Goal: Task Accomplishment & Management: Use online tool/utility

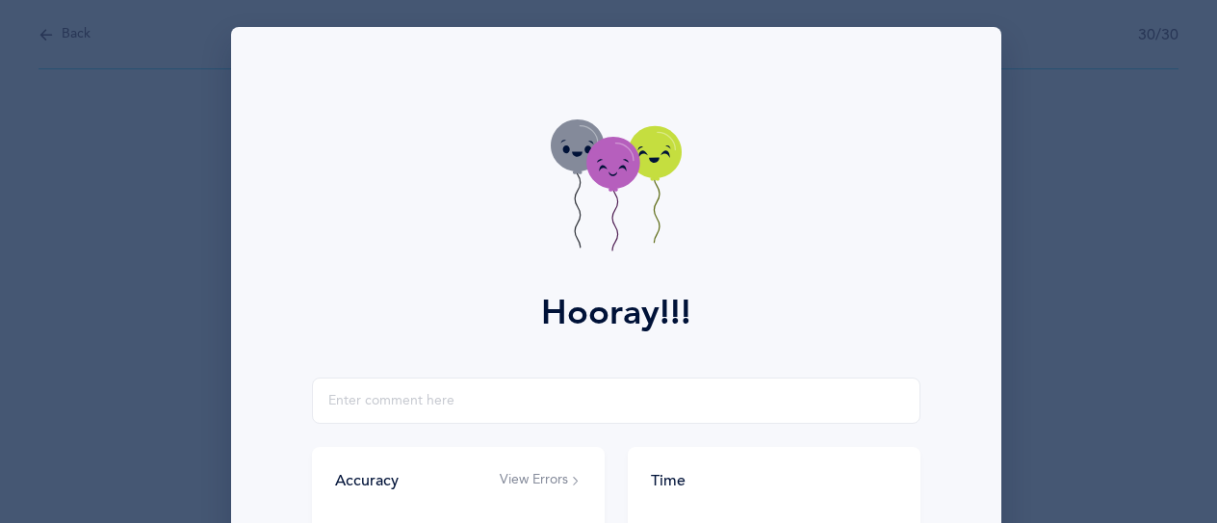
scroll to position [289, 0]
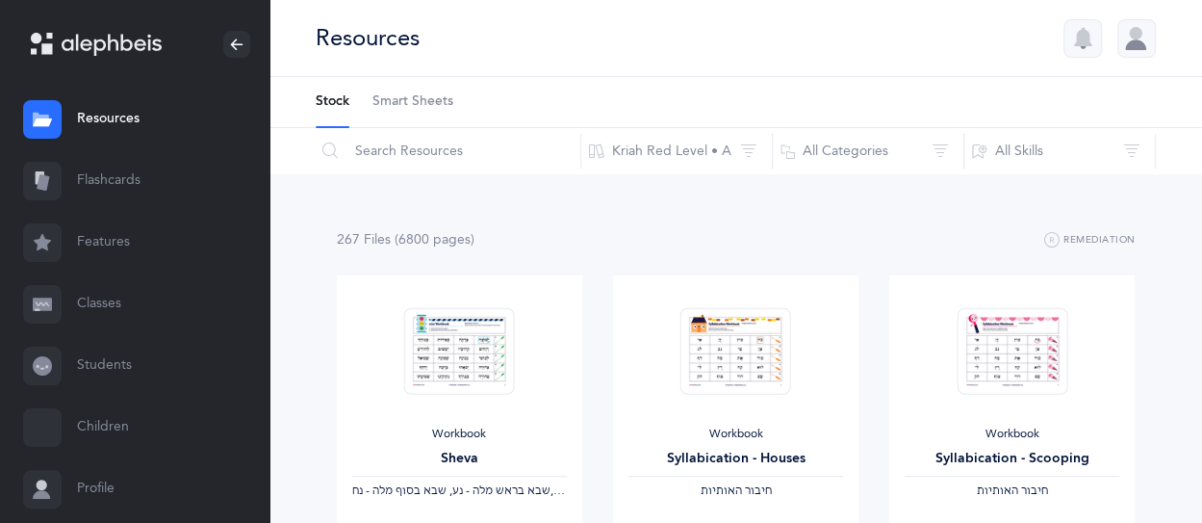
click at [98, 186] on link "Flashcards" at bounding box center [134, 181] width 269 height 62
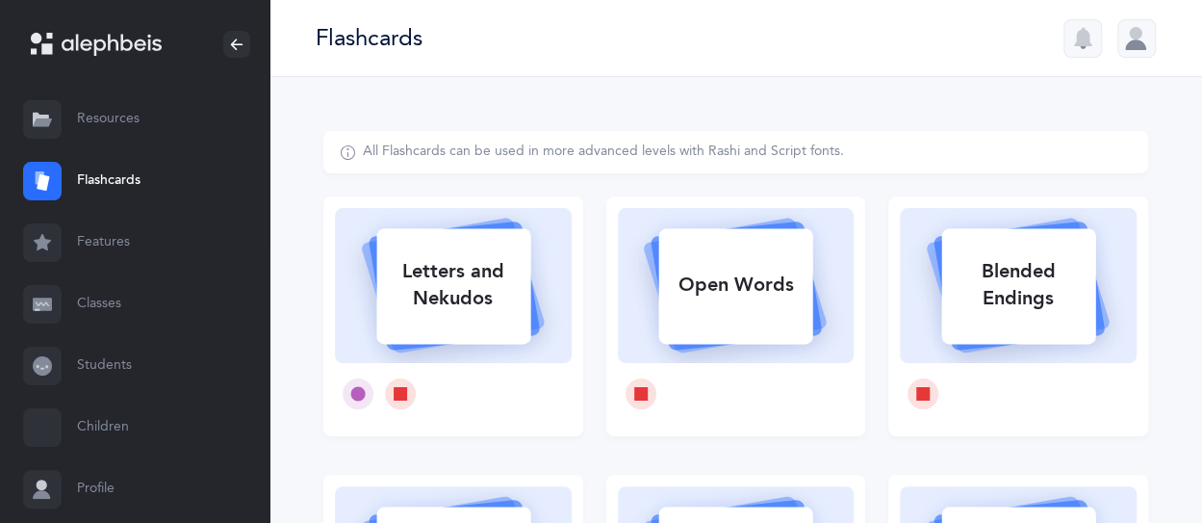
click at [491, 272] on div "Letters and Nekudos" at bounding box center [453, 284] width 154 height 77
select select
select select "single"
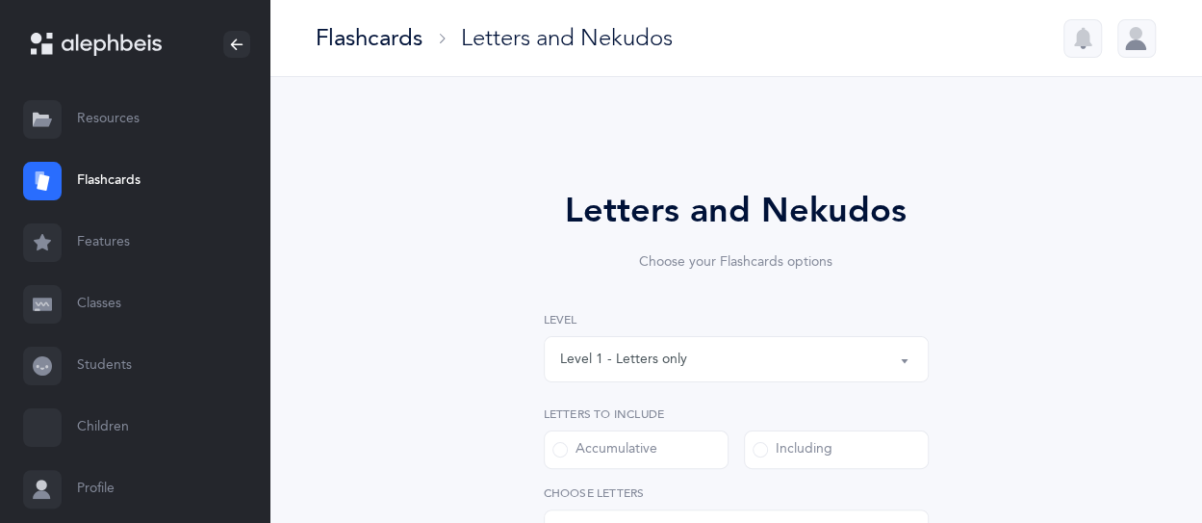
select select "27"
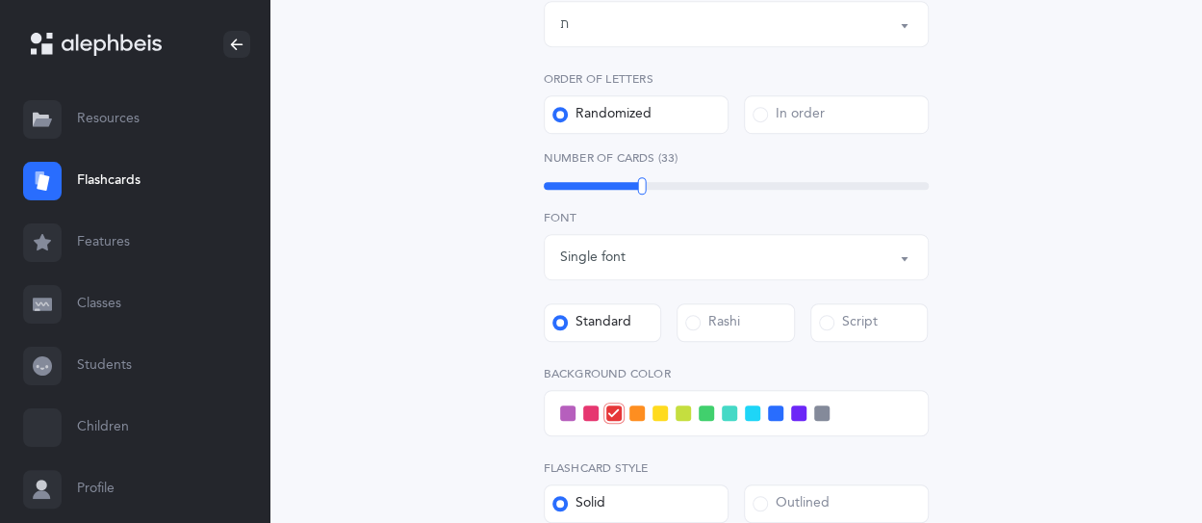
scroll to position [674, 0]
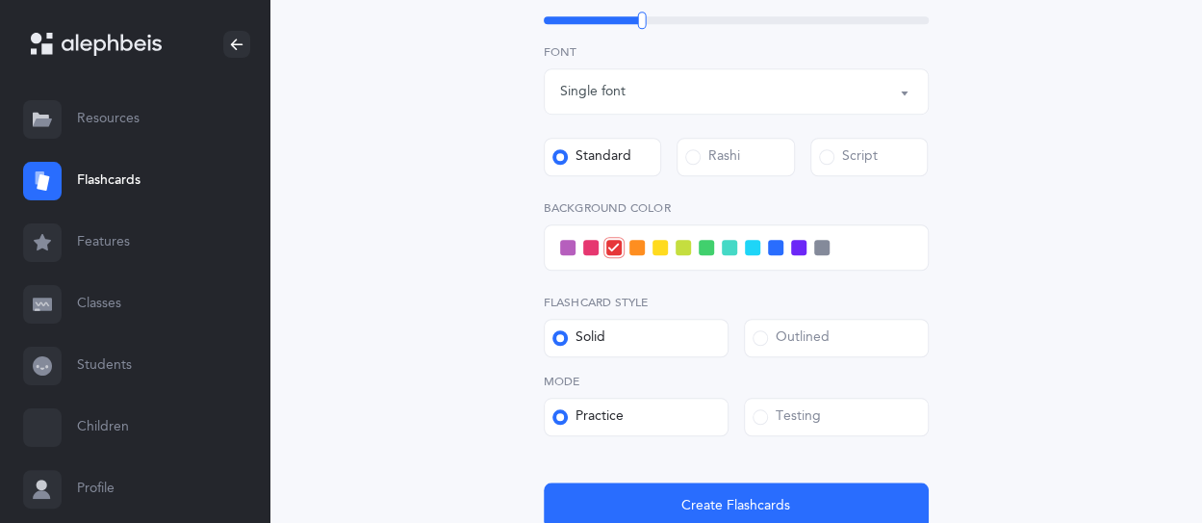
click at [808, 411] on div "Testing" at bounding box center [787, 416] width 68 height 19
click at [0, 0] on input "Testing" at bounding box center [0, 0] width 0 height 0
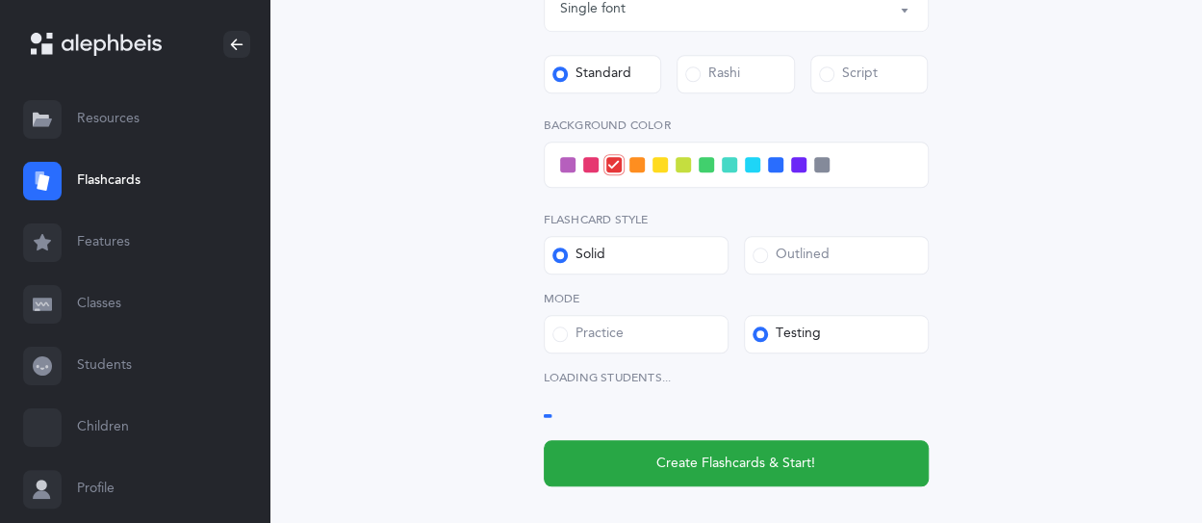
scroll to position [866, 0]
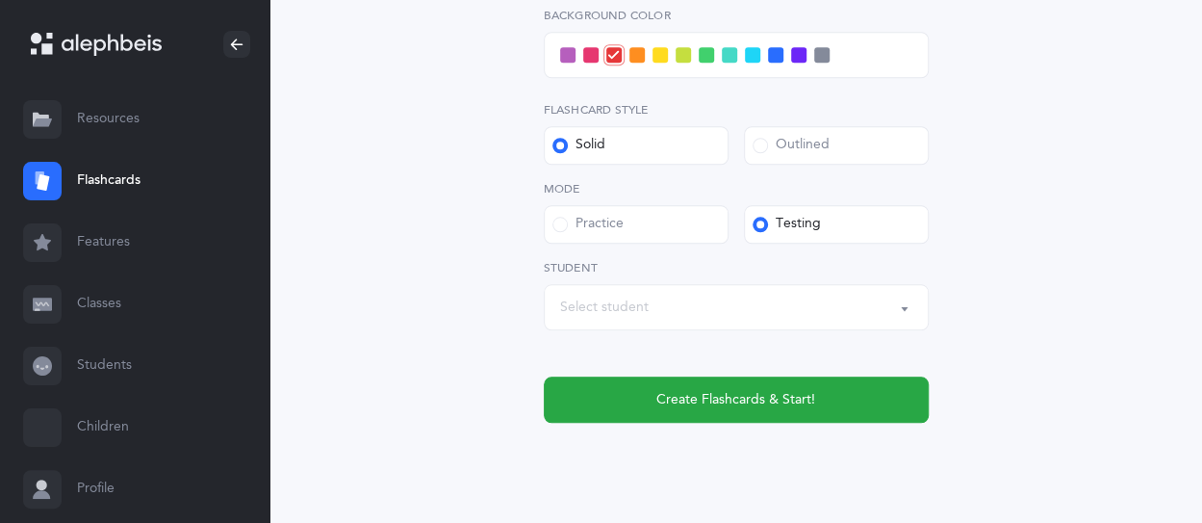
click at [772, 307] on div "Select student" at bounding box center [736, 307] width 352 height 33
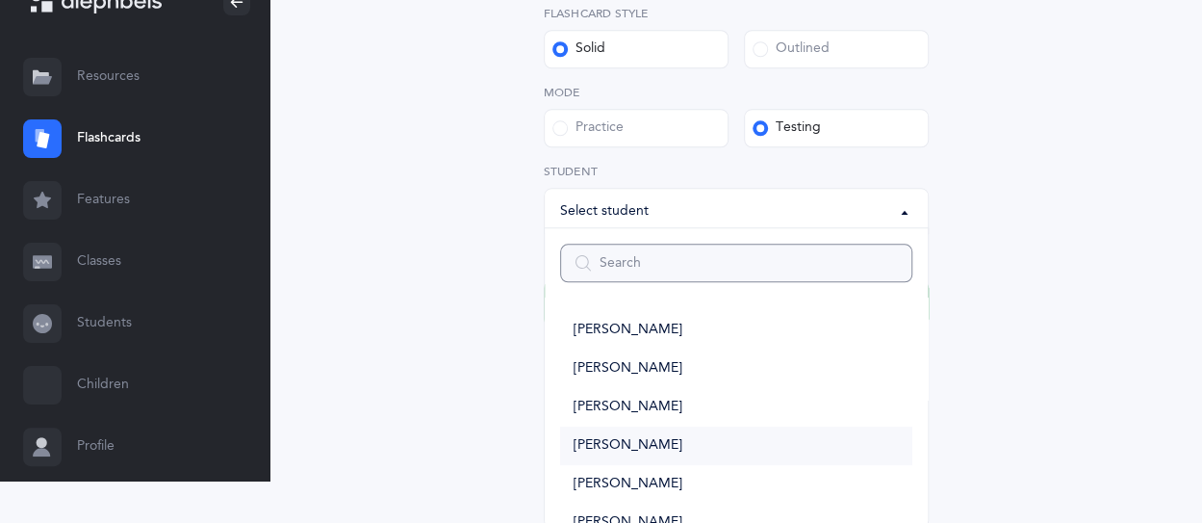
scroll to position [385, 0]
click at [644, 338] on link "[PERSON_NAME]" at bounding box center [736, 332] width 352 height 38
select select "14490"
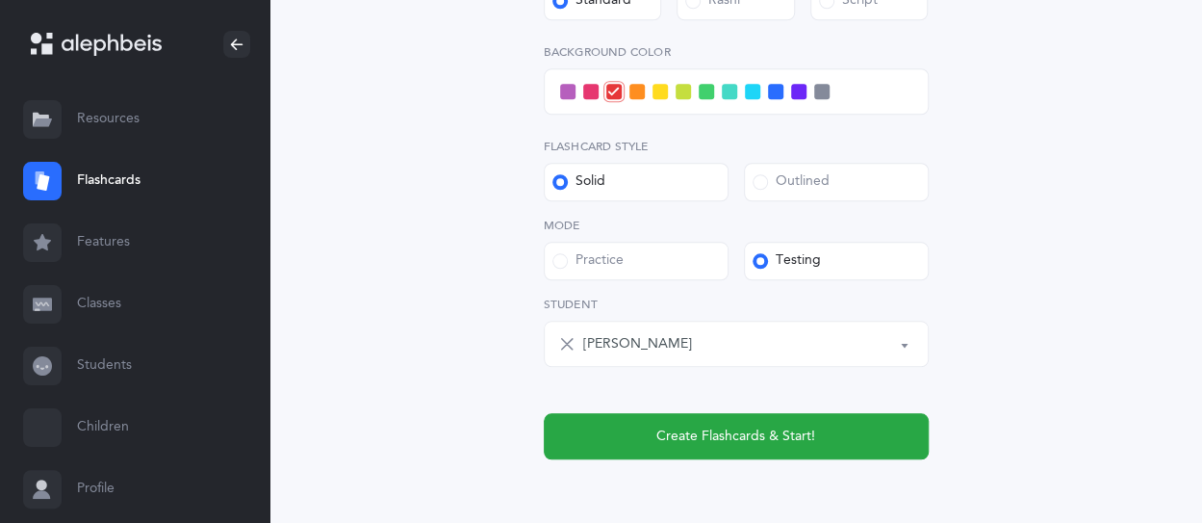
scroll to position [728, 0]
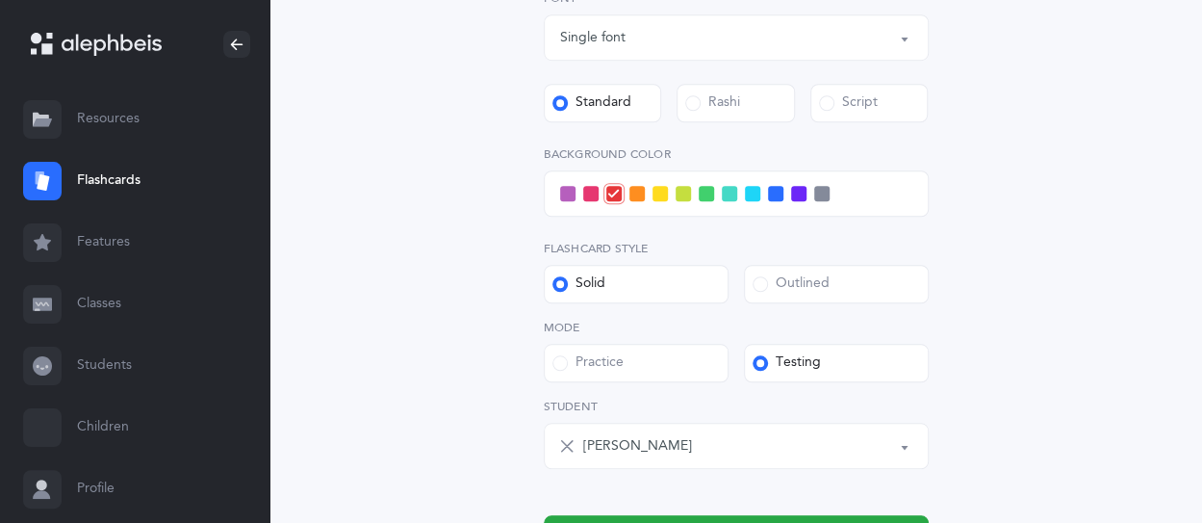
click at [568, 191] on span at bounding box center [567, 193] width 15 height 15
click at [0, 0] on input "checkbox" at bounding box center [0, 0] width 0 height 0
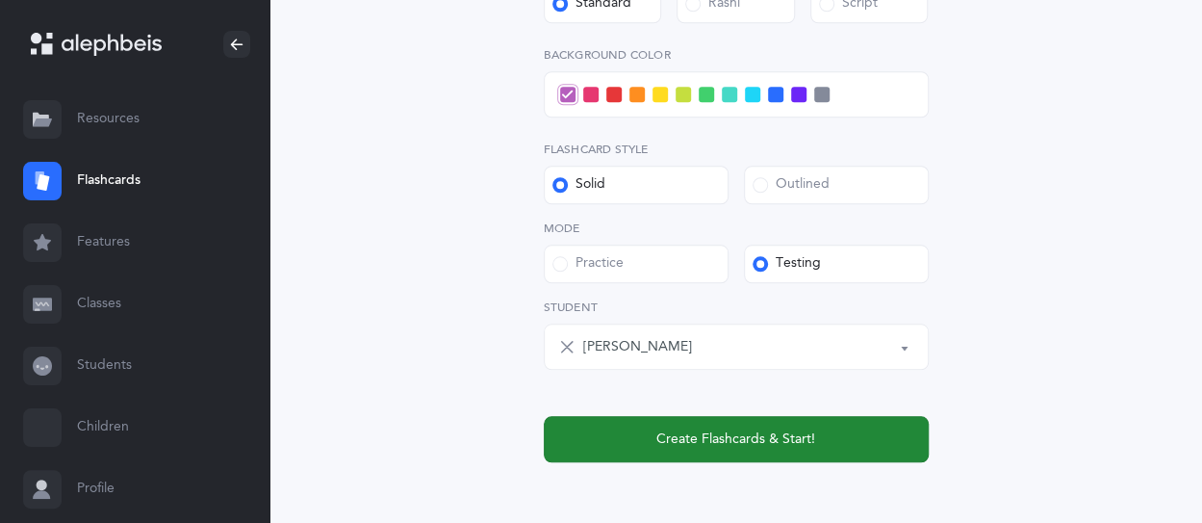
scroll to position [920, 0]
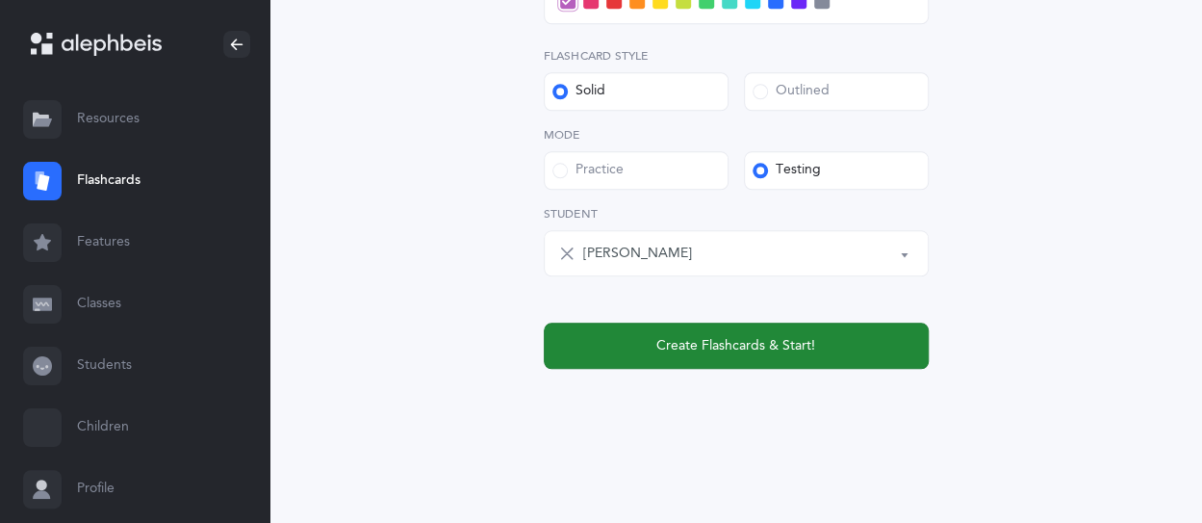
click at [844, 342] on button "Create Flashcards & Start!" at bounding box center [736, 345] width 385 height 46
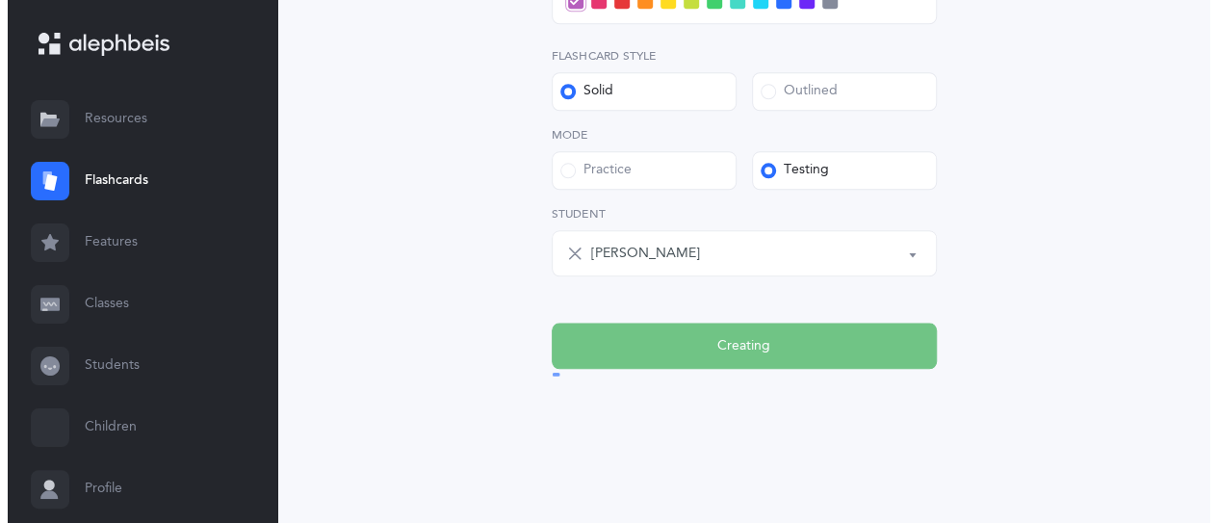
scroll to position [0, 0]
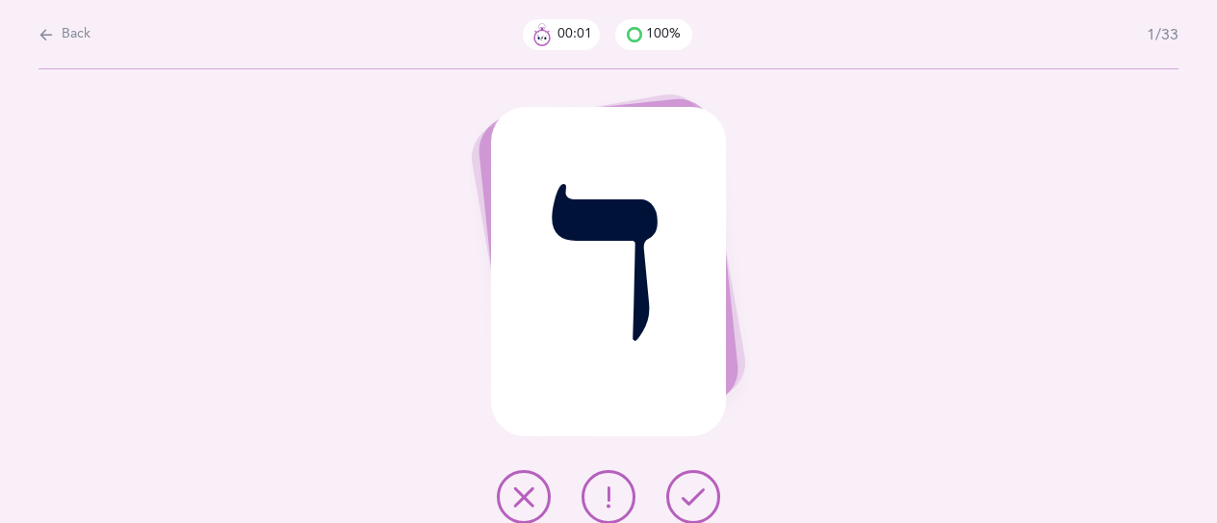
click at [701, 491] on icon at bounding box center [692, 496] width 23 height 23
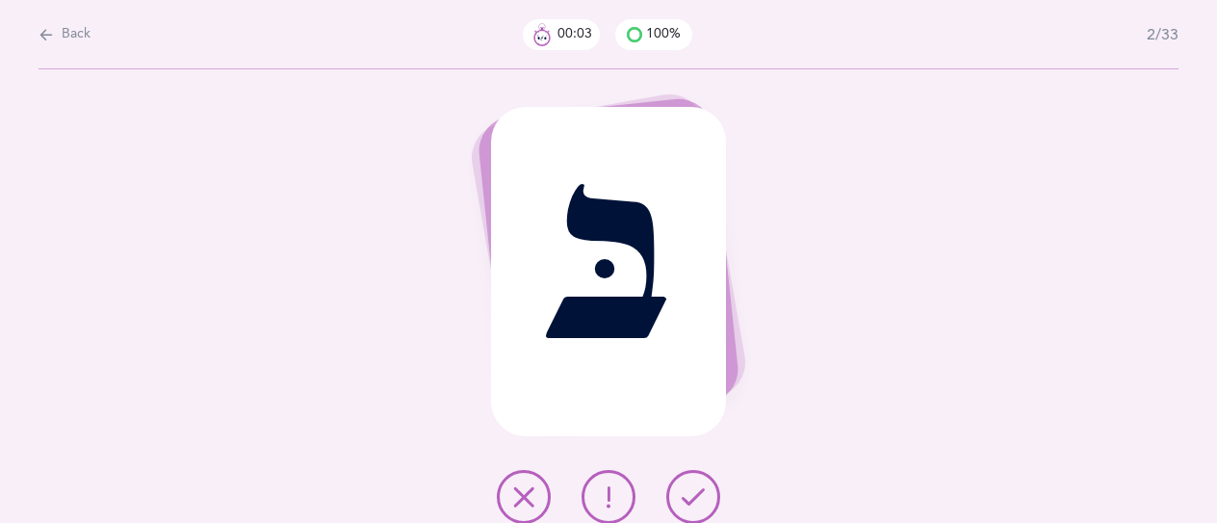
click at [689, 497] on icon at bounding box center [692, 496] width 23 height 23
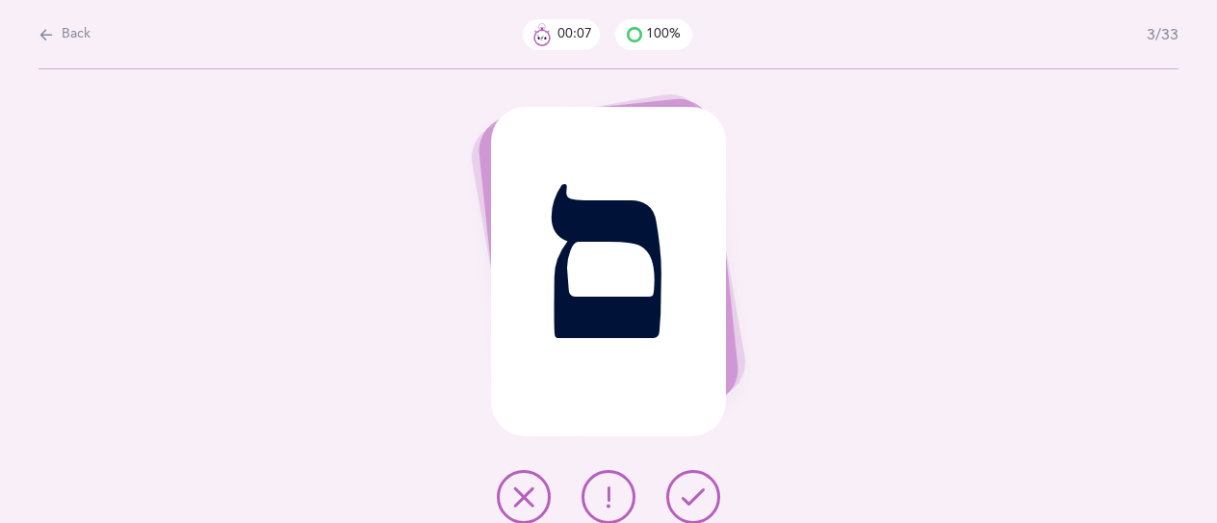
click at [607, 486] on icon at bounding box center [608, 496] width 23 height 23
click at [625, 483] on button at bounding box center [608, 497] width 54 height 54
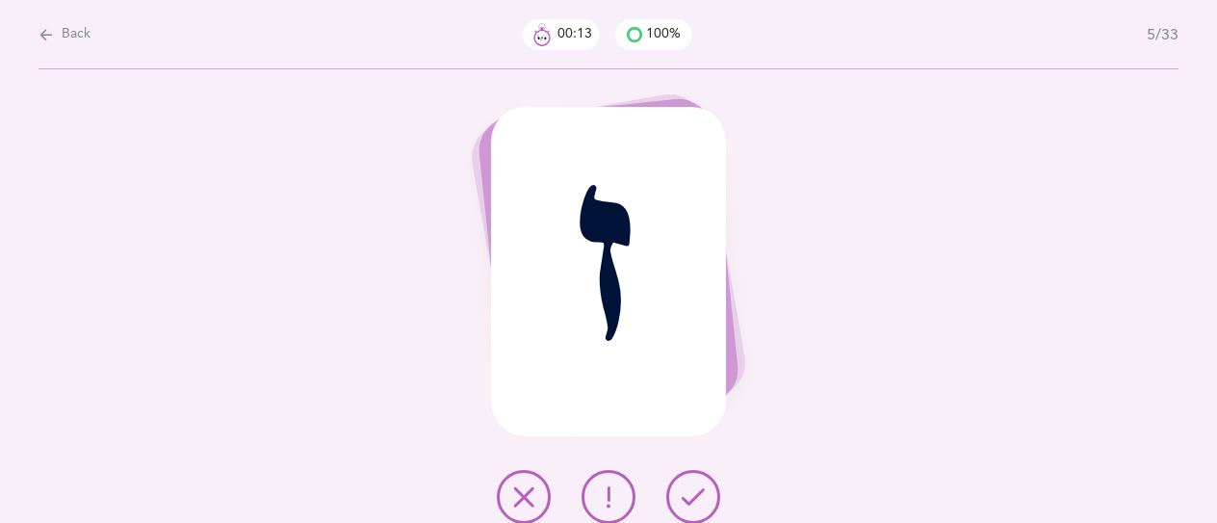
click at [689, 494] on icon at bounding box center [692, 496] width 23 height 23
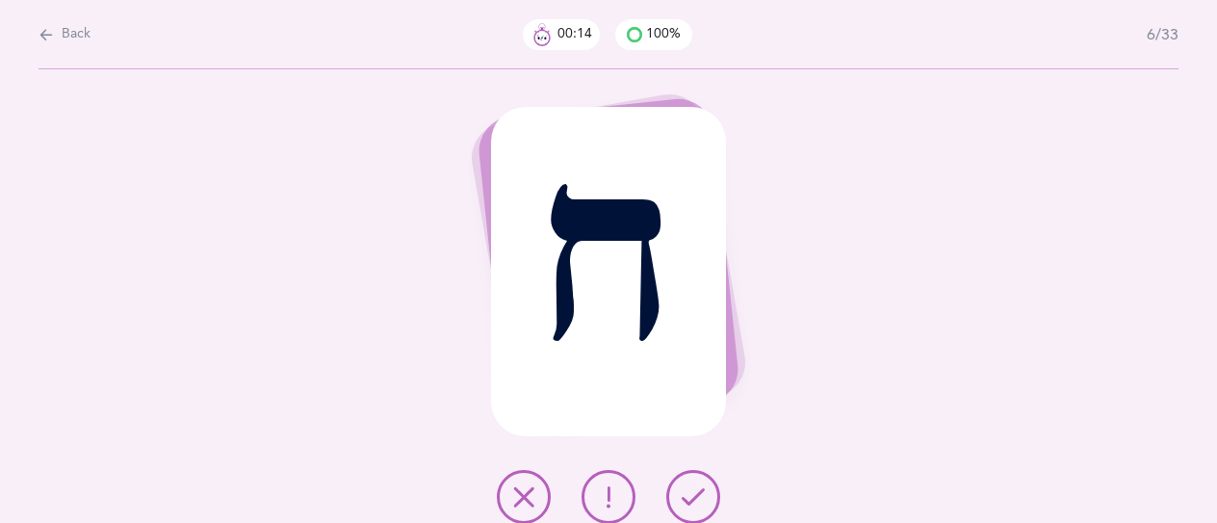
click at [689, 494] on icon at bounding box center [692, 496] width 23 height 23
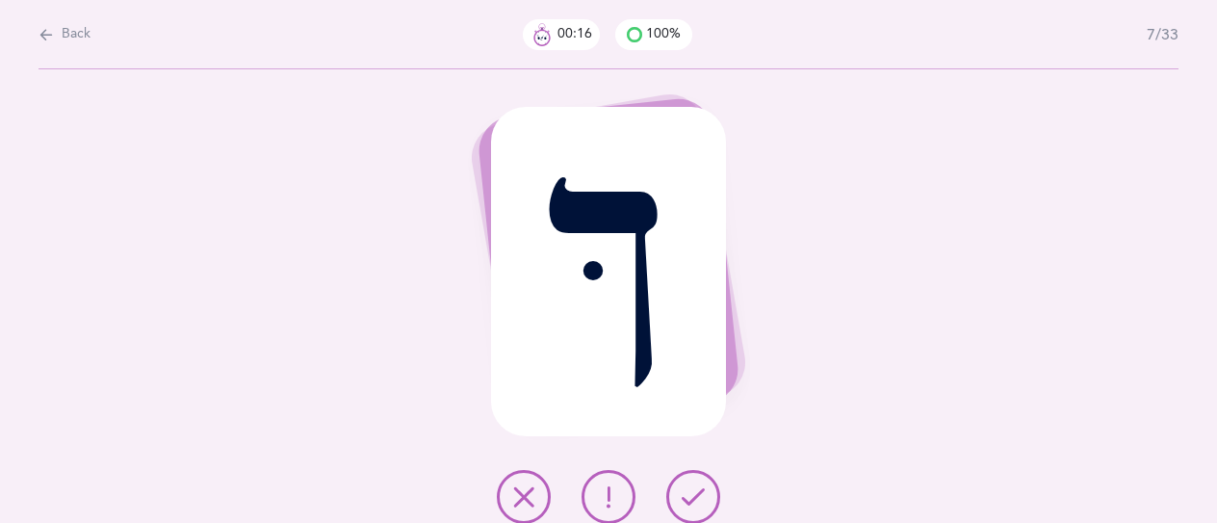
click at [690, 494] on icon at bounding box center [692, 496] width 23 height 23
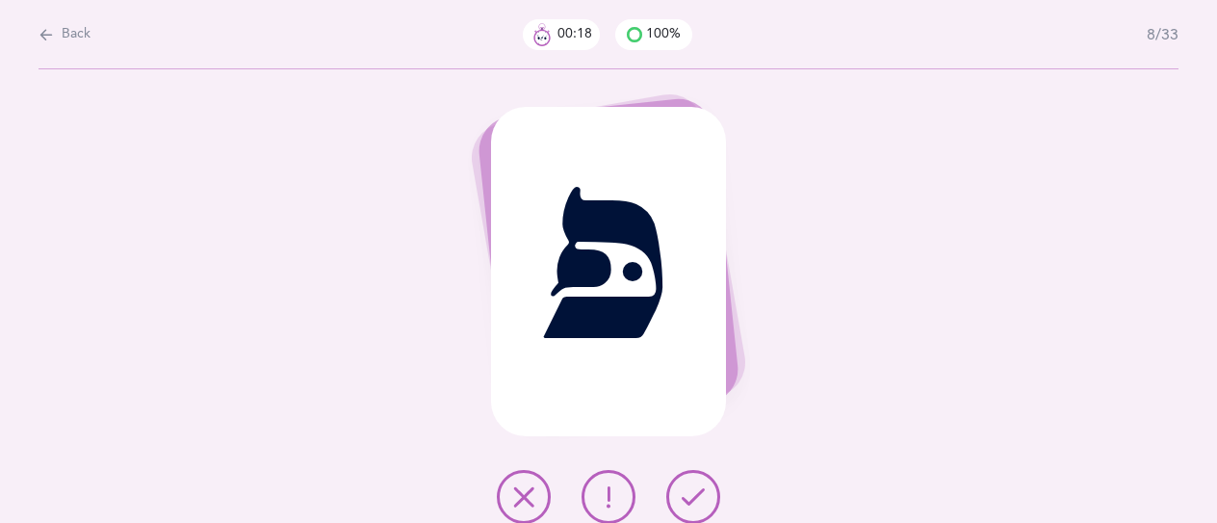
click at [690, 494] on icon at bounding box center [692, 496] width 23 height 23
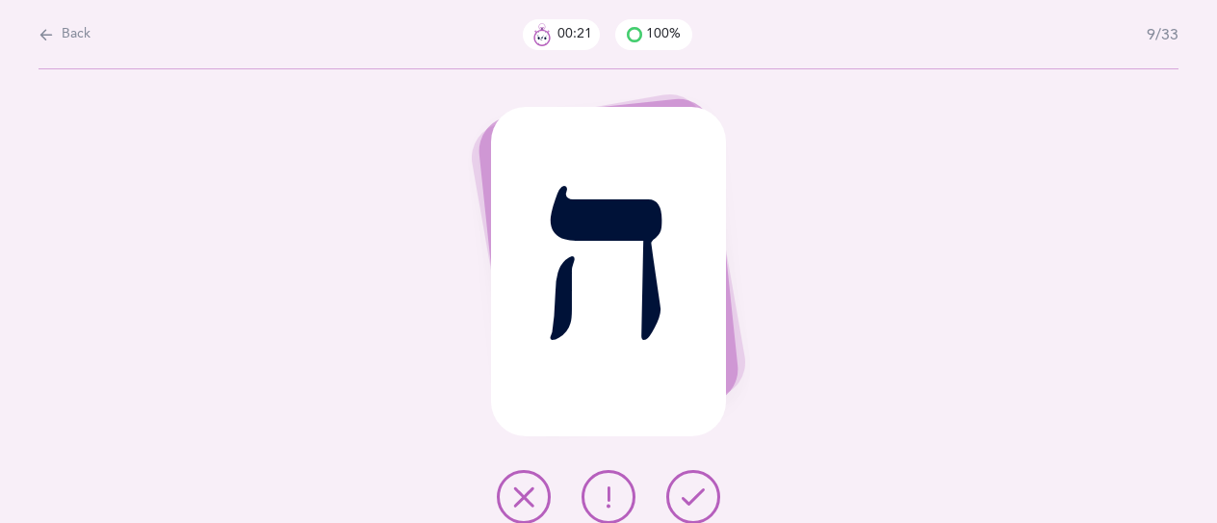
click at [690, 494] on icon at bounding box center [692, 496] width 23 height 23
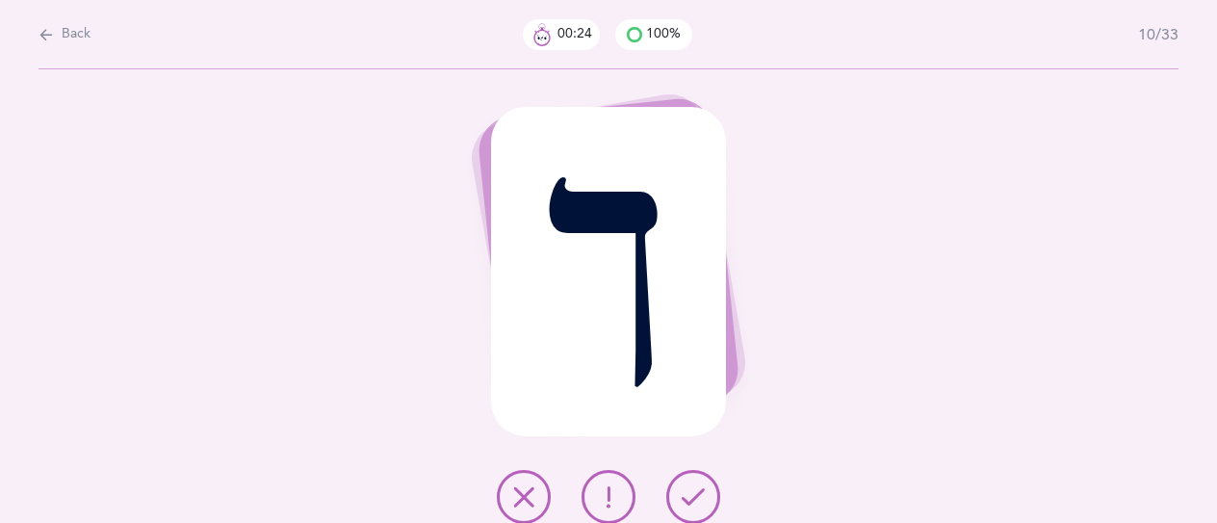
click at [690, 494] on icon at bounding box center [692, 496] width 23 height 23
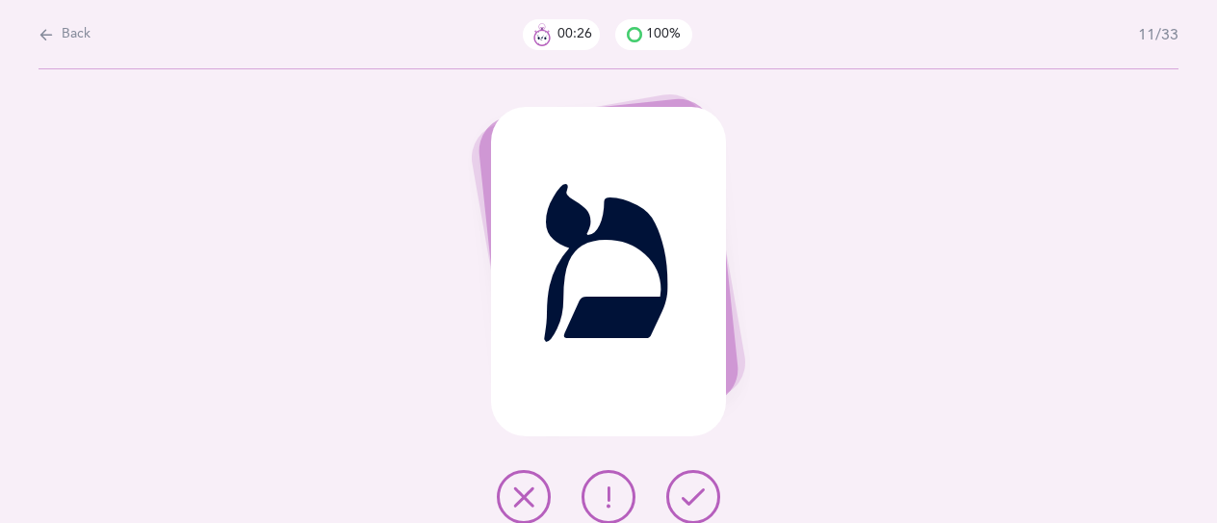
click at [694, 490] on icon at bounding box center [692, 496] width 23 height 23
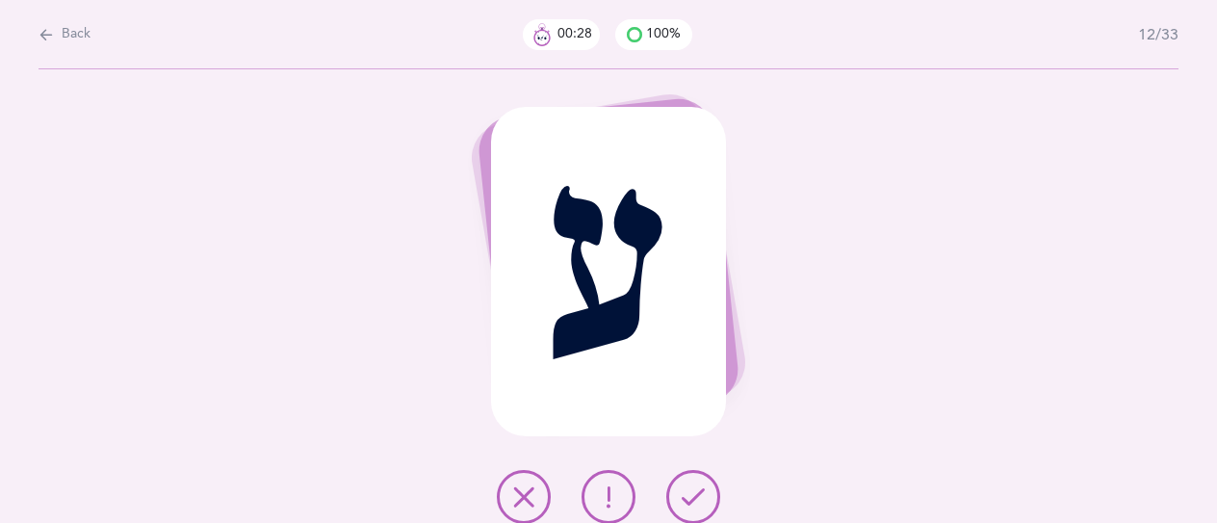
click at [699, 488] on icon at bounding box center [692, 496] width 23 height 23
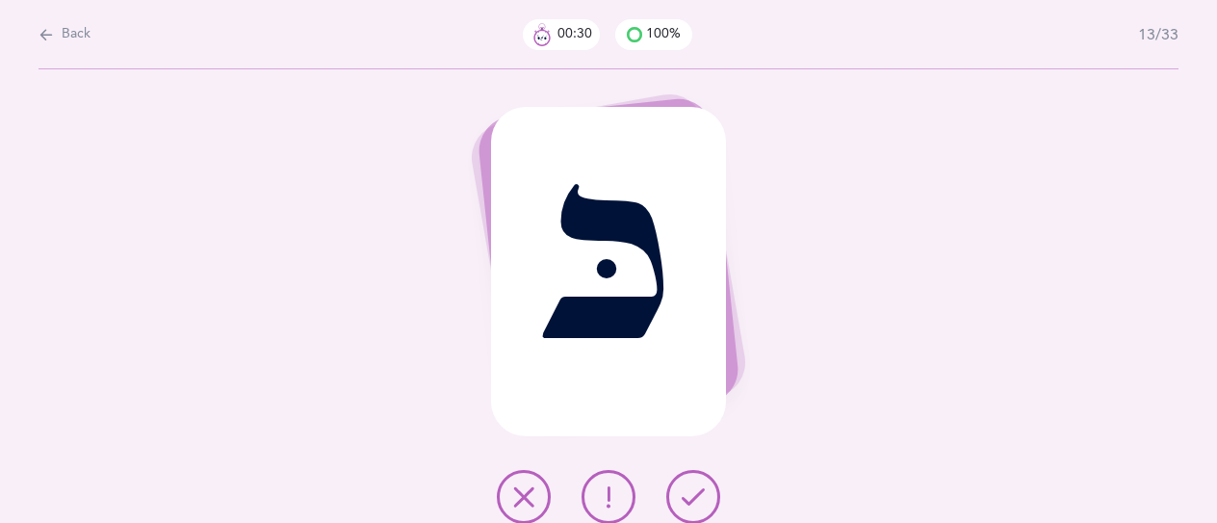
click at [699, 488] on icon at bounding box center [692, 496] width 23 height 23
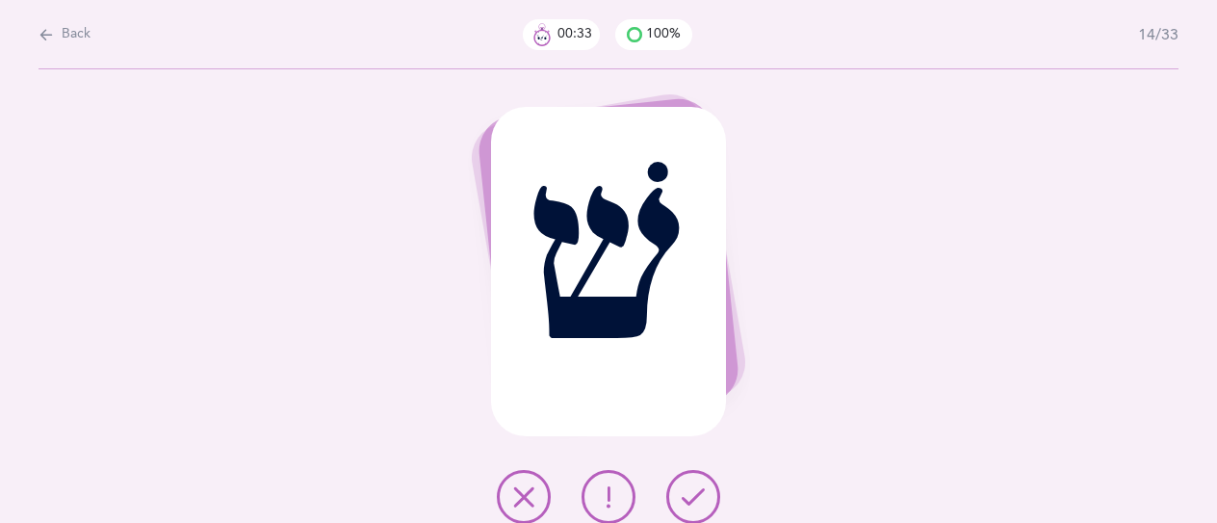
click at [699, 488] on icon at bounding box center [692, 496] width 23 height 23
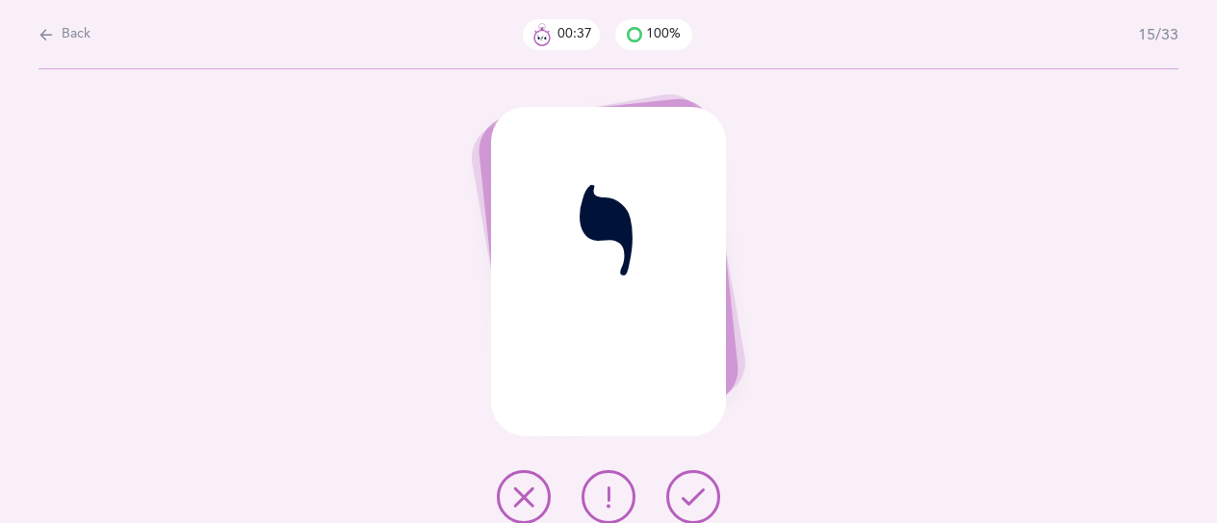
click at [696, 498] on icon at bounding box center [692, 496] width 23 height 23
click at [695, 498] on icon at bounding box center [692, 496] width 23 height 23
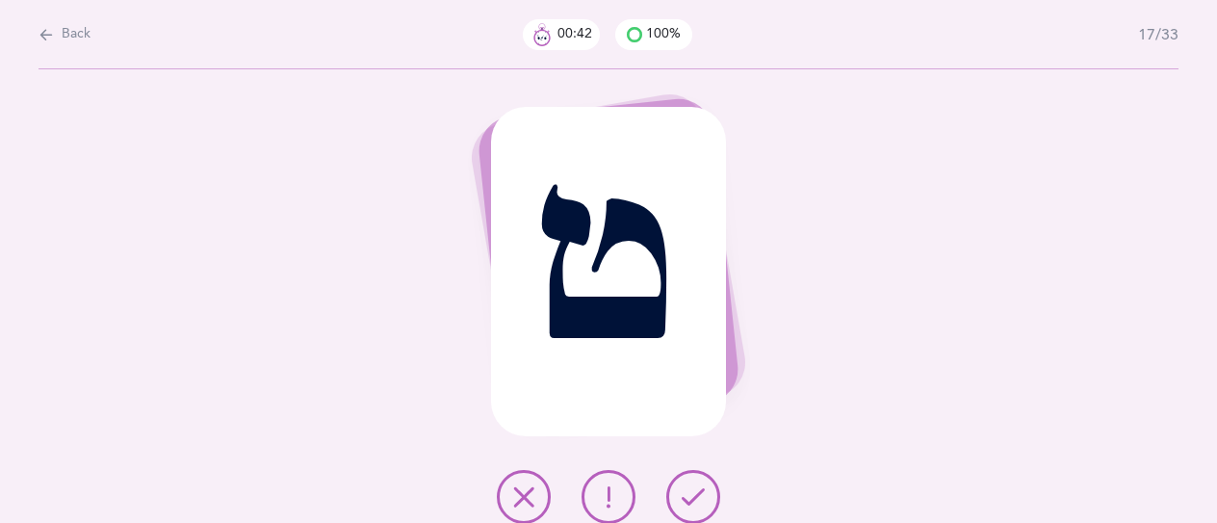
click at [695, 498] on icon at bounding box center [692, 496] width 23 height 23
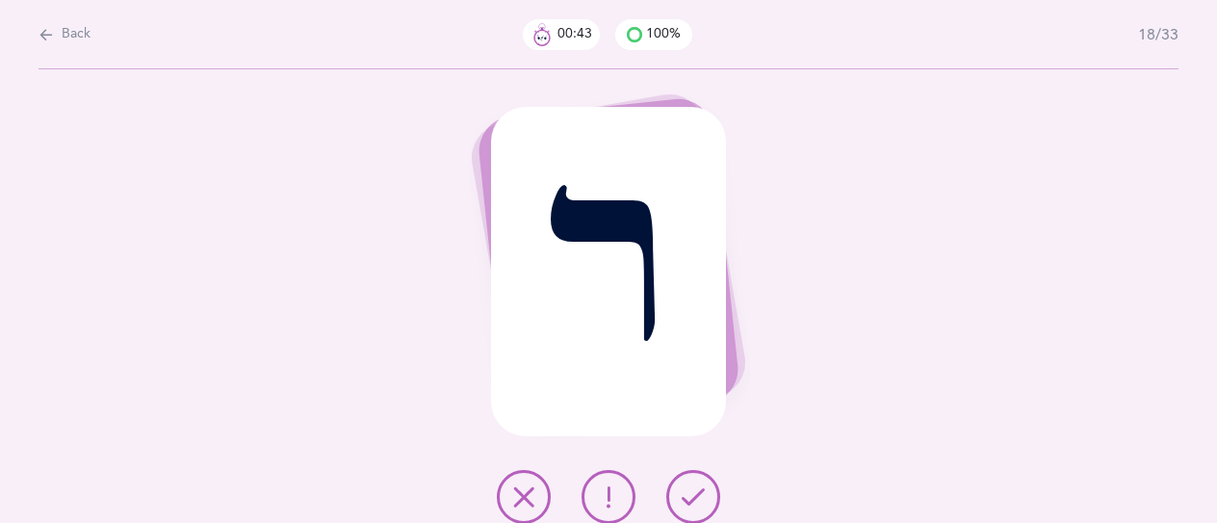
click at [695, 498] on icon at bounding box center [692, 496] width 23 height 23
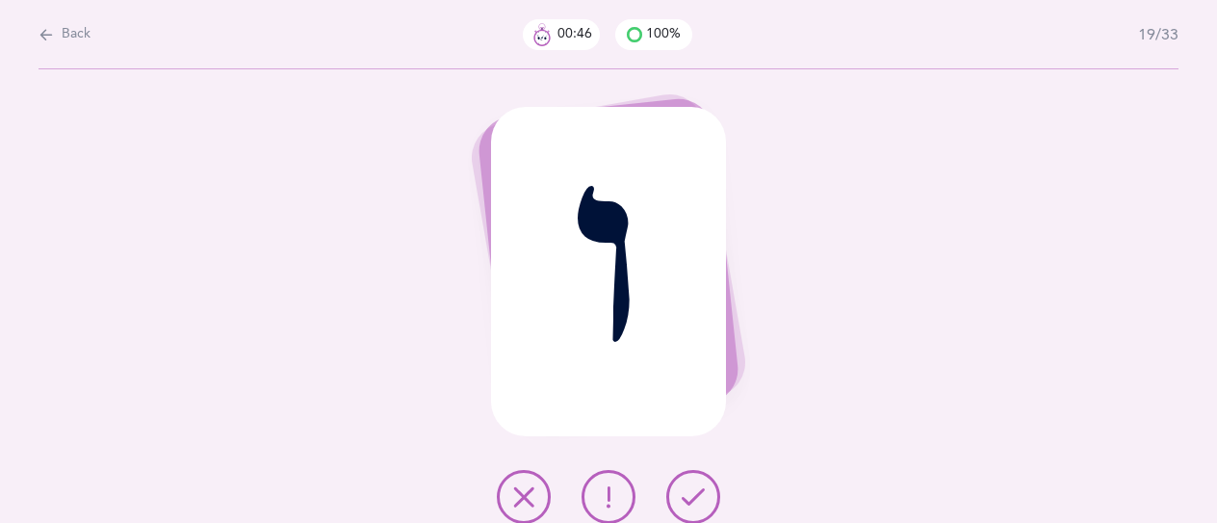
click at [725, 487] on div at bounding box center [608, 497] width 254 height 54
click at [692, 495] on icon at bounding box center [692, 496] width 23 height 23
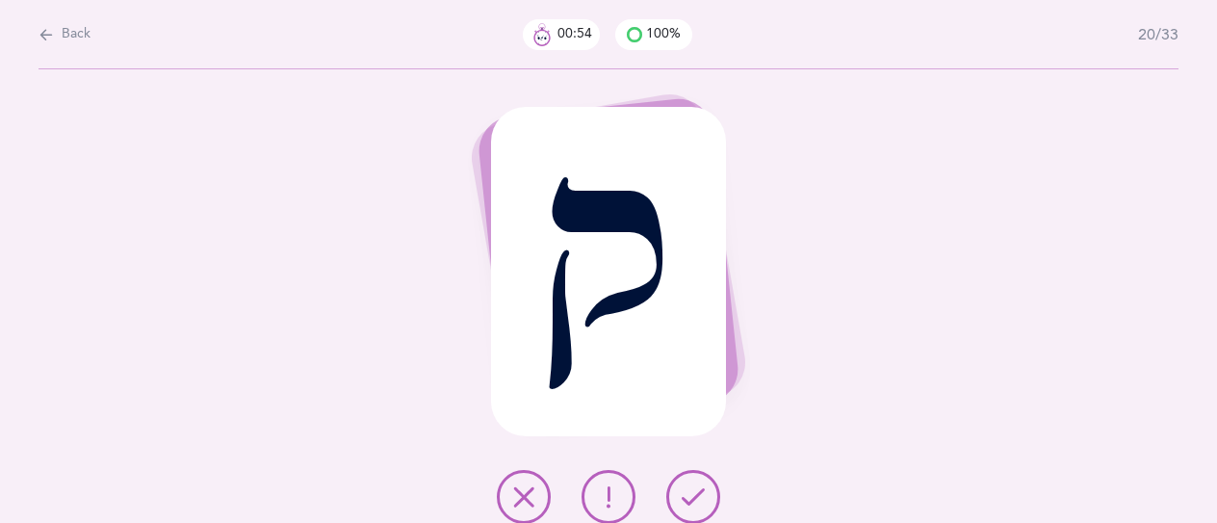
click at [696, 493] on icon at bounding box center [692, 496] width 23 height 23
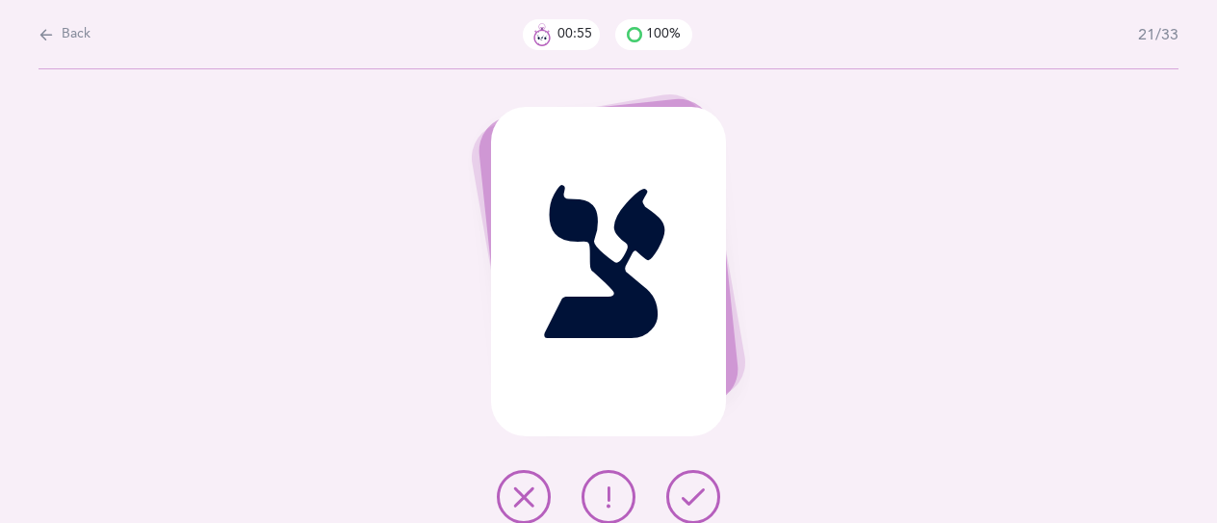
click at [696, 493] on icon at bounding box center [692, 496] width 23 height 23
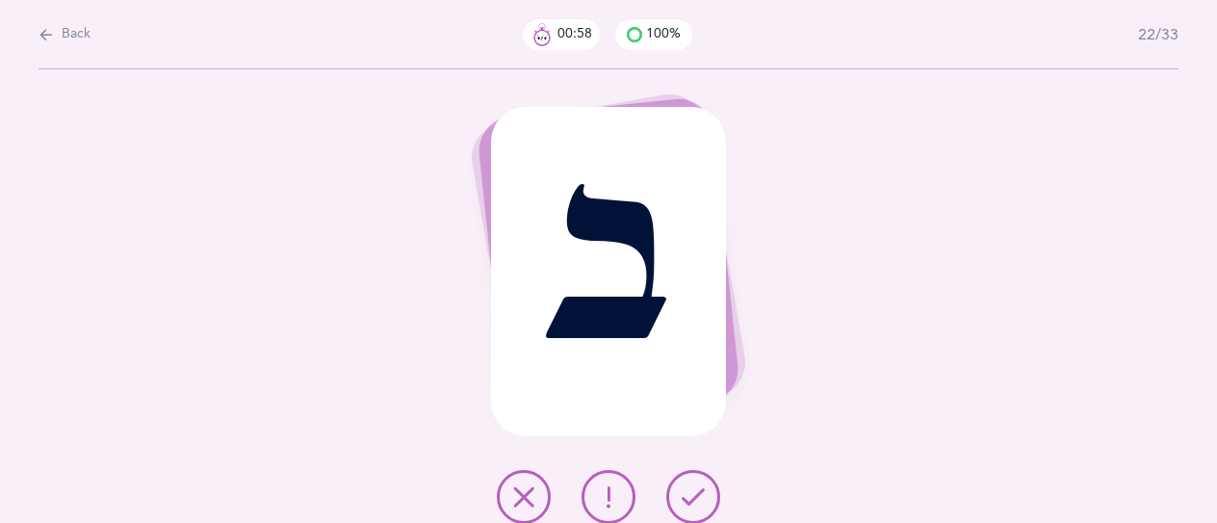
click at [696, 493] on icon at bounding box center [692, 496] width 23 height 23
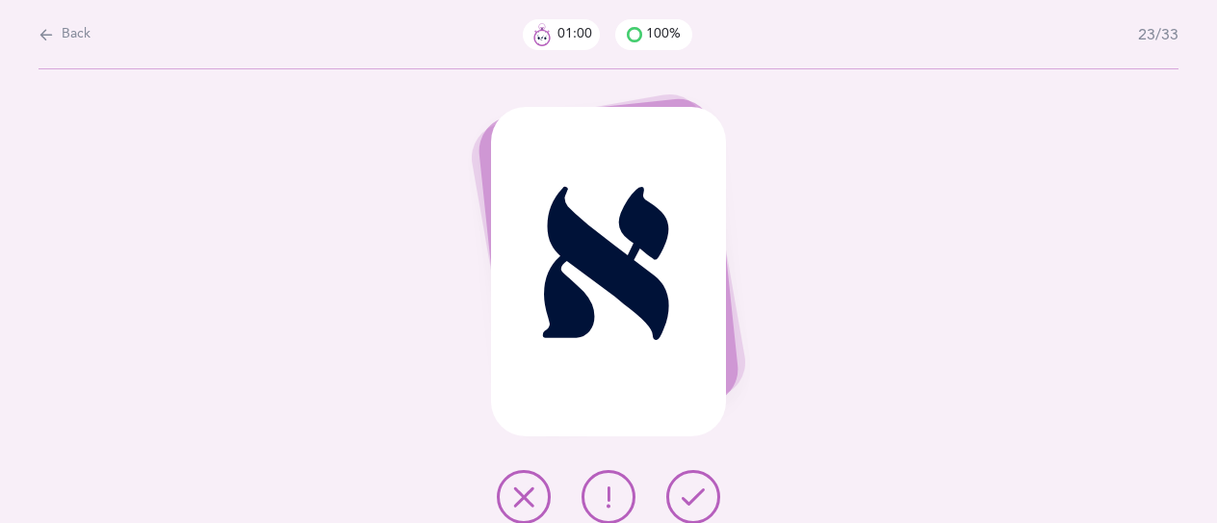
click at [696, 493] on icon at bounding box center [692, 496] width 23 height 23
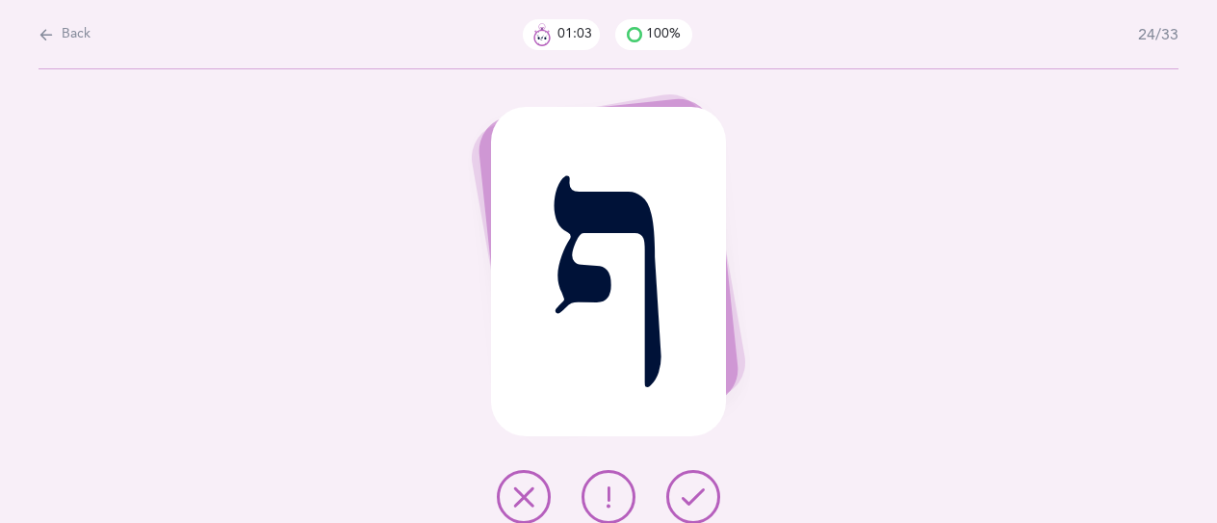
click at [696, 493] on icon at bounding box center [692, 496] width 23 height 23
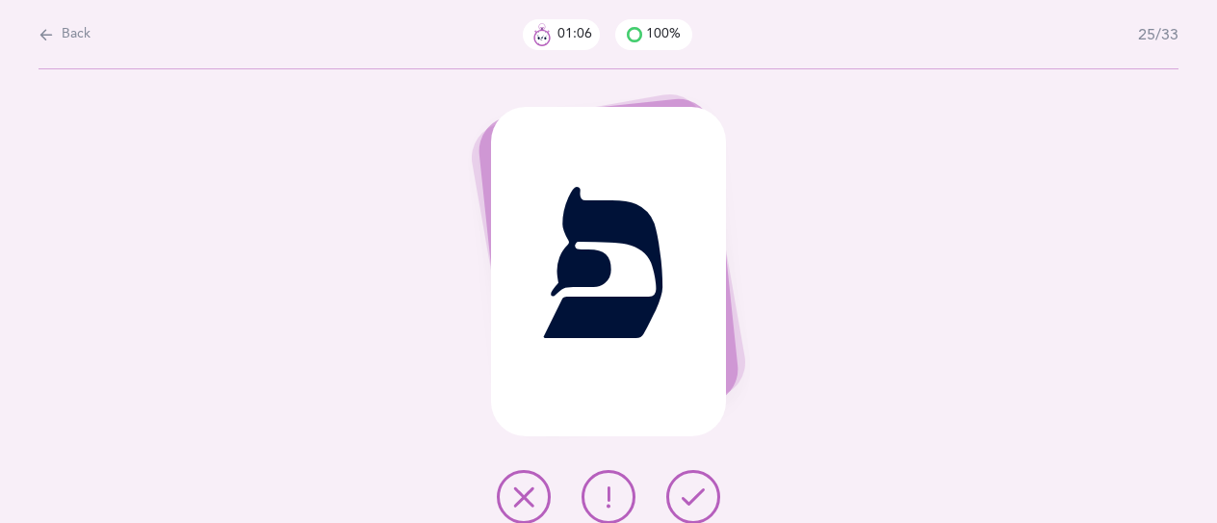
click at [696, 493] on icon at bounding box center [692, 496] width 23 height 23
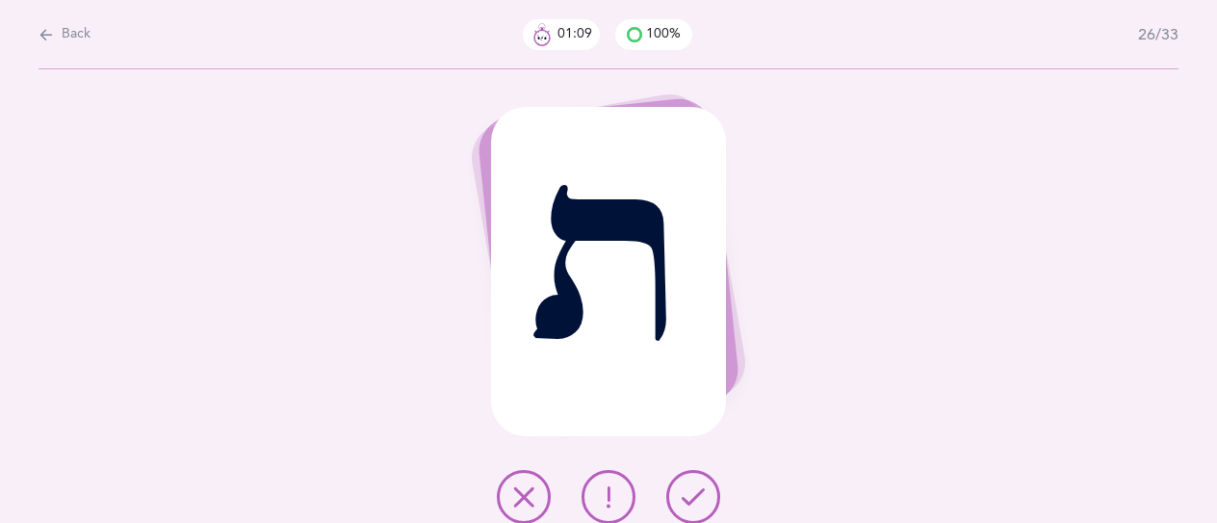
click at [696, 493] on icon at bounding box center [692, 496] width 23 height 23
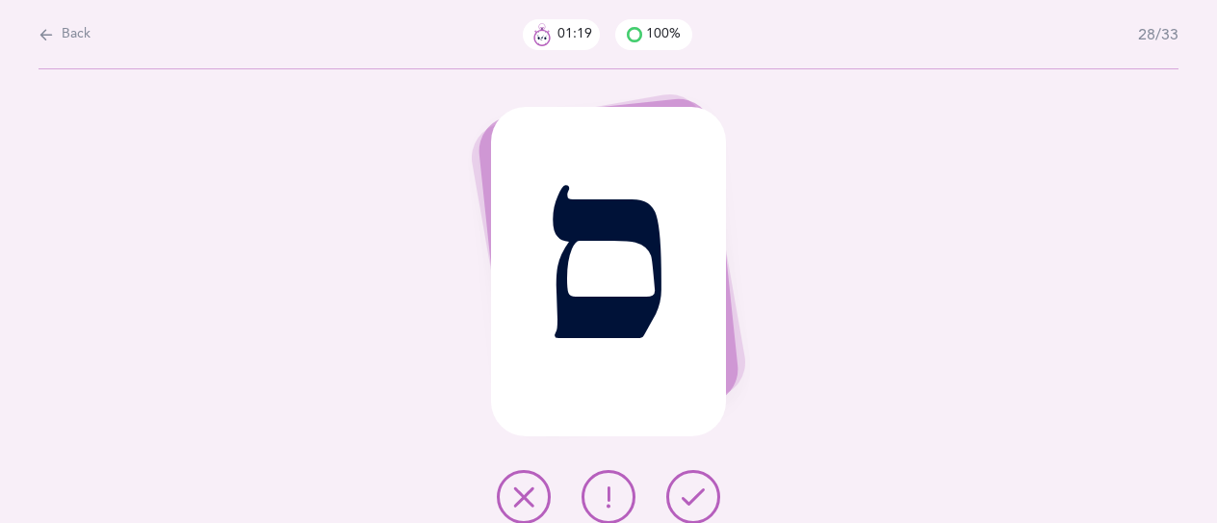
click at [677, 498] on button at bounding box center [693, 497] width 54 height 54
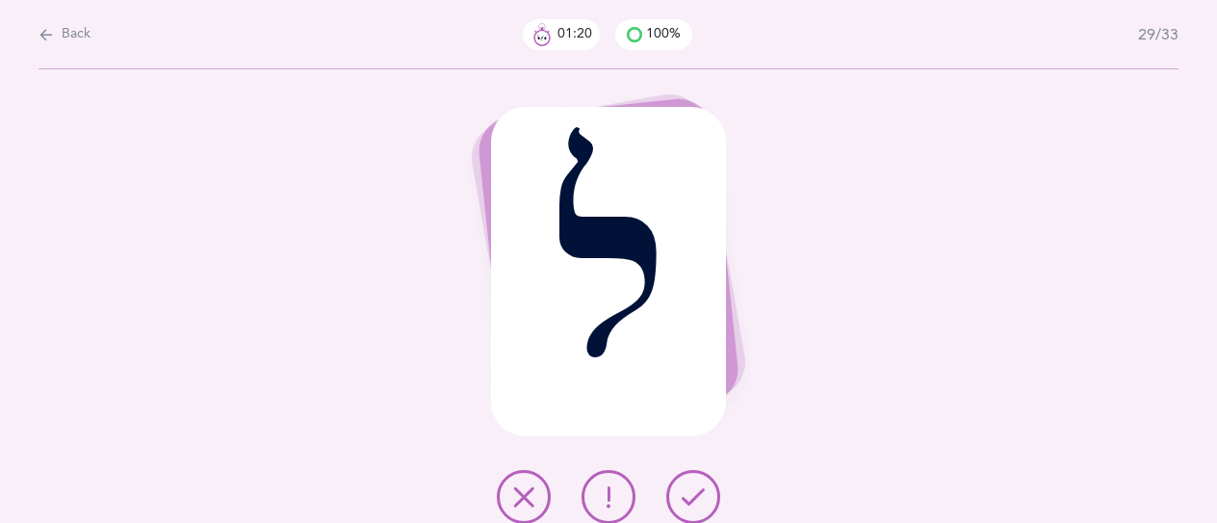
click at [676, 499] on button at bounding box center [693, 497] width 54 height 54
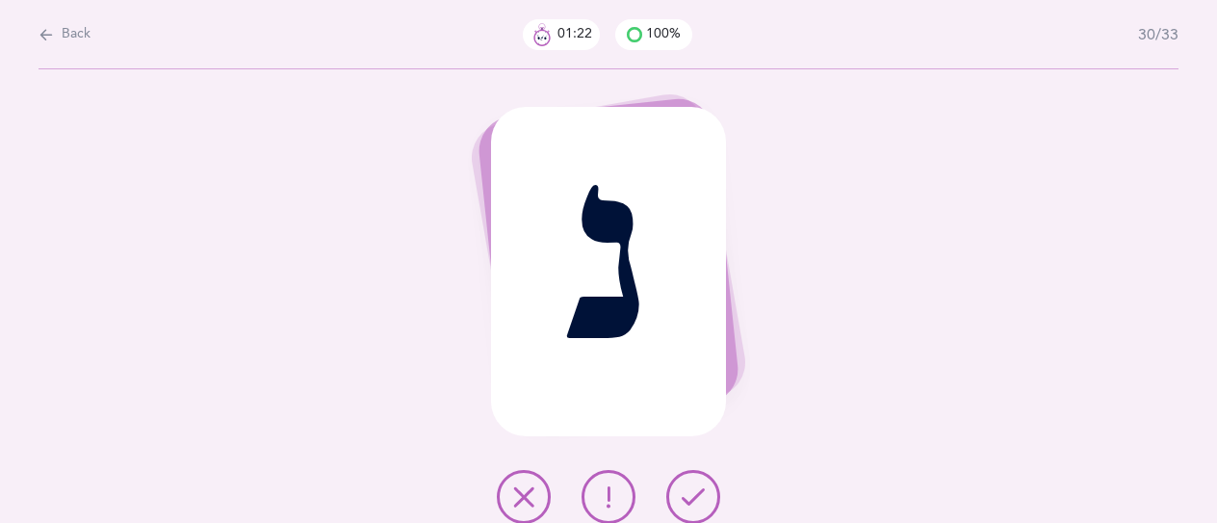
click at [676, 499] on button at bounding box center [693, 497] width 54 height 54
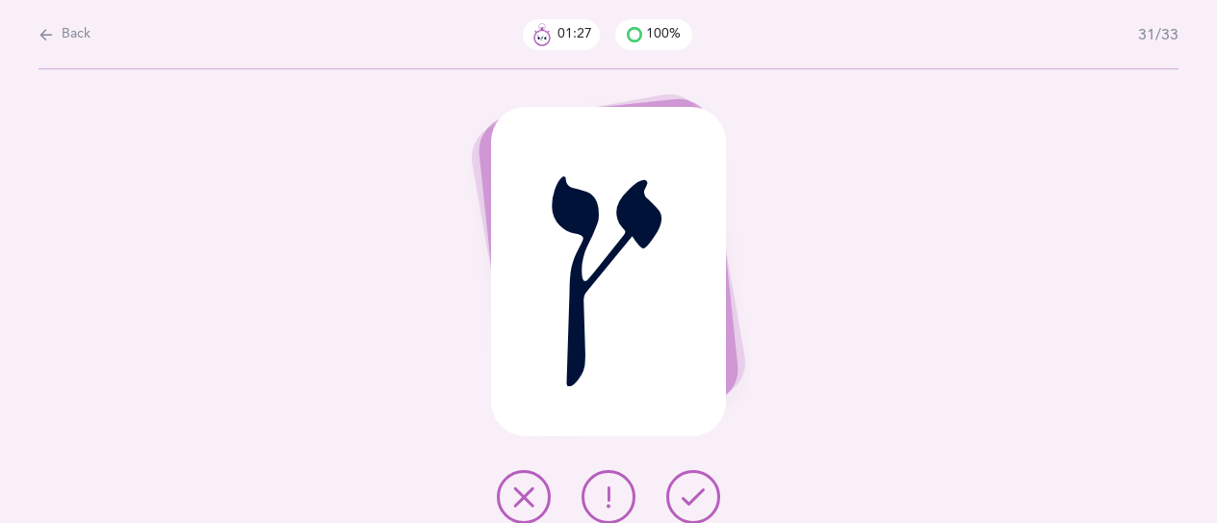
click at [676, 499] on button at bounding box center [693, 497] width 54 height 54
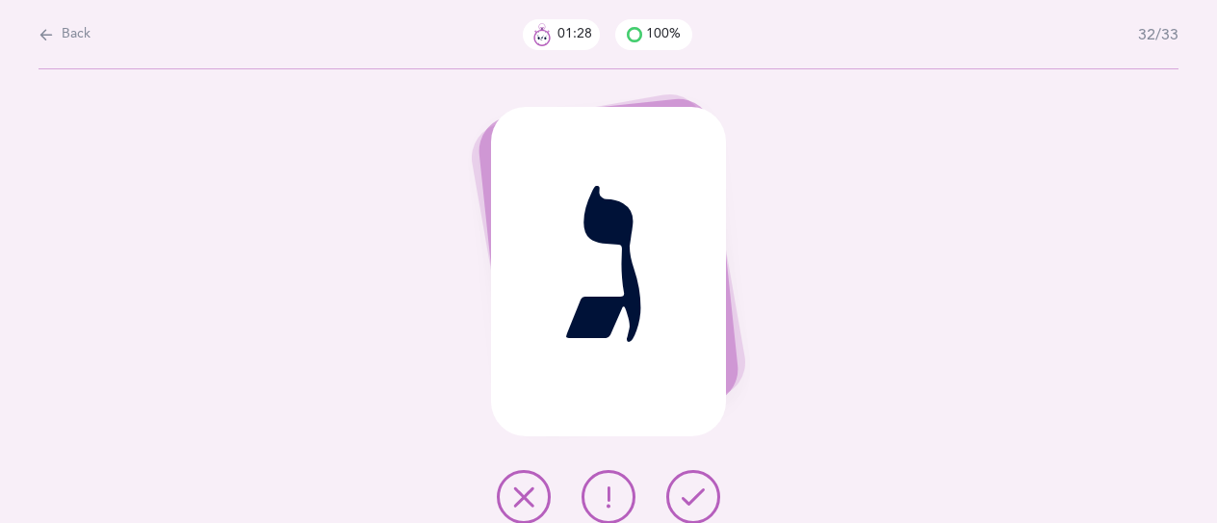
click at [676, 500] on button at bounding box center [693, 497] width 54 height 54
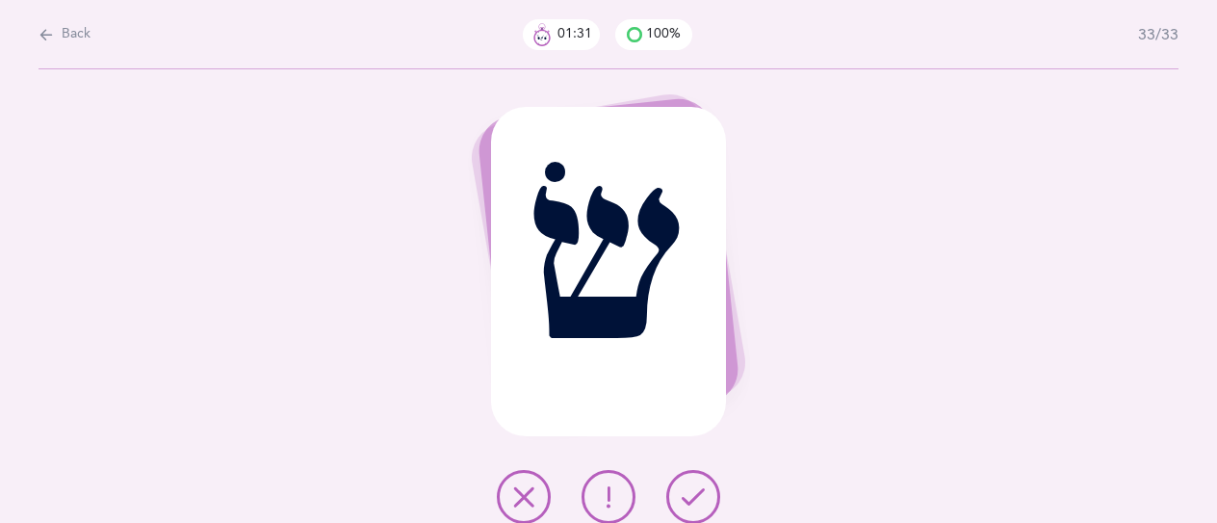
click at [676, 500] on button at bounding box center [693, 497] width 54 height 54
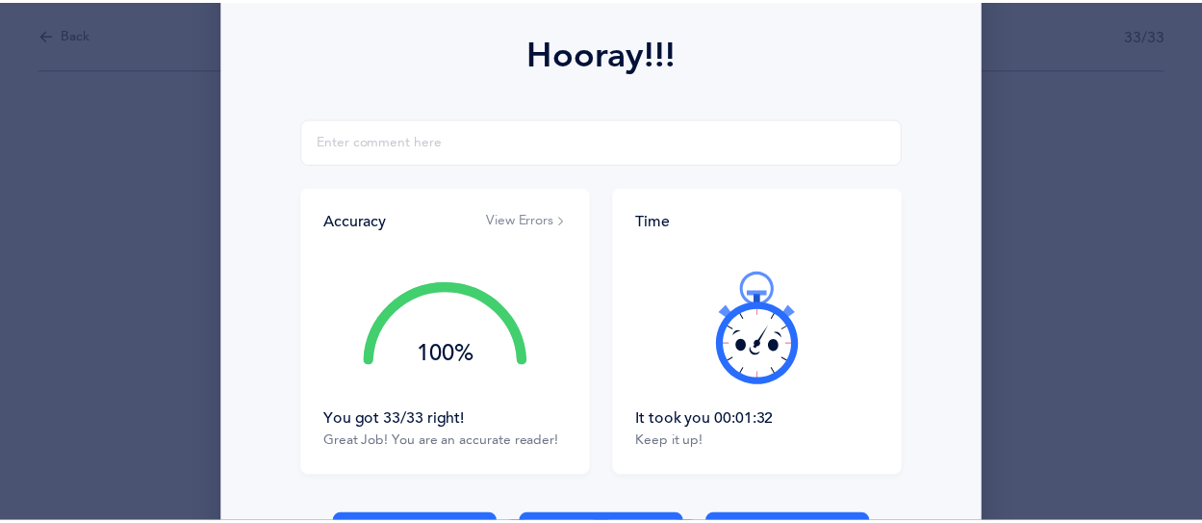
scroll to position [289, 0]
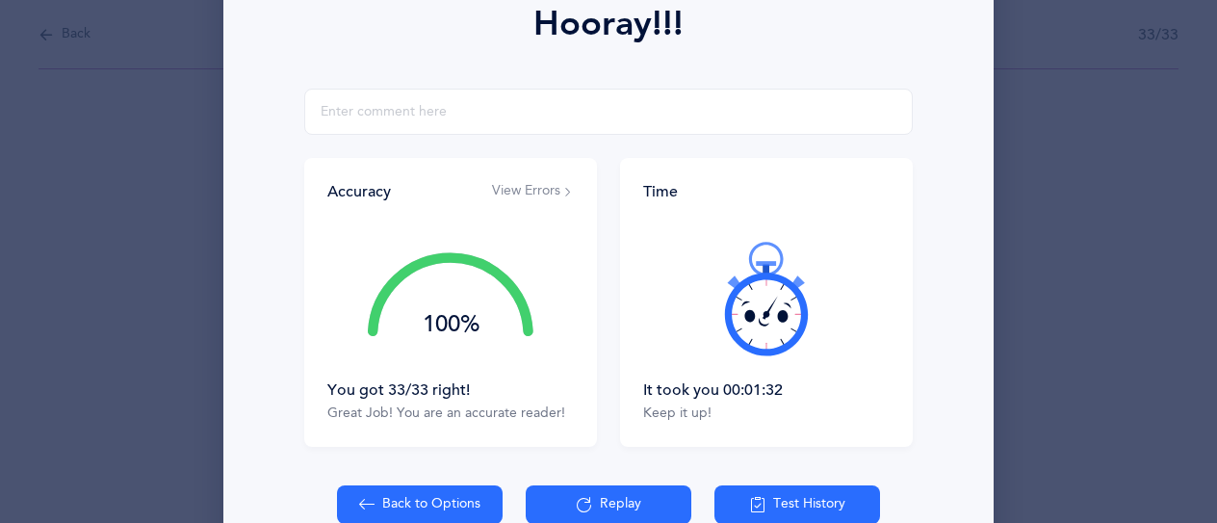
click at [470, 495] on button "Back to Options" at bounding box center [420, 504] width 166 height 38
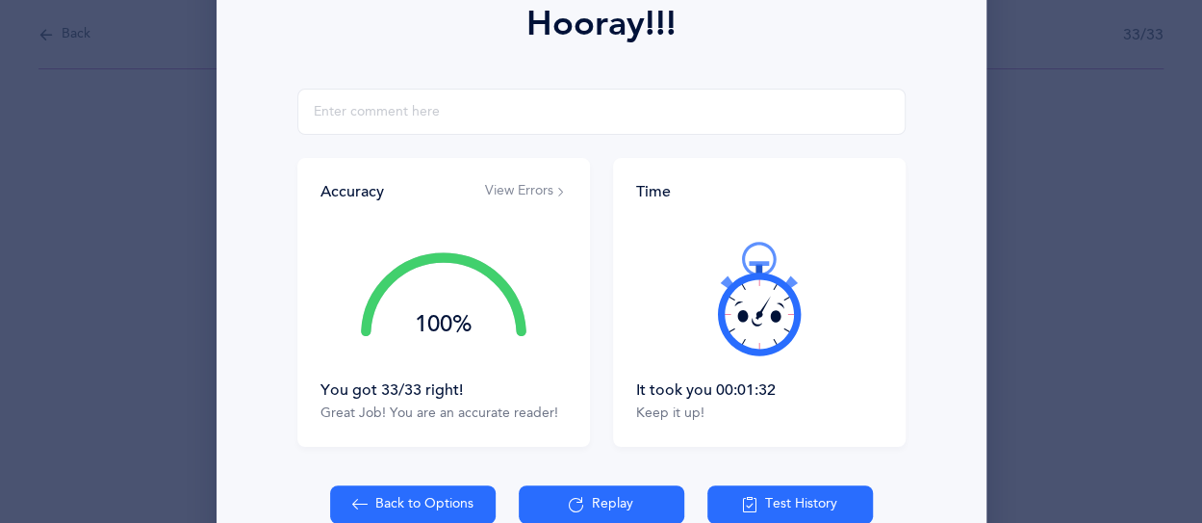
select select "27"
select select "single"
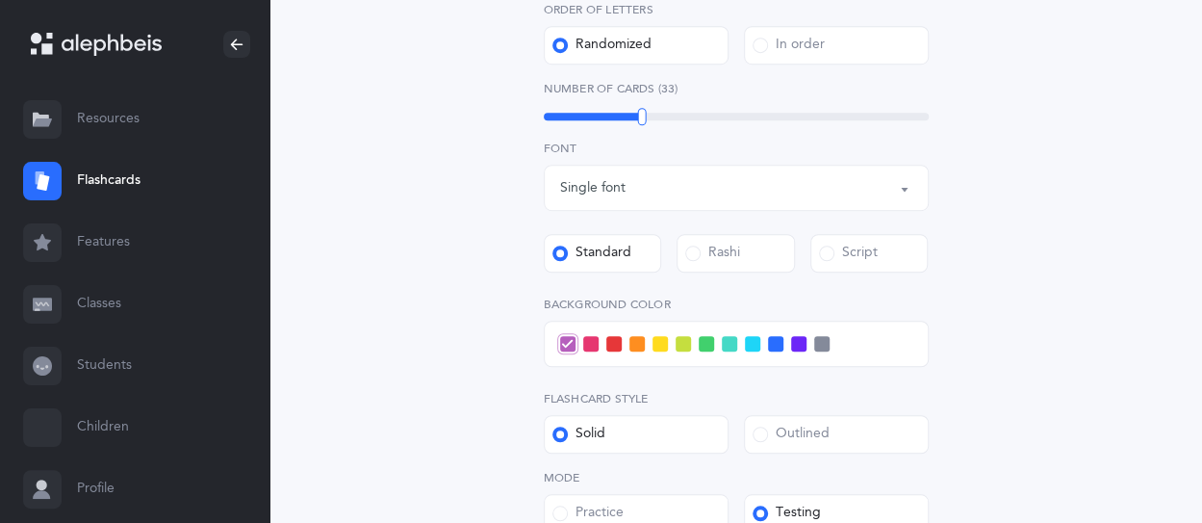
scroll to position [770, 0]
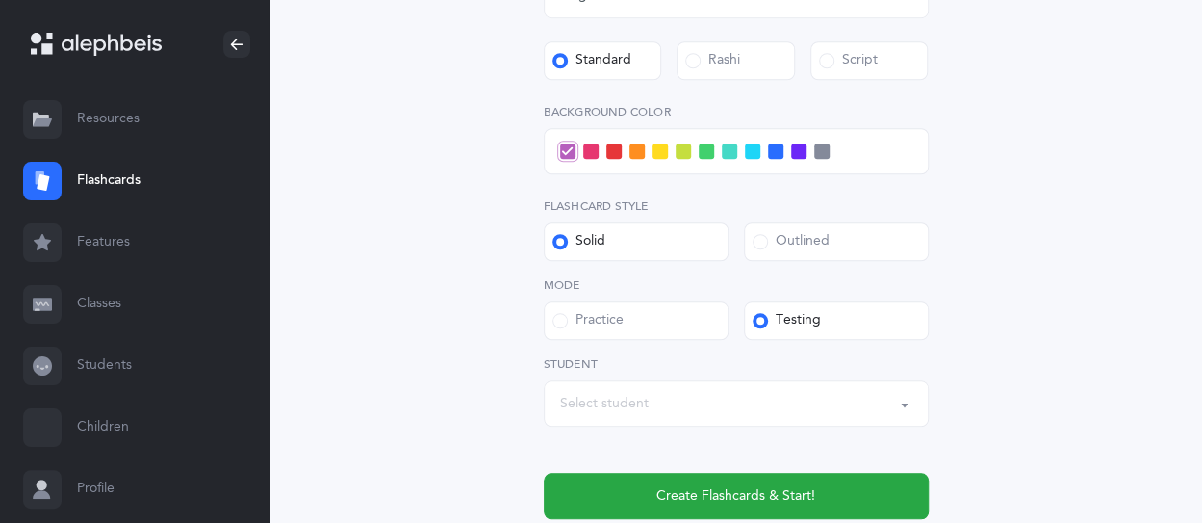
click at [761, 392] on div "Select student" at bounding box center [736, 403] width 352 height 33
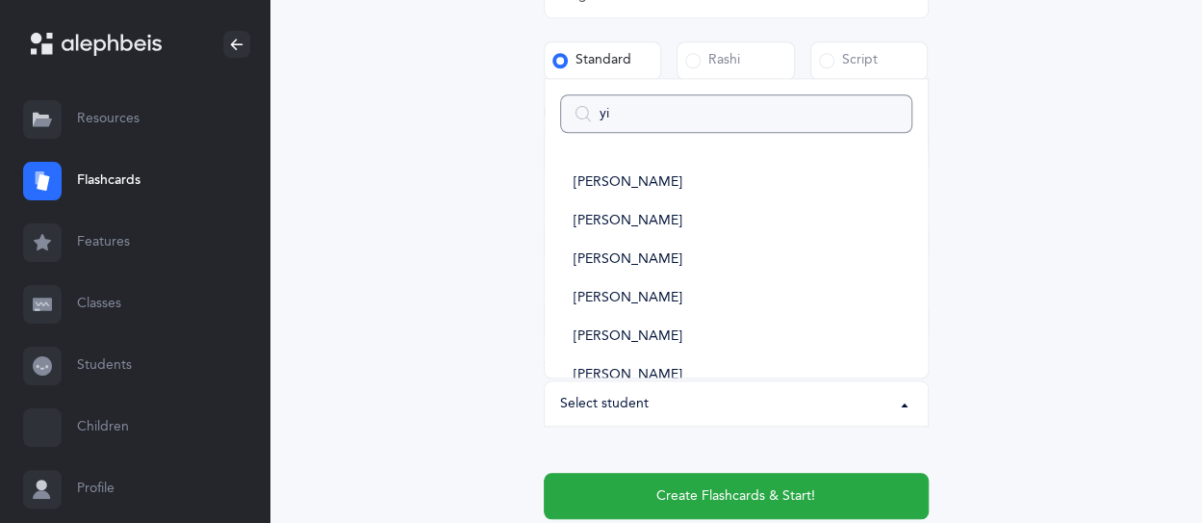
type input "yis"
select select
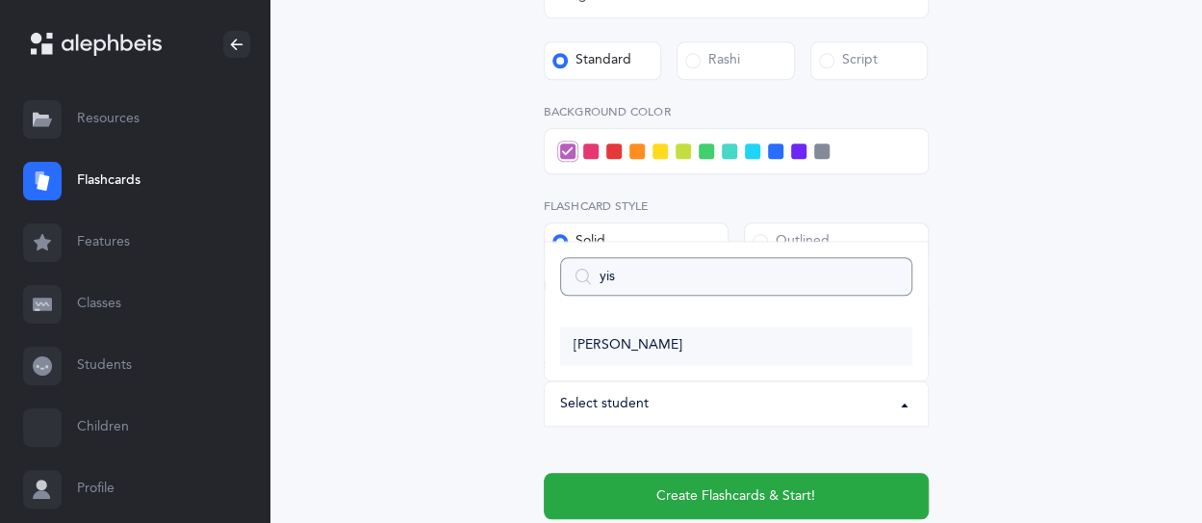
type input "yis"
click at [609, 350] on span "[PERSON_NAME]" at bounding box center [628, 345] width 109 height 17
select select "14491"
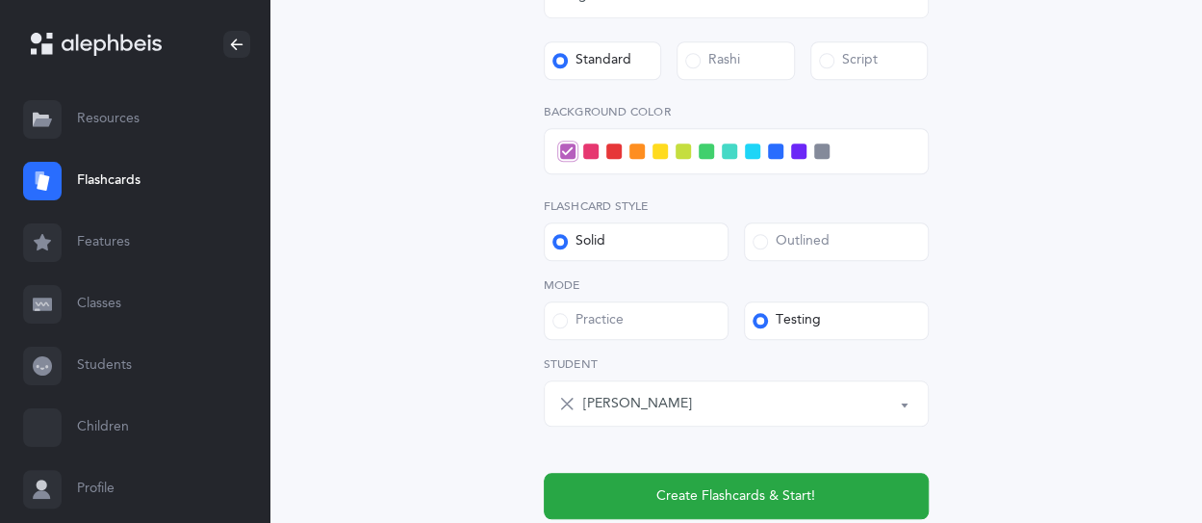
scroll to position [674, 0]
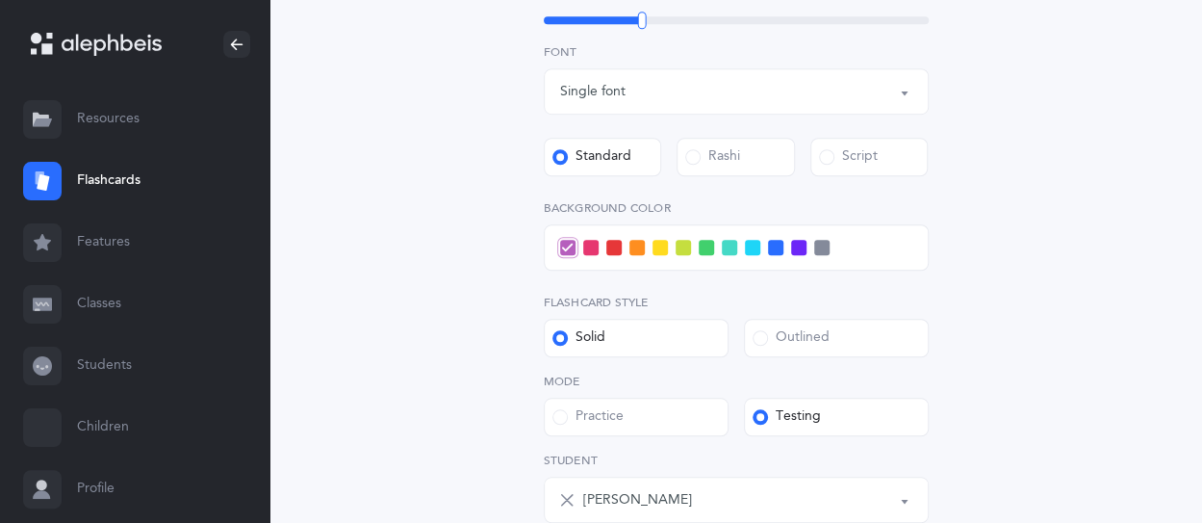
click at [585, 250] on span at bounding box center [590, 247] width 15 height 15
click at [0, 0] on input "checkbox" at bounding box center [0, 0] width 0 height 0
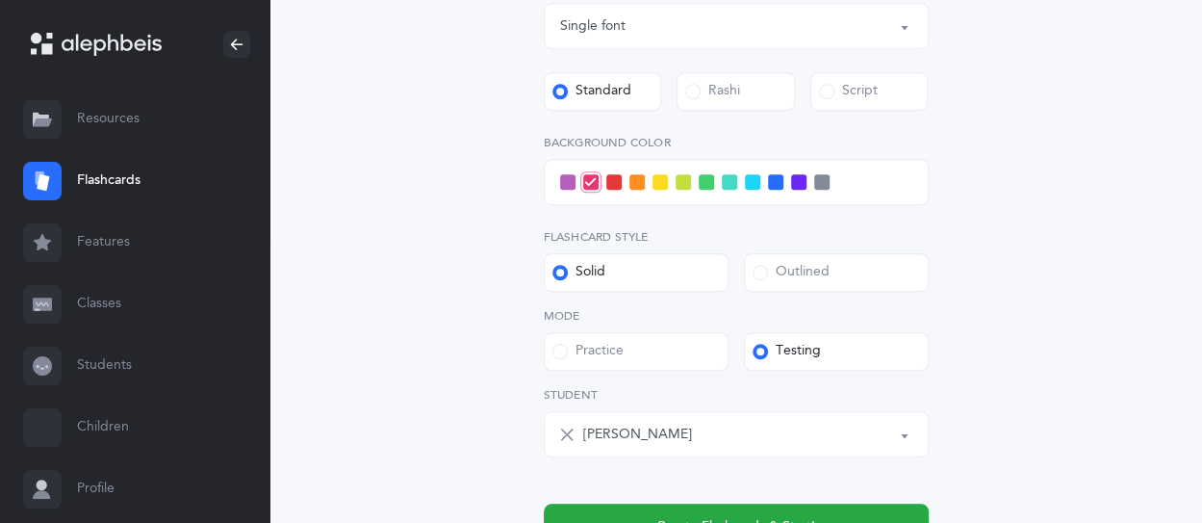
scroll to position [770, 0]
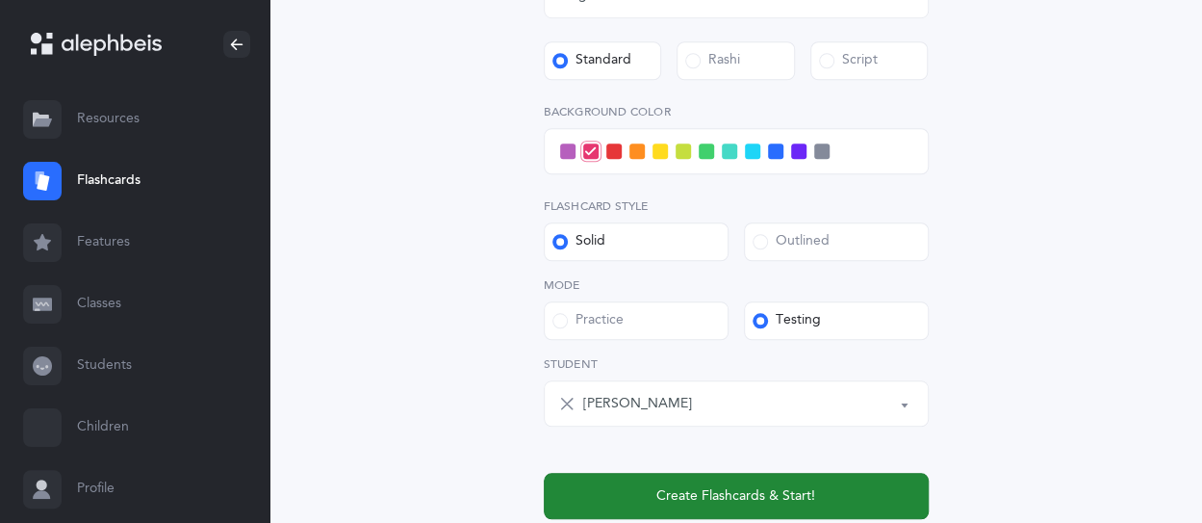
click at [792, 502] on span "Create Flashcards & Start!" at bounding box center [735, 496] width 159 height 20
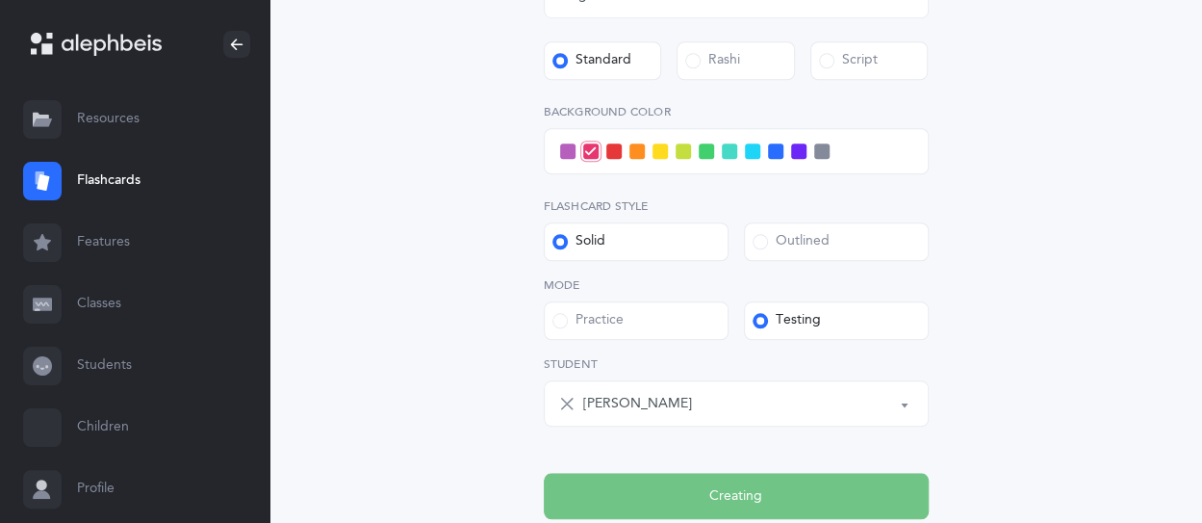
scroll to position [0, 0]
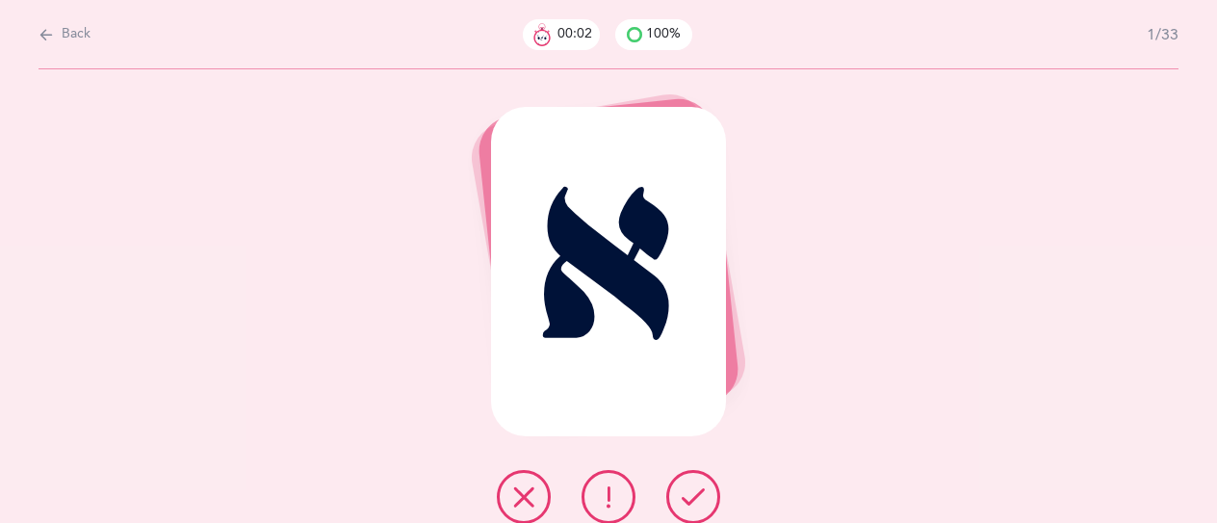
click at [62, 29] on span "Back" at bounding box center [76, 34] width 29 height 19
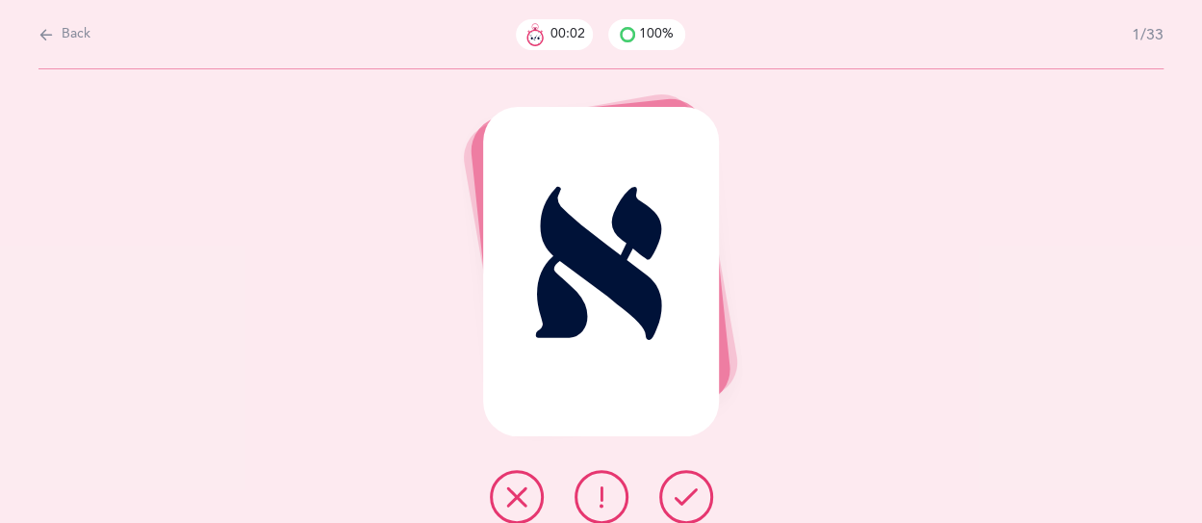
select select "27"
select select "single"
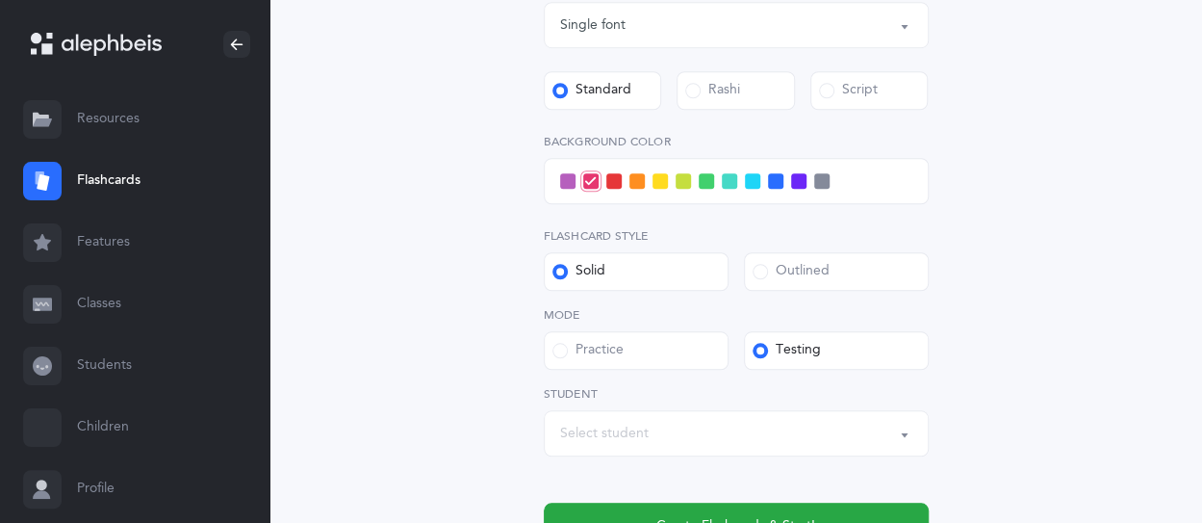
scroll to position [770, 0]
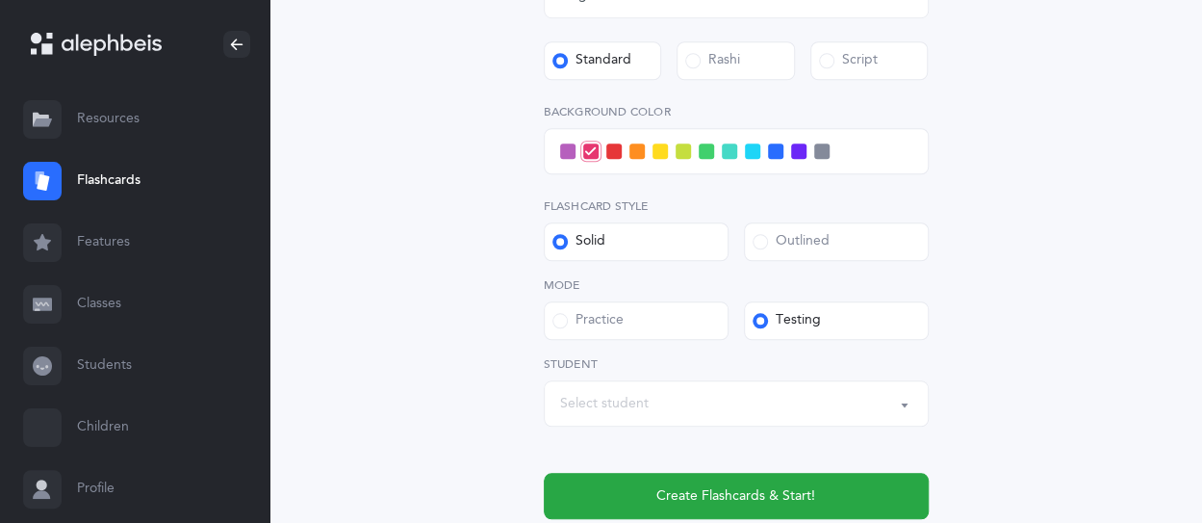
click at [706, 419] on div "Select student" at bounding box center [736, 403] width 352 height 33
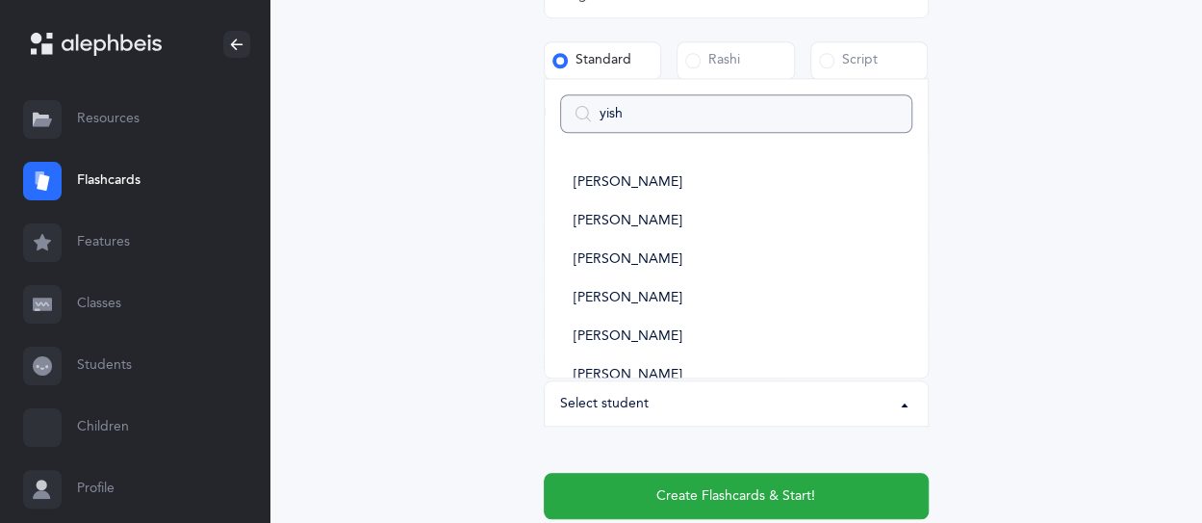
type input "yisha"
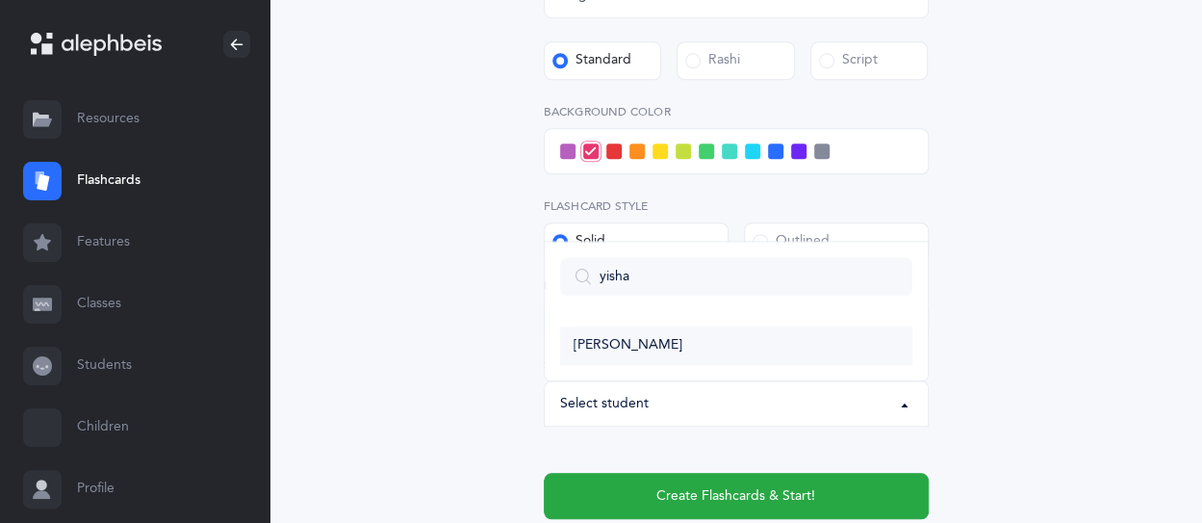
click at [720, 362] on link "[PERSON_NAME]" at bounding box center [736, 345] width 352 height 38
select select "14491"
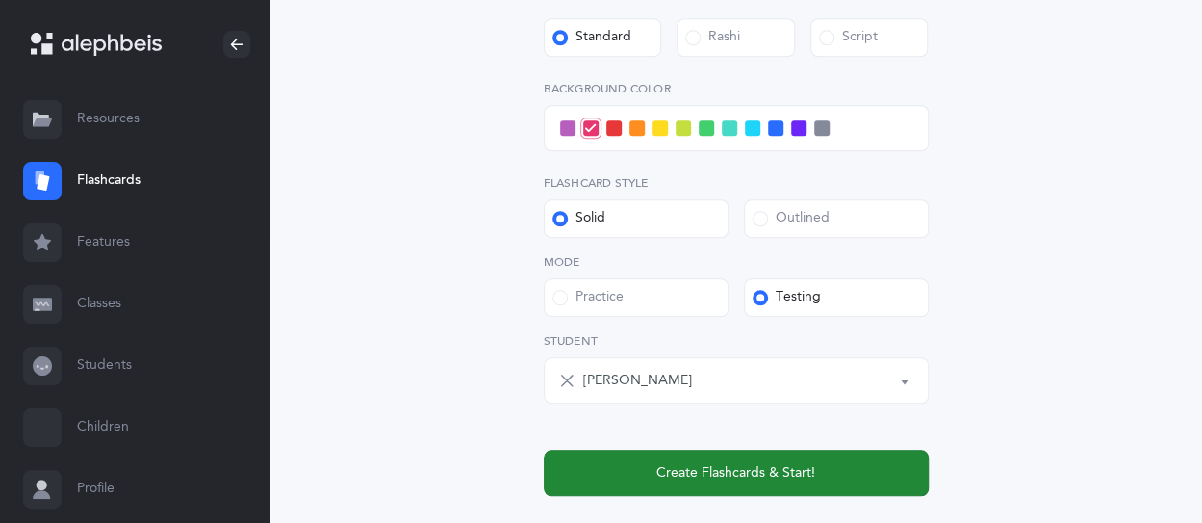
scroll to position [866, 0]
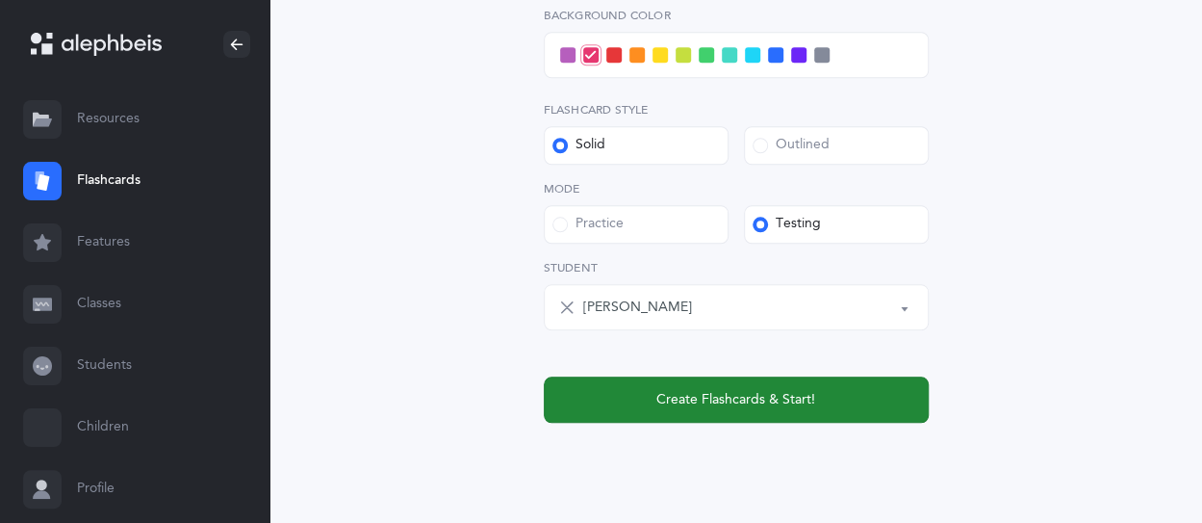
click at [794, 394] on span "Create Flashcards & Start!" at bounding box center [735, 400] width 159 height 20
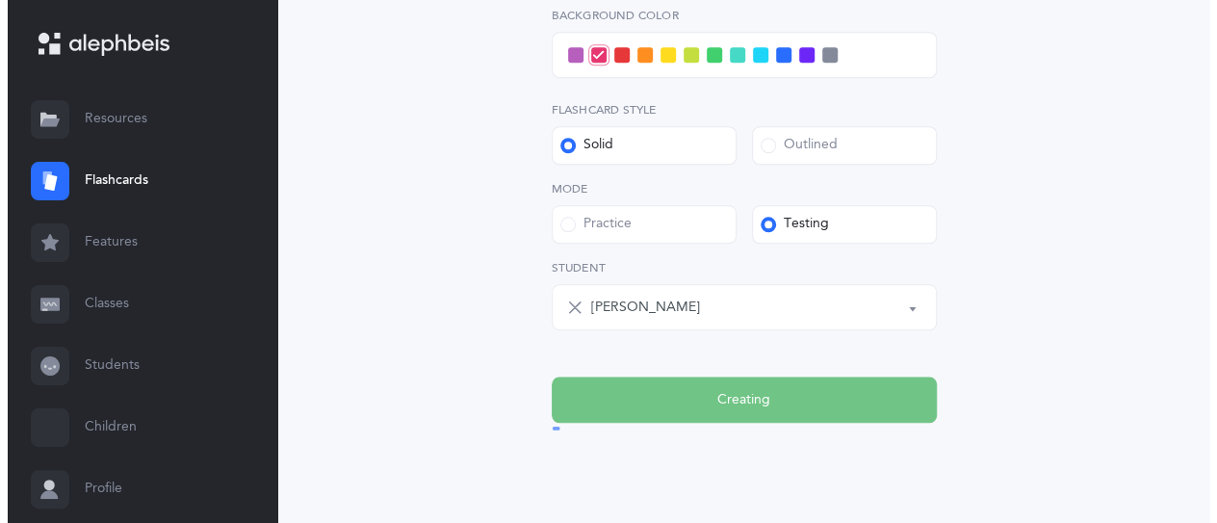
scroll to position [0, 0]
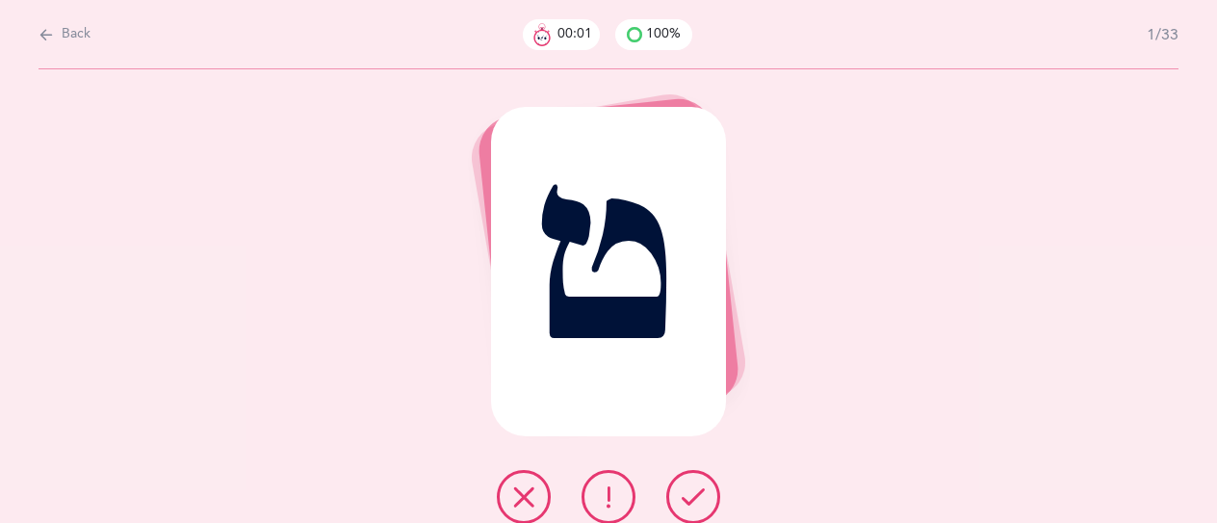
click at [686, 488] on icon at bounding box center [692, 496] width 23 height 23
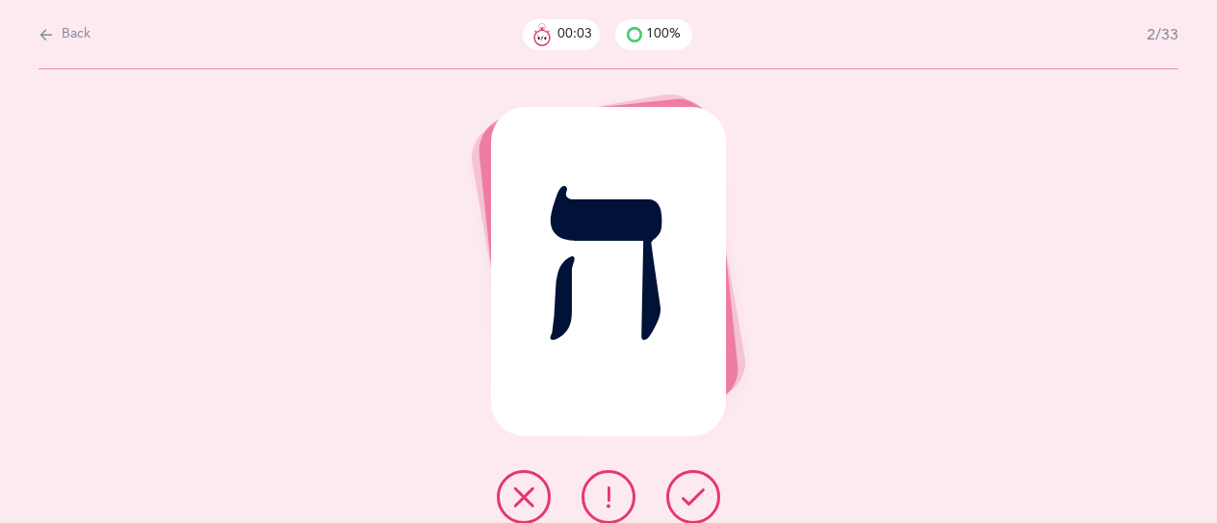
click at [682, 493] on icon at bounding box center [692, 496] width 23 height 23
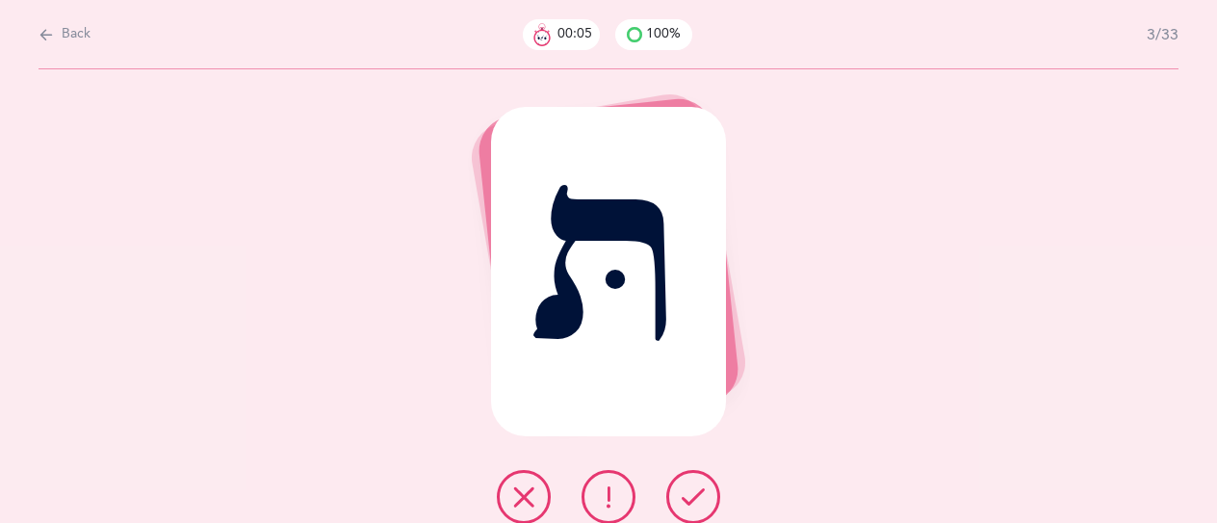
click at [702, 491] on icon at bounding box center [692, 496] width 23 height 23
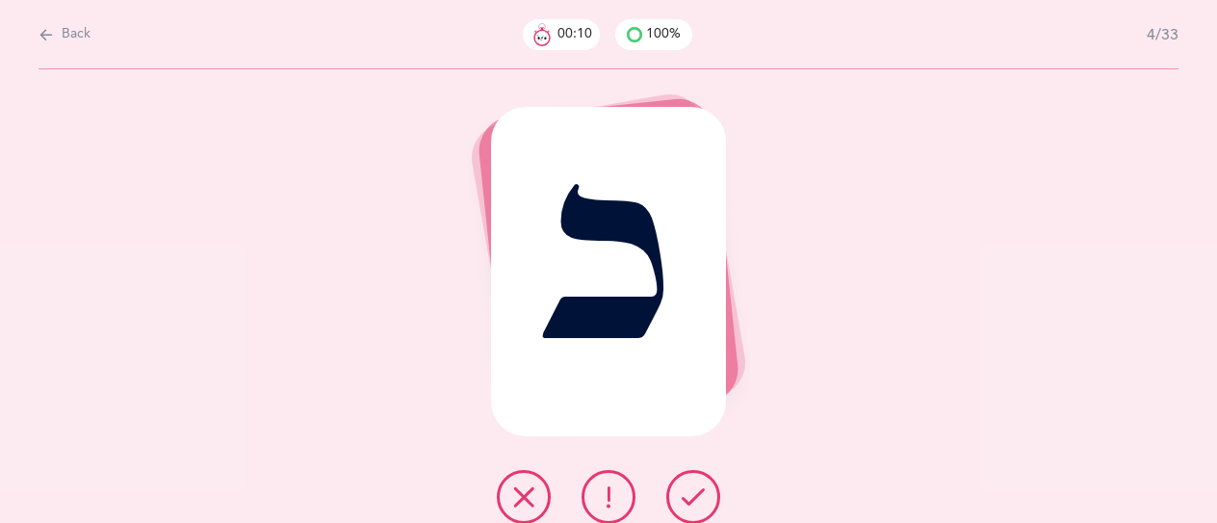
click at [694, 498] on icon at bounding box center [692, 496] width 23 height 23
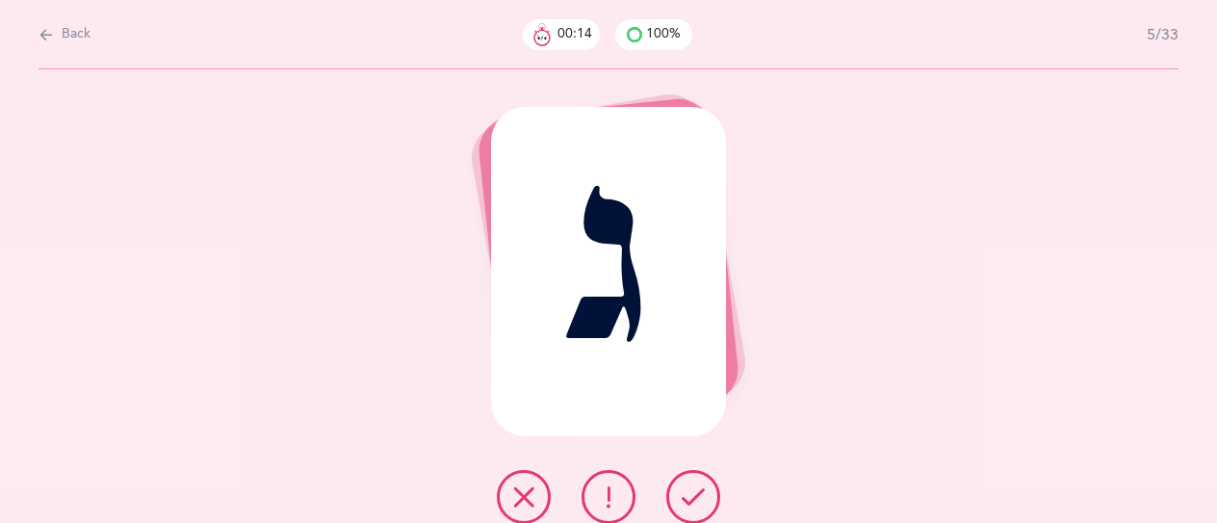
click at [703, 491] on icon at bounding box center [692, 496] width 23 height 23
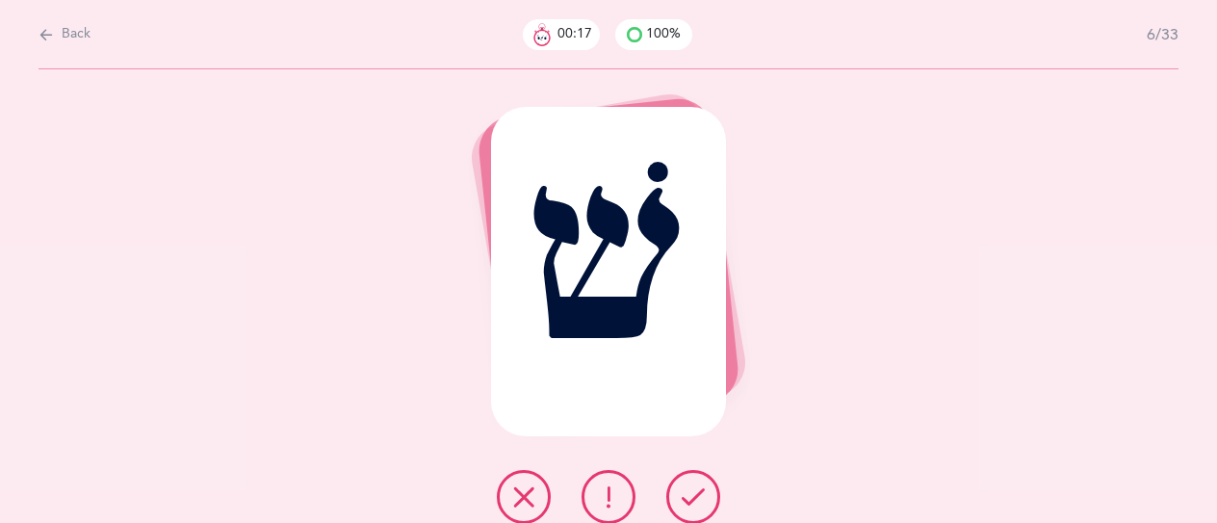
click at [703, 491] on icon at bounding box center [692, 496] width 23 height 23
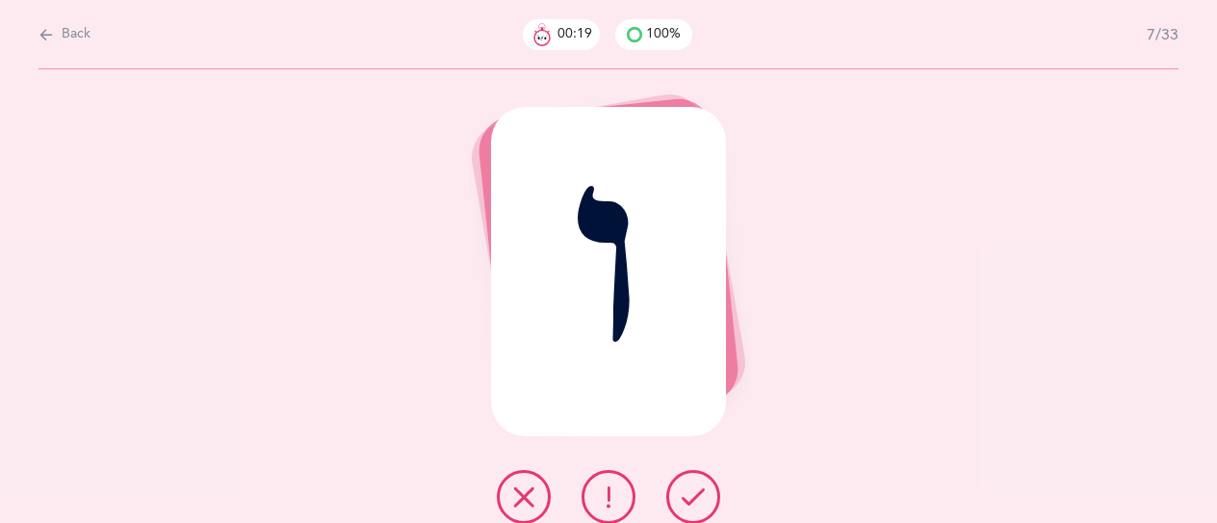
click at [703, 491] on icon at bounding box center [692, 496] width 23 height 23
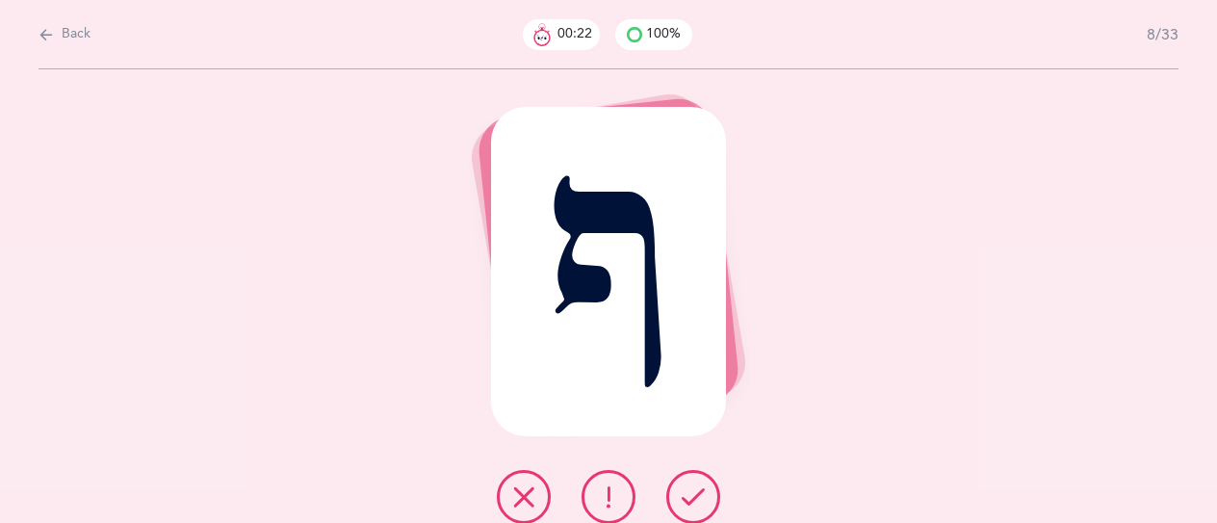
click at [703, 491] on icon at bounding box center [692, 496] width 23 height 23
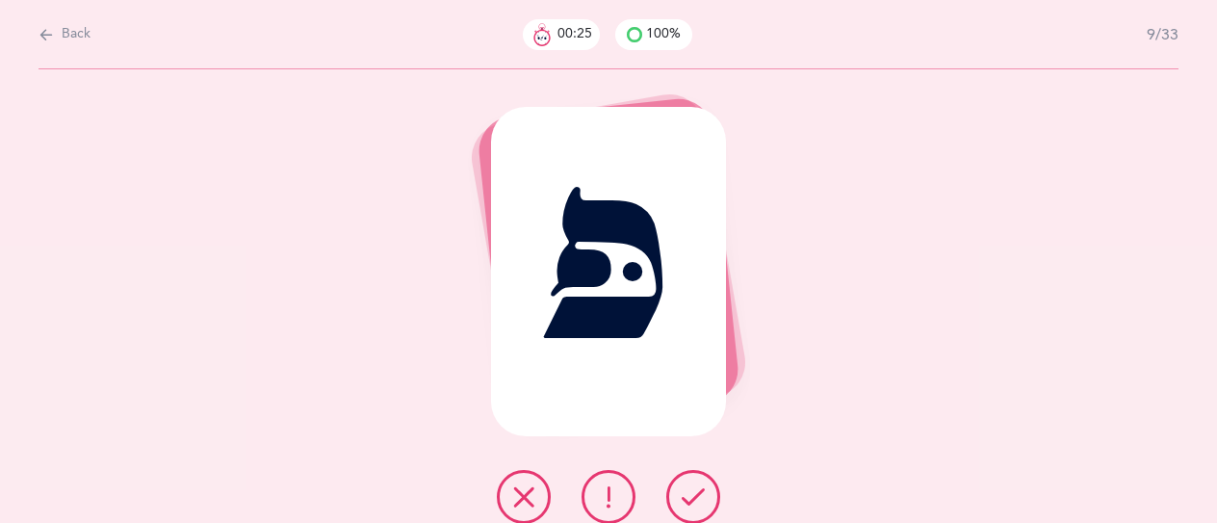
click at [703, 491] on icon at bounding box center [692, 496] width 23 height 23
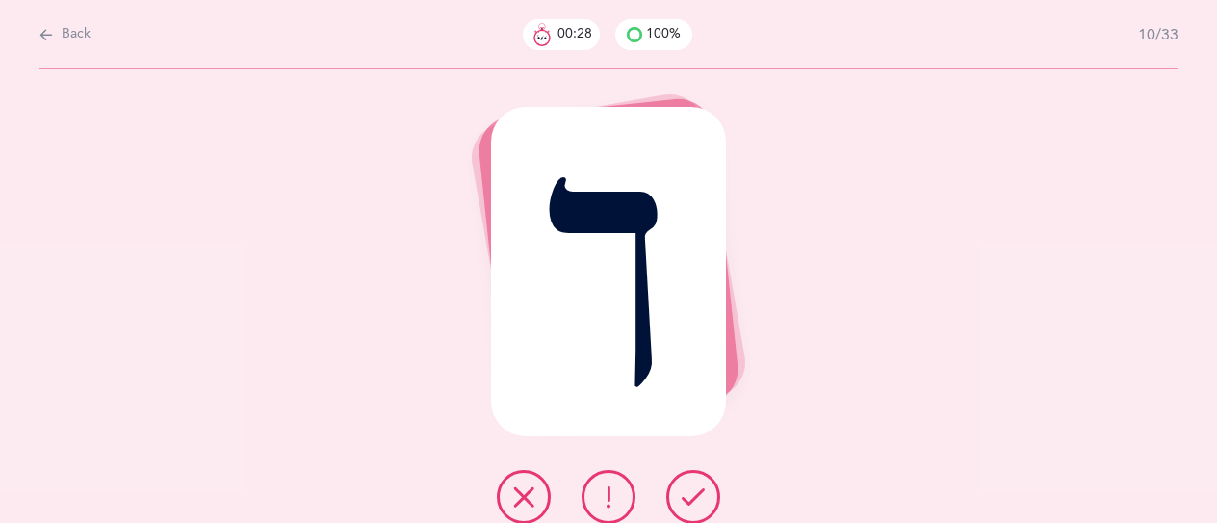
click at [703, 491] on icon at bounding box center [692, 496] width 23 height 23
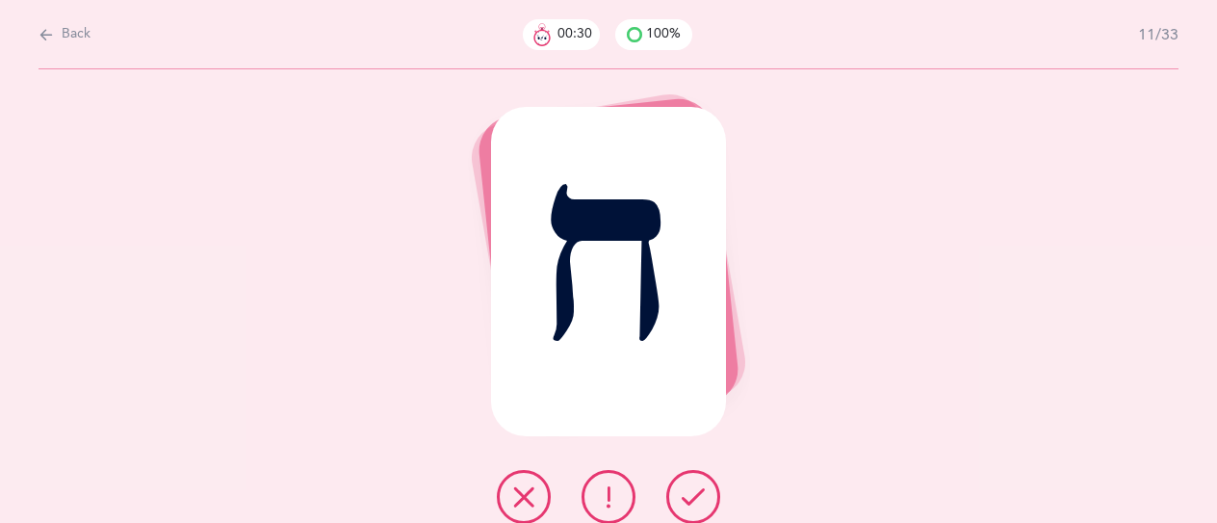
click at [703, 491] on icon at bounding box center [692, 496] width 23 height 23
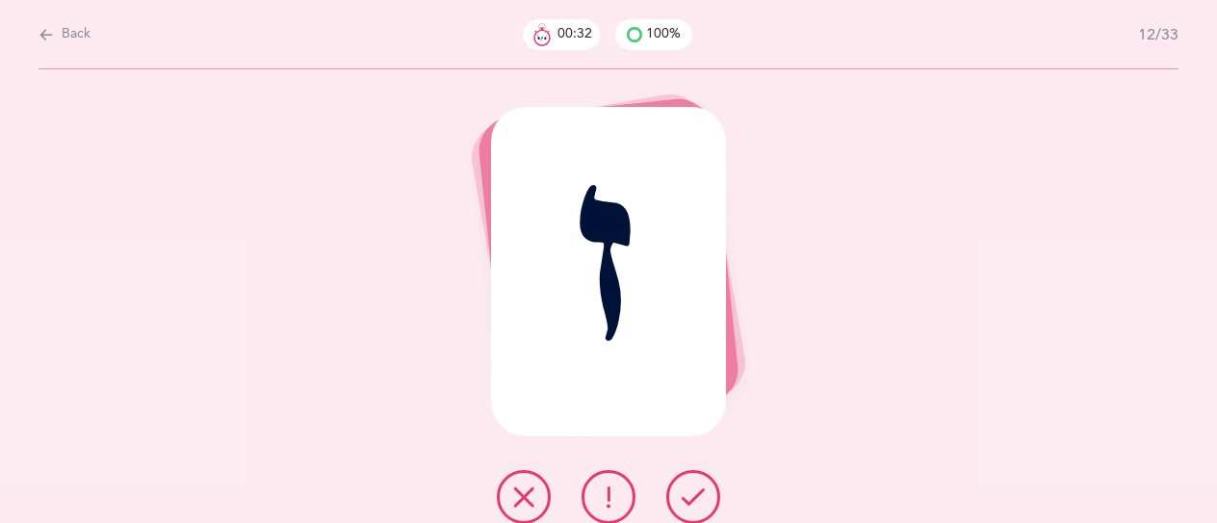
click at [703, 491] on icon at bounding box center [692, 496] width 23 height 23
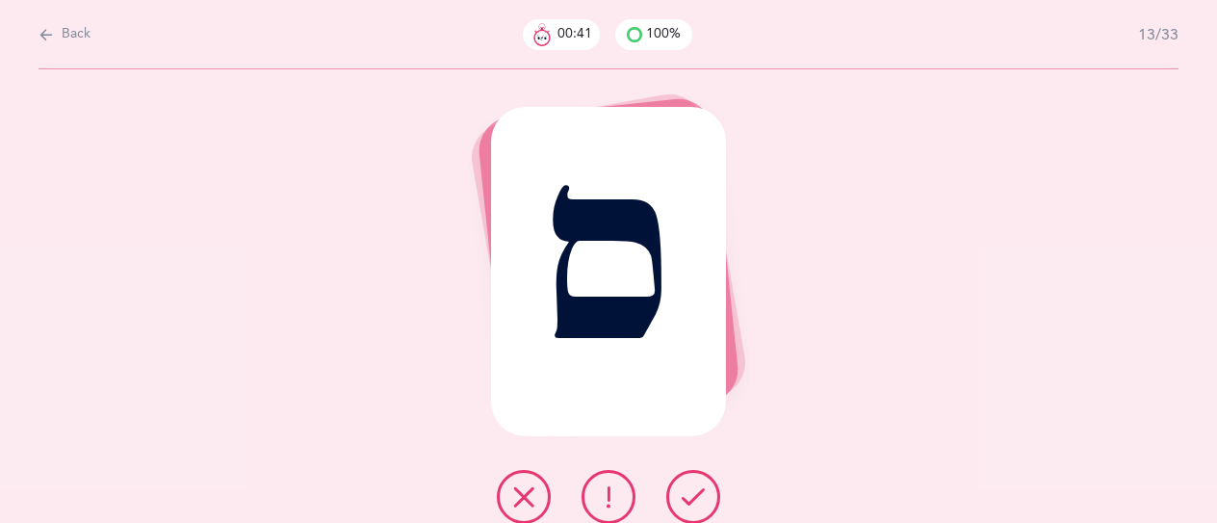
click at [694, 490] on icon at bounding box center [692, 496] width 23 height 23
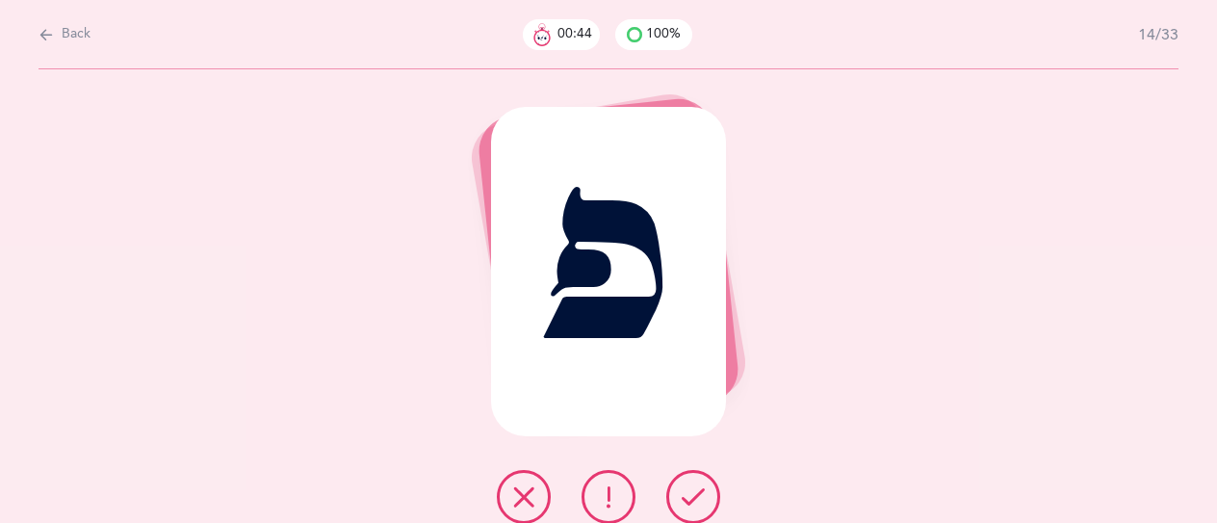
click at [687, 496] on icon at bounding box center [692, 496] width 23 height 23
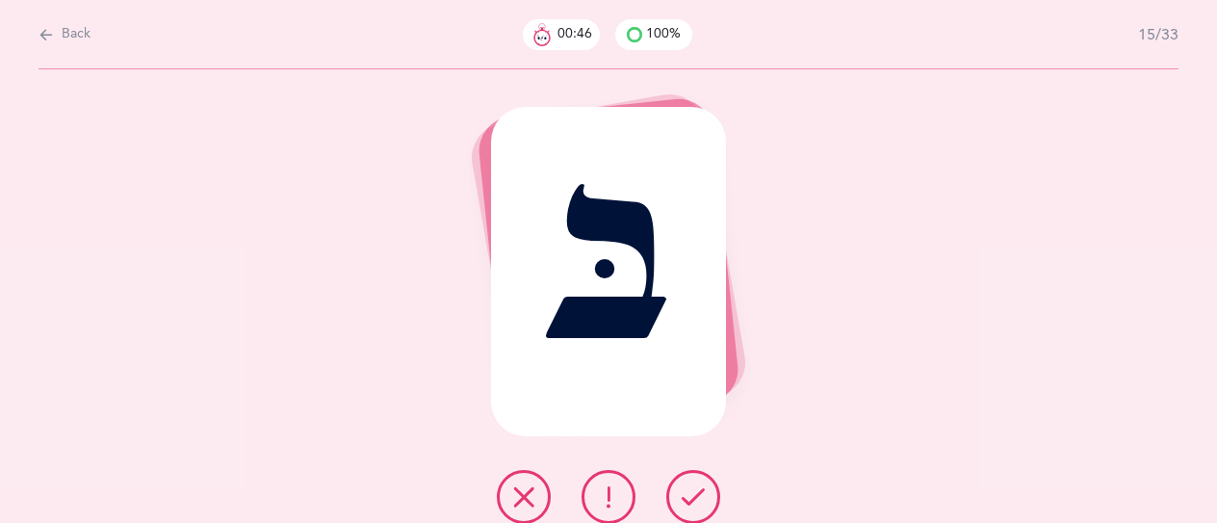
click at [687, 496] on icon at bounding box center [692, 496] width 23 height 23
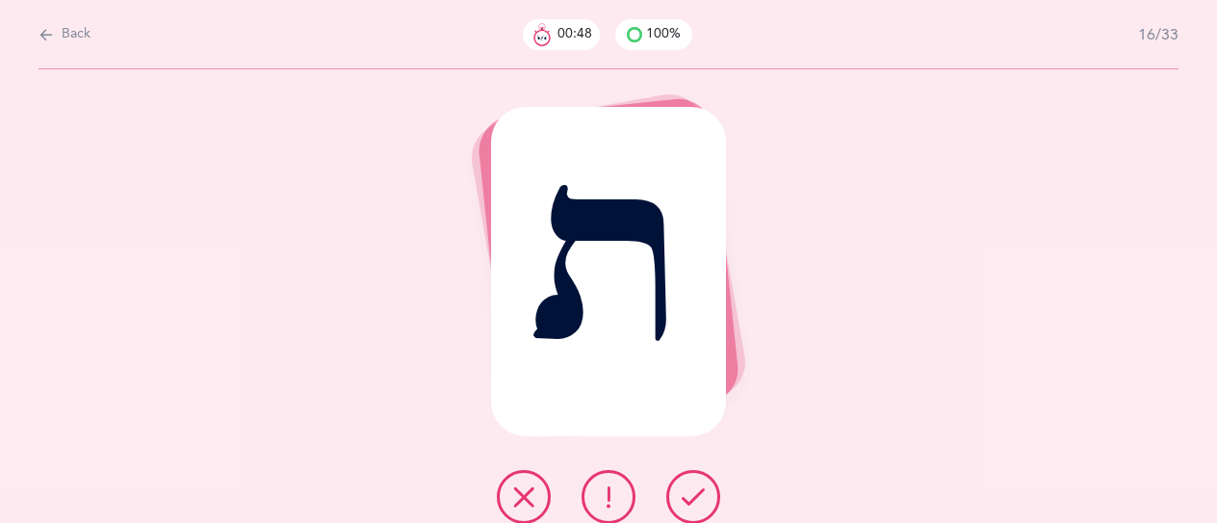
click at [687, 496] on icon at bounding box center [692, 496] width 23 height 23
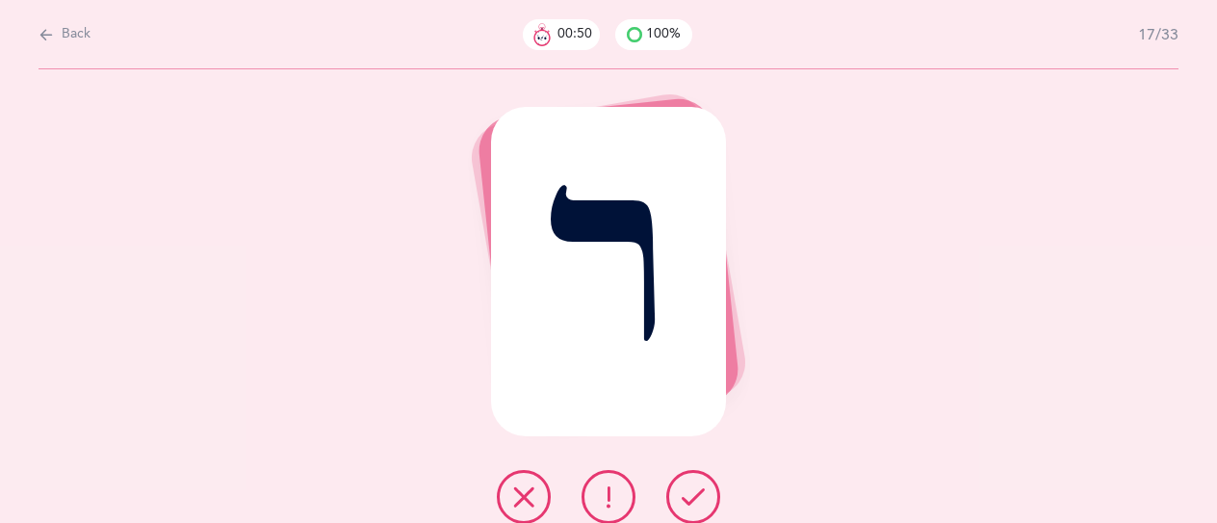
click at [687, 496] on icon at bounding box center [692, 496] width 23 height 23
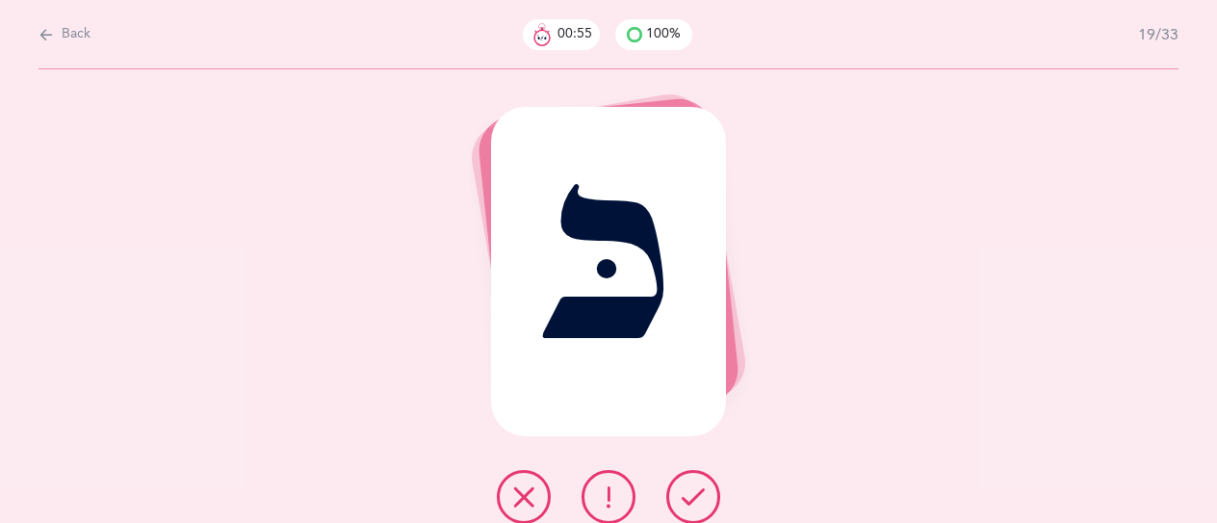
click at [687, 496] on icon at bounding box center [692, 496] width 23 height 23
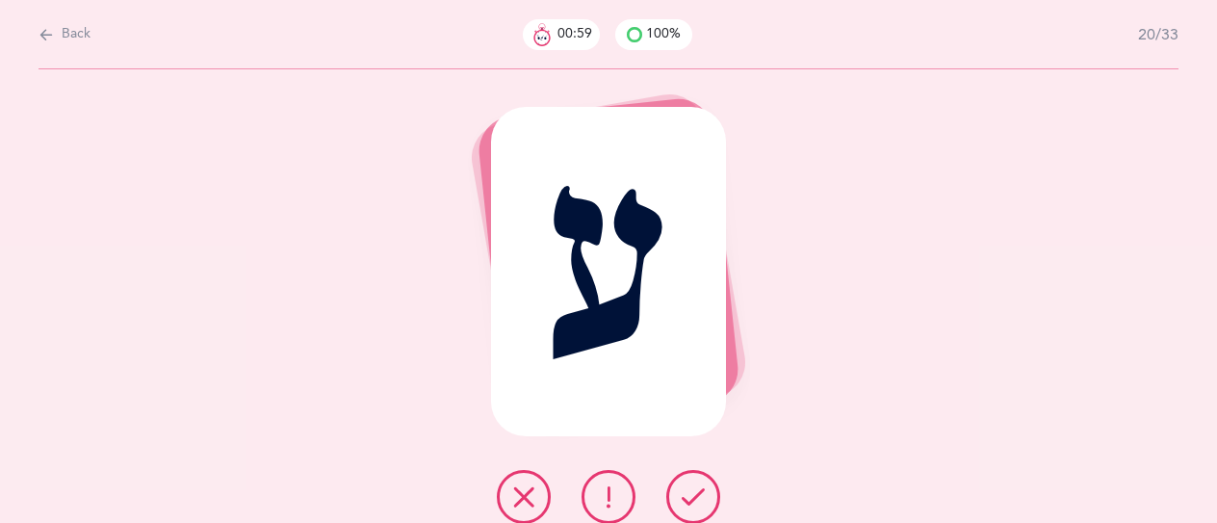
click at [581, 490] on div at bounding box center [608, 497] width 254 height 54
click at [589, 489] on button at bounding box center [608, 497] width 54 height 54
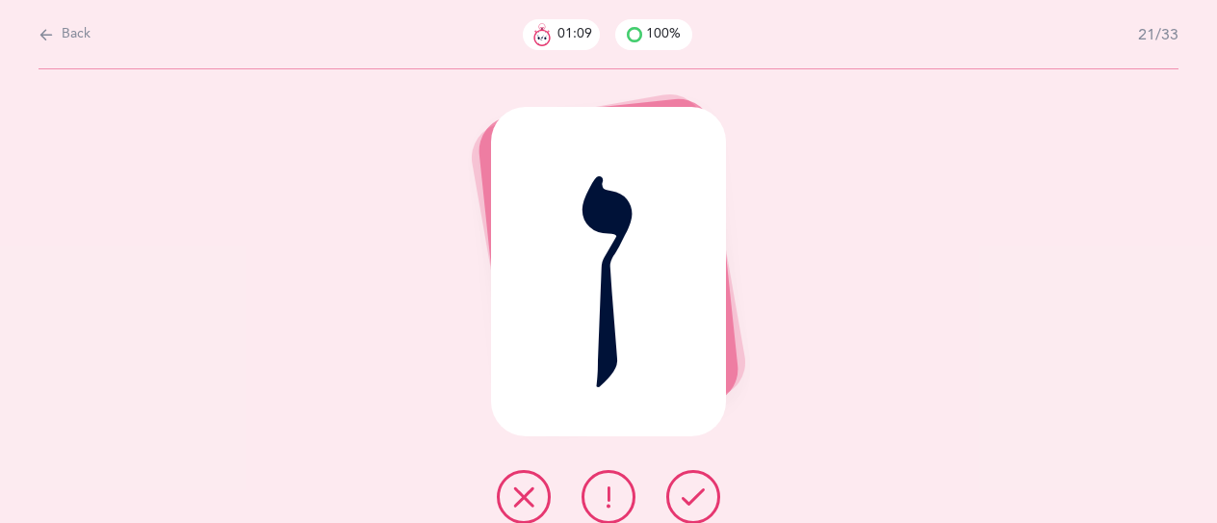
click at [697, 511] on button at bounding box center [693, 497] width 54 height 54
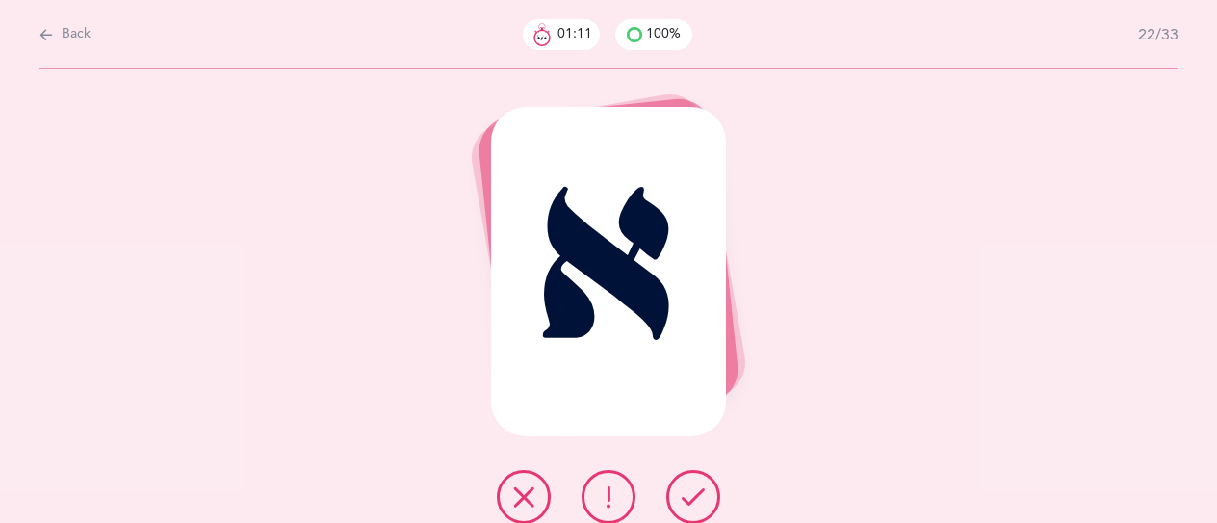
click at [697, 511] on button at bounding box center [693, 497] width 54 height 54
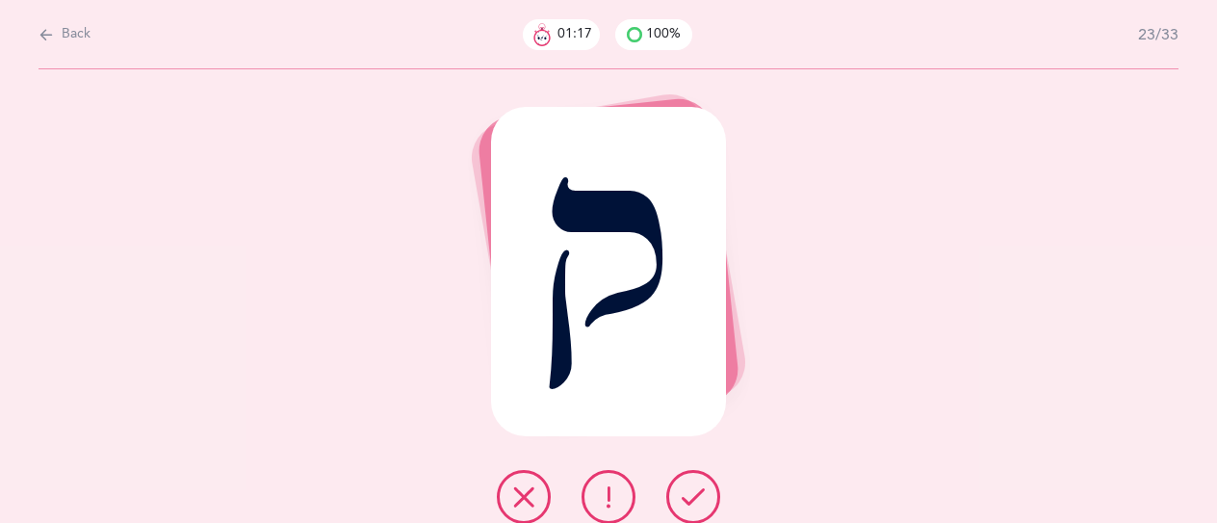
click at [697, 511] on button at bounding box center [693, 497] width 54 height 54
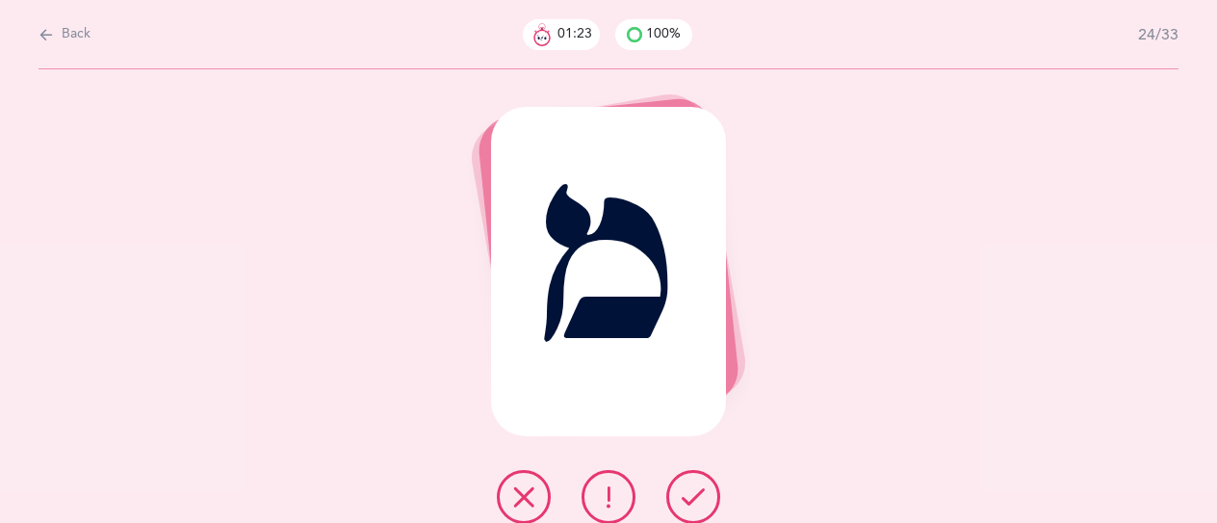
click at [688, 508] on icon at bounding box center [692, 496] width 23 height 23
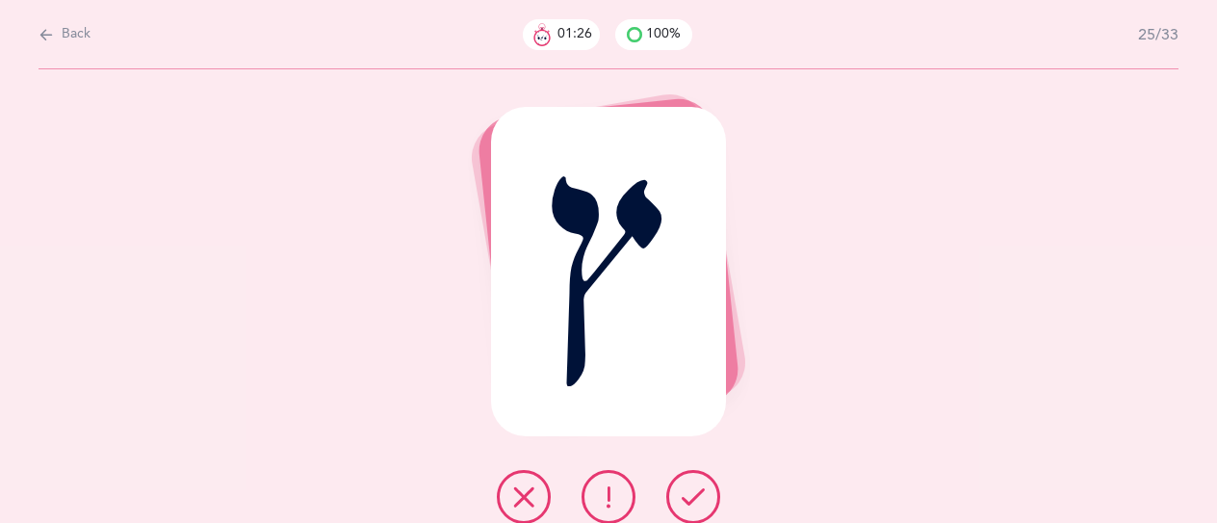
click at [688, 508] on icon at bounding box center [692, 496] width 23 height 23
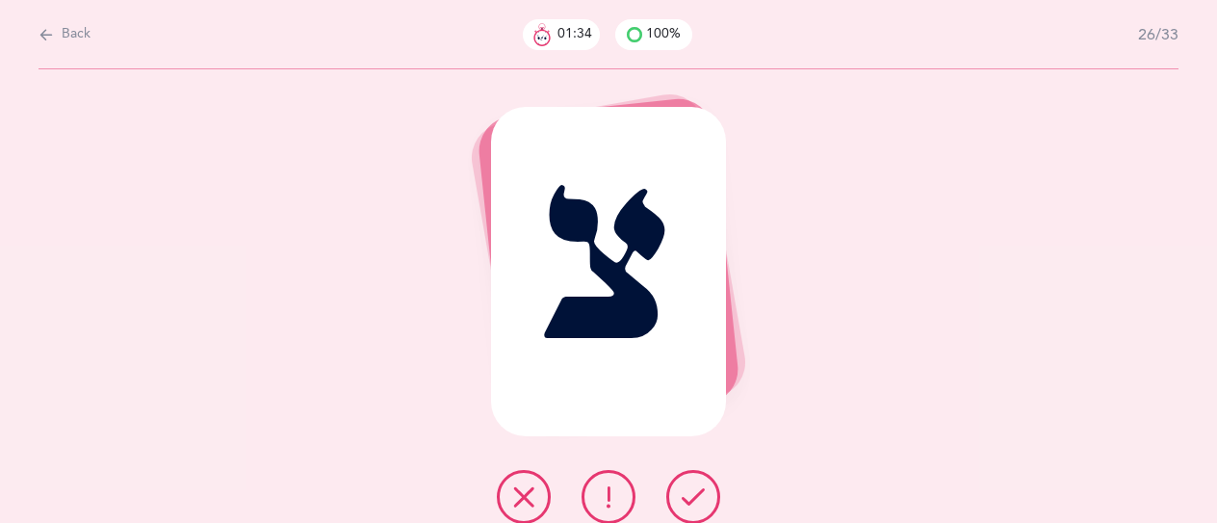
click at [688, 508] on icon at bounding box center [692, 496] width 23 height 23
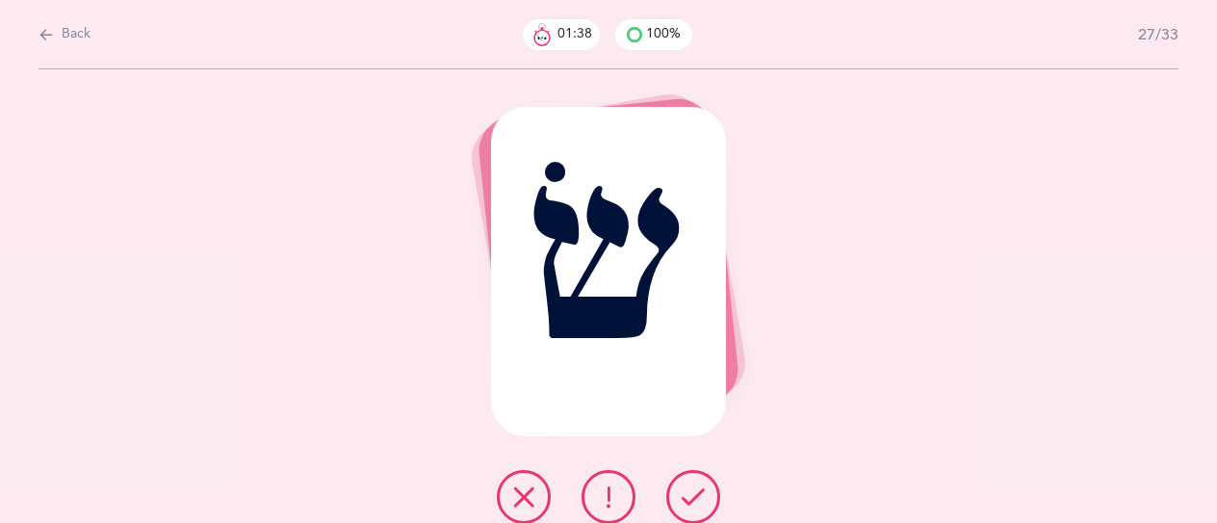
click at [689, 506] on icon at bounding box center [692, 496] width 23 height 23
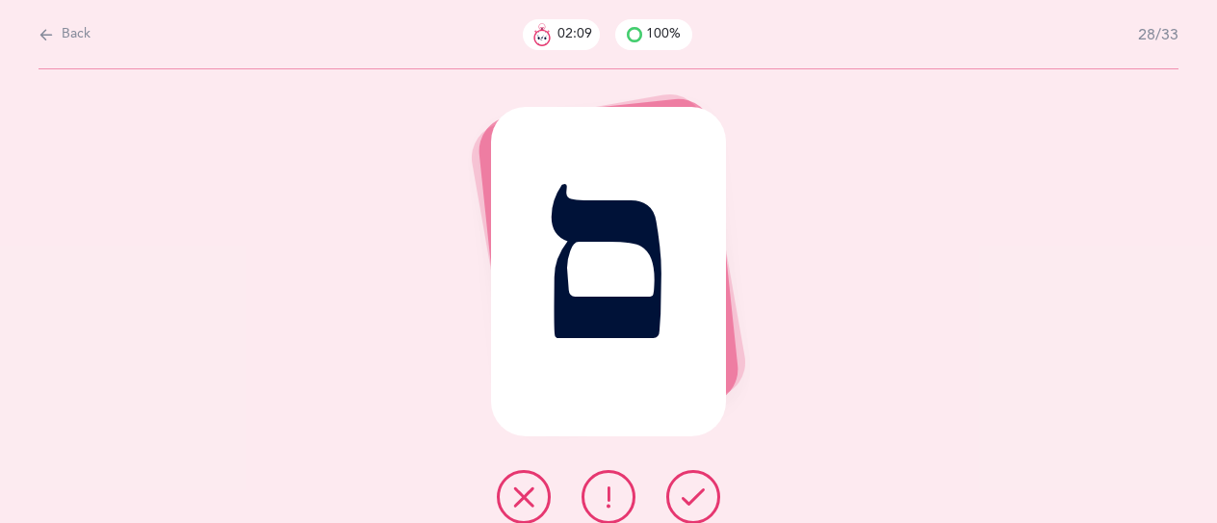
click at [522, 487] on icon at bounding box center [523, 496] width 23 height 23
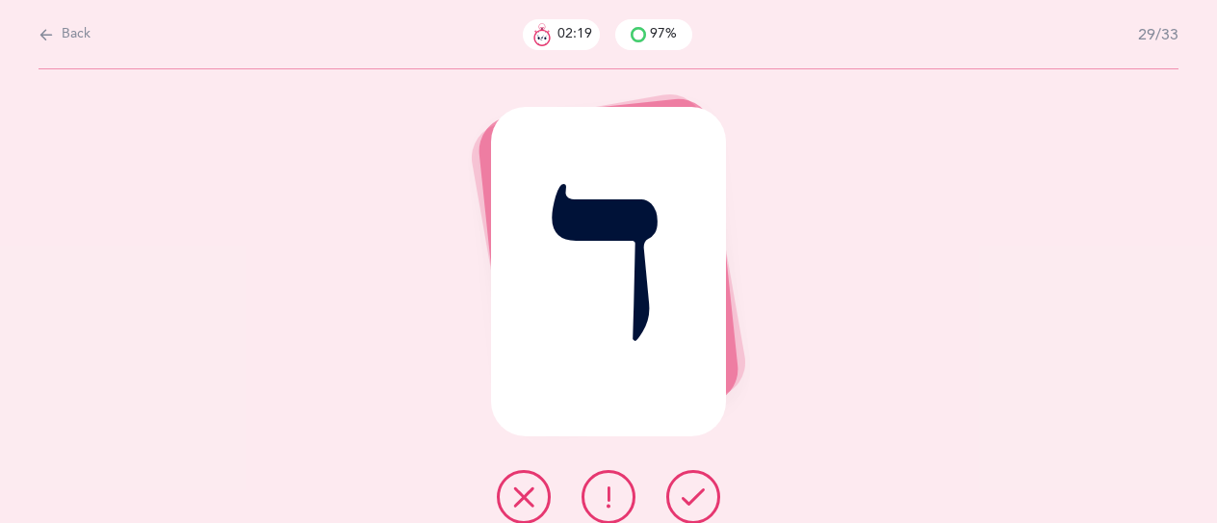
click at [705, 501] on button at bounding box center [693, 497] width 54 height 54
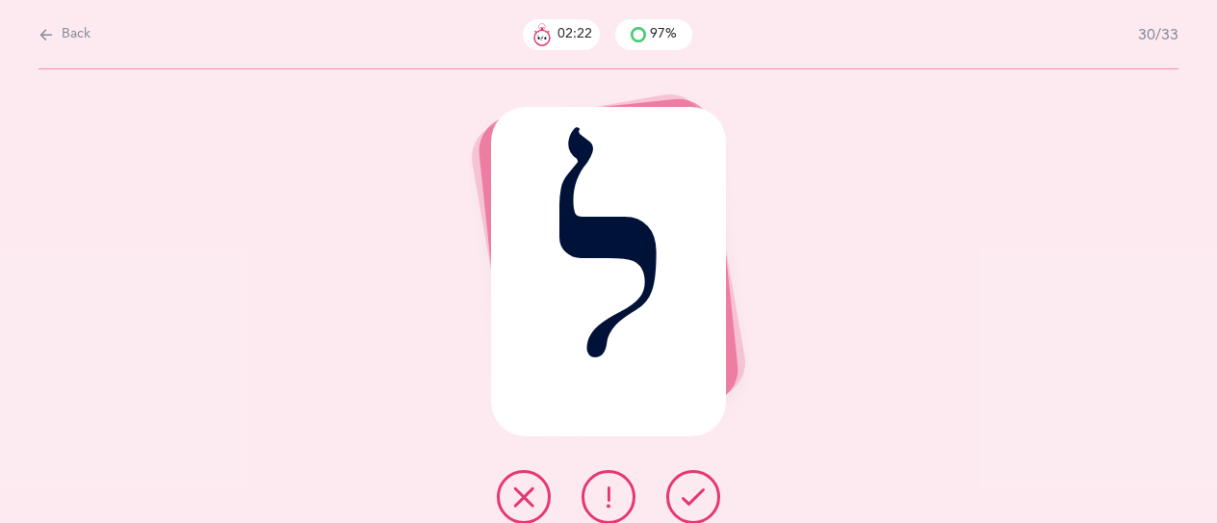
click at [706, 503] on button at bounding box center [693, 497] width 54 height 54
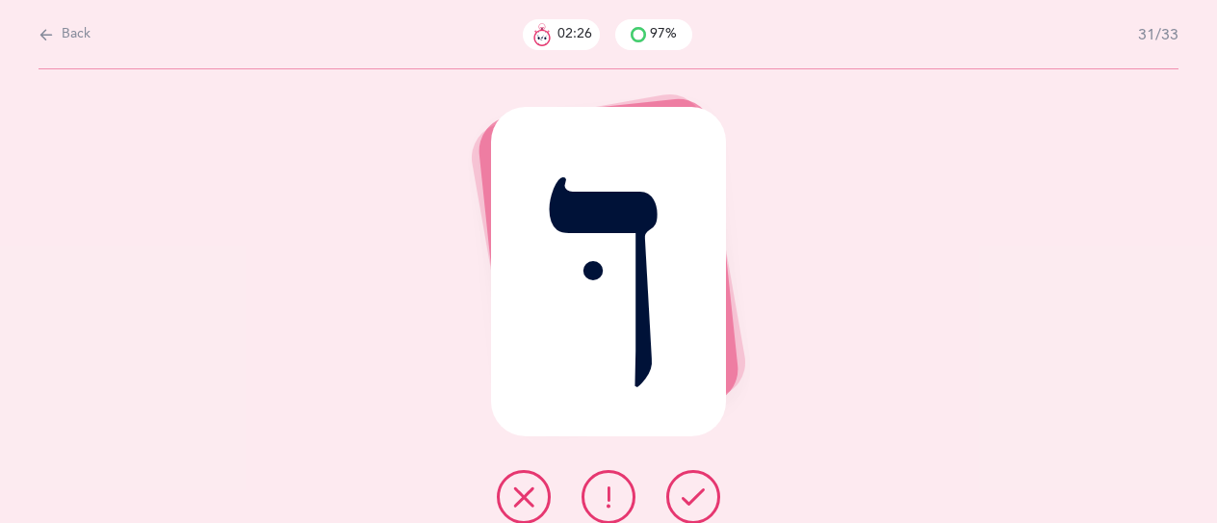
click at [706, 503] on button at bounding box center [693, 497] width 54 height 54
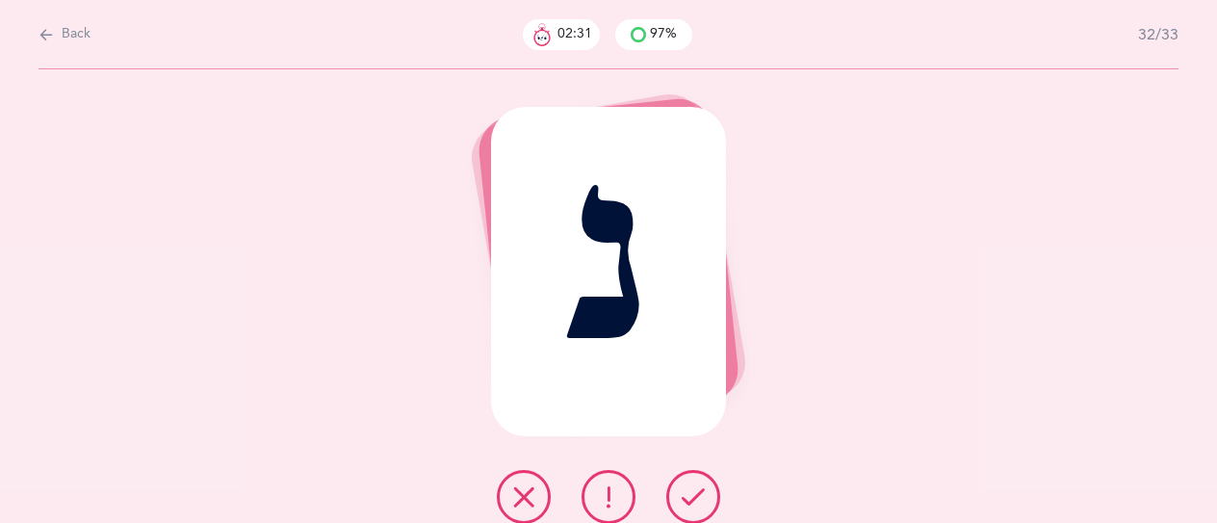
click at [631, 489] on button at bounding box center [608, 497] width 54 height 54
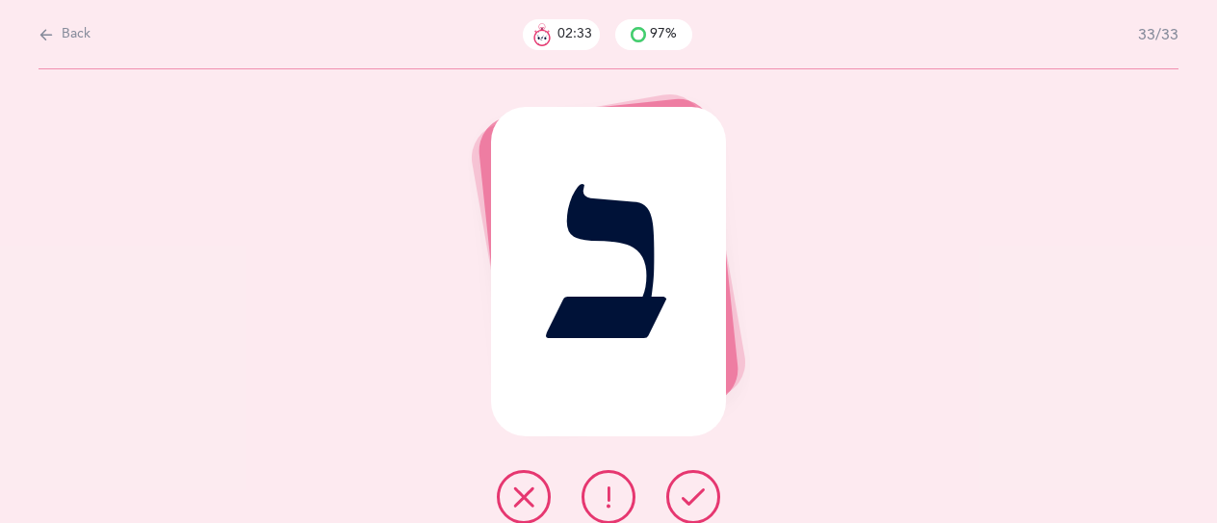
click at [700, 490] on icon at bounding box center [692, 496] width 23 height 23
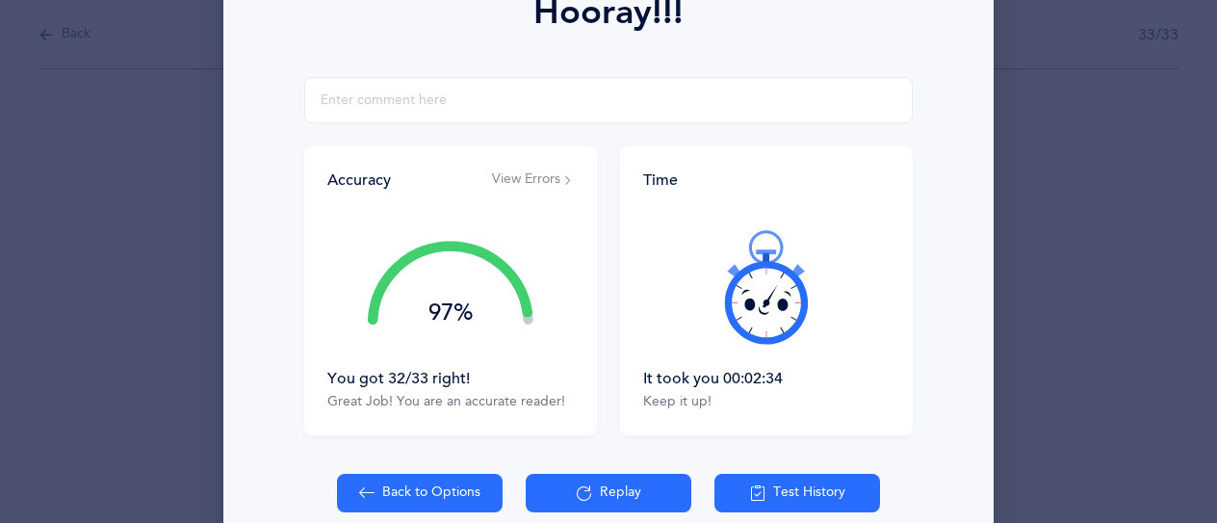
scroll to position [393, 0]
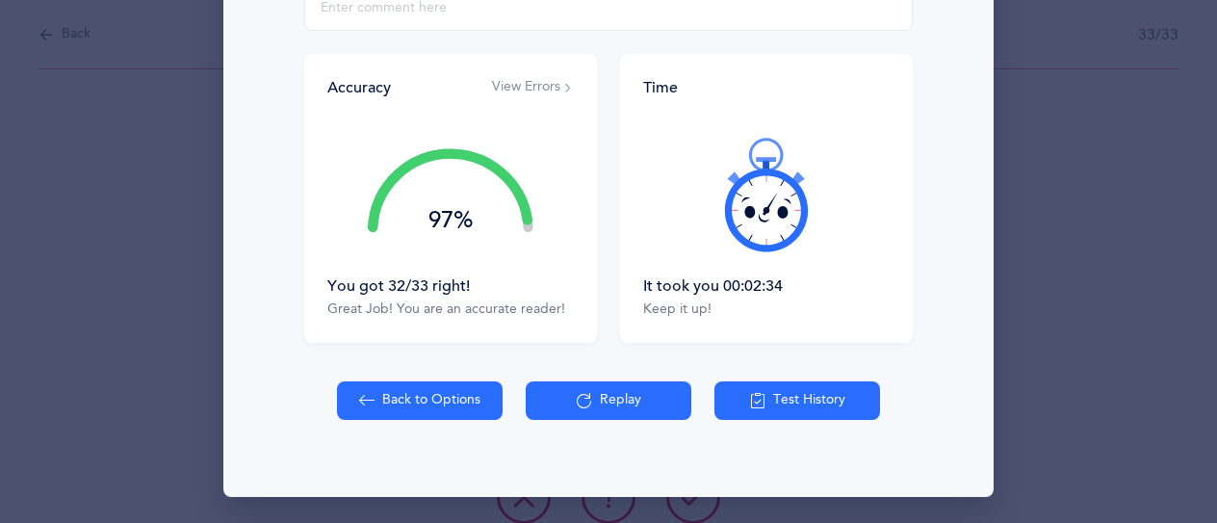
click at [433, 396] on button "Back to Options" at bounding box center [420, 400] width 166 height 38
select select "27"
select select "single"
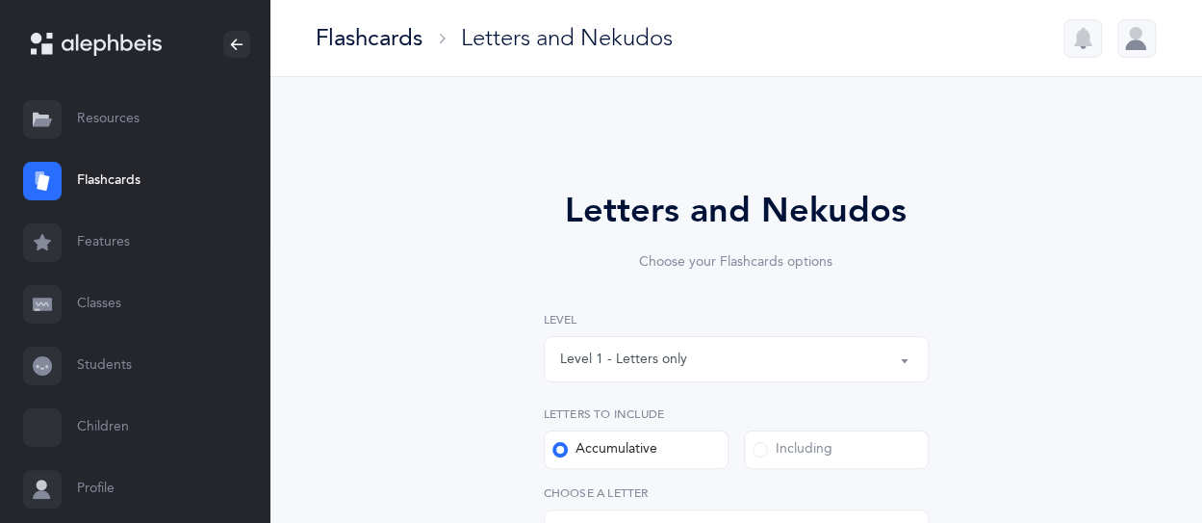
click at [96, 359] on link "Students" at bounding box center [134, 366] width 269 height 62
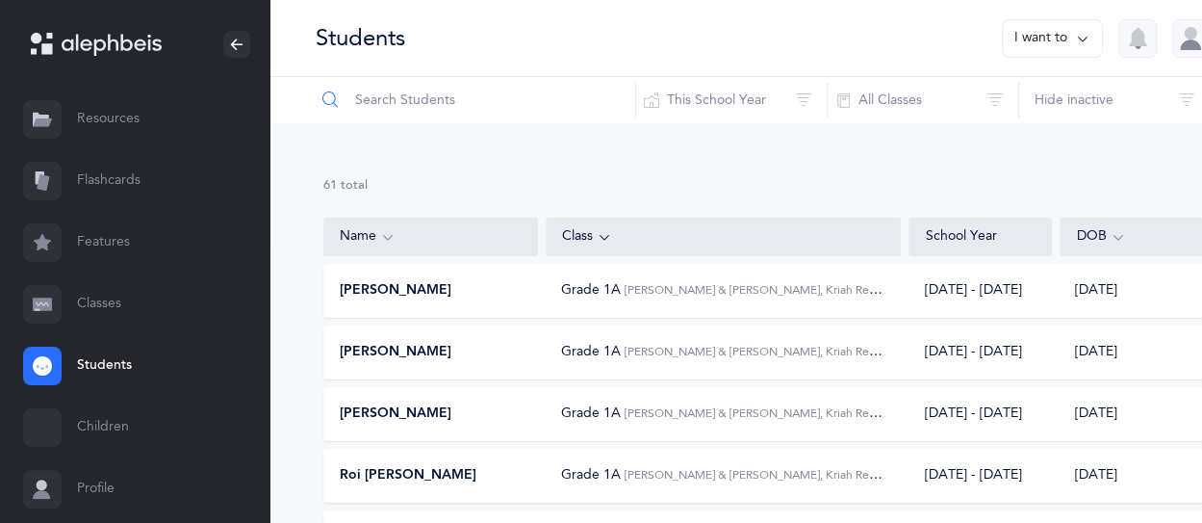
click at [485, 97] on input "text" at bounding box center [475, 100] width 321 height 46
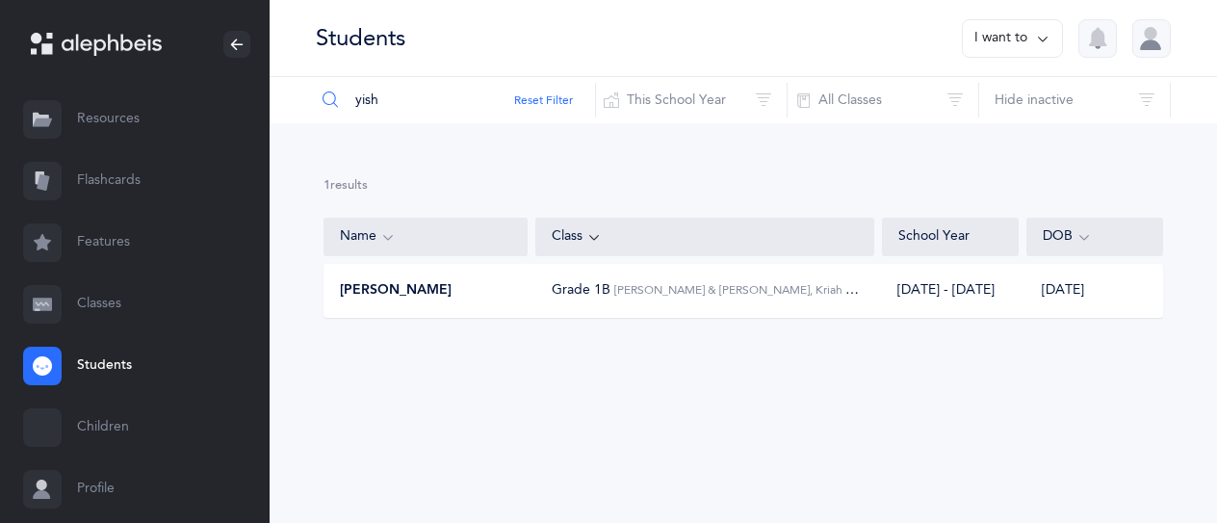
type input "yish"
click at [389, 303] on div "[PERSON_NAME] Grade 1B [PERSON_NAME] & [PERSON_NAME], Kriah Red Level • A [DATE…" at bounding box center [742, 291] width 839 height 54
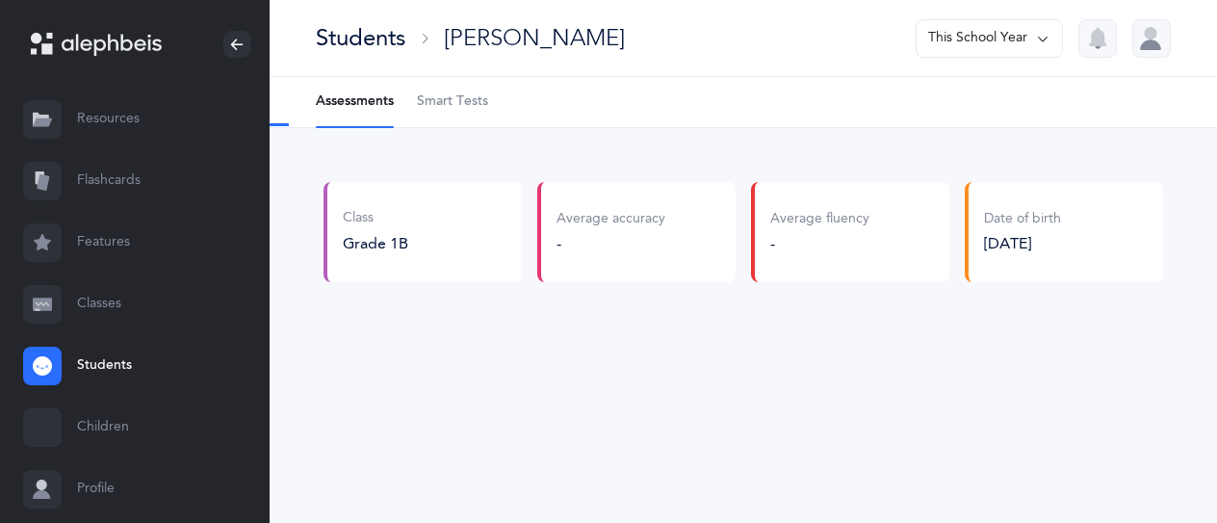
click at [450, 112] on Tests-tab "Smart Tests" at bounding box center [452, 102] width 71 height 50
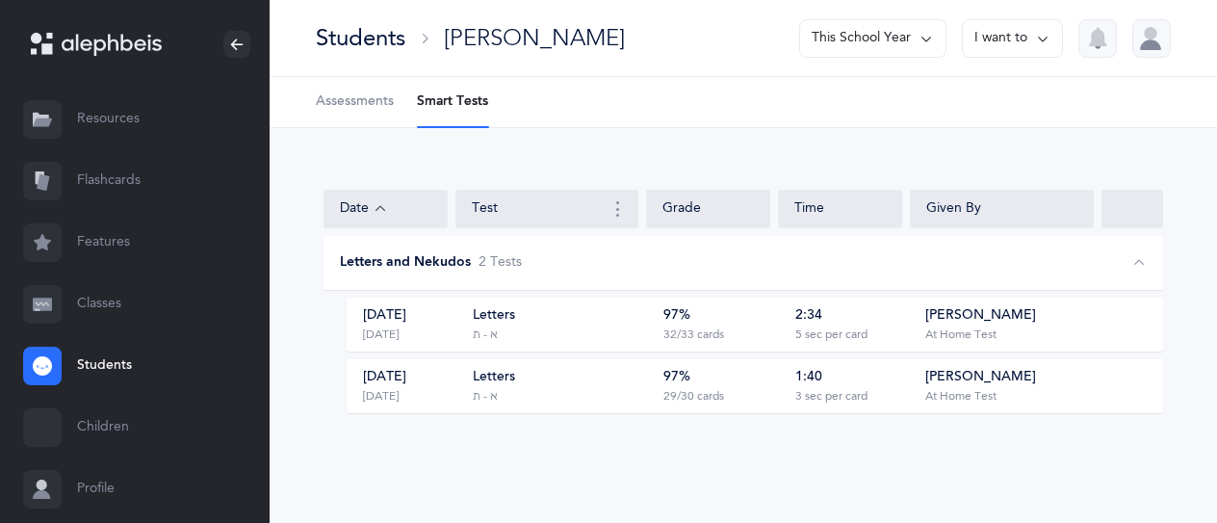
click at [1104, 328] on div "[DATE] [DATE] Letters א - ת 97% 32/33 cards 2:34 5 sec per card [PERSON_NAME] A…" at bounding box center [754, 324] width 816 height 54
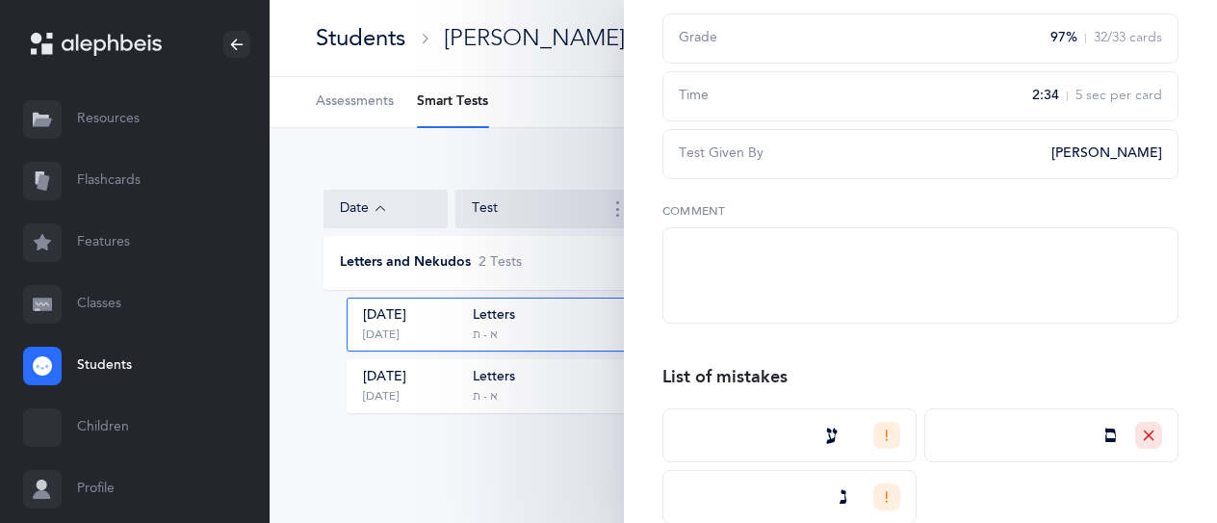
scroll to position [192, 0]
click at [901, 288] on textarea at bounding box center [920, 274] width 516 height 96
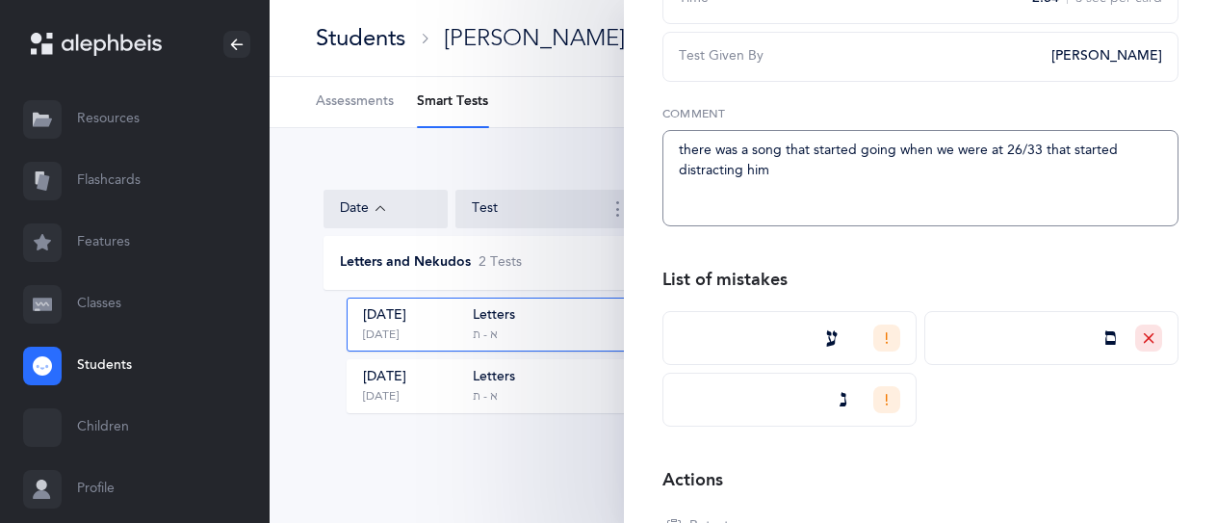
scroll to position [446, 0]
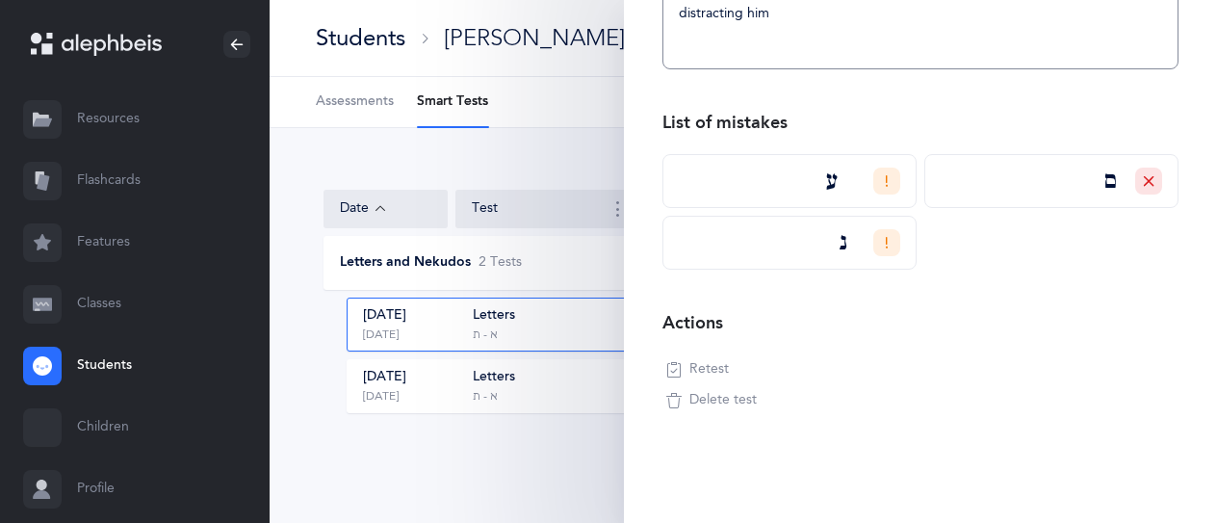
type textarea "there was a song that started going when we were at 26/33 that started distract…"
click at [873, 177] on div at bounding box center [886, 180] width 27 height 27
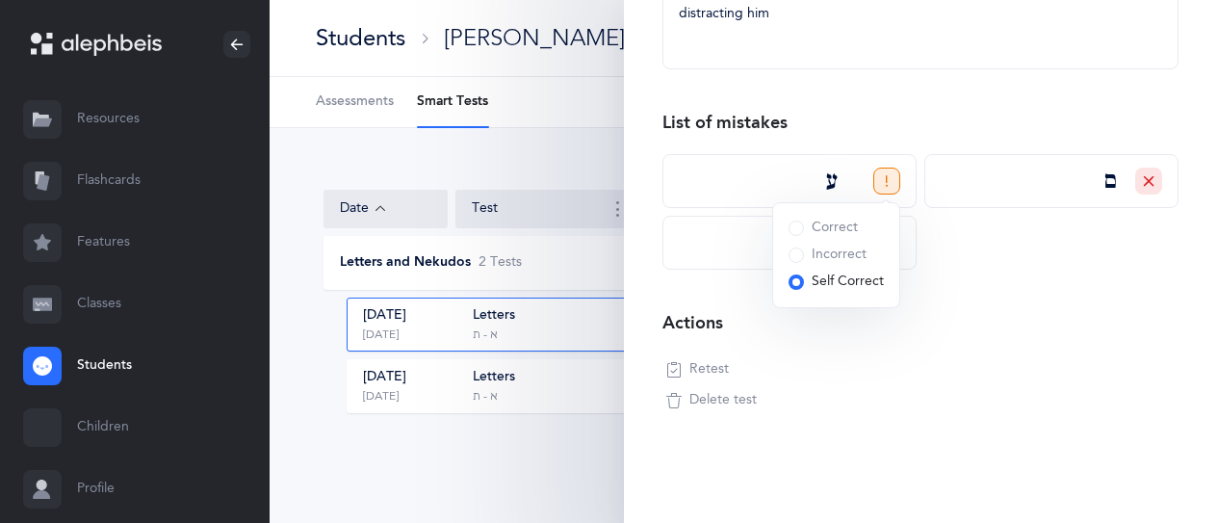
click at [760, 183] on div "ע Correct Incorrect Self Correct" at bounding box center [789, 181] width 254 height 54
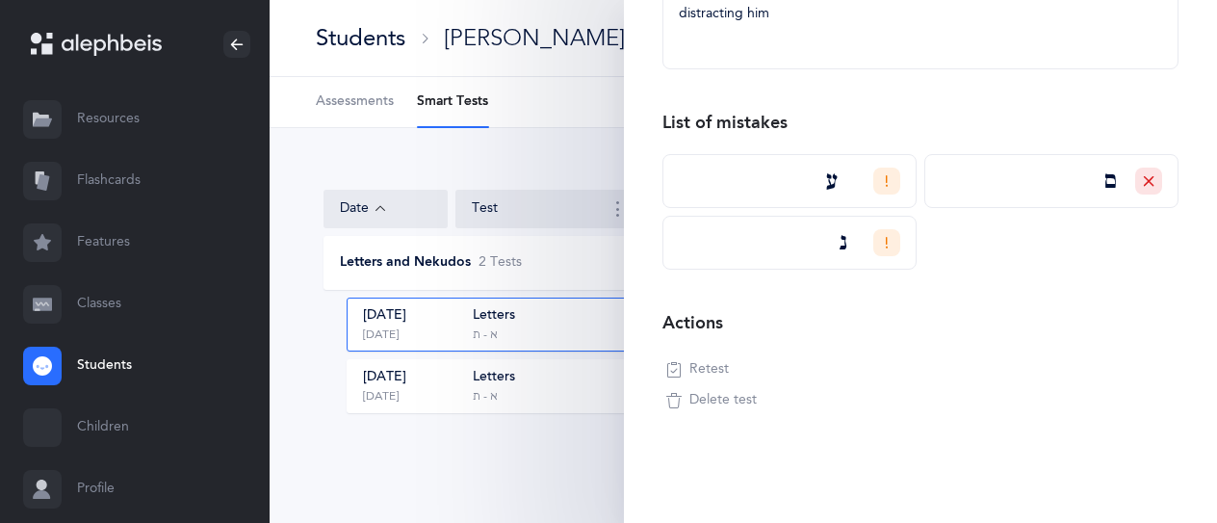
click at [855, 371] on div "Actions Retest Delete test Letters Nekudos Do you really want to delete this sm…" at bounding box center [920, 362] width 516 height 108
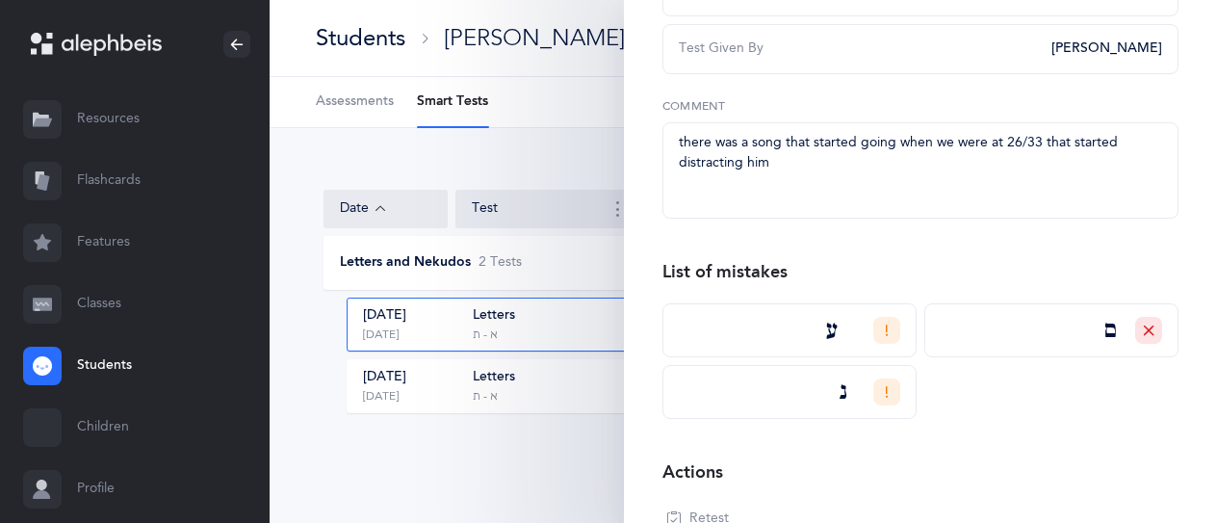
scroll to position [61, 0]
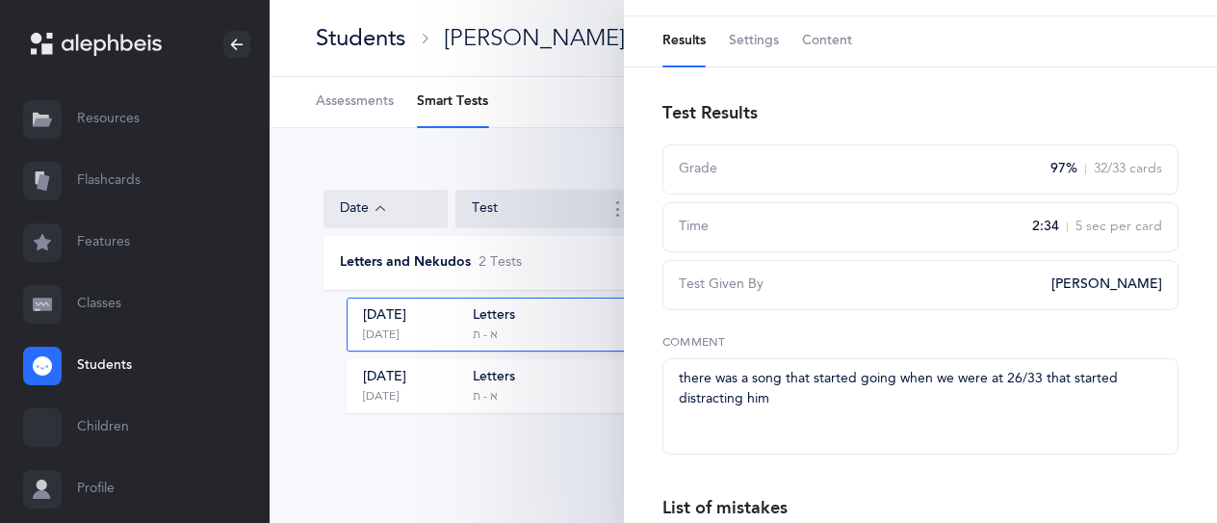
click at [761, 47] on span "Settings" at bounding box center [754, 41] width 50 height 19
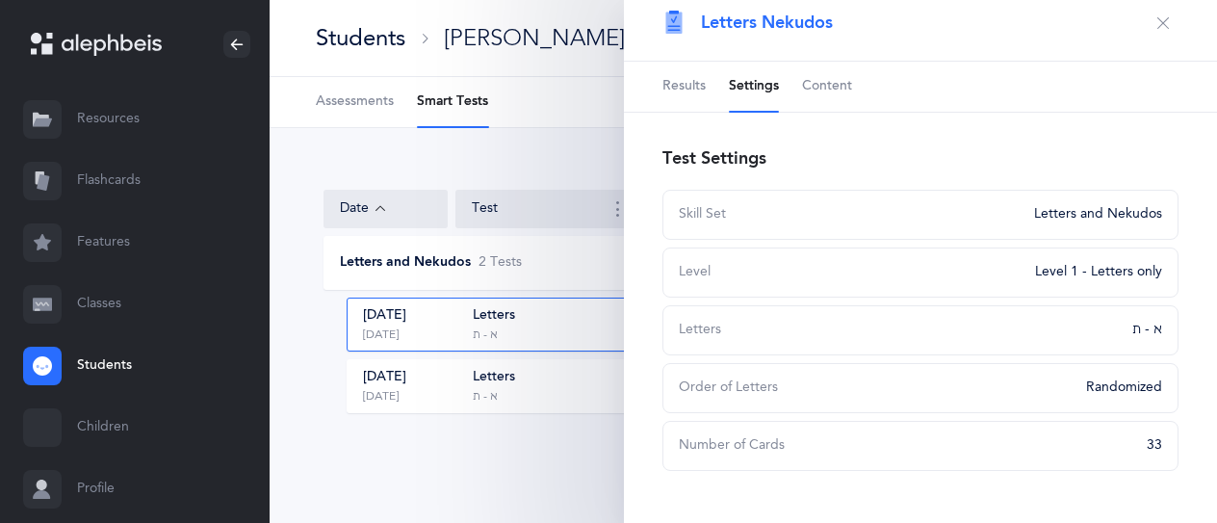
scroll to position [0, 0]
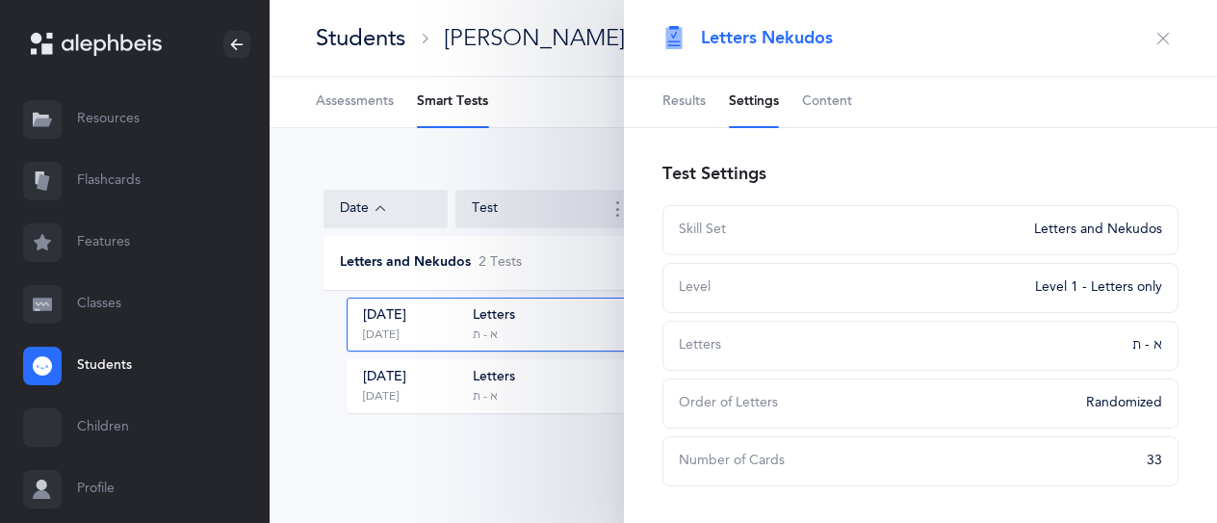
click at [853, 95] on ul "Results Settings Content" at bounding box center [920, 102] width 593 height 51
click at [834, 97] on span "Content" at bounding box center [827, 101] width 50 height 19
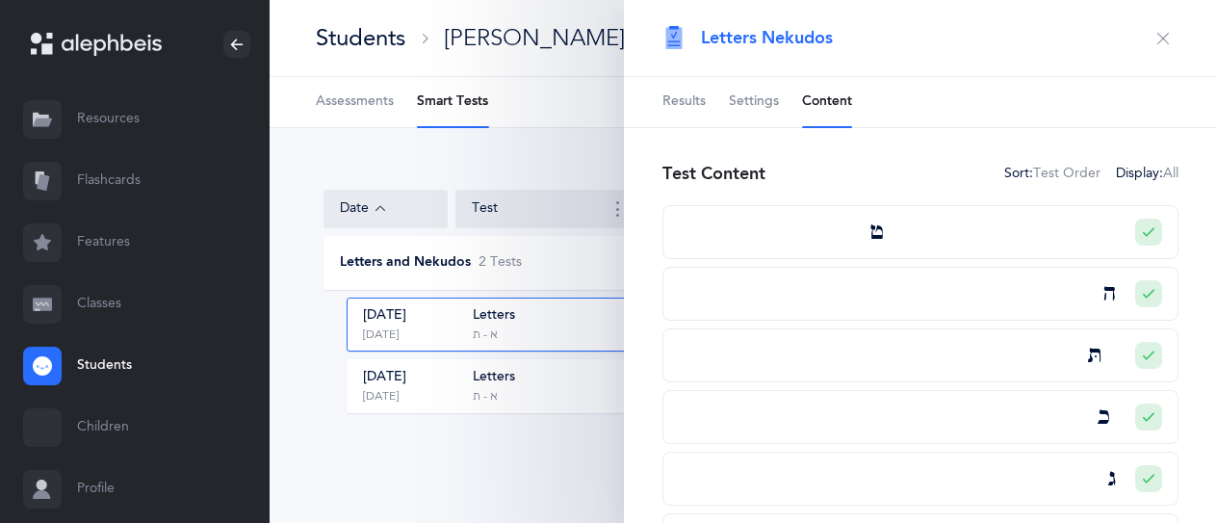
click at [1155, 36] on icon "button" at bounding box center [1162, 38] width 15 height 15
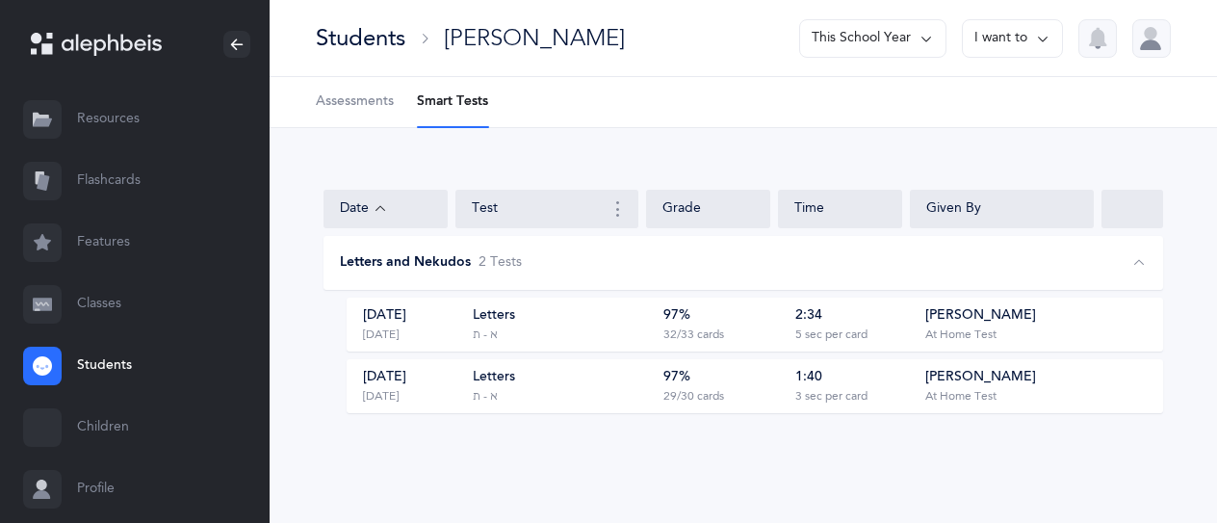
click at [153, 110] on link "Resources" at bounding box center [134, 120] width 269 height 62
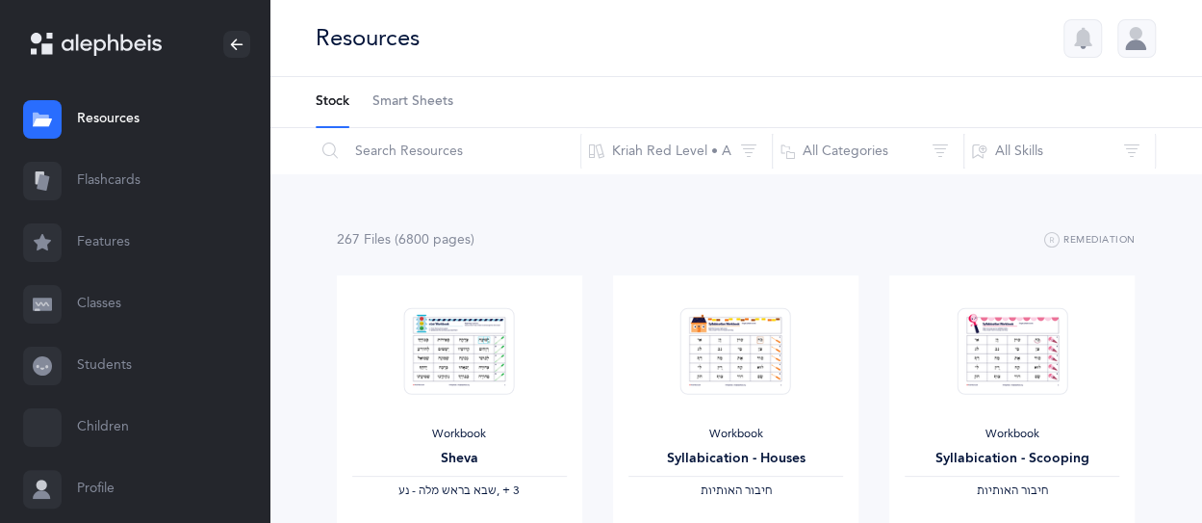
click at [138, 193] on link "Flashcards" at bounding box center [134, 181] width 269 height 62
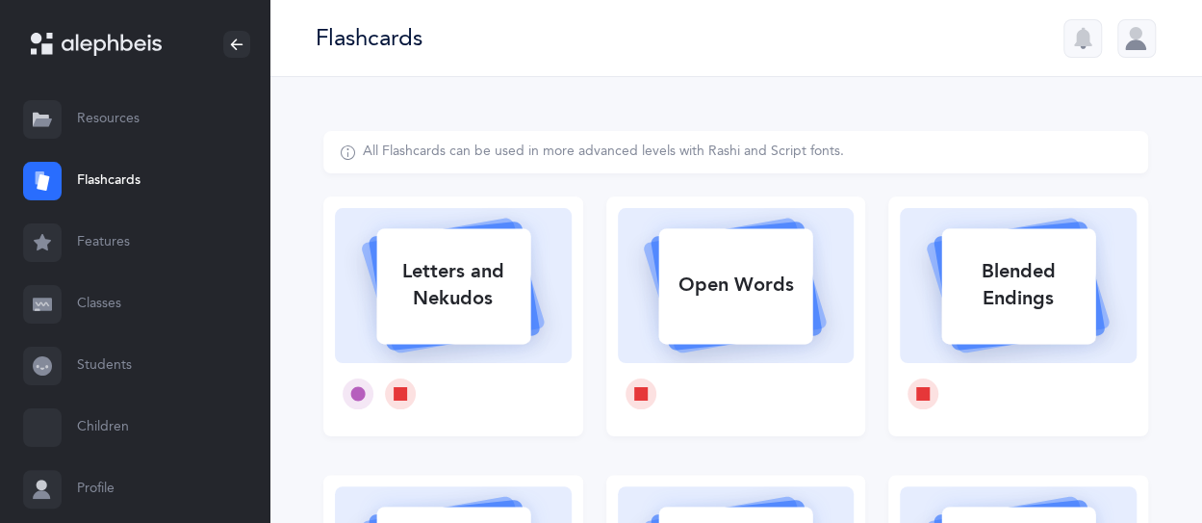
click at [389, 277] on div "Letters and Nekudos" at bounding box center [453, 284] width 154 height 77
select select "27"
select select "single"
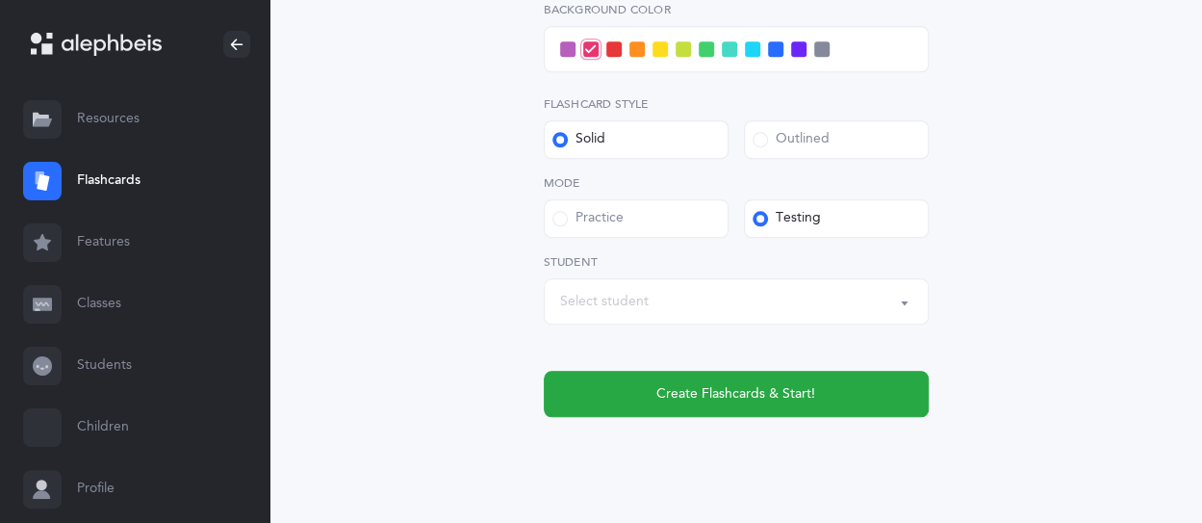
scroll to position [920, 0]
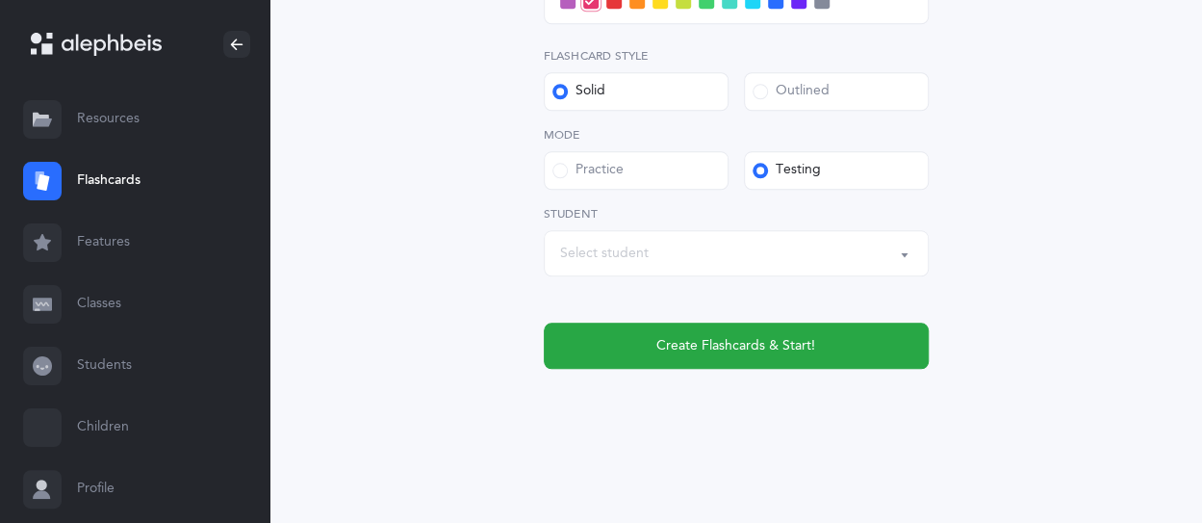
click at [97, 351] on link "Students" at bounding box center [134, 366] width 269 height 62
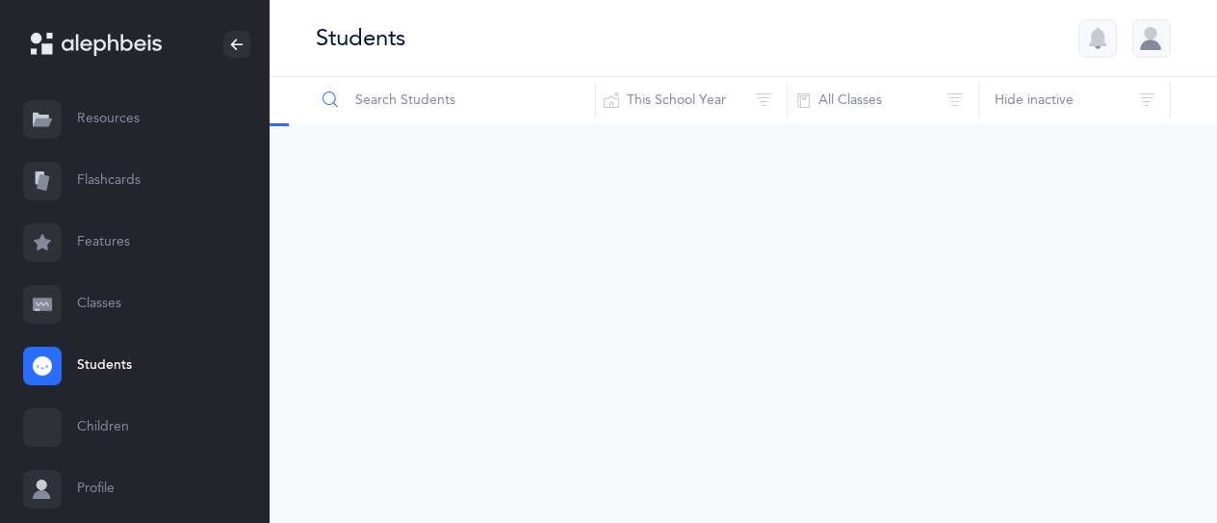
click at [483, 100] on input "text" at bounding box center [455, 100] width 281 height 46
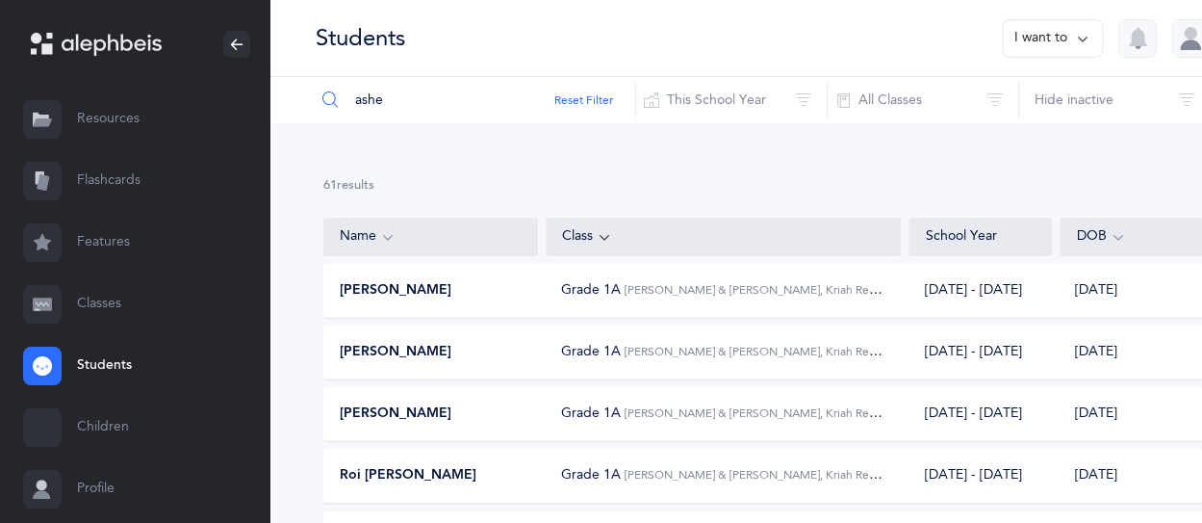
type input "asher"
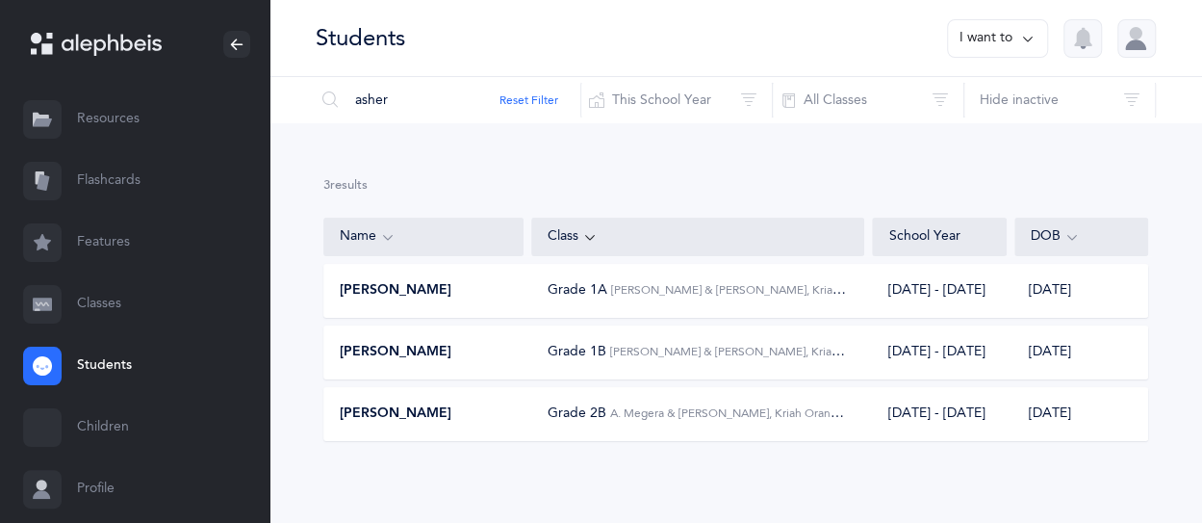
click at [474, 356] on div "[PERSON_NAME]" at bounding box center [424, 352] width 200 height 19
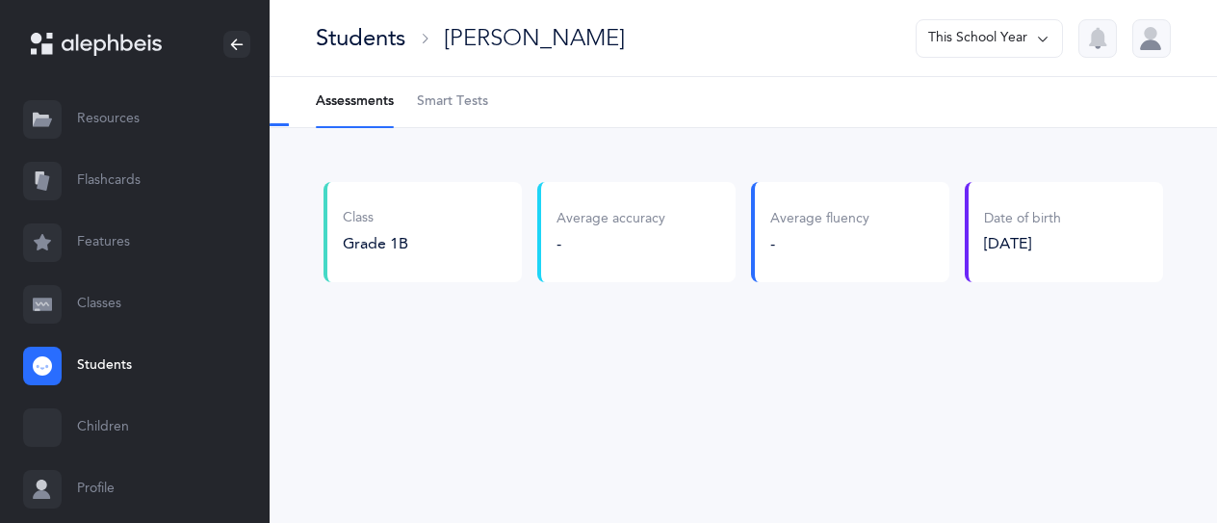
click at [470, 101] on span "Smart Tests" at bounding box center [452, 101] width 71 height 19
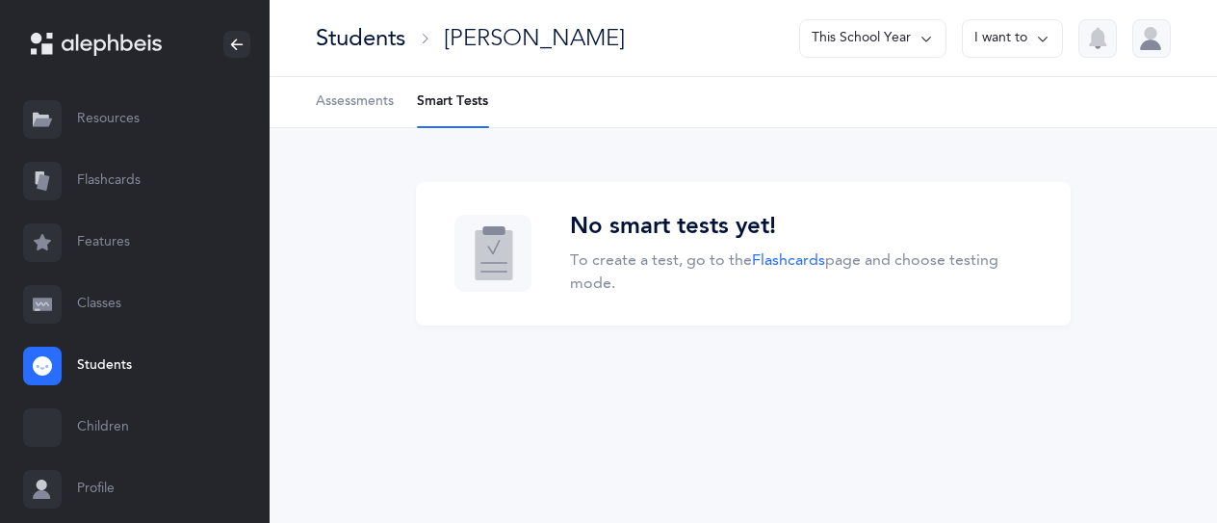
click at [353, 102] on span "Assessments" at bounding box center [355, 101] width 78 height 19
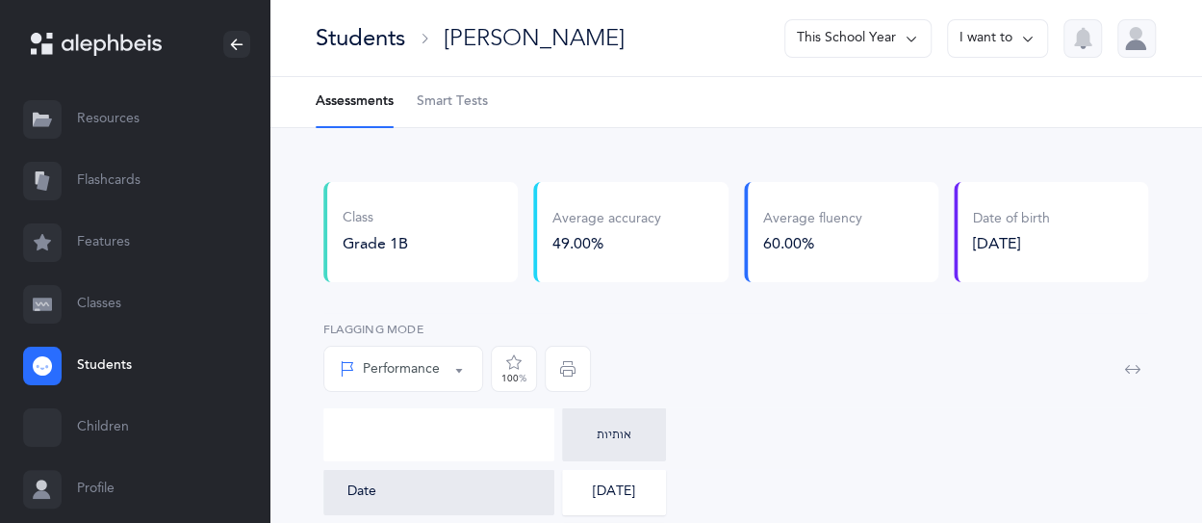
click at [99, 109] on link "Resources" at bounding box center [134, 120] width 269 height 62
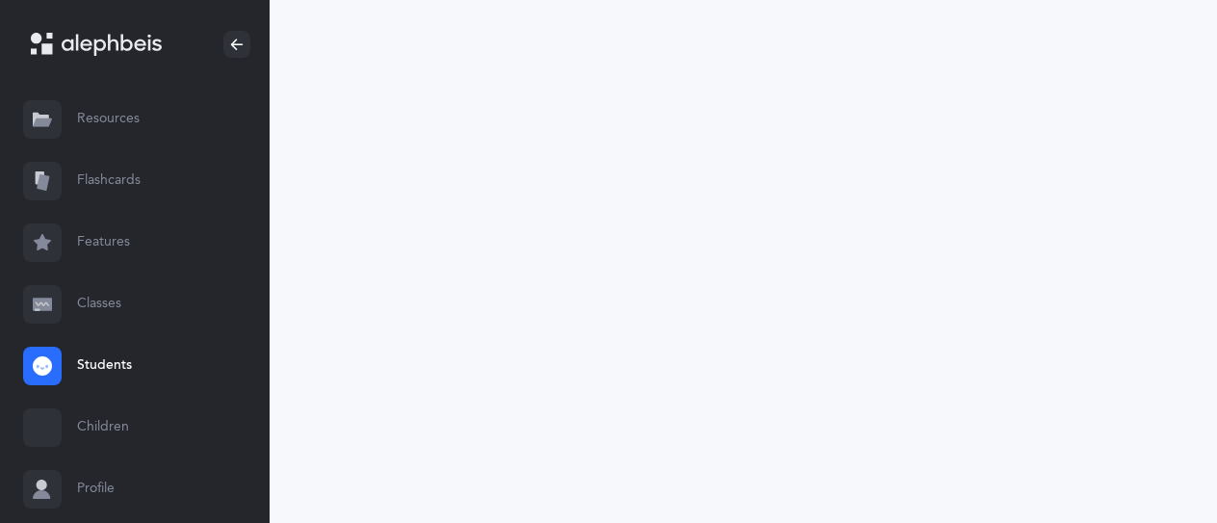
click at [70, 176] on link "Flashcards" at bounding box center [134, 181] width 269 height 62
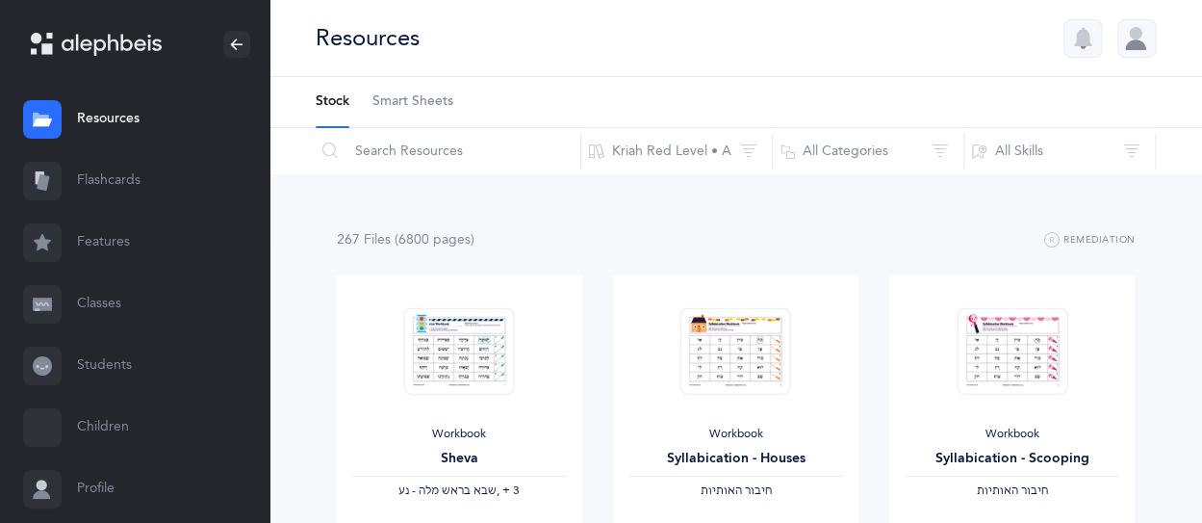
click at [137, 172] on link "Flashcards" at bounding box center [134, 181] width 269 height 62
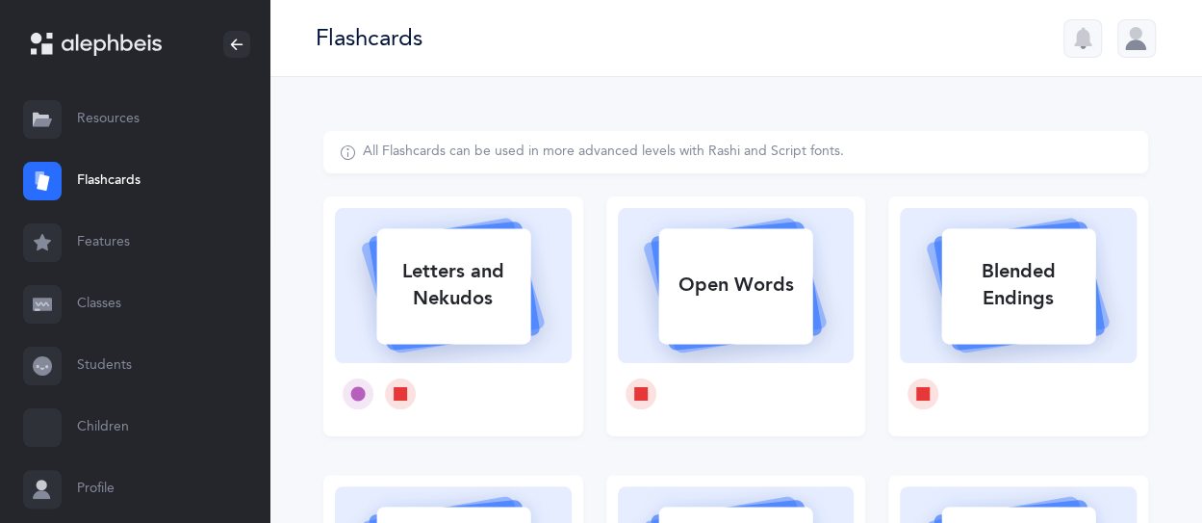
click at [415, 293] on div "Letters and Nekudos" at bounding box center [453, 284] width 154 height 77
select select "27"
select select "single"
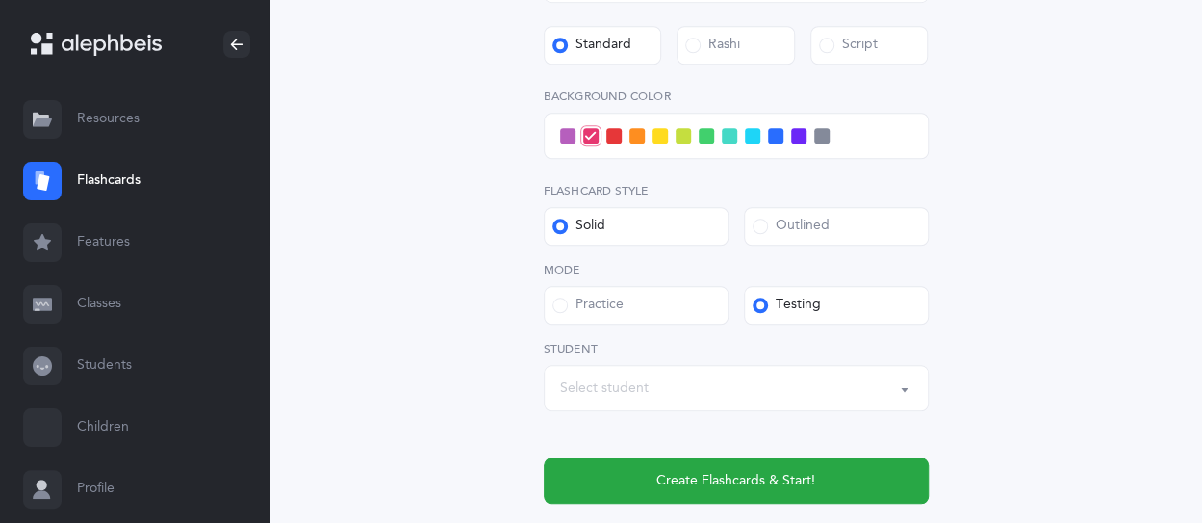
scroll to position [866, 0]
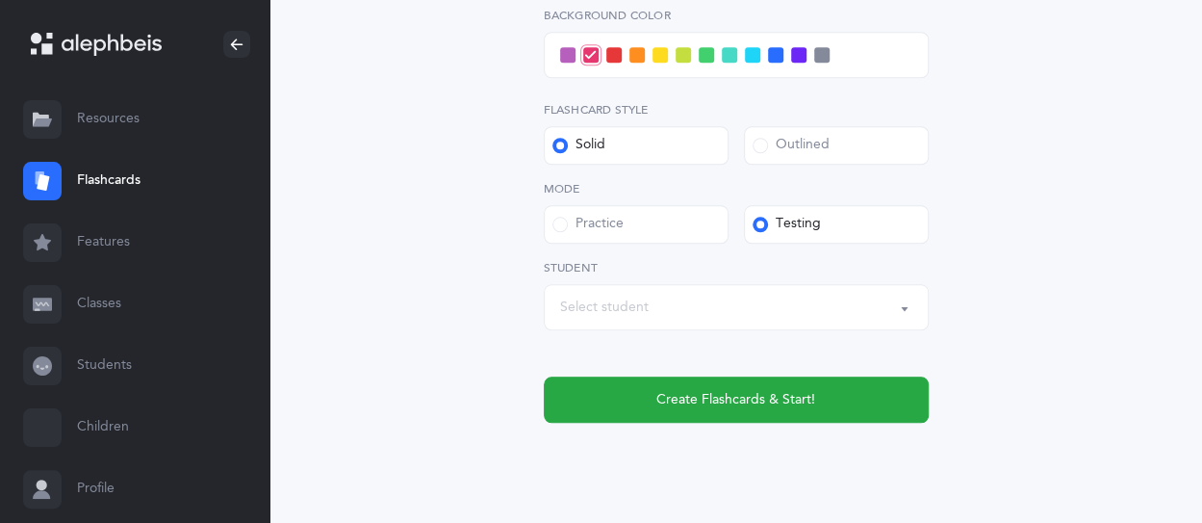
click at [654, 294] on div "Select student" at bounding box center [736, 307] width 352 height 33
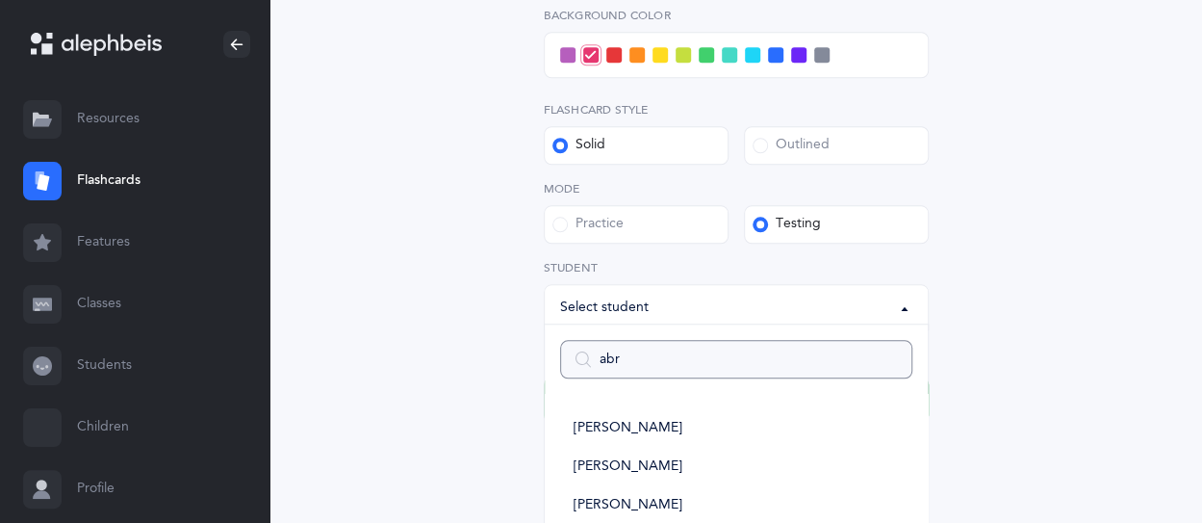
type input "abra"
select select
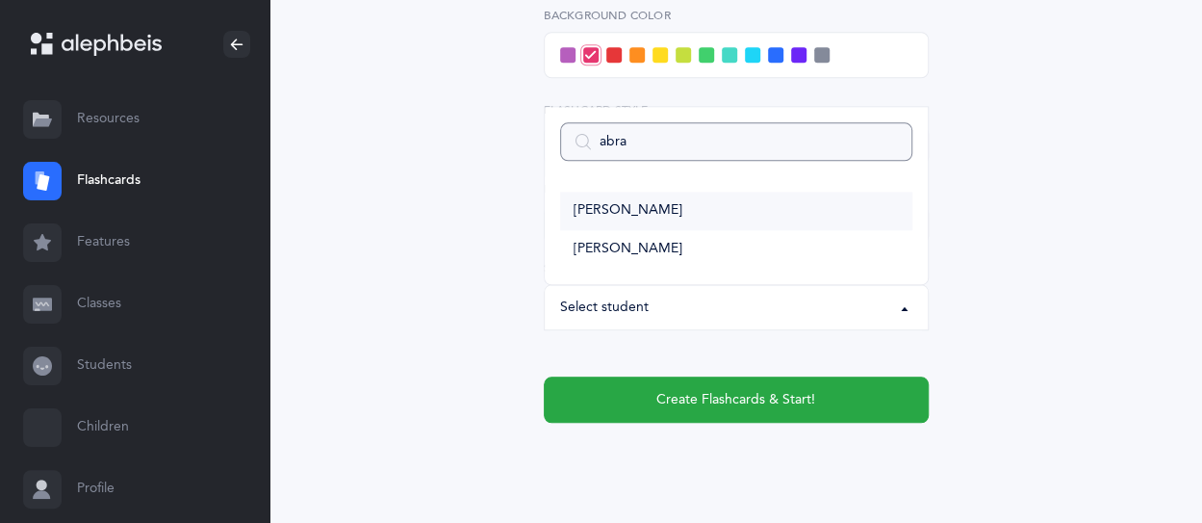
type input "abra"
click at [682, 217] on link "[PERSON_NAME]" at bounding box center [736, 211] width 352 height 38
select select "14488"
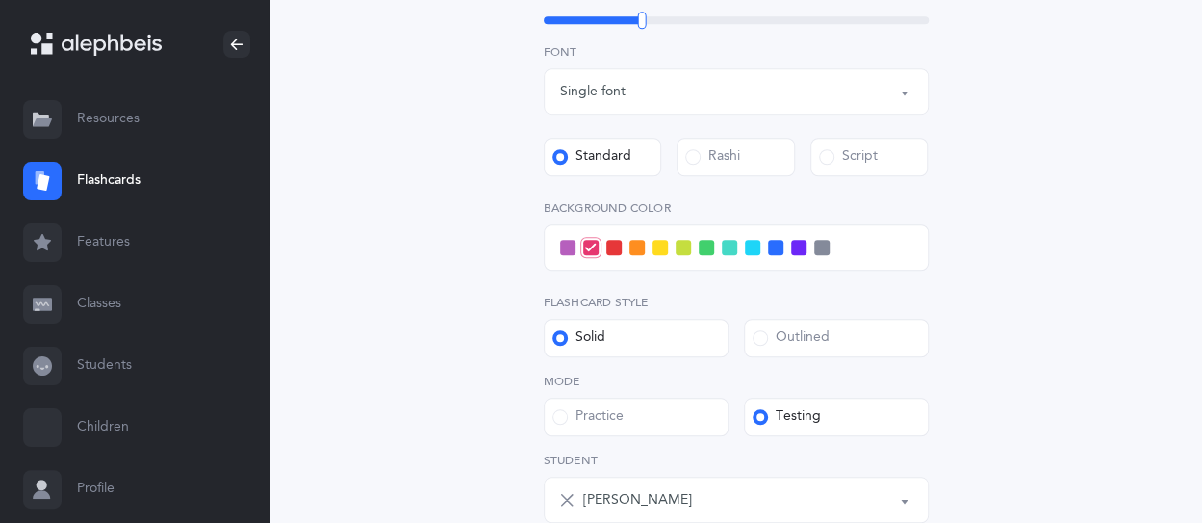
scroll to position [481, 0]
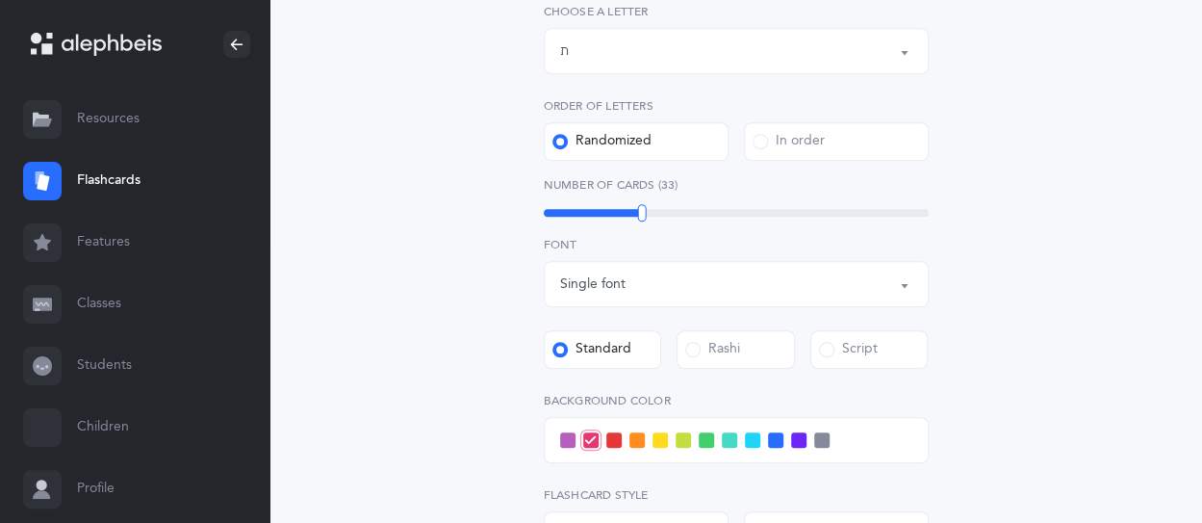
click at [673, 55] on div "Letters up until: ת" at bounding box center [736, 51] width 352 height 33
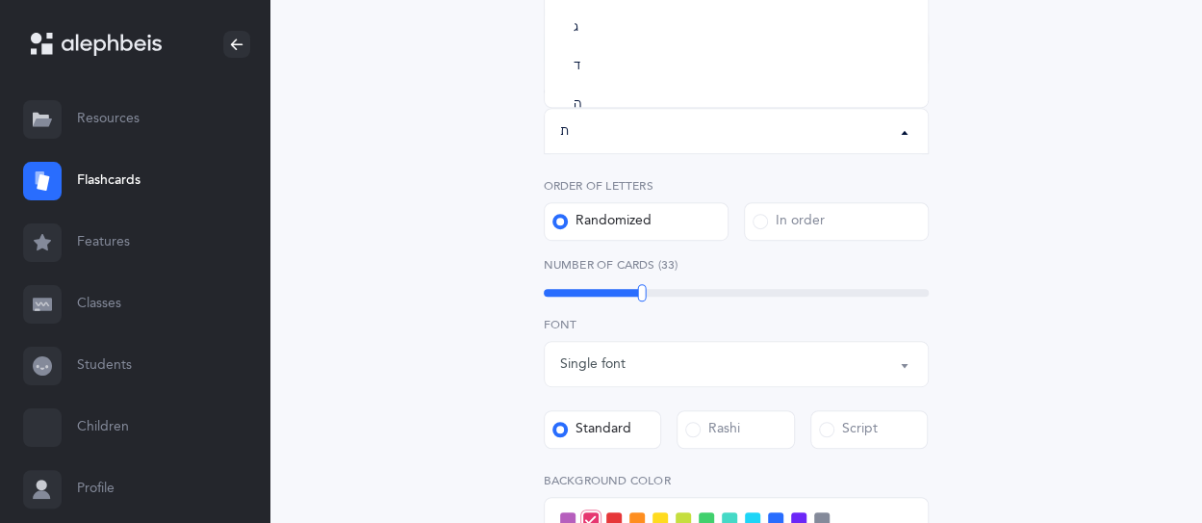
scroll to position [192, 0]
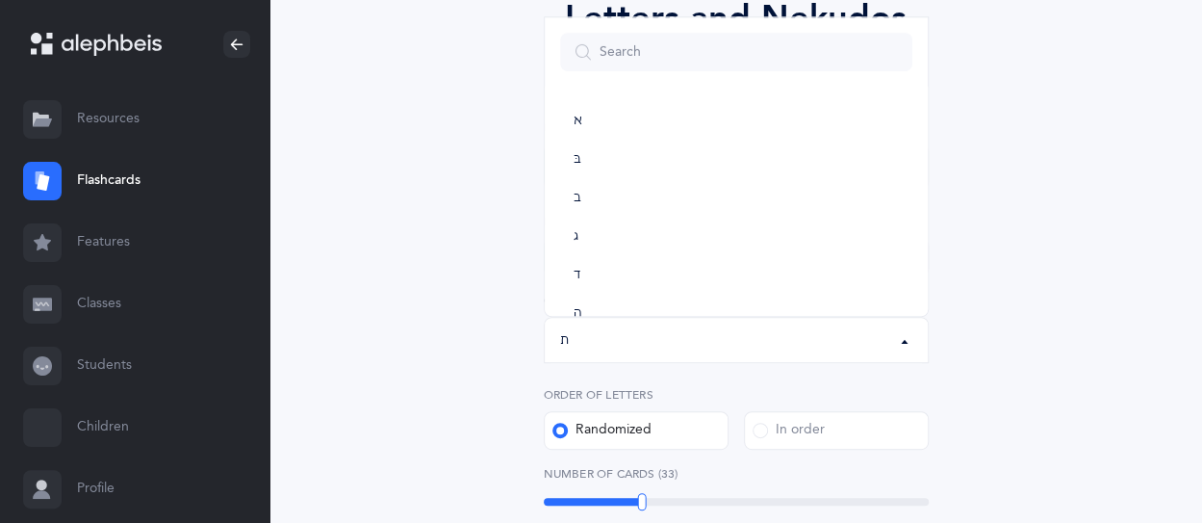
click at [785, 444] on label "In order" at bounding box center [836, 430] width 185 height 38
click at [0, 0] on input "In order" at bounding box center [0, 0] width 0 height 0
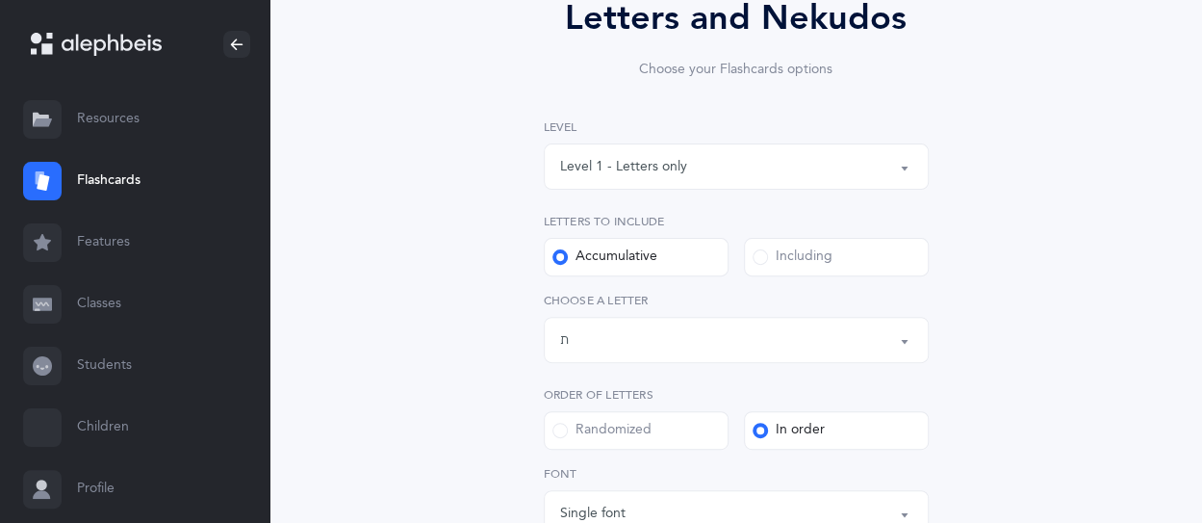
click at [617, 403] on div "Order of letters Randomized In order" at bounding box center [736, 418] width 385 height 64
click at [618, 434] on div "Randomized" at bounding box center [601, 430] width 99 height 19
click at [0, 0] on input "Randomized" at bounding box center [0, 0] width 0 height 0
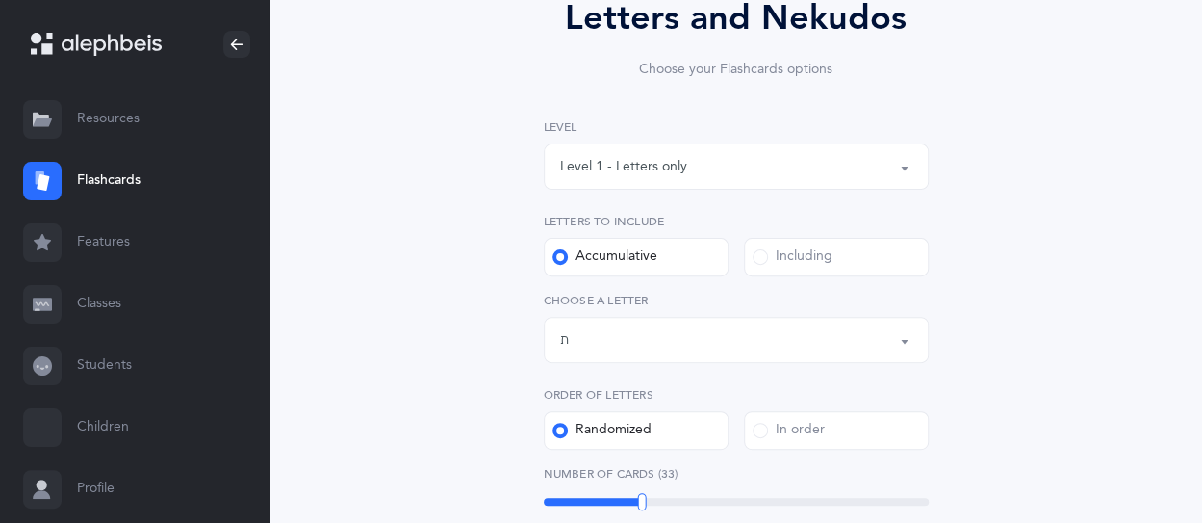
click at [627, 349] on div "Letters up until: ת" at bounding box center [736, 339] width 352 height 33
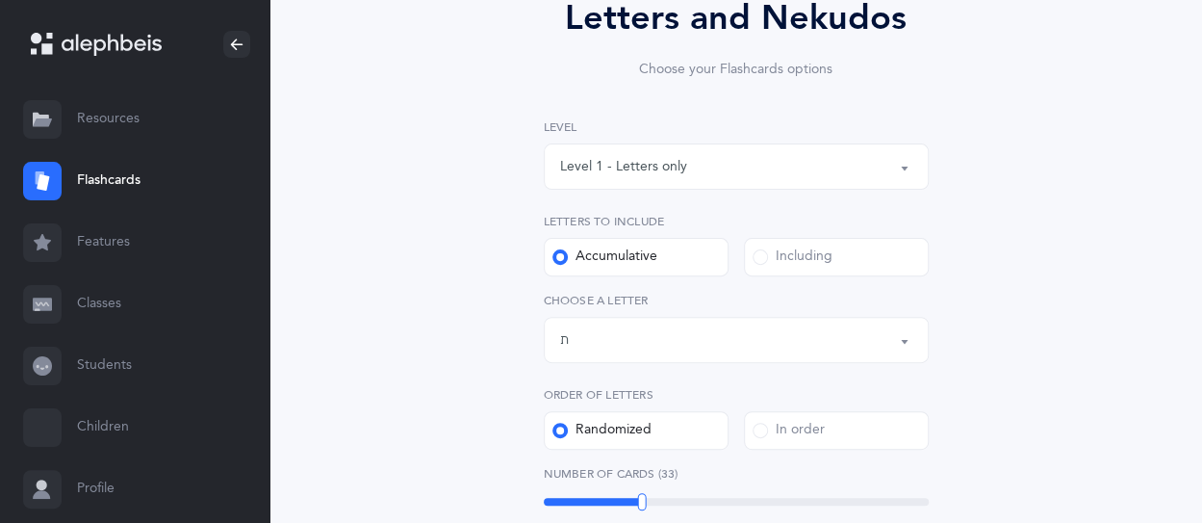
click at [766, 258] on span at bounding box center [760, 256] width 15 height 15
click at [0, 0] on input "Including" at bounding box center [0, 0] width 0 height 0
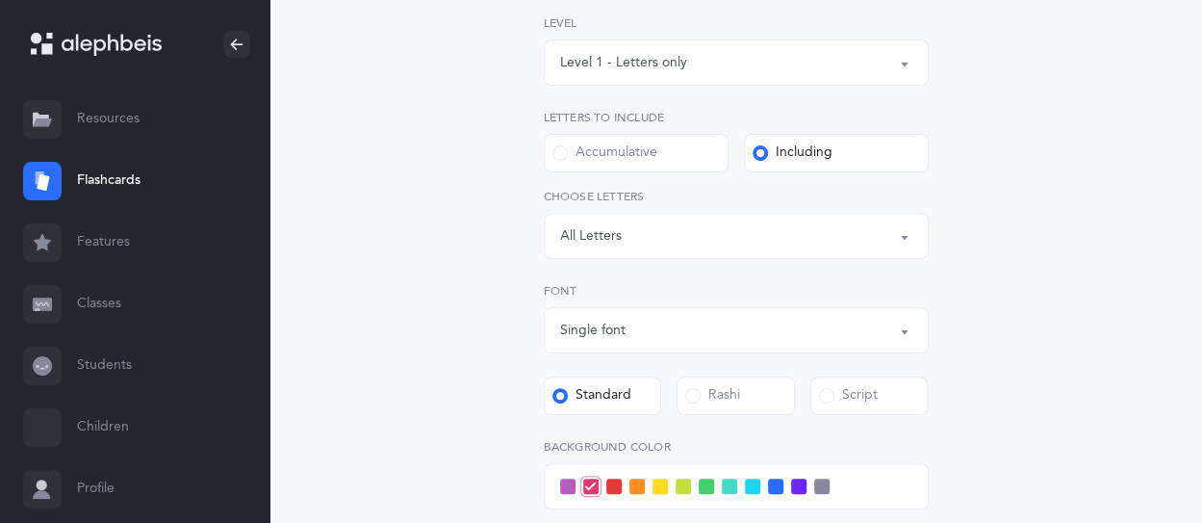
scroll to position [289, 0]
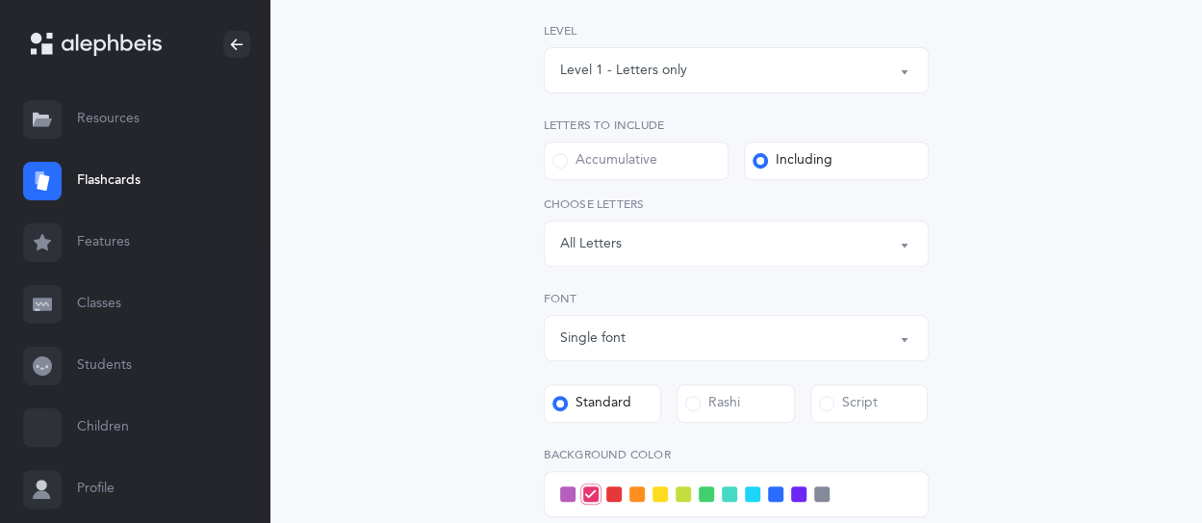
click at [654, 249] on div "Letters: All Letters" at bounding box center [736, 243] width 352 height 33
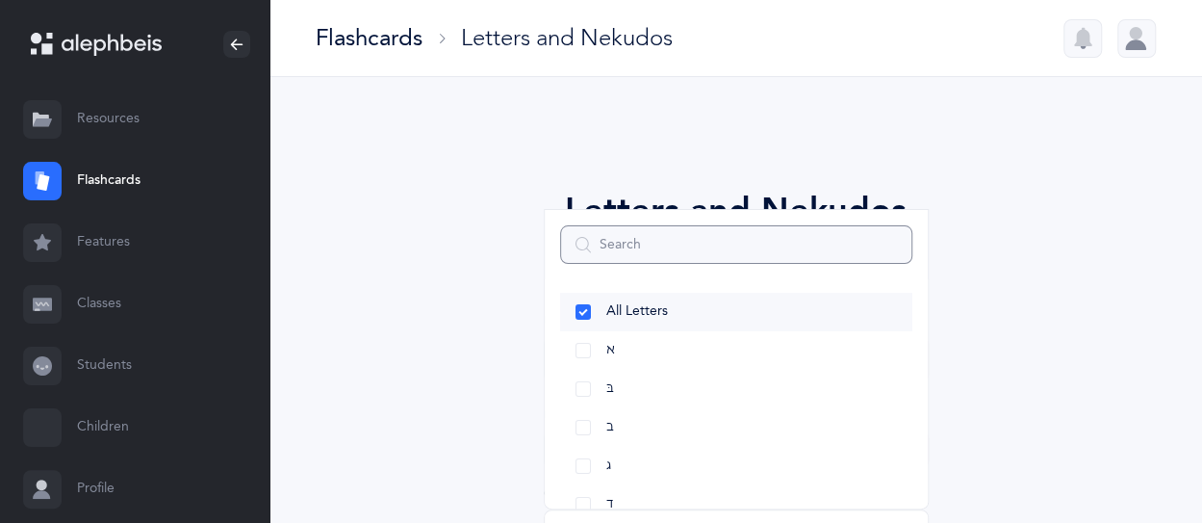
scroll to position [0, 0]
drag, startPoint x: 601, startPoint y: 360, endPoint x: 598, endPoint y: 372, distance: 12.8
click at [601, 361] on link "א" at bounding box center [736, 352] width 352 height 38
select select "1"
click at [597, 387] on link "בּ" at bounding box center [736, 391] width 352 height 38
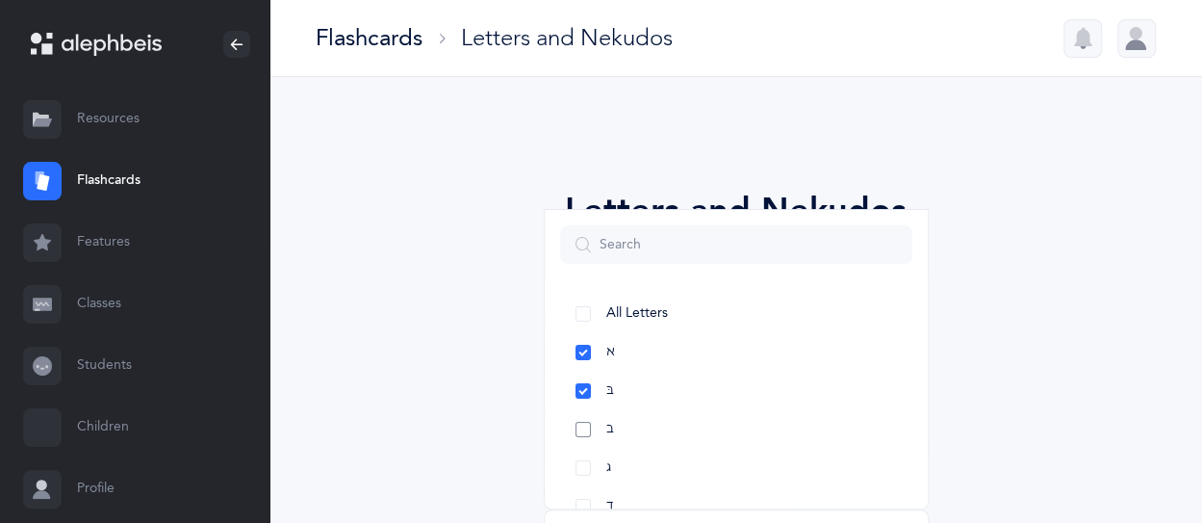
click at [597, 421] on link "ב" at bounding box center [736, 429] width 352 height 38
click at [596, 463] on link "ג" at bounding box center [736, 468] width 352 height 38
click at [616, 395] on link "ד" at bounding box center [736, 410] width 352 height 38
click at [606, 442] on span "ה" at bounding box center [610, 448] width 9 height 17
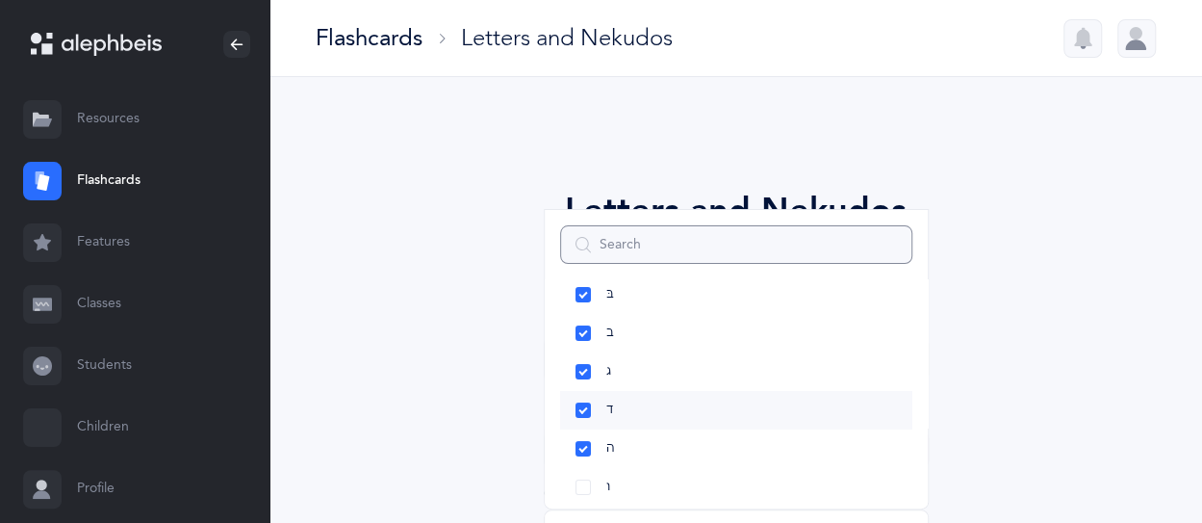
scroll to position [192, 0]
click at [615, 386] on link "ו" at bounding box center [736, 391] width 352 height 38
click at [606, 427] on span "ז" at bounding box center [608, 429] width 5 height 17
click at [606, 464] on span "ח" at bounding box center [610, 467] width 9 height 17
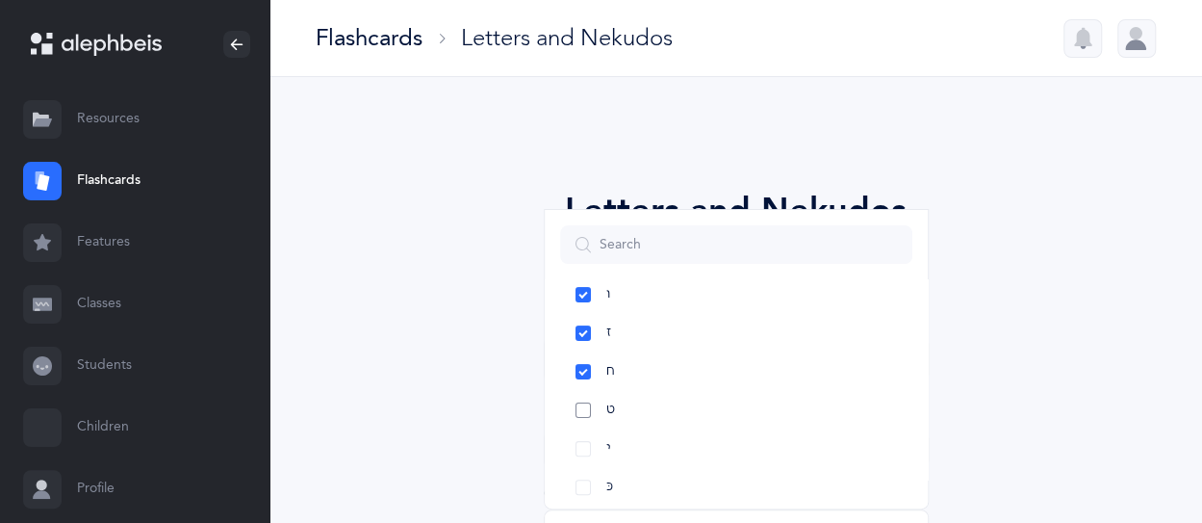
click at [629, 409] on link "ט" at bounding box center [736, 410] width 352 height 38
click at [614, 437] on link "י" at bounding box center [736, 448] width 352 height 38
click at [620, 391] on link "כּ" at bounding box center [736, 391] width 352 height 38
click at [613, 424] on link "ךּ" at bounding box center [736, 429] width 352 height 38
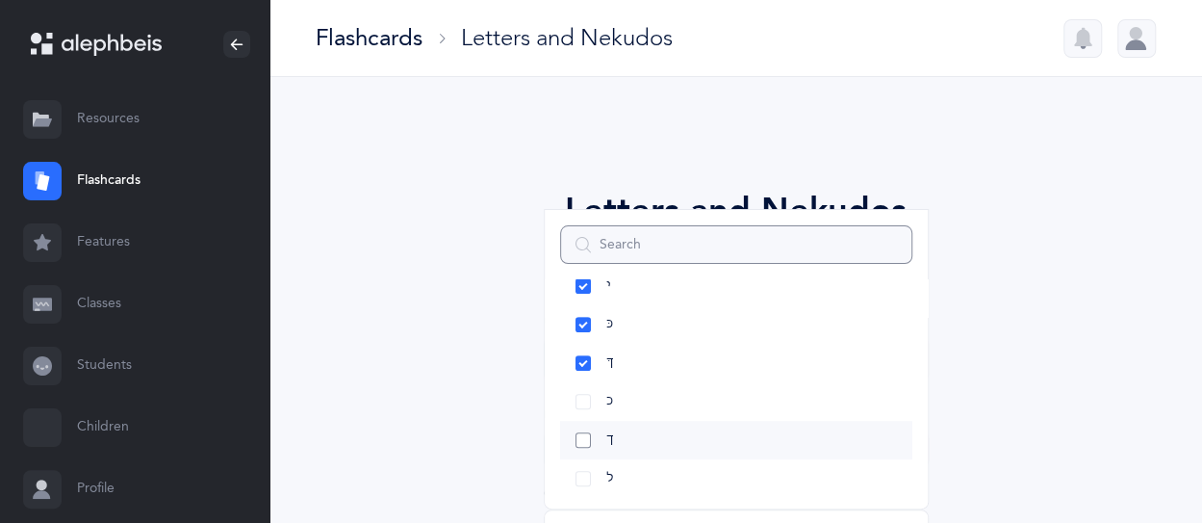
scroll to position [481, 0]
click at [616, 372] on link "כ" at bounding box center [736, 371] width 352 height 38
click at [607, 409] on span "ך" at bounding box center [610, 409] width 8 height 17
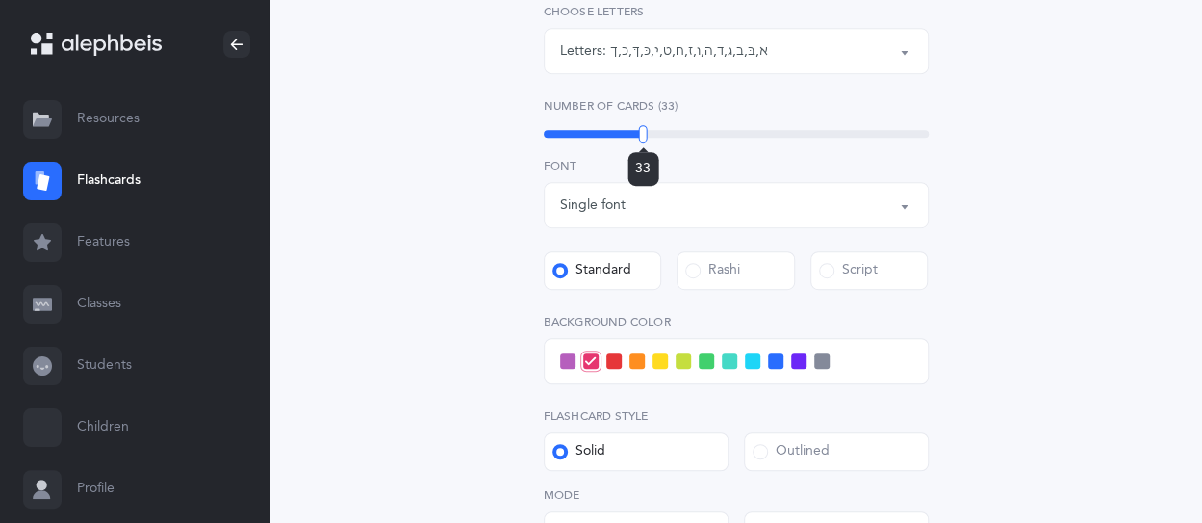
click at [643, 138] on div "33" at bounding box center [736, 134] width 385 height 8
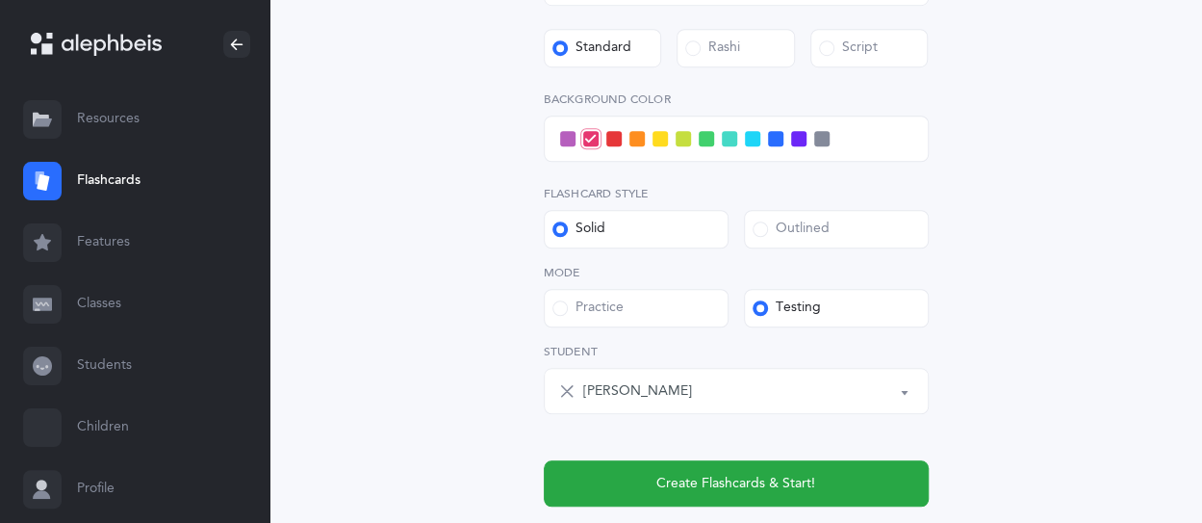
scroll to position [674, 0]
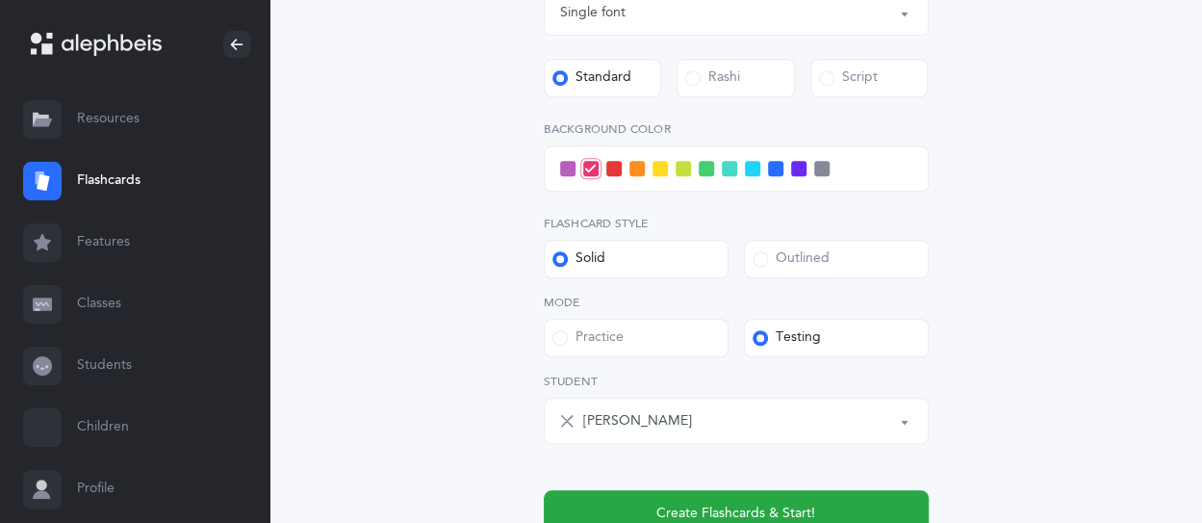
click at [749, 175] on span at bounding box center [752, 168] width 15 height 15
click at [0, 0] on input "checkbox" at bounding box center [0, 0] width 0 height 0
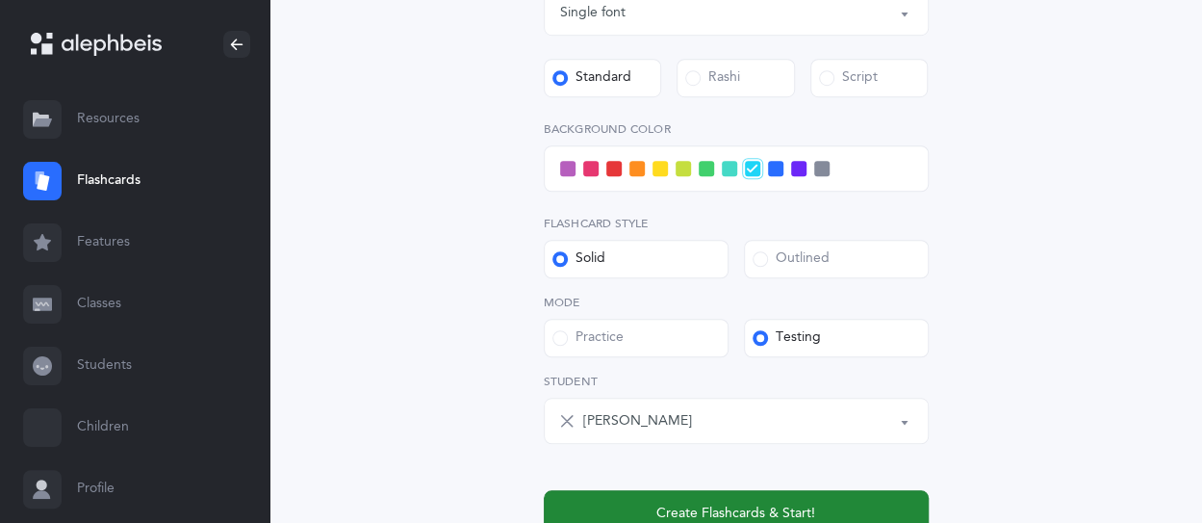
click at [731, 493] on button "Create Flashcards & Start!" at bounding box center [736, 513] width 385 height 46
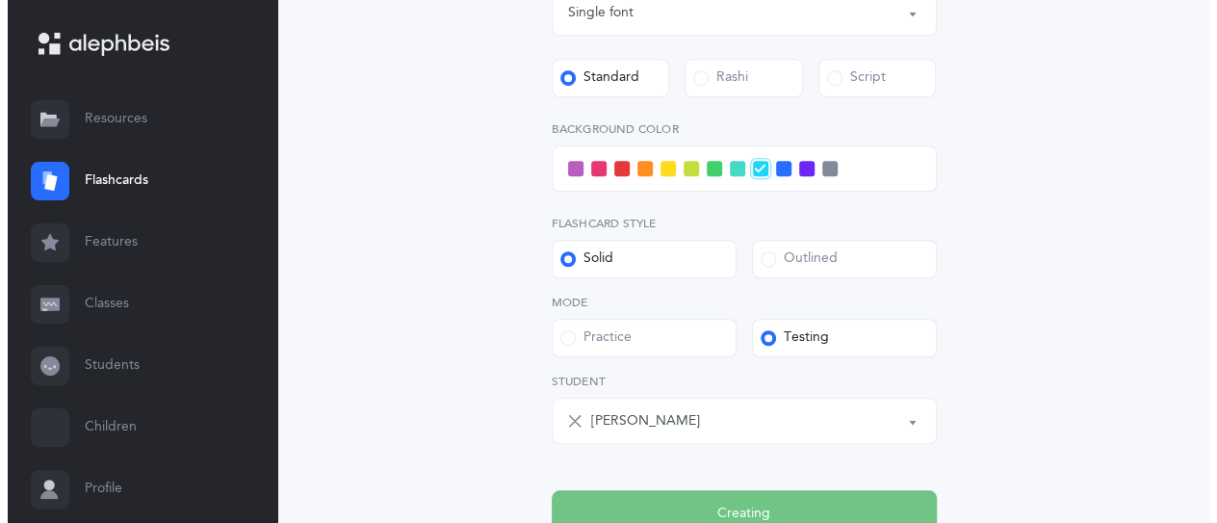
scroll to position [0, 0]
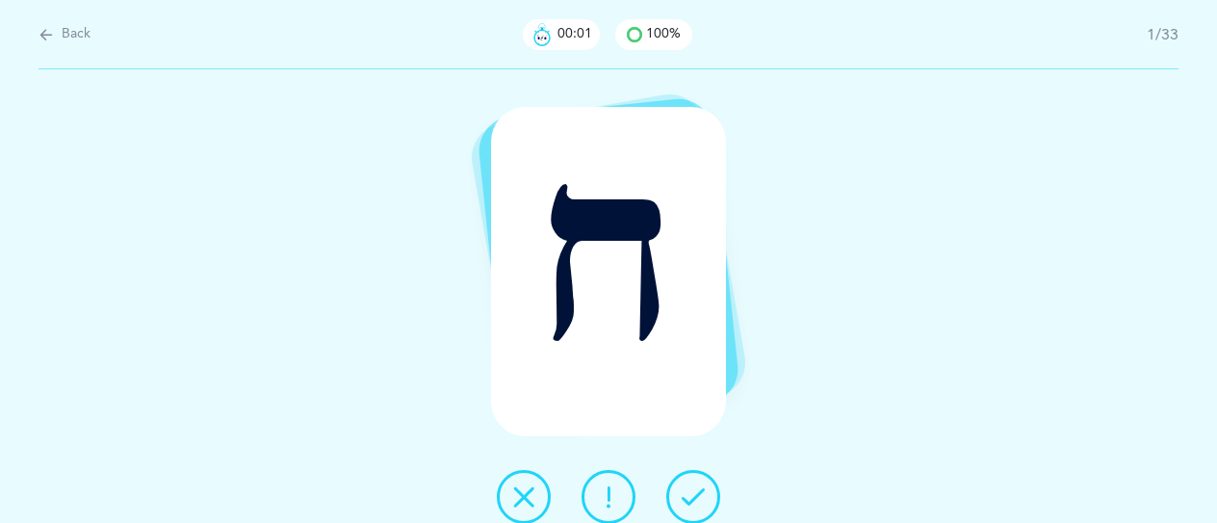
click at [693, 490] on icon at bounding box center [692, 496] width 23 height 23
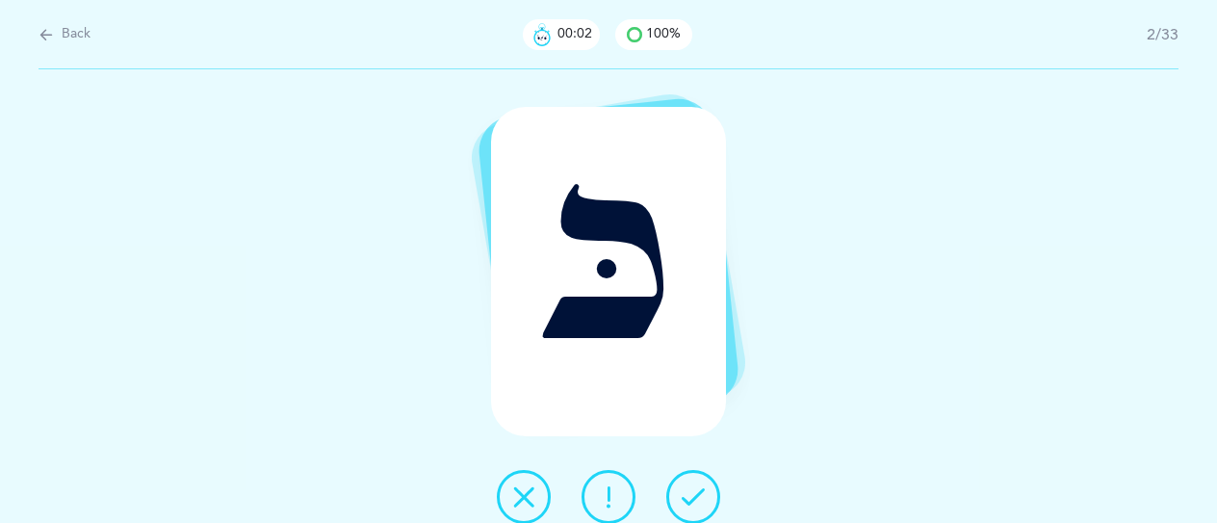
click at [693, 490] on icon at bounding box center [692, 496] width 23 height 23
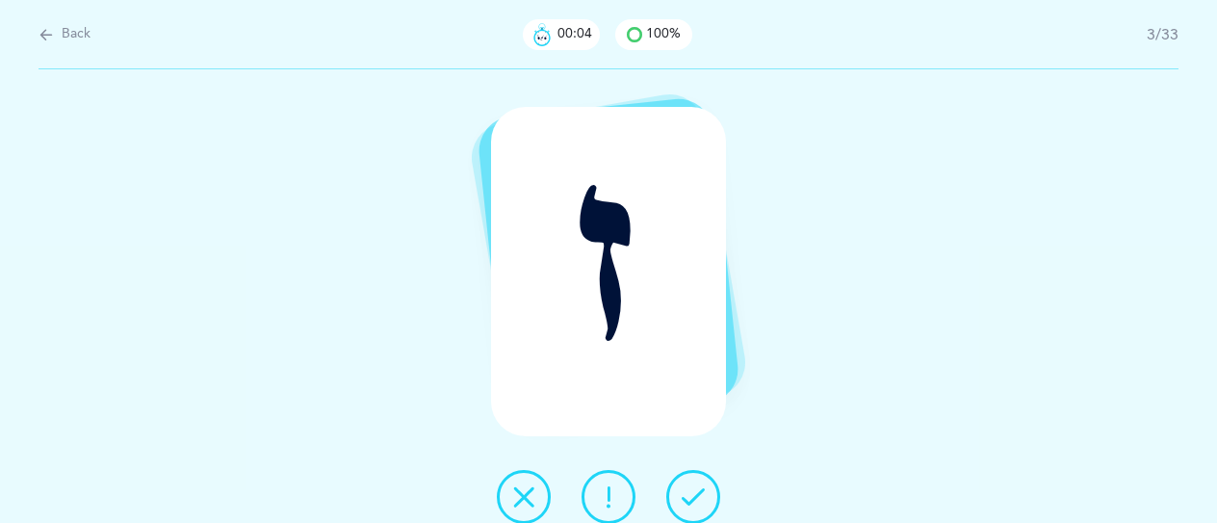
click at [693, 490] on icon at bounding box center [692, 496] width 23 height 23
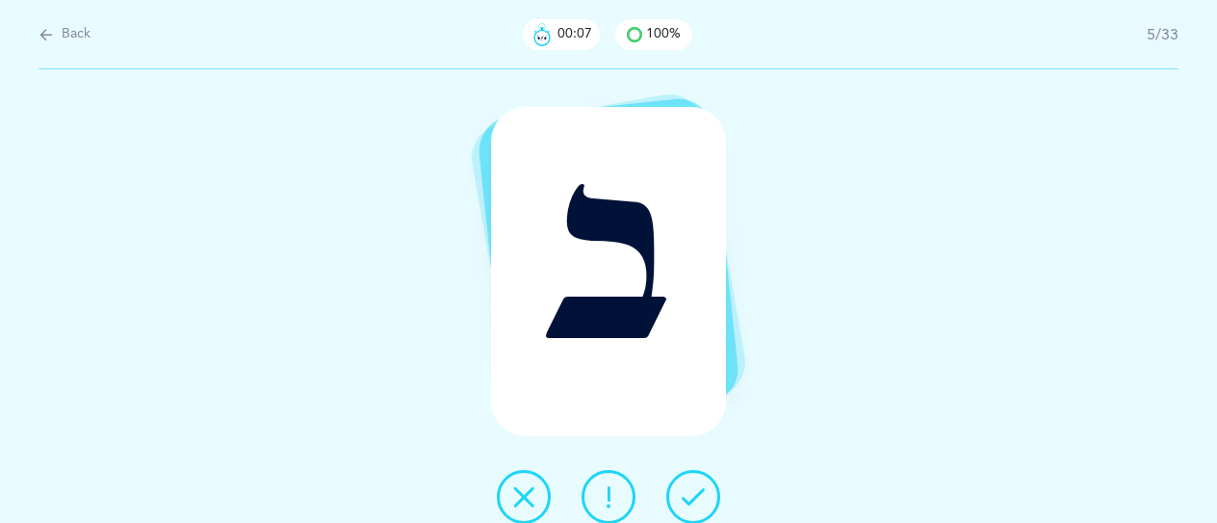
click at [693, 490] on icon at bounding box center [692, 496] width 23 height 23
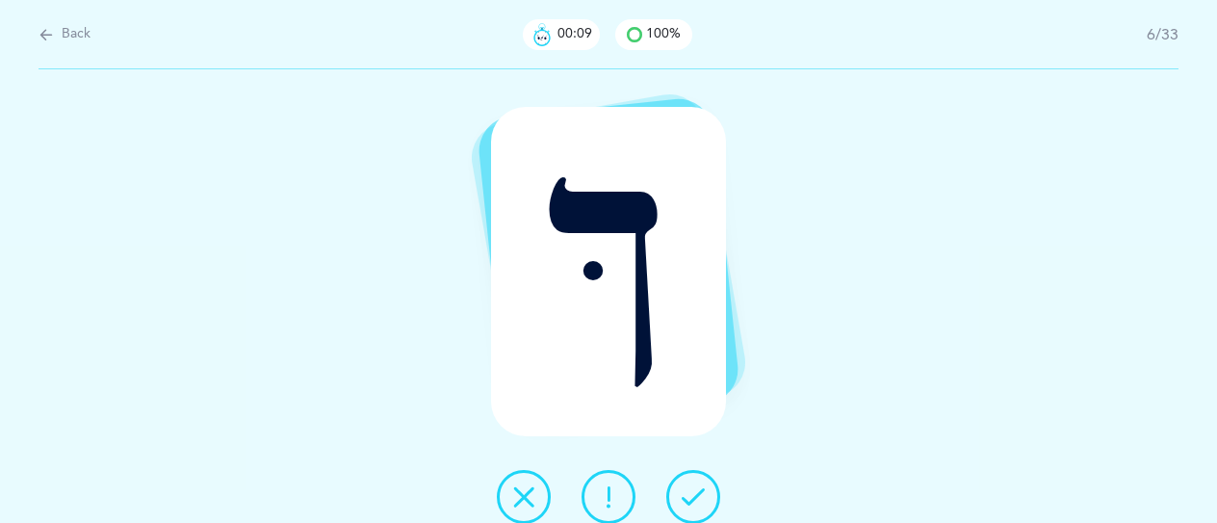
click at [693, 490] on icon at bounding box center [692, 496] width 23 height 23
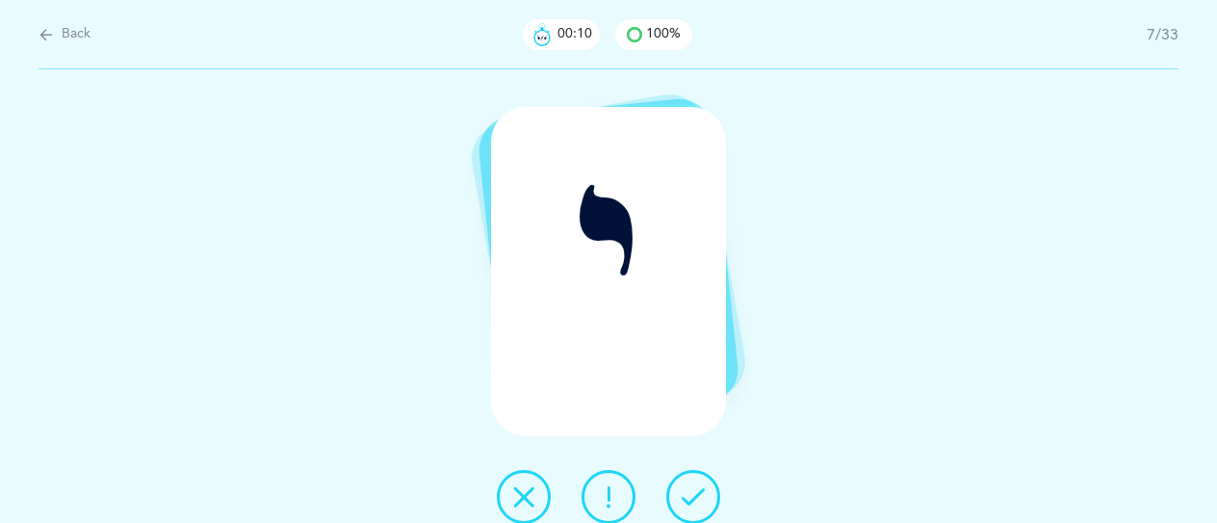
click at [693, 490] on icon at bounding box center [692, 496] width 23 height 23
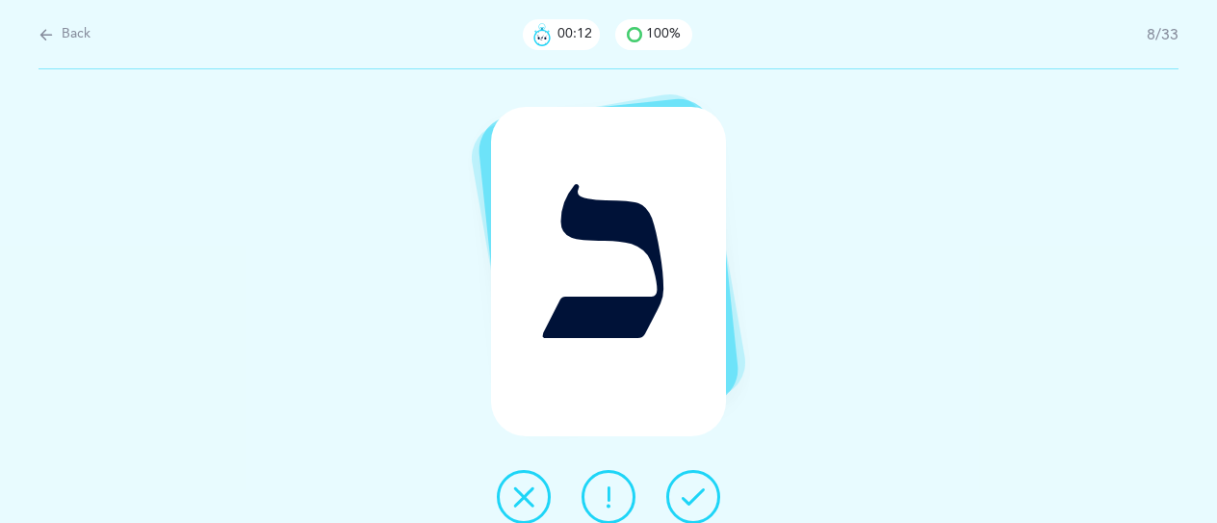
click at [693, 490] on icon at bounding box center [692, 496] width 23 height 23
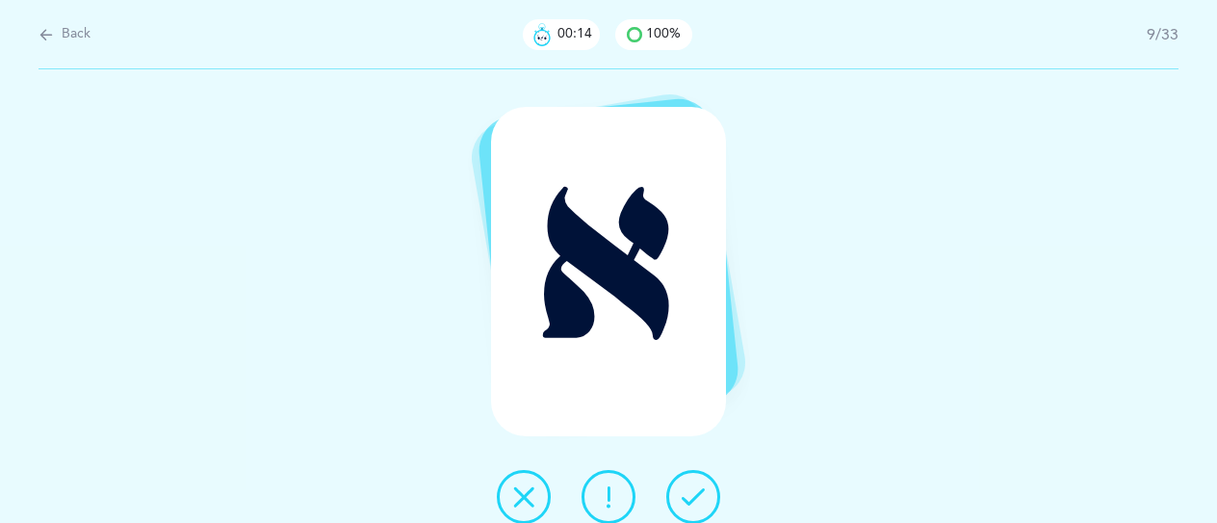
click at [693, 490] on icon at bounding box center [692, 496] width 23 height 23
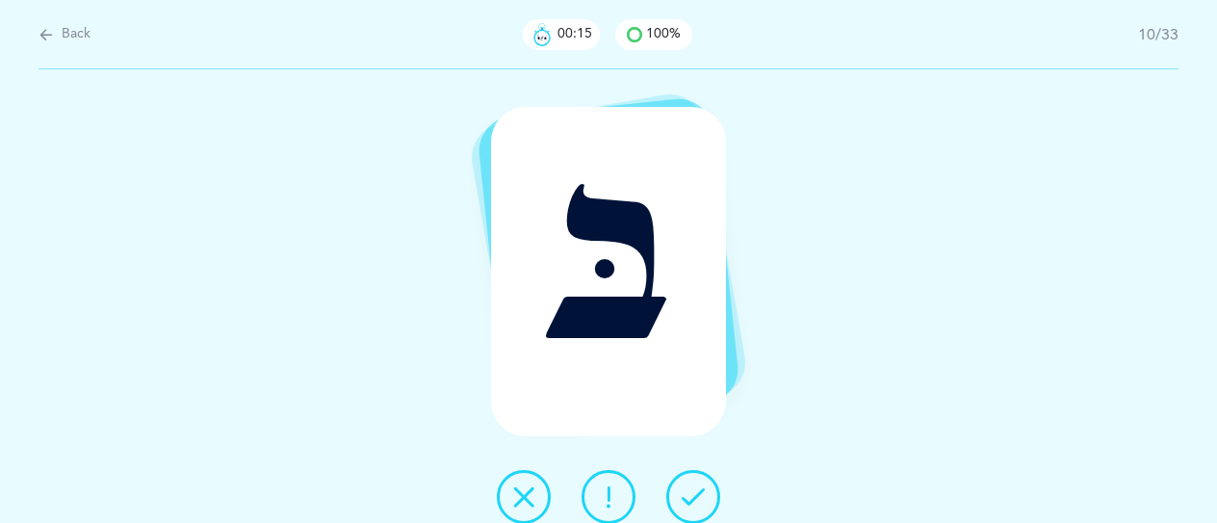
click at [693, 490] on icon at bounding box center [692, 496] width 23 height 23
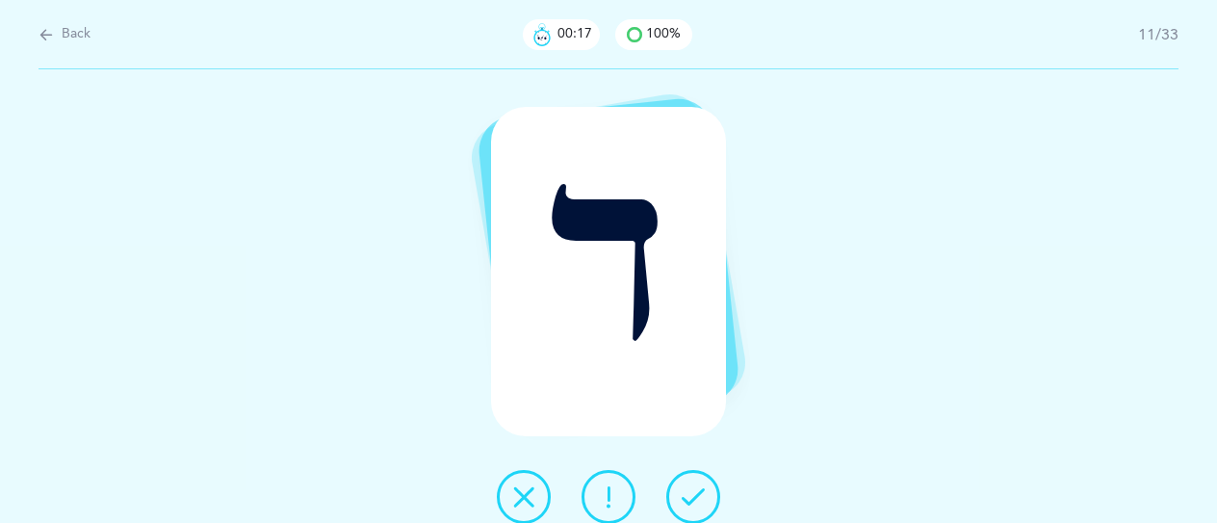
click at [693, 490] on icon at bounding box center [692, 496] width 23 height 23
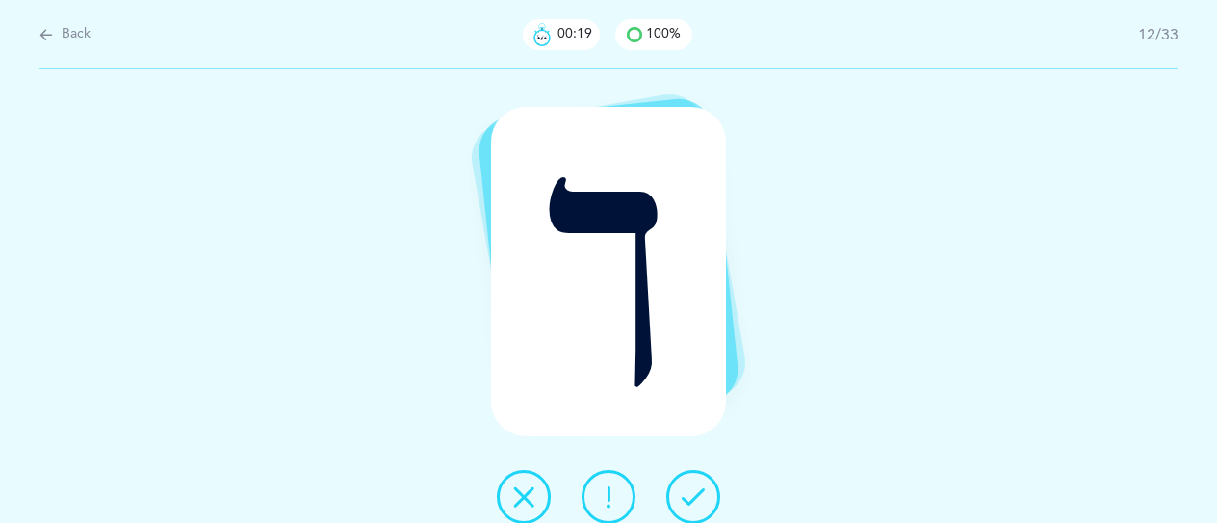
click at [693, 490] on icon at bounding box center [692, 496] width 23 height 23
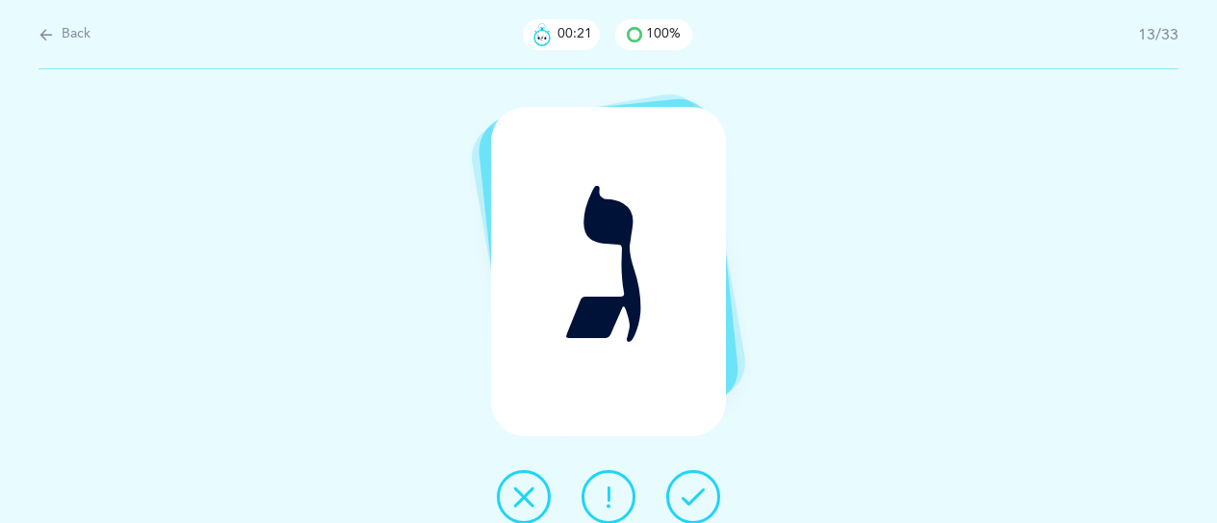
click at [693, 490] on icon at bounding box center [692, 496] width 23 height 23
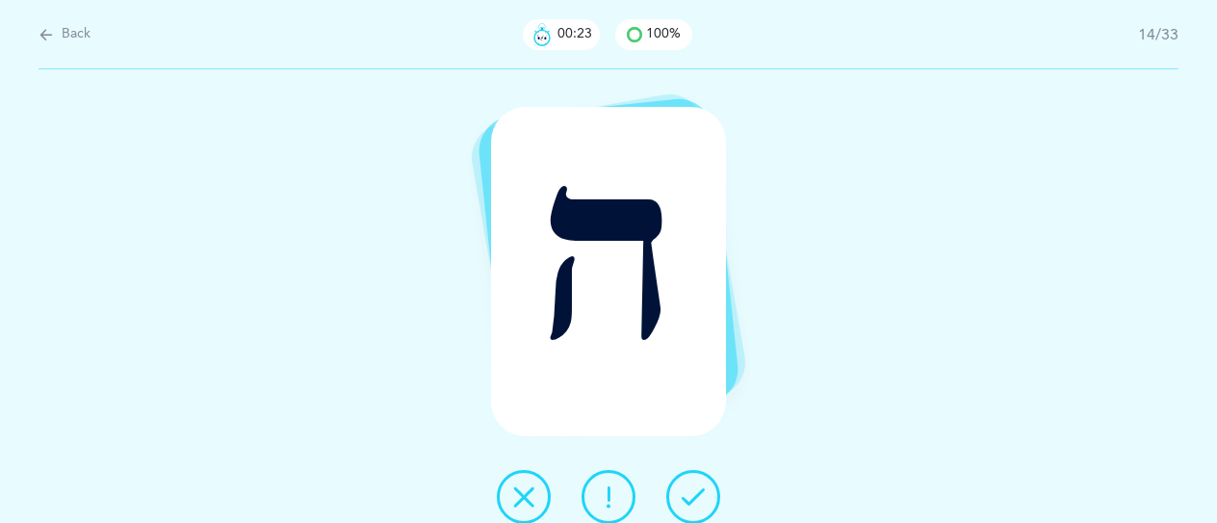
click at [693, 490] on icon at bounding box center [692, 496] width 23 height 23
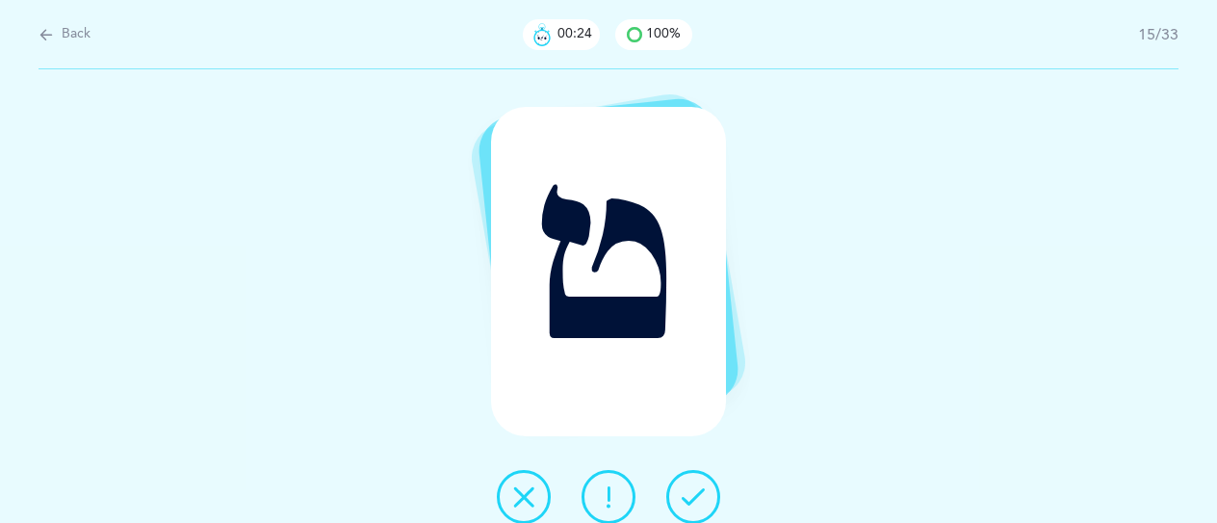
click at [693, 490] on icon at bounding box center [692, 496] width 23 height 23
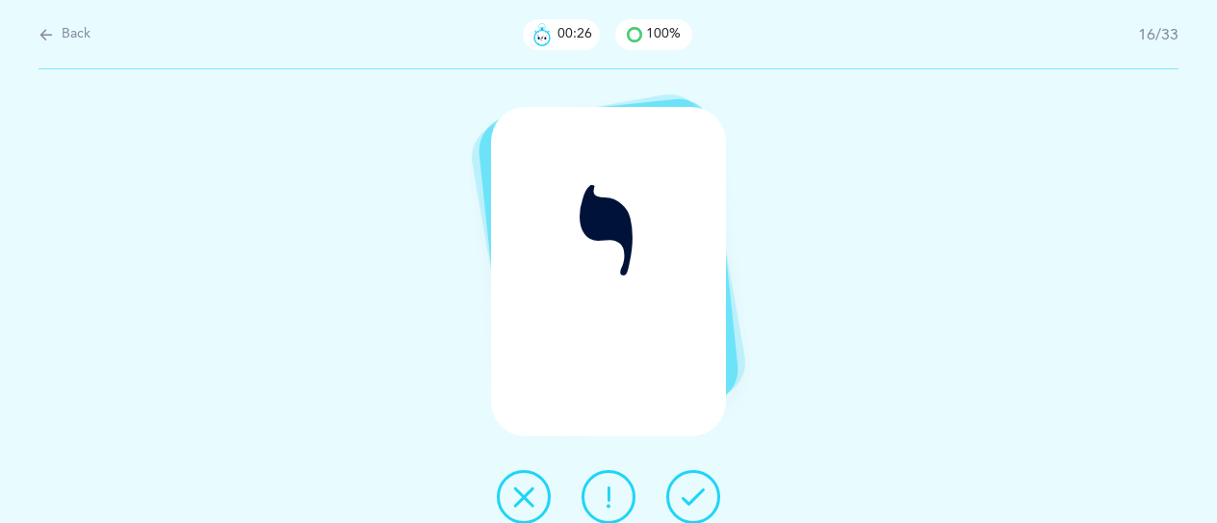
click at [693, 490] on icon at bounding box center [692, 496] width 23 height 23
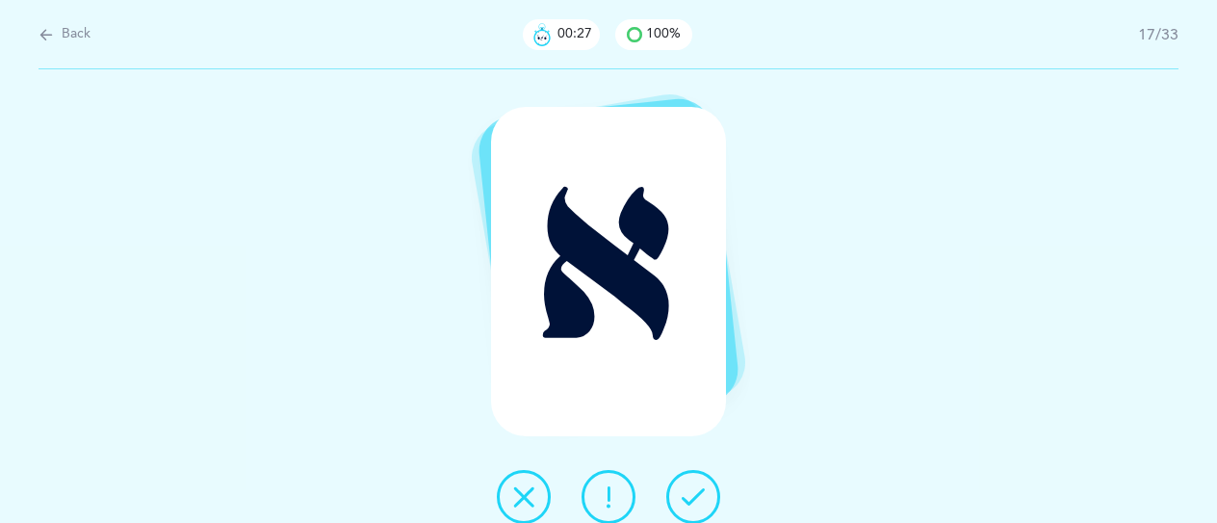
click at [693, 490] on icon at bounding box center [692, 496] width 23 height 23
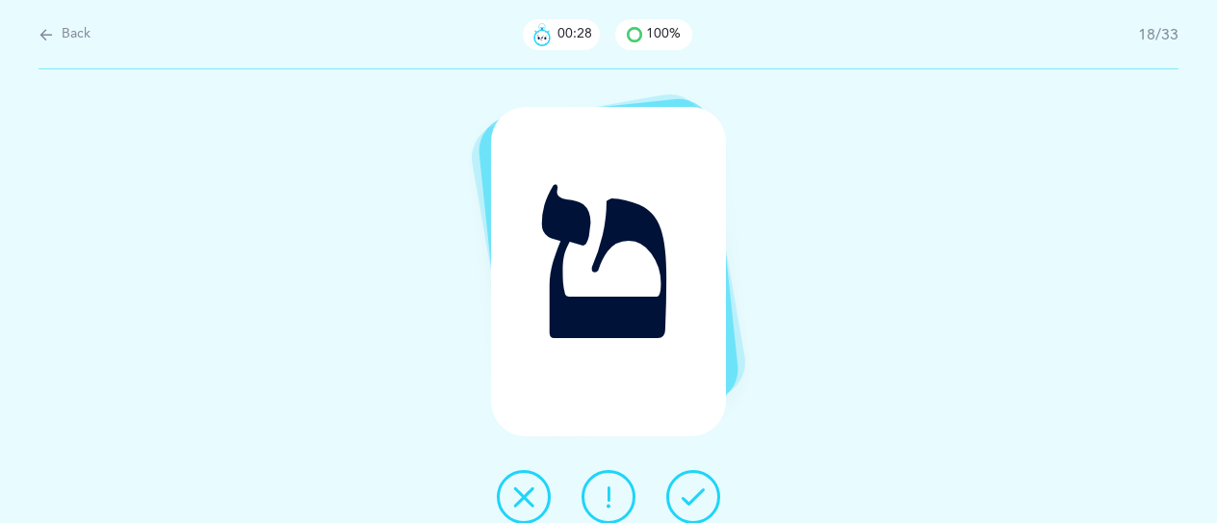
click at [693, 490] on icon at bounding box center [692, 496] width 23 height 23
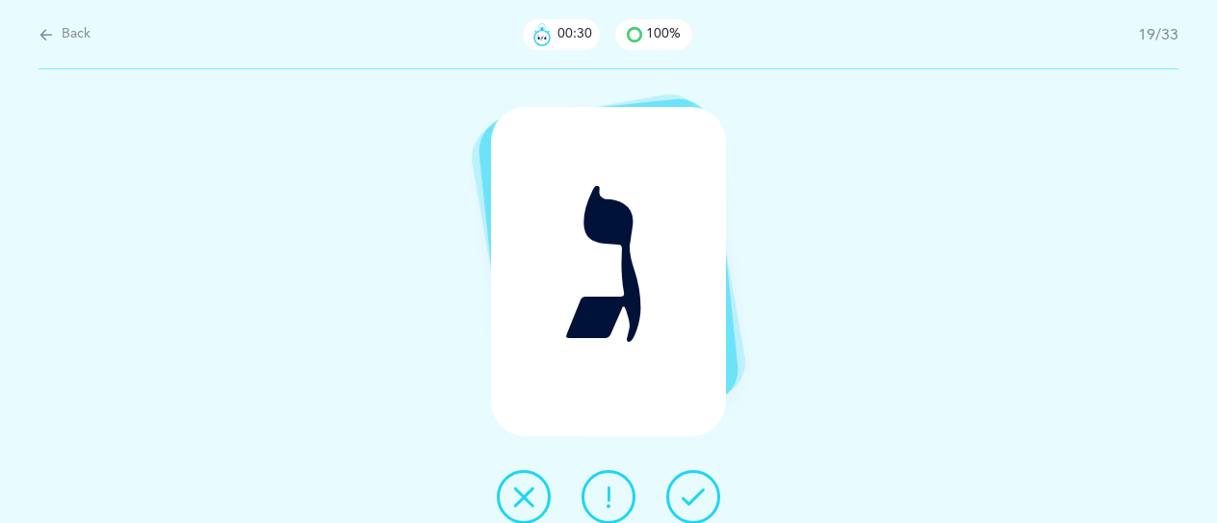
click at [693, 490] on icon at bounding box center [692, 496] width 23 height 23
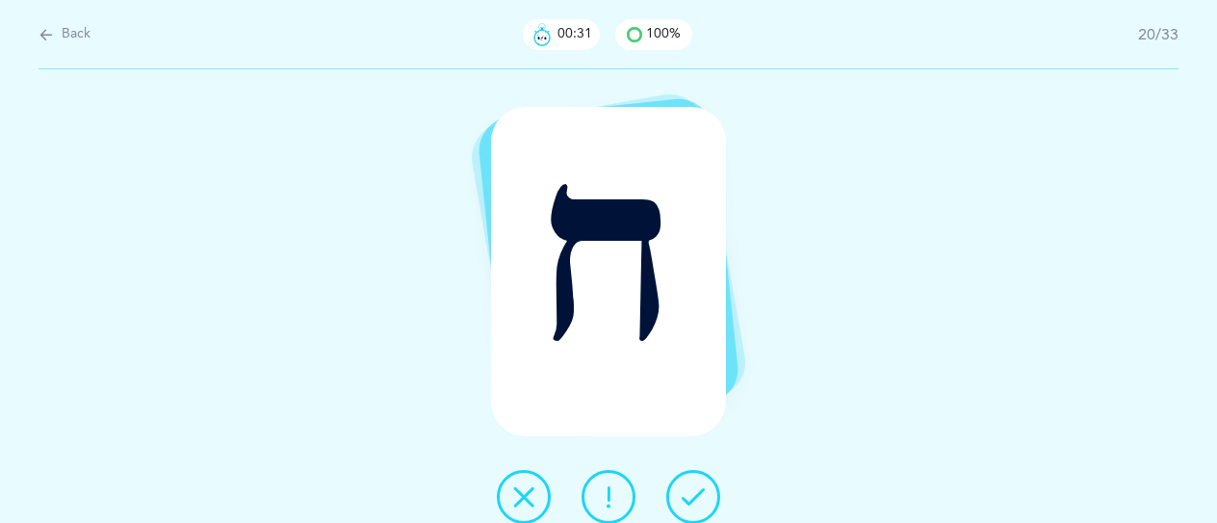
click at [693, 490] on icon at bounding box center [692, 496] width 23 height 23
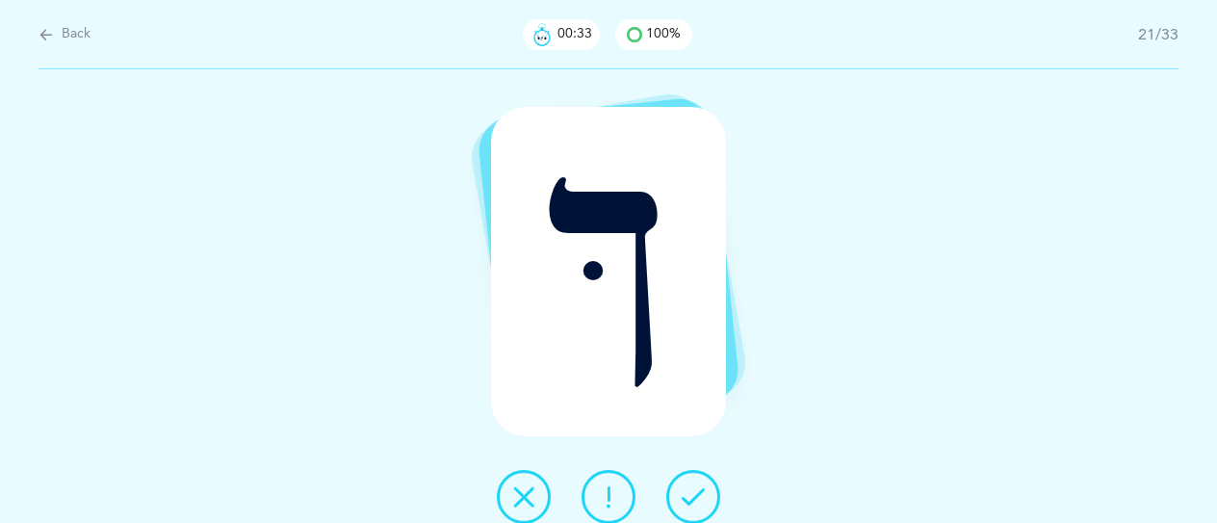
click at [693, 490] on icon at bounding box center [692, 496] width 23 height 23
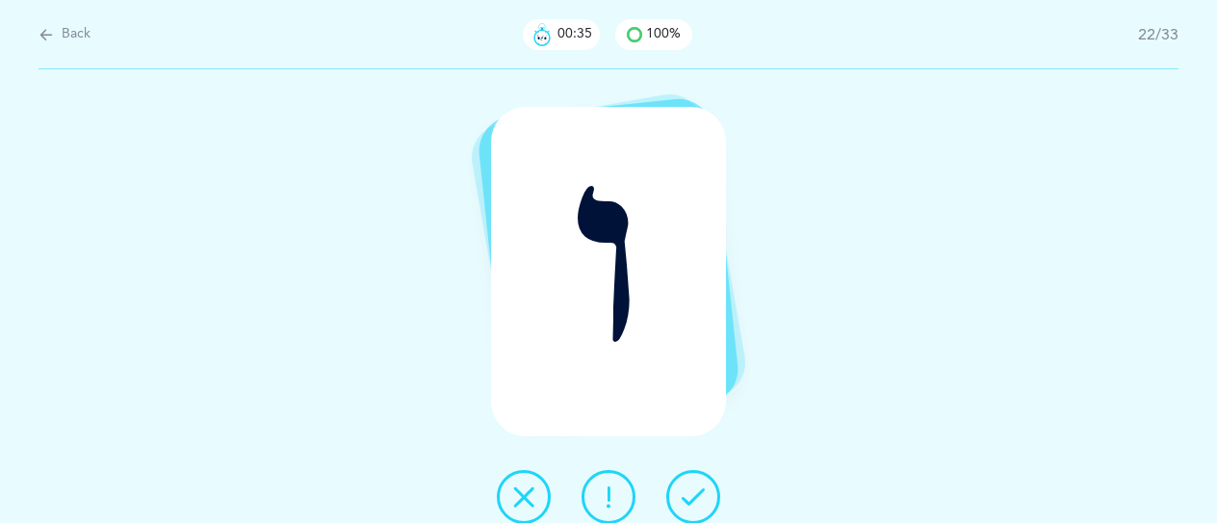
click at [693, 490] on icon at bounding box center [692, 496] width 23 height 23
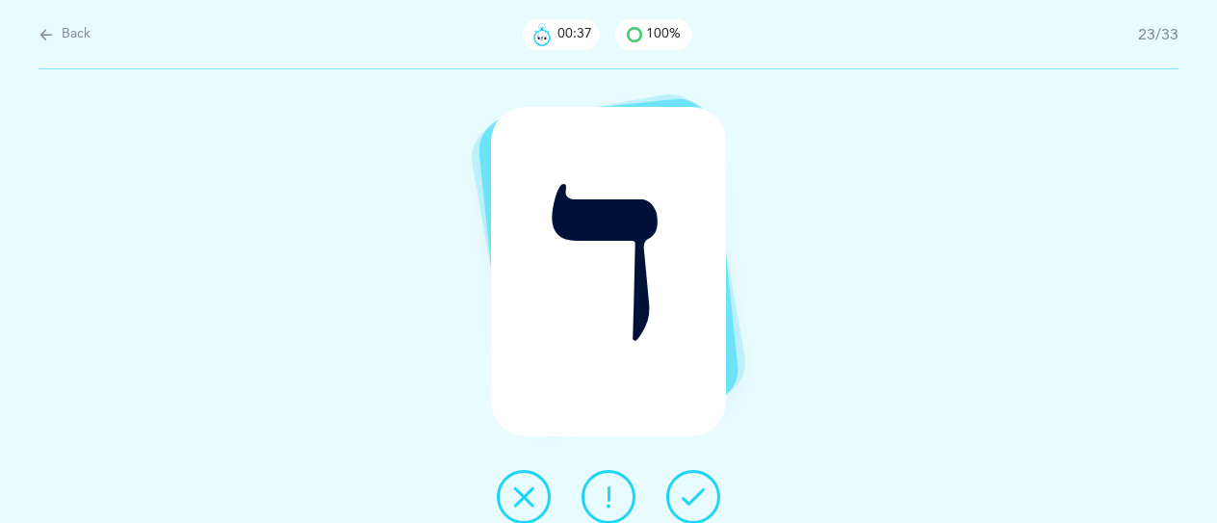
click at [693, 490] on icon at bounding box center [692, 496] width 23 height 23
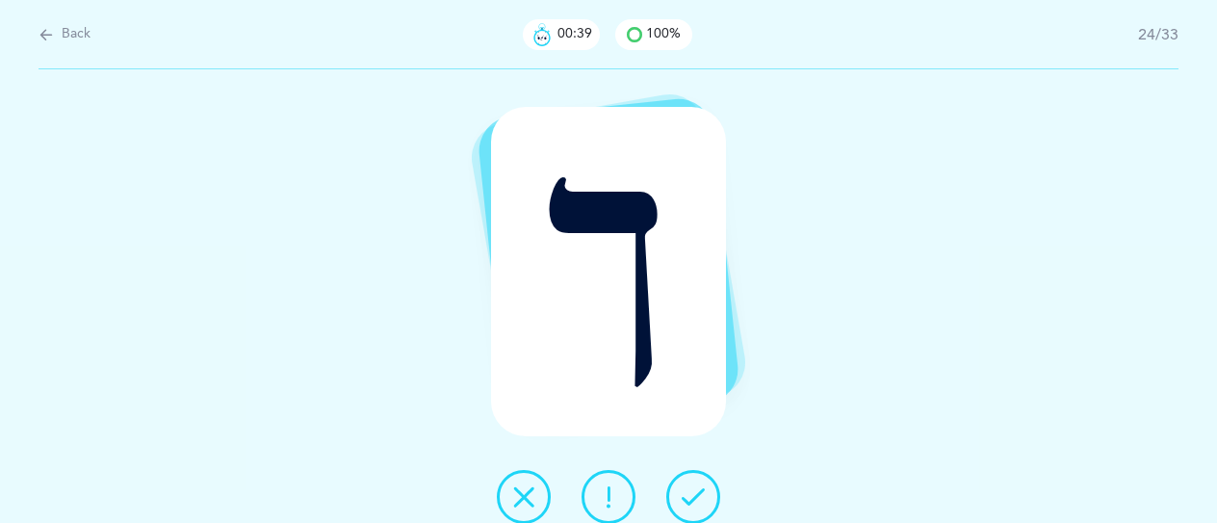
click at [693, 490] on icon at bounding box center [692, 496] width 23 height 23
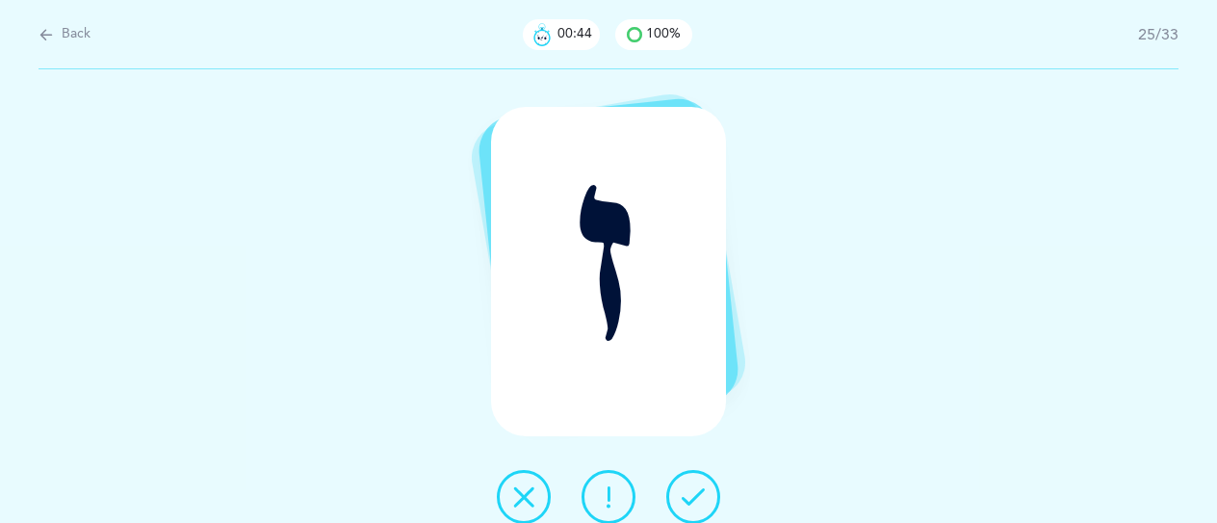
click at [612, 476] on button at bounding box center [608, 497] width 54 height 54
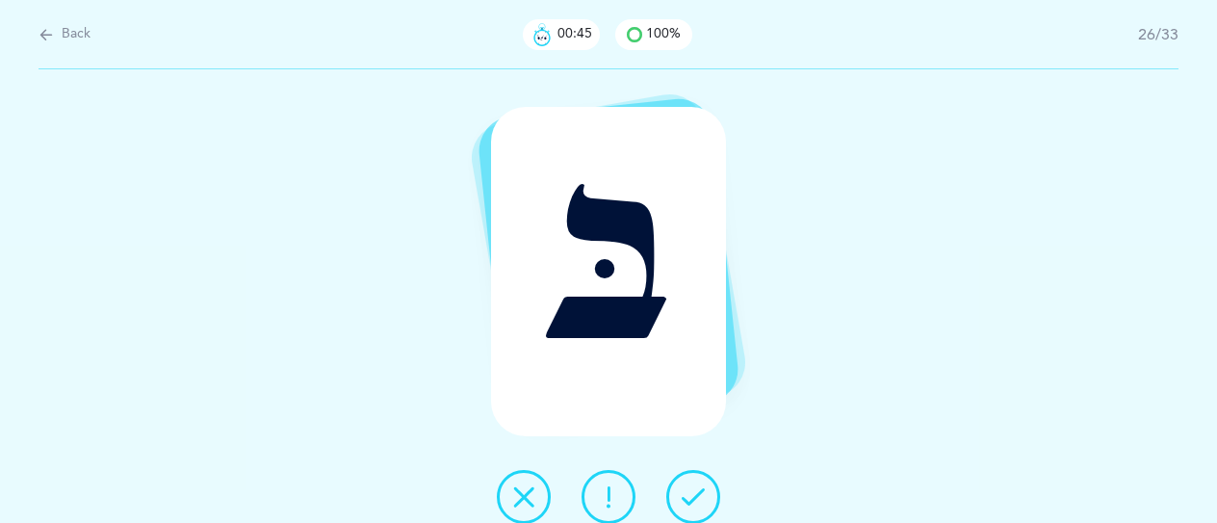
click at [687, 500] on icon at bounding box center [692, 496] width 23 height 23
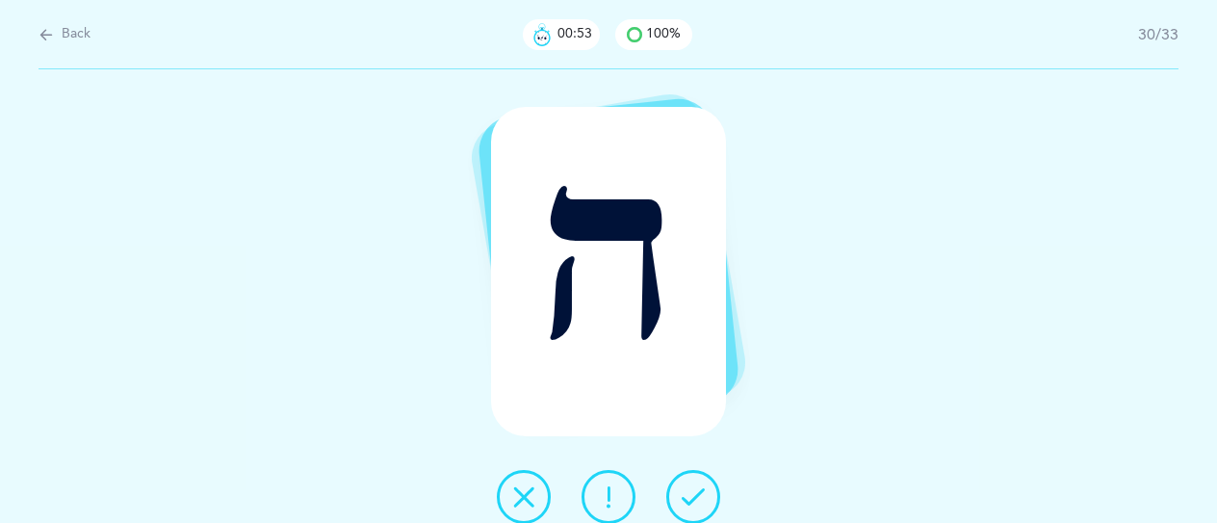
click at [687, 500] on icon at bounding box center [692, 496] width 23 height 23
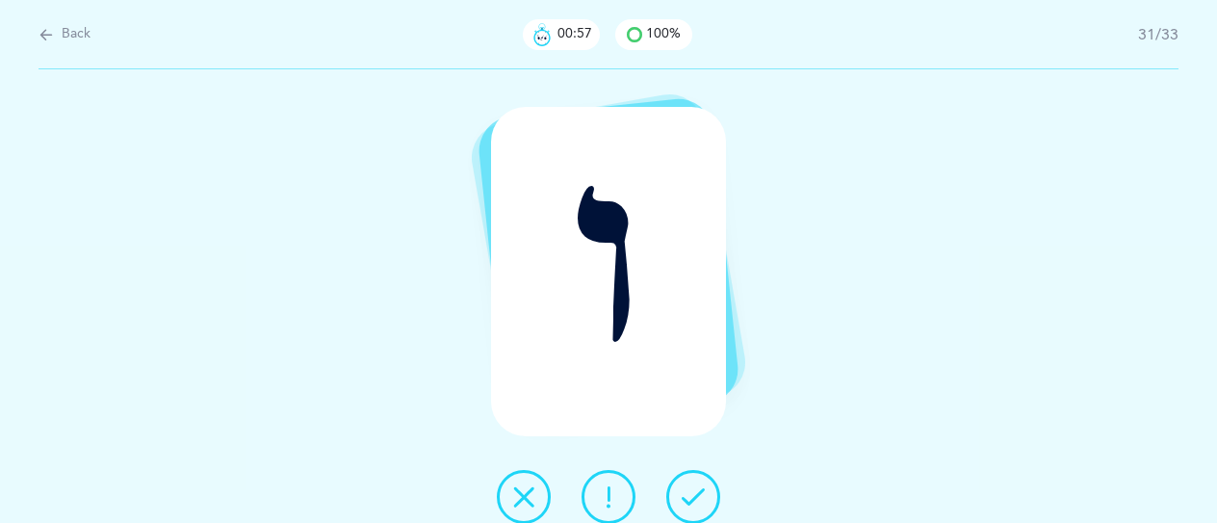
click at [686, 499] on icon at bounding box center [692, 496] width 23 height 23
click at [686, 497] on icon at bounding box center [692, 496] width 23 height 23
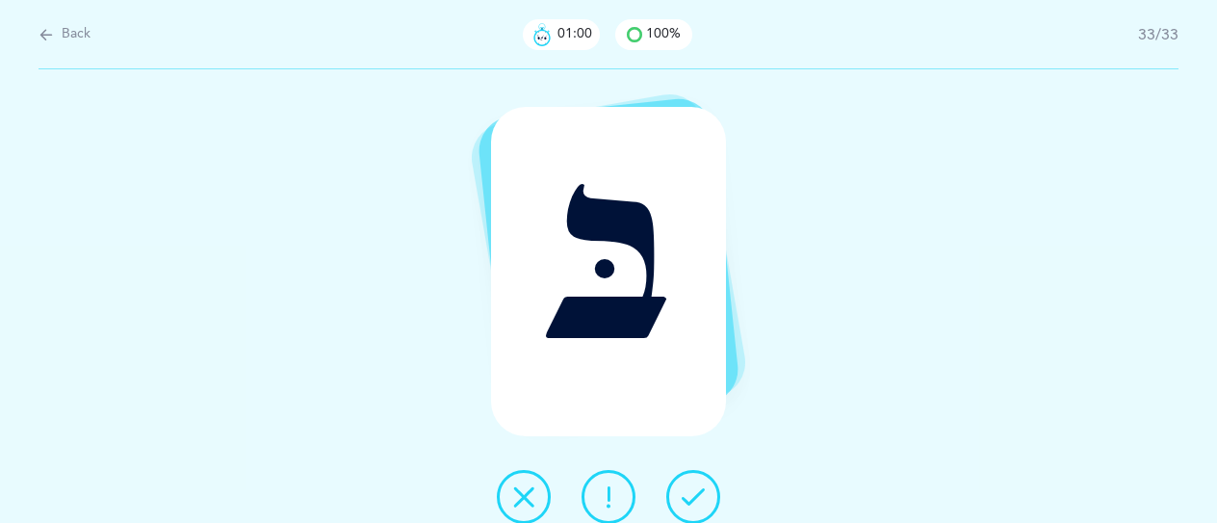
click at [686, 497] on icon at bounding box center [692, 496] width 23 height 23
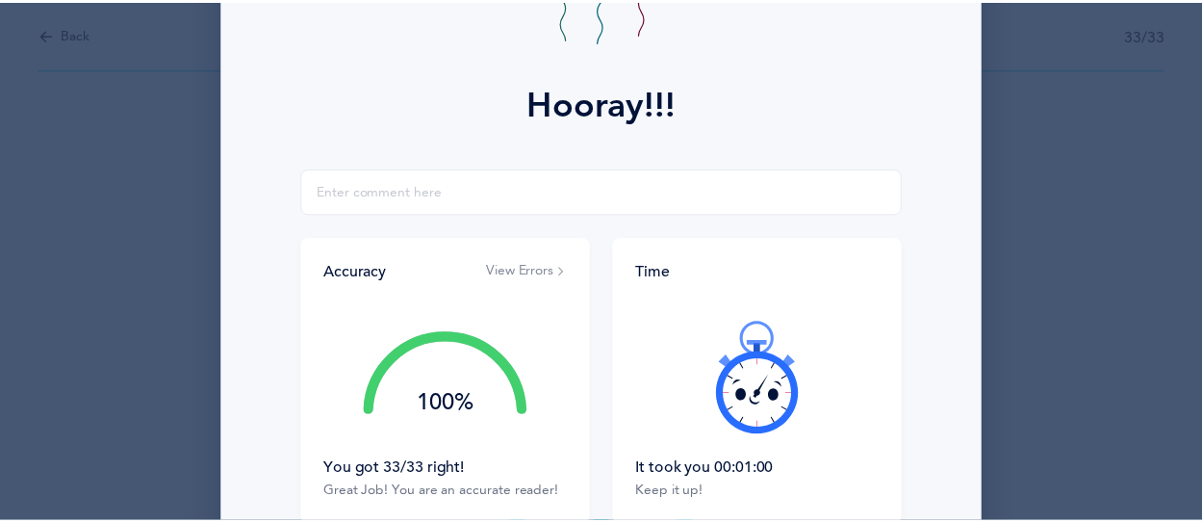
scroll to position [385, 0]
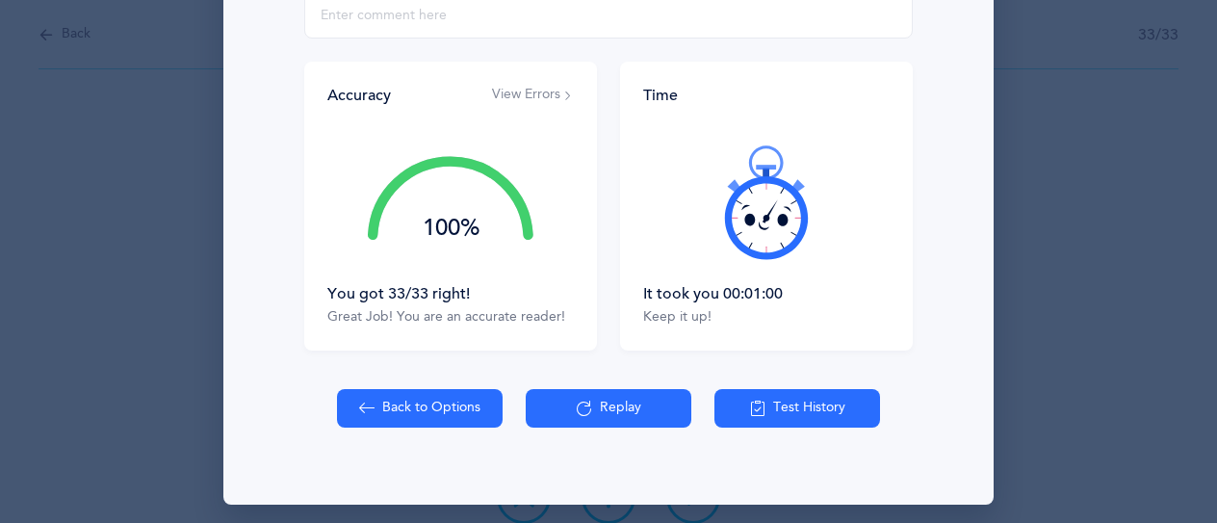
click at [425, 398] on button "Back to Options" at bounding box center [420, 408] width 166 height 38
select select "1"
select select "single"
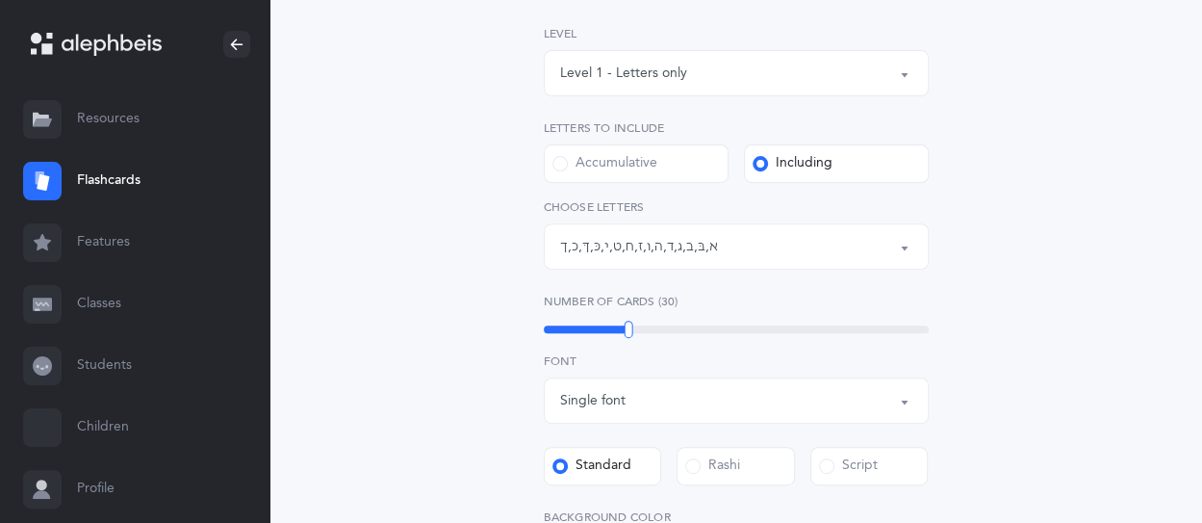
scroll to position [289, 0]
click at [693, 169] on label "Accumulative" at bounding box center [636, 160] width 185 height 38
click at [0, 0] on input "Accumulative" at bounding box center [0, 0] width 0 height 0
select select "27"
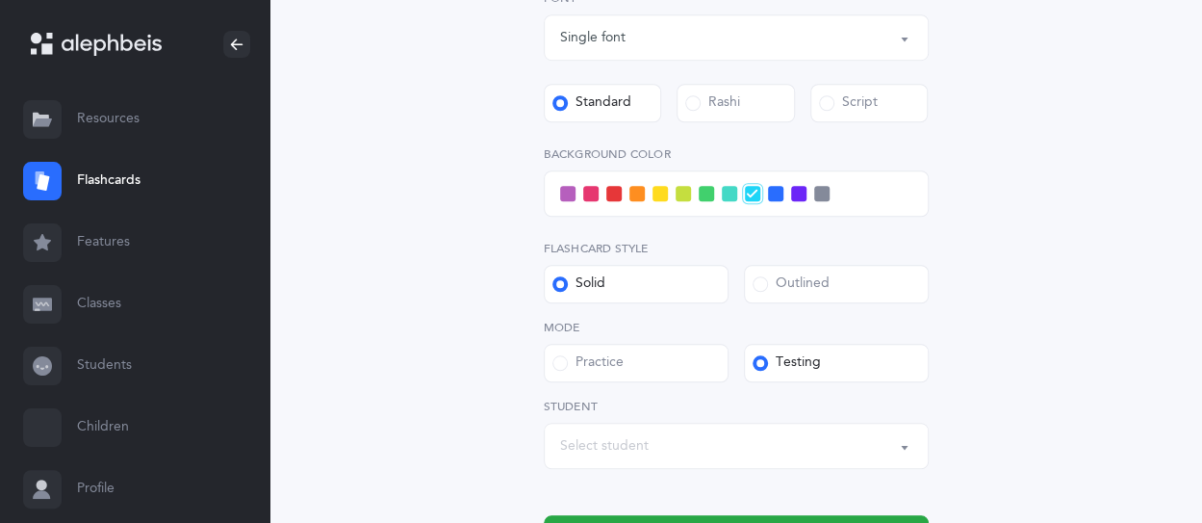
scroll to position [770, 0]
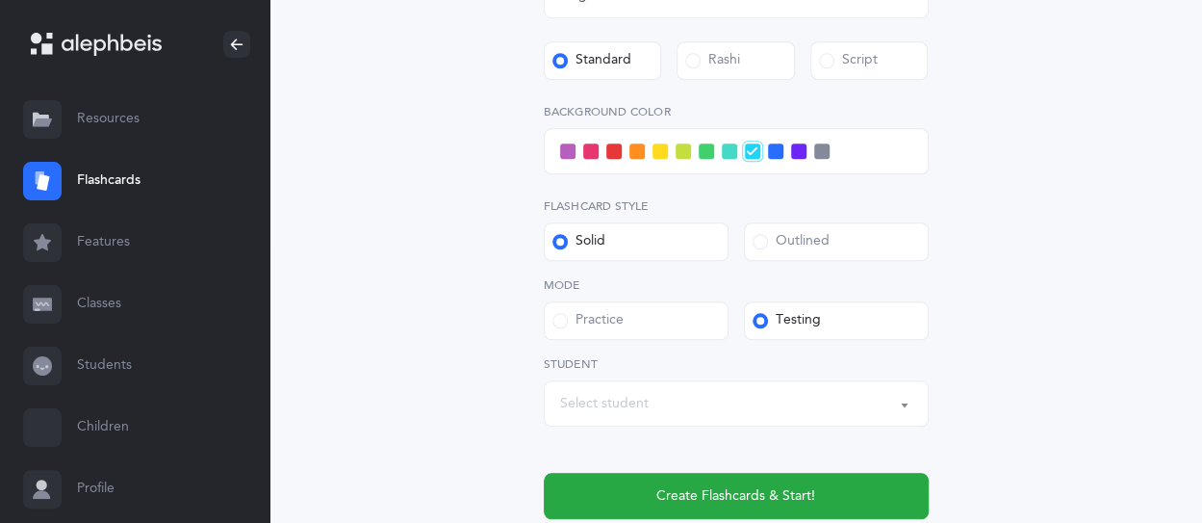
click at [689, 419] on div "Select student" at bounding box center [736, 403] width 352 height 33
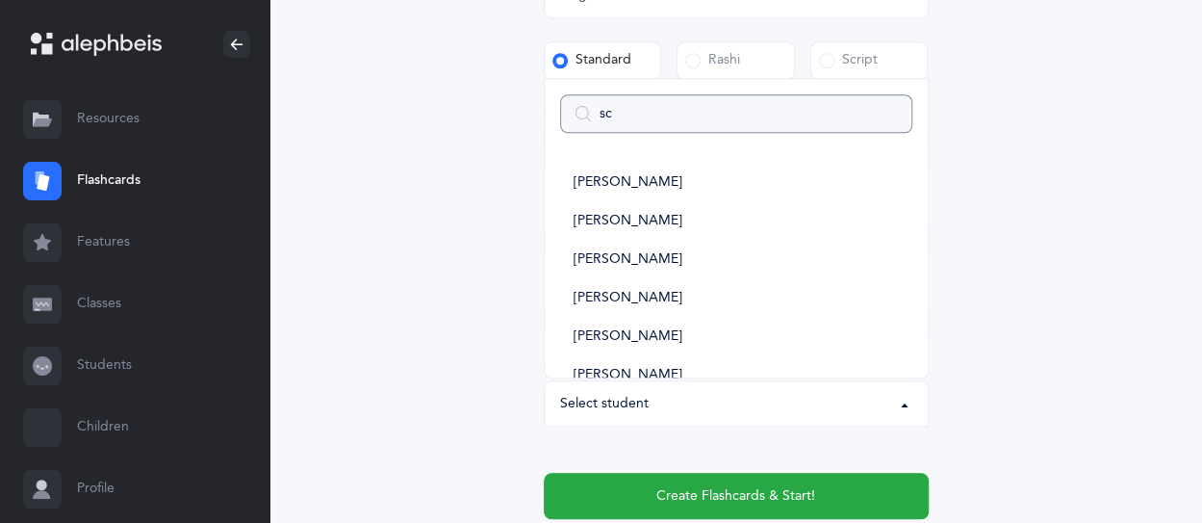
type input "sch"
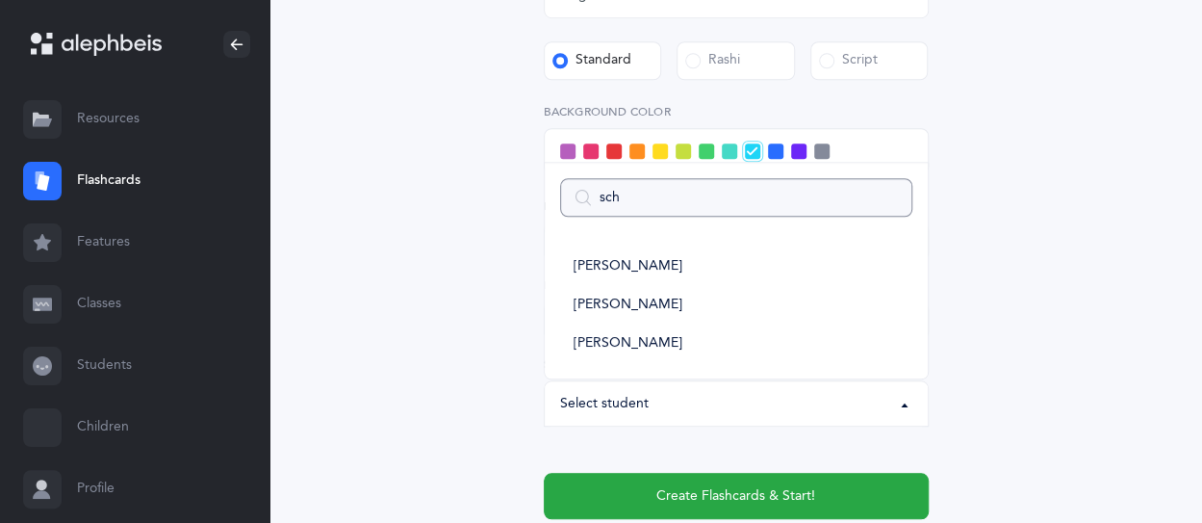
select select
type input "sch"
click at [689, 345] on link "[PERSON_NAME]" at bounding box center [736, 343] width 352 height 38
select select "14499"
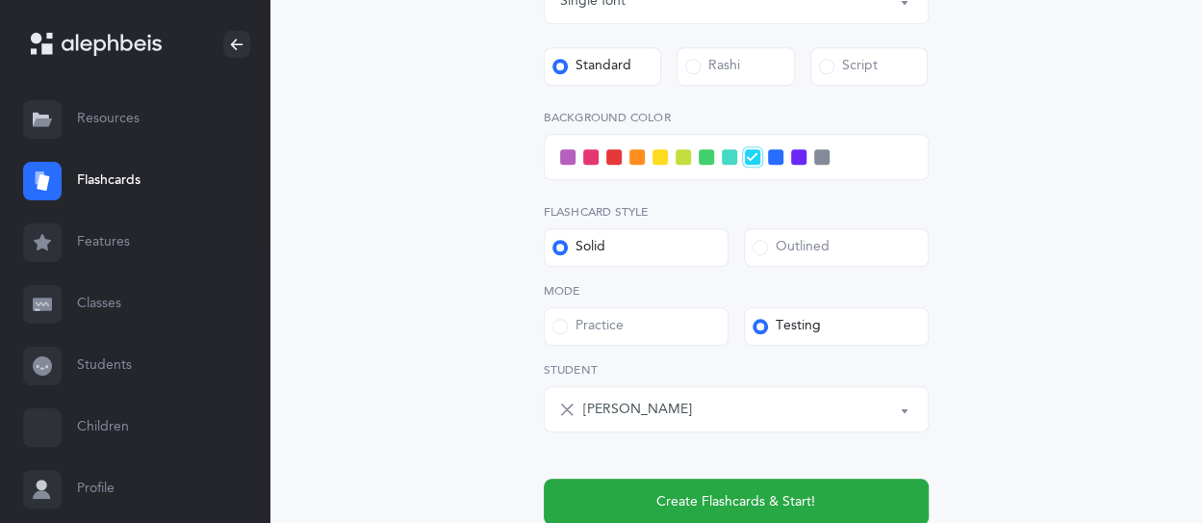
scroll to position [866, 0]
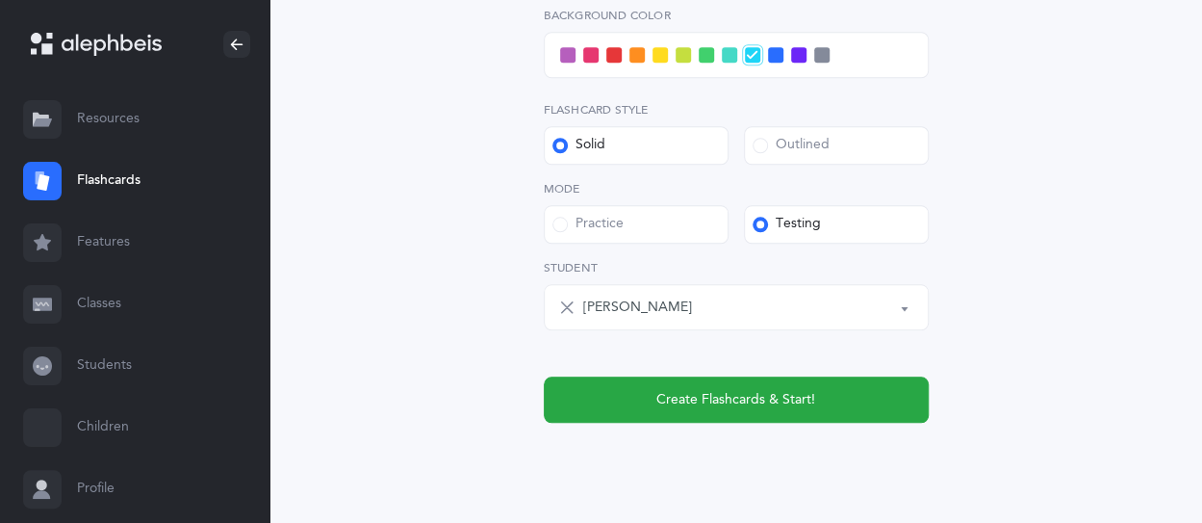
click at [823, 159] on label "Outlined" at bounding box center [836, 145] width 185 height 38
drag, startPoint x: 812, startPoint y: 154, endPoint x: 839, endPoint y: 153, distance: 27.0
click at [823, 154] on div "Outlined" at bounding box center [791, 145] width 77 height 19
click at [839, 153] on label "Outlined" at bounding box center [836, 145] width 185 height 38
click at [0, 0] on input "Outlined" at bounding box center [0, 0] width 0 height 0
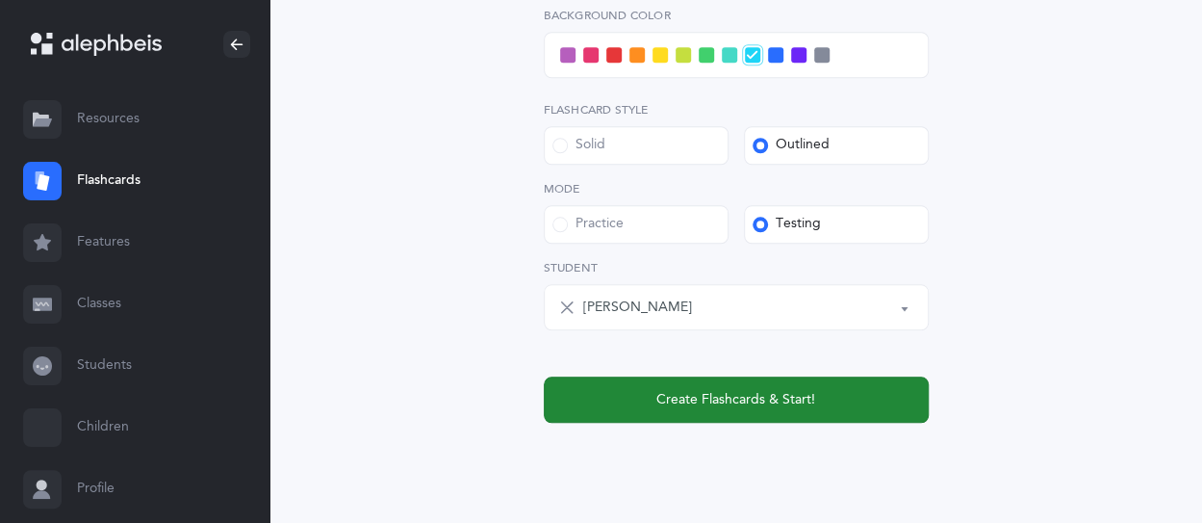
click at [847, 398] on button "Create Flashcards & Start!" at bounding box center [736, 399] width 385 height 46
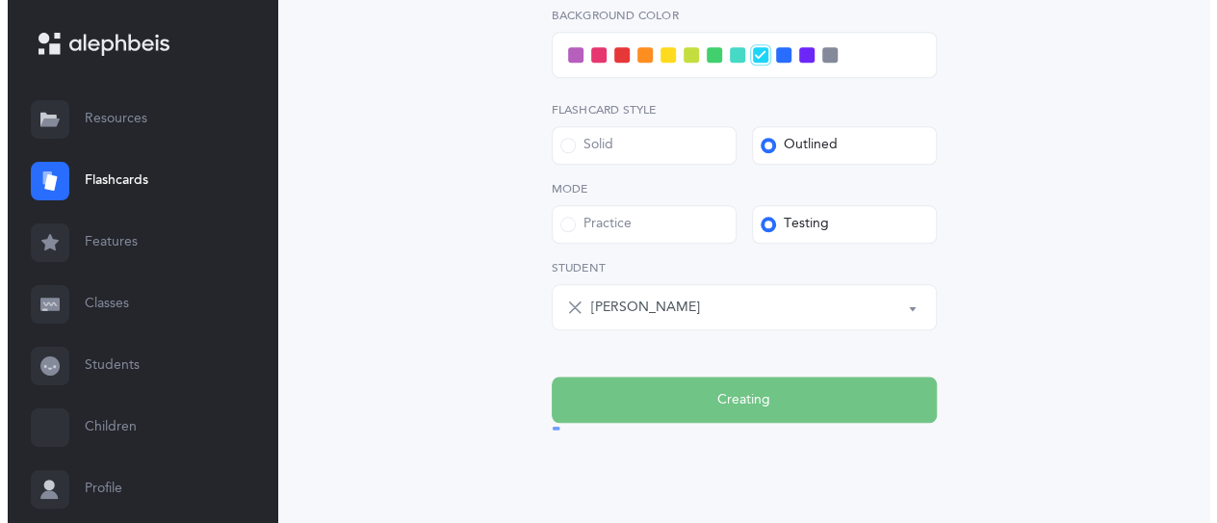
scroll to position [0, 0]
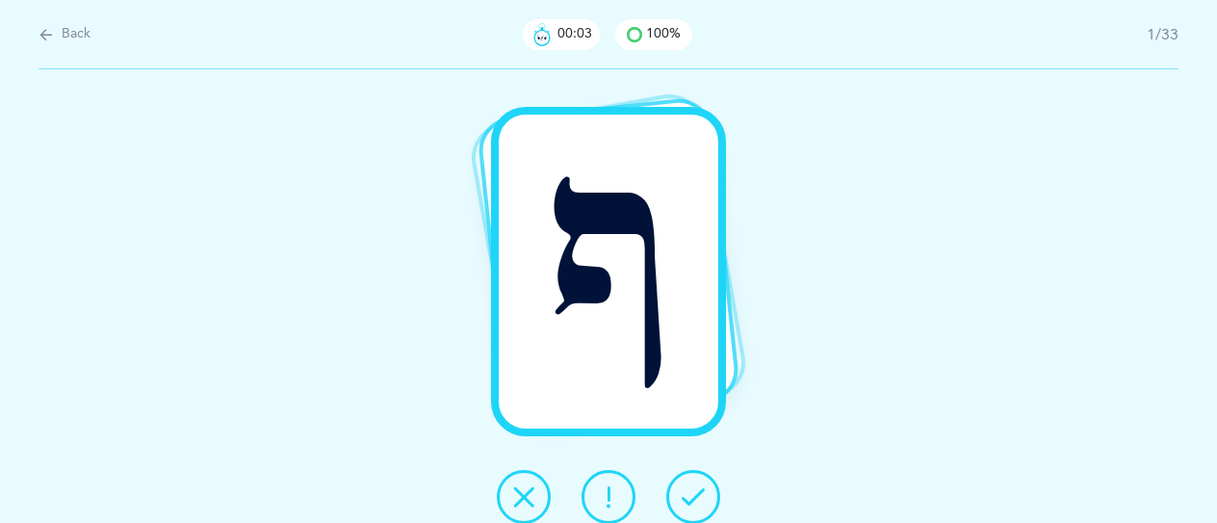
click at [623, 481] on button at bounding box center [608, 497] width 54 height 54
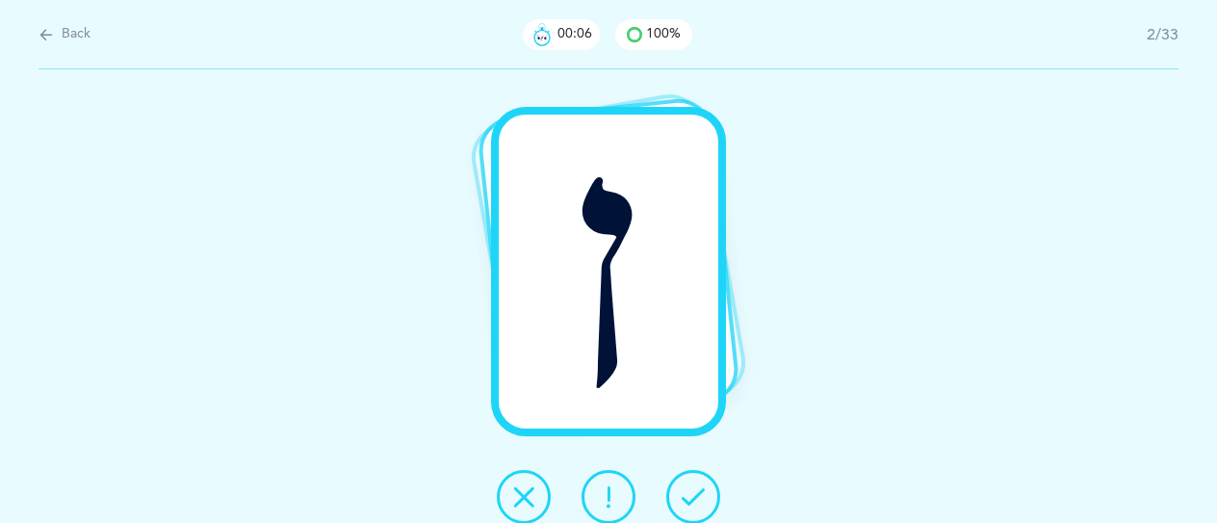
click at [713, 500] on button at bounding box center [693, 497] width 54 height 54
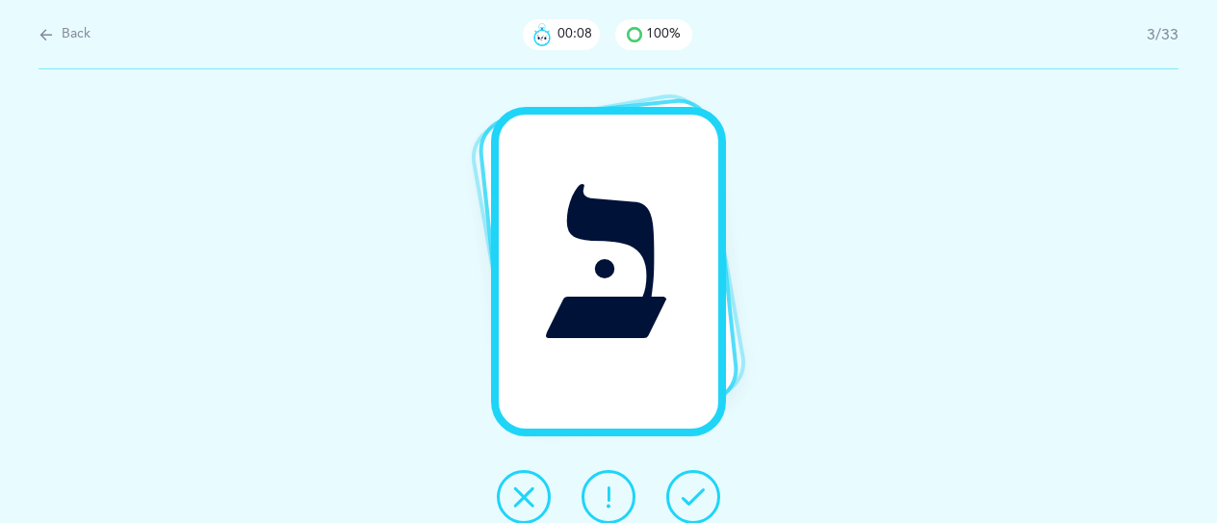
click at [710, 500] on button at bounding box center [693, 497] width 54 height 54
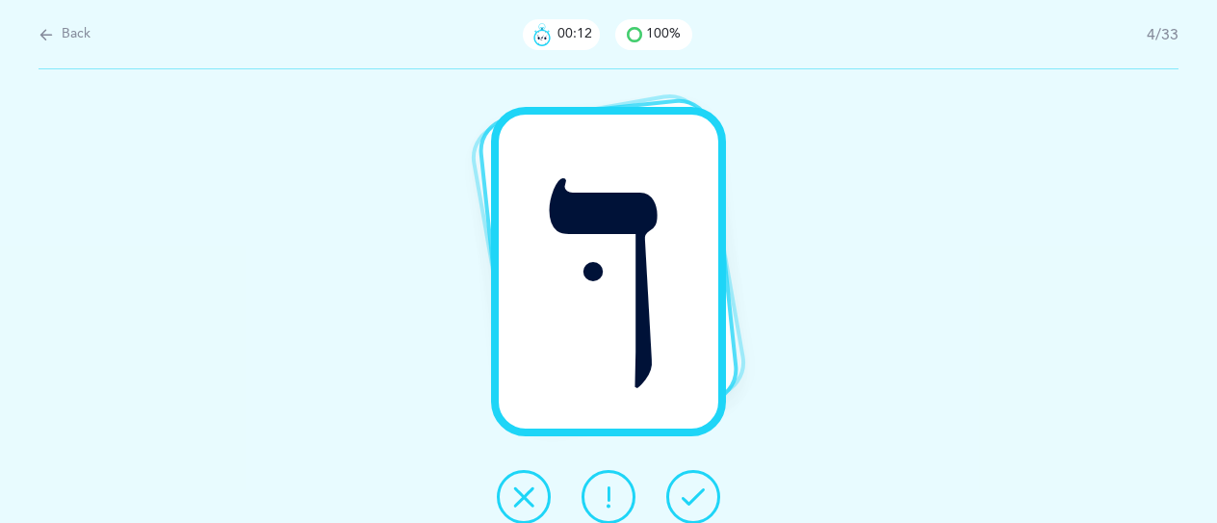
click at [701, 495] on icon at bounding box center [692, 496] width 23 height 23
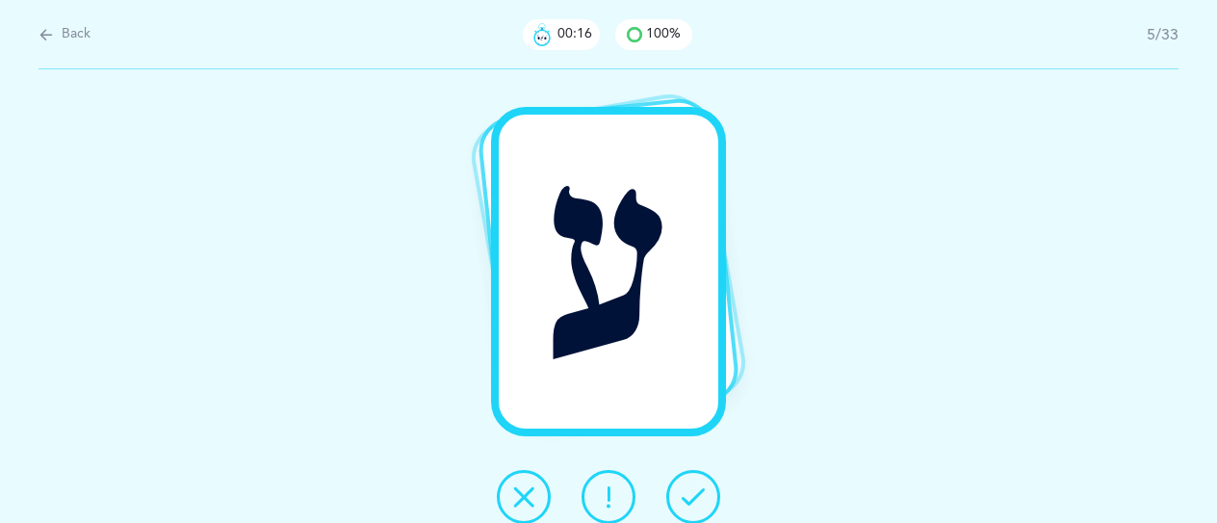
click at [701, 494] on icon at bounding box center [692, 496] width 23 height 23
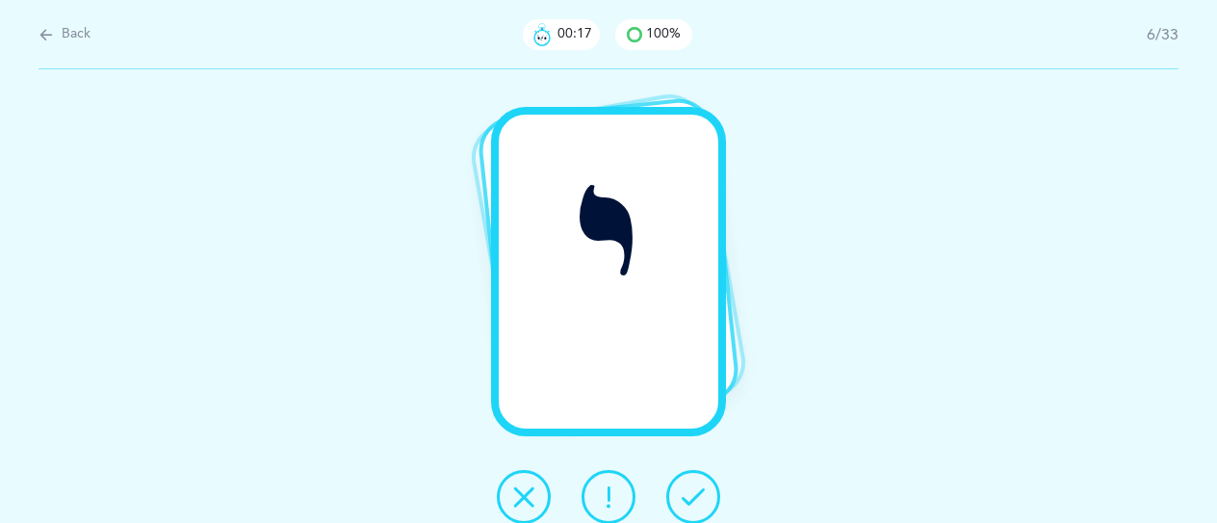
click at [700, 494] on icon at bounding box center [692, 496] width 23 height 23
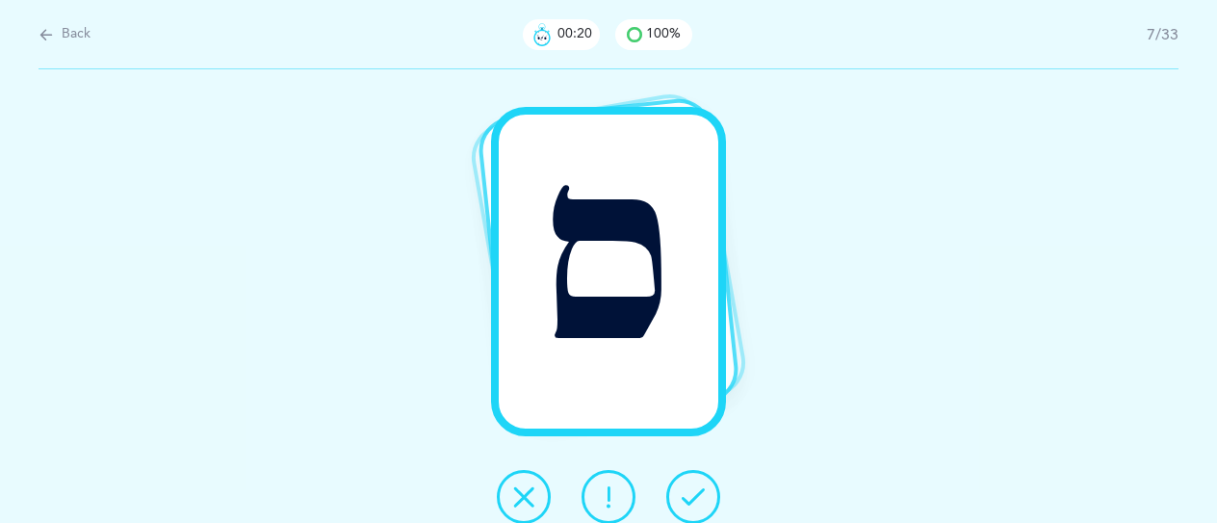
click at [704, 491] on icon at bounding box center [692, 496] width 23 height 23
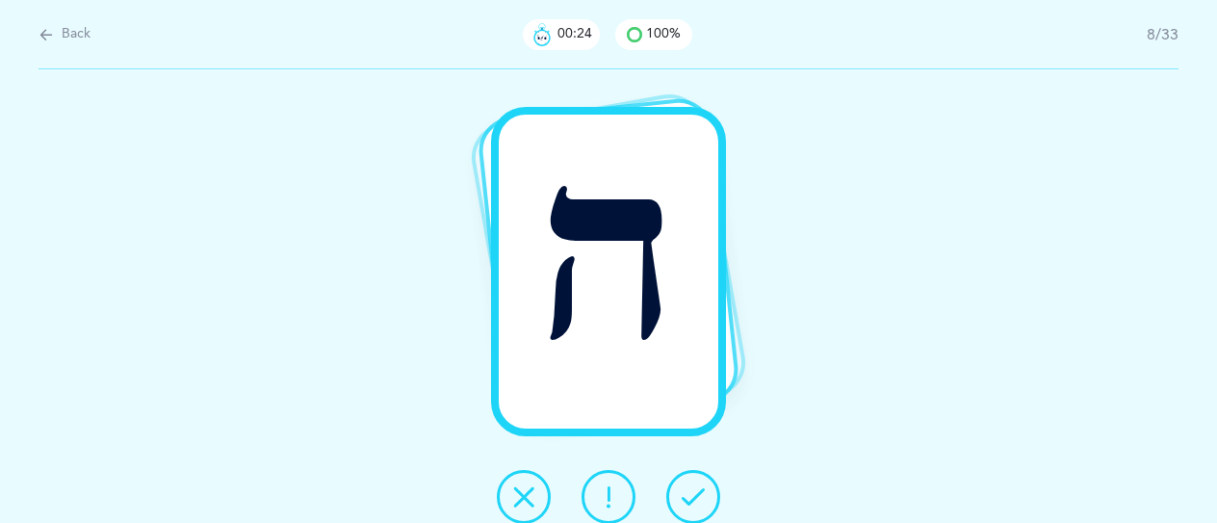
click at [710, 488] on button at bounding box center [693, 497] width 54 height 54
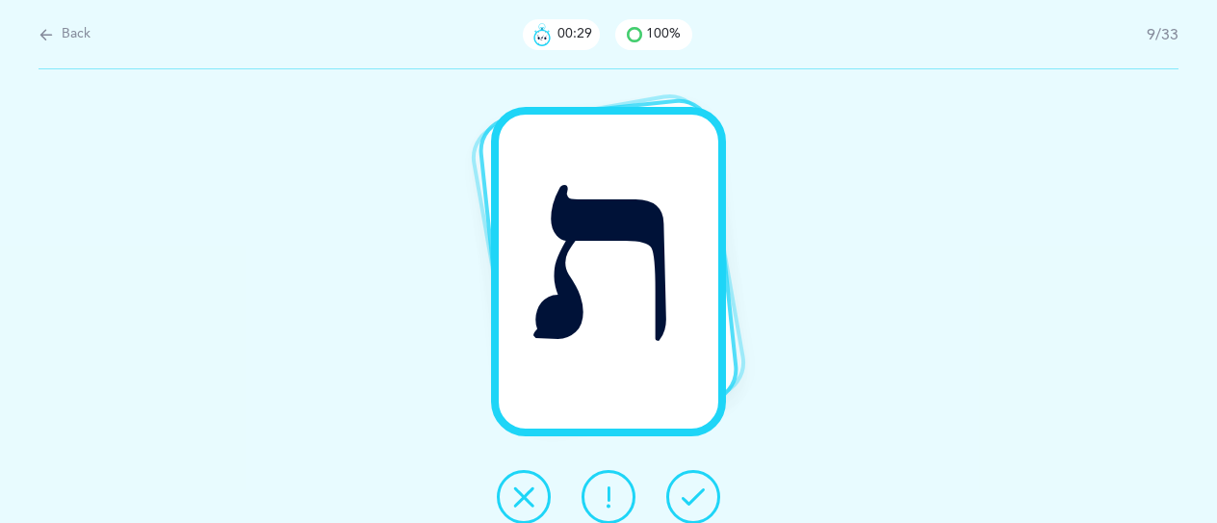
click at [629, 499] on button at bounding box center [608, 497] width 54 height 54
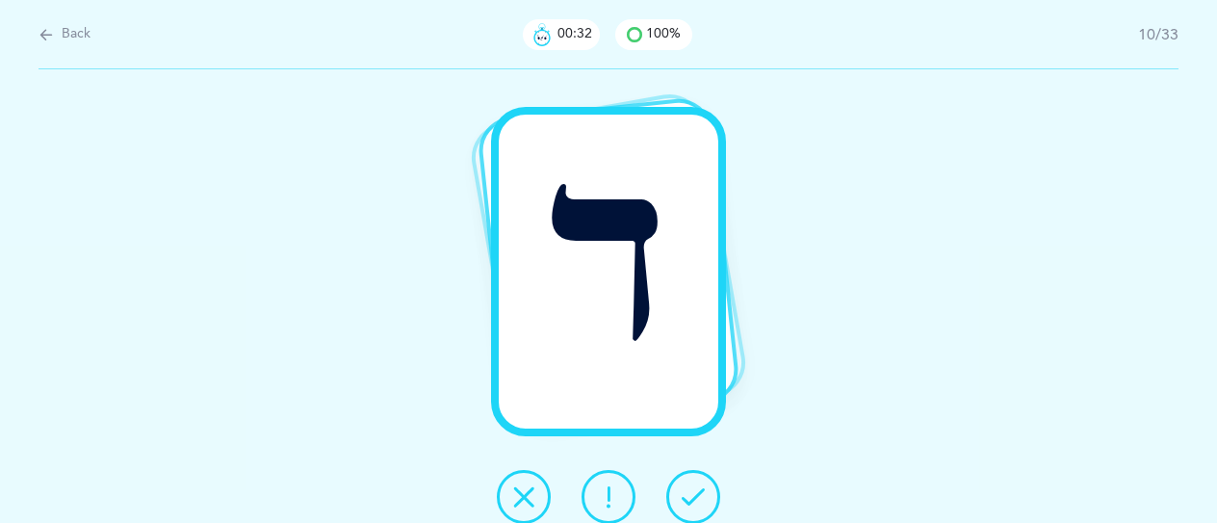
click at [707, 488] on button at bounding box center [693, 497] width 54 height 54
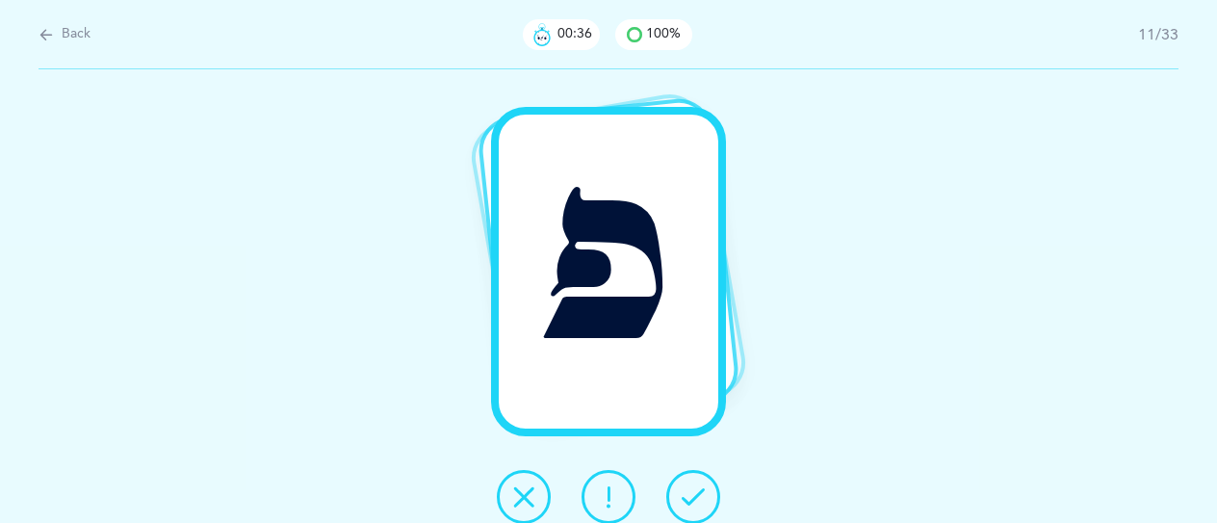
click at [625, 486] on button at bounding box center [608, 497] width 54 height 54
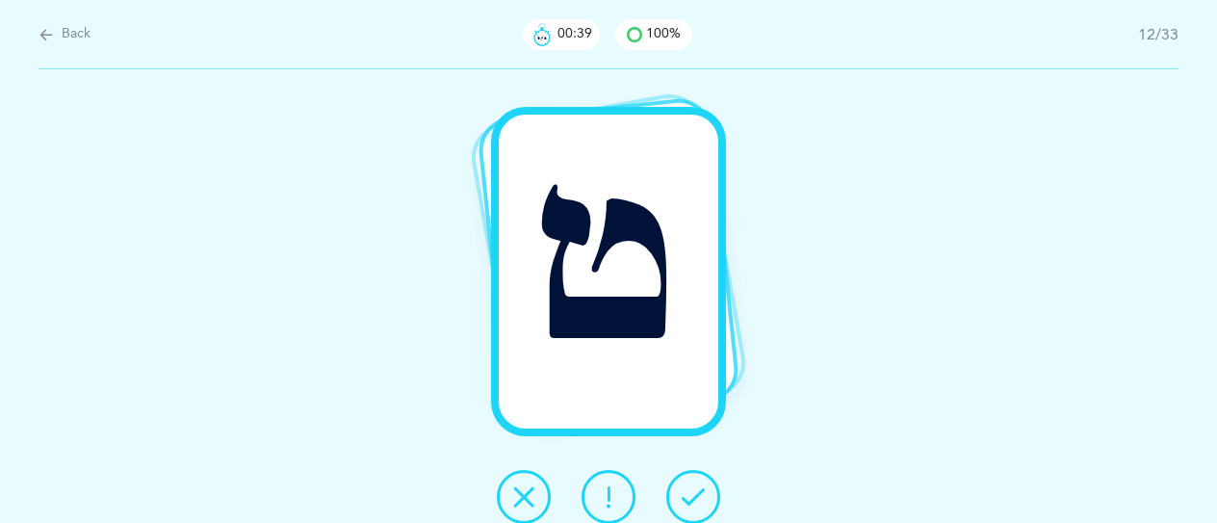
click at [716, 491] on button at bounding box center [693, 497] width 54 height 54
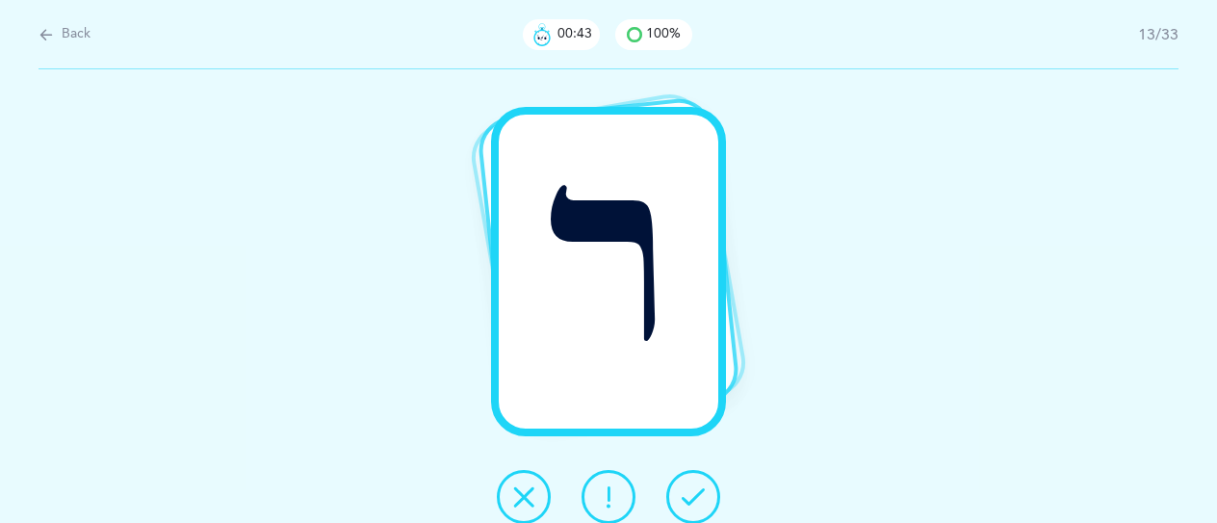
click at [716, 491] on button at bounding box center [693, 497] width 54 height 54
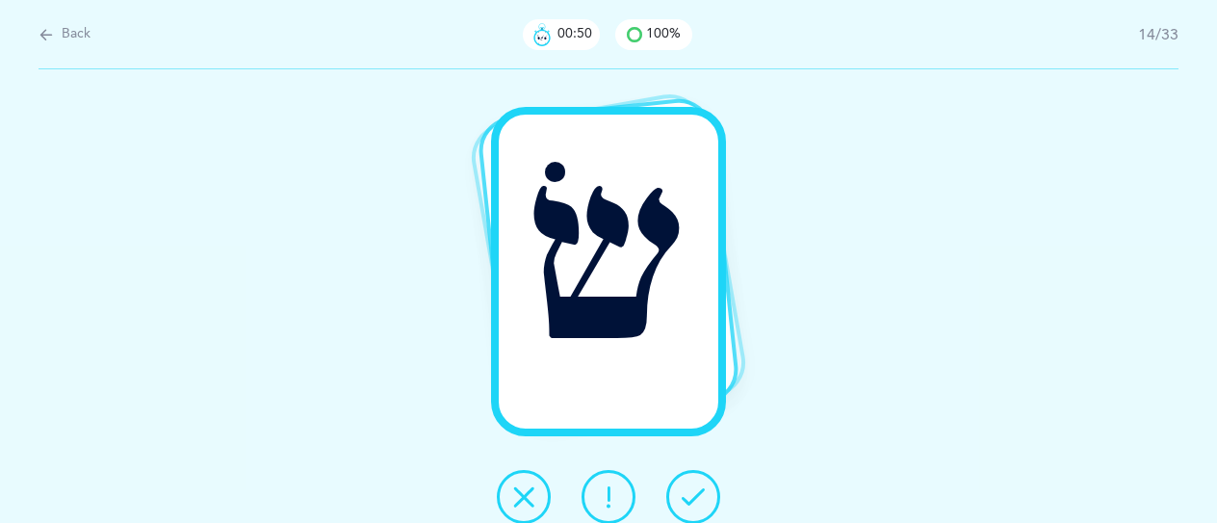
click at [609, 482] on button at bounding box center [608, 497] width 54 height 54
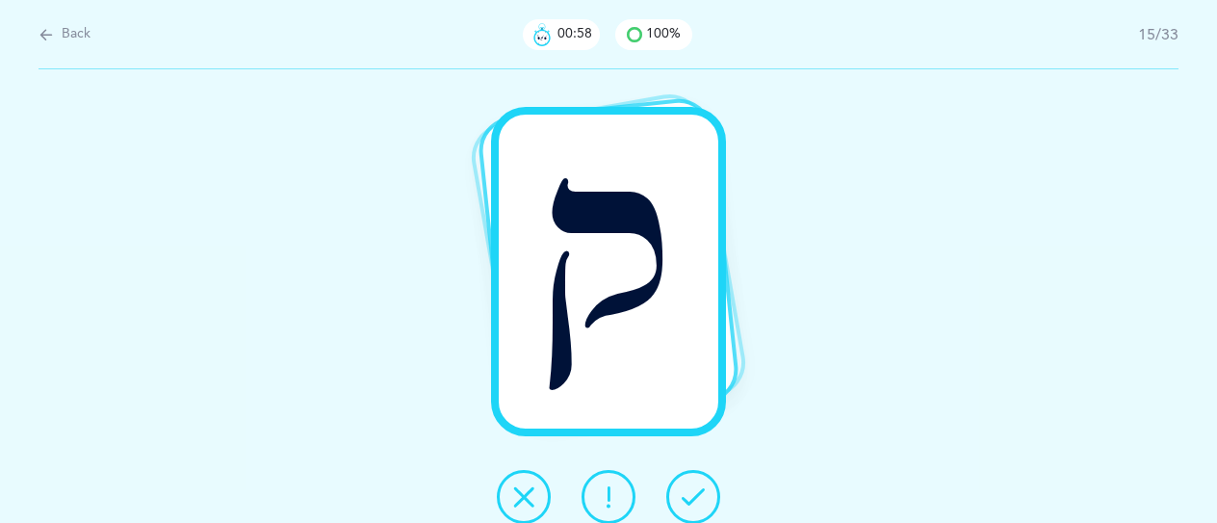
click at [533, 500] on icon at bounding box center [523, 496] width 23 height 23
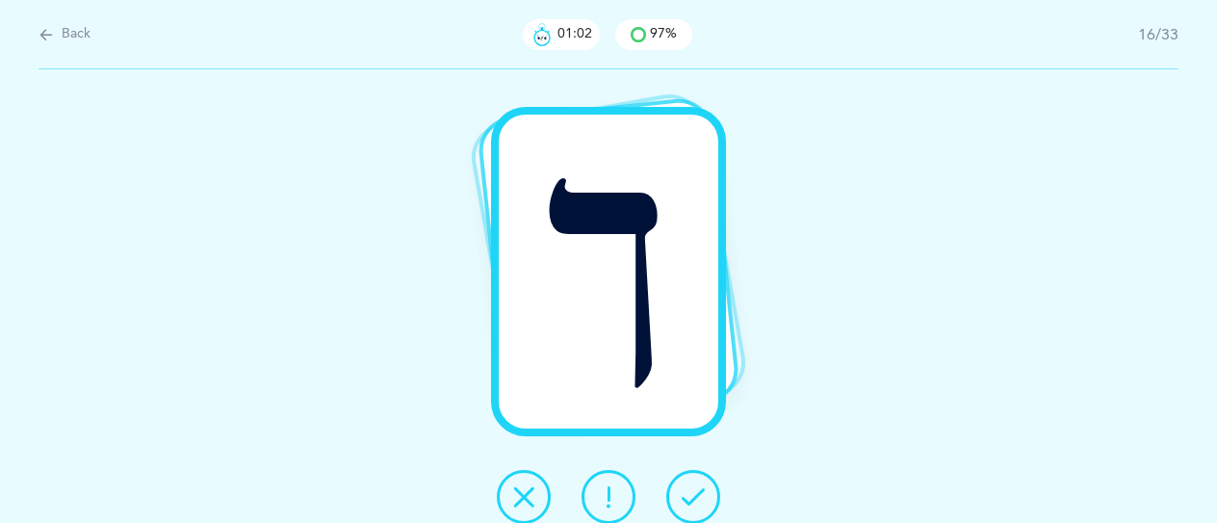
click at [707, 500] on button at bounding box center [693, 497] width 54 height 54
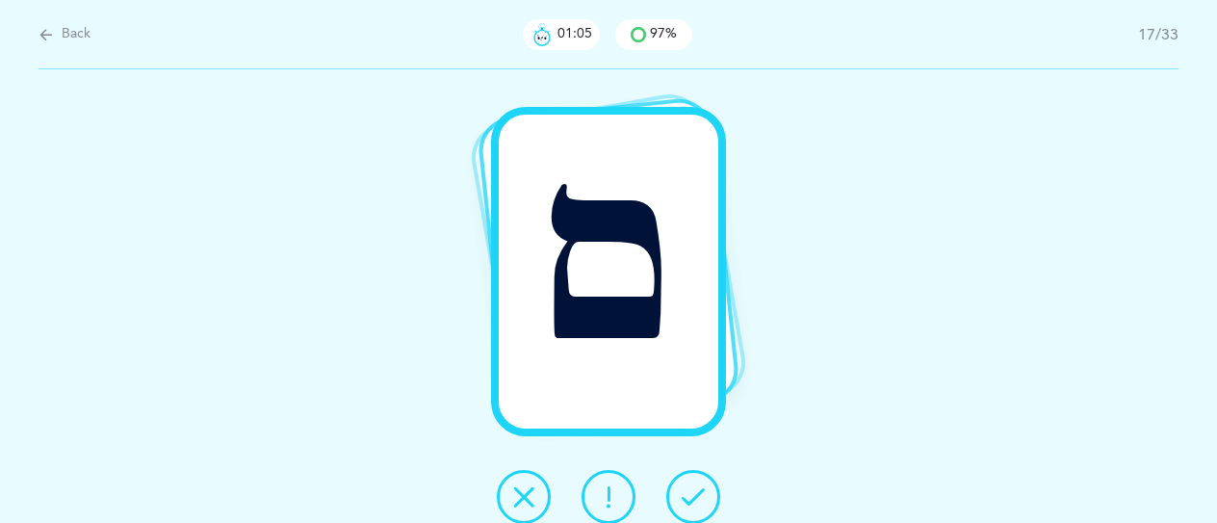
click at [705, 498] on button at bounding box center [693, 497] width 54 height 54
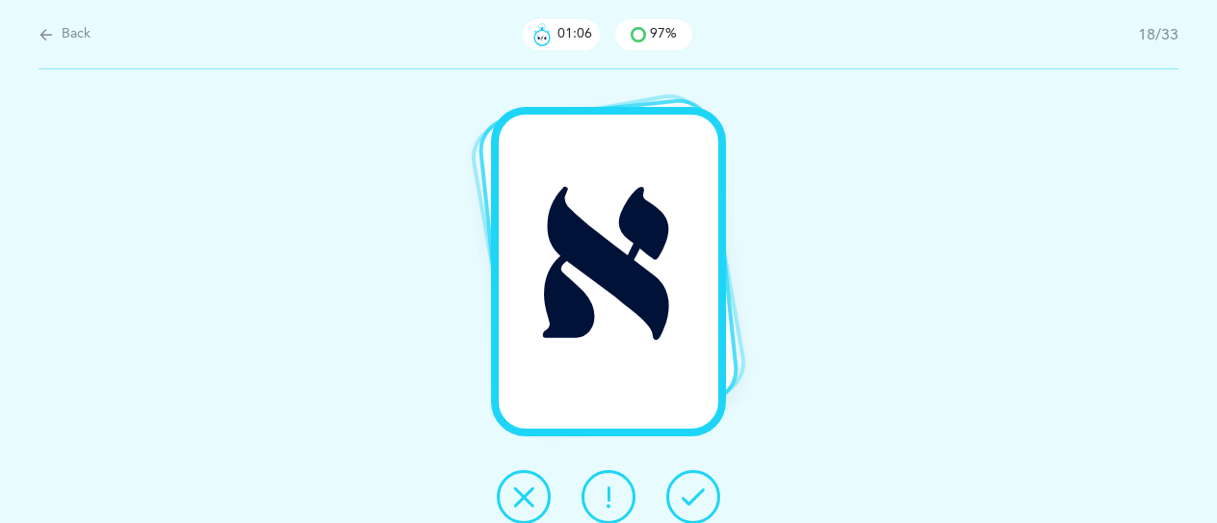
click at [696, 498] on icon at bounding box center [692, 496] width 23 height 23
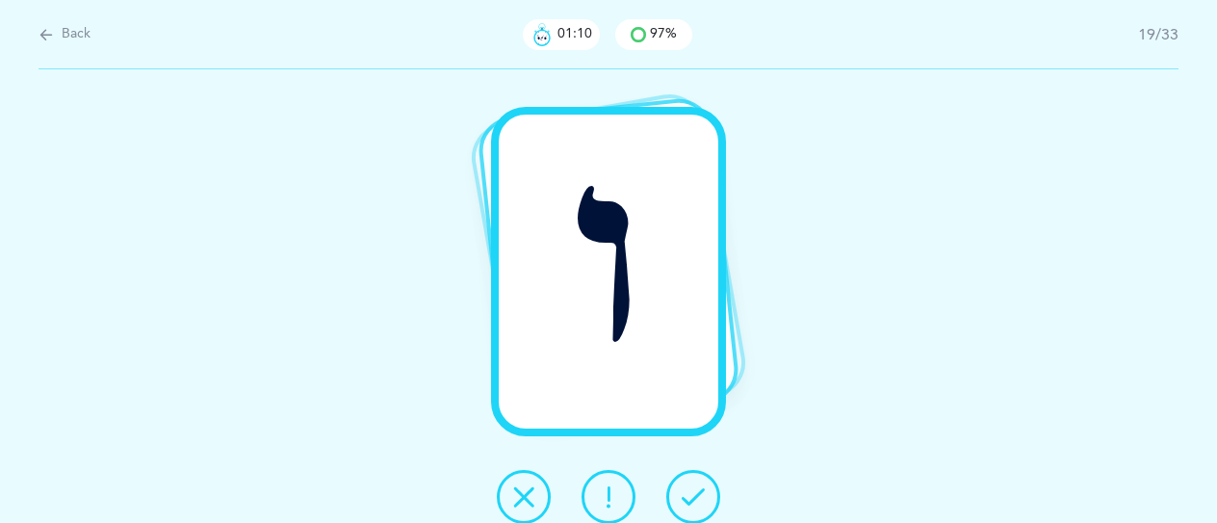
click at [699, 500] on icon at bounding box center [692, 496] width 23 height 23
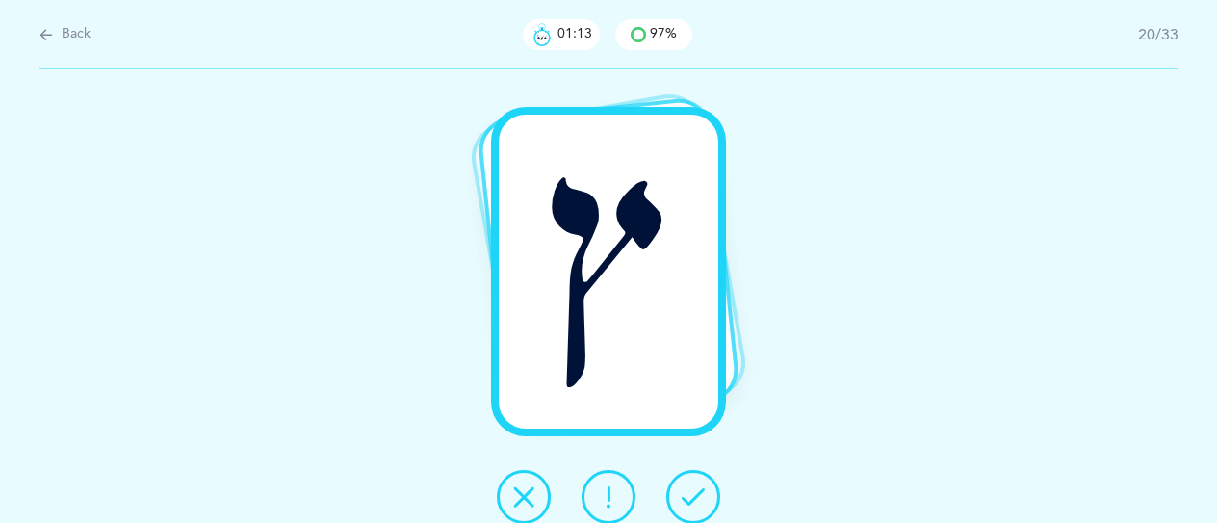
click at [699, 500] on icon at bounding box center [692, 496] width 23 height 23
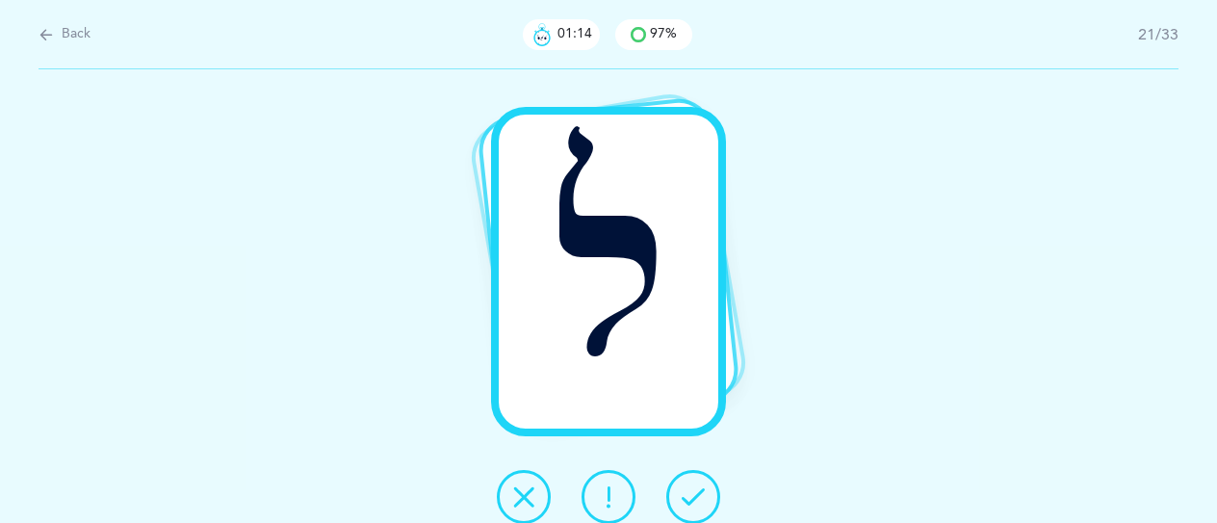
click at [699, 500] on icon at bounding box center [692, 496] width 23 height 23
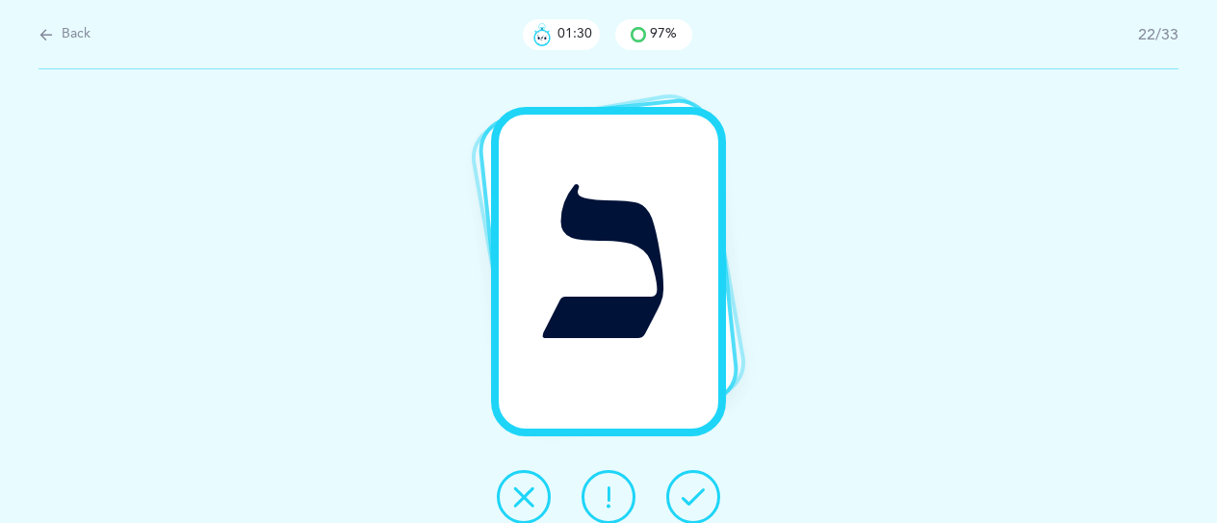
click at [620, 503] on button at bounding box center [608, 497] width 54 height 54
click at [680, 505] on button at bounding box center [693, 497] width 54 height 54
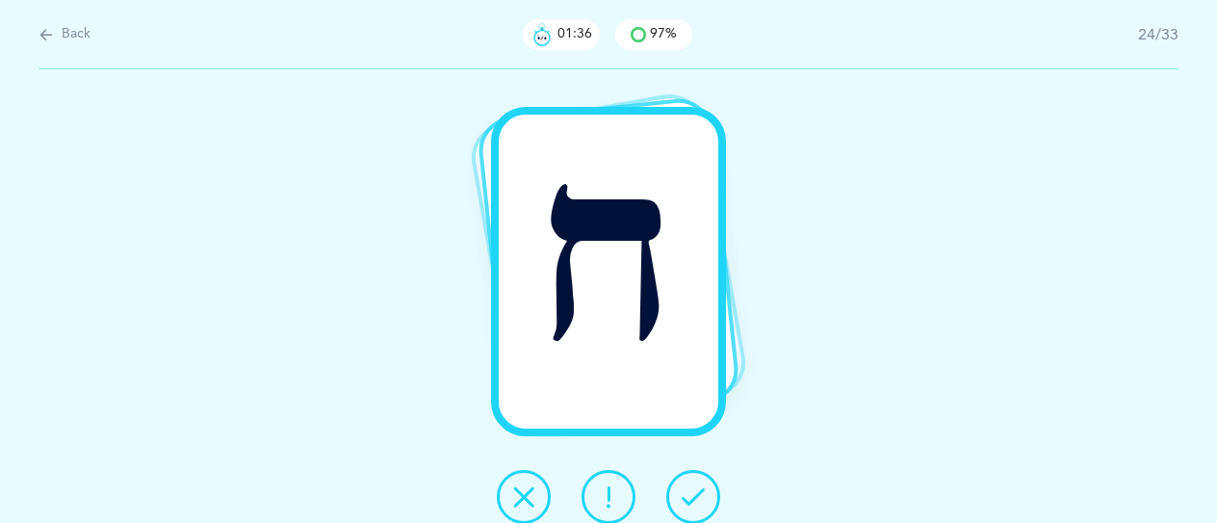
click at [683, 505] on icon at bounding box center [692, 496] width 23 height 23
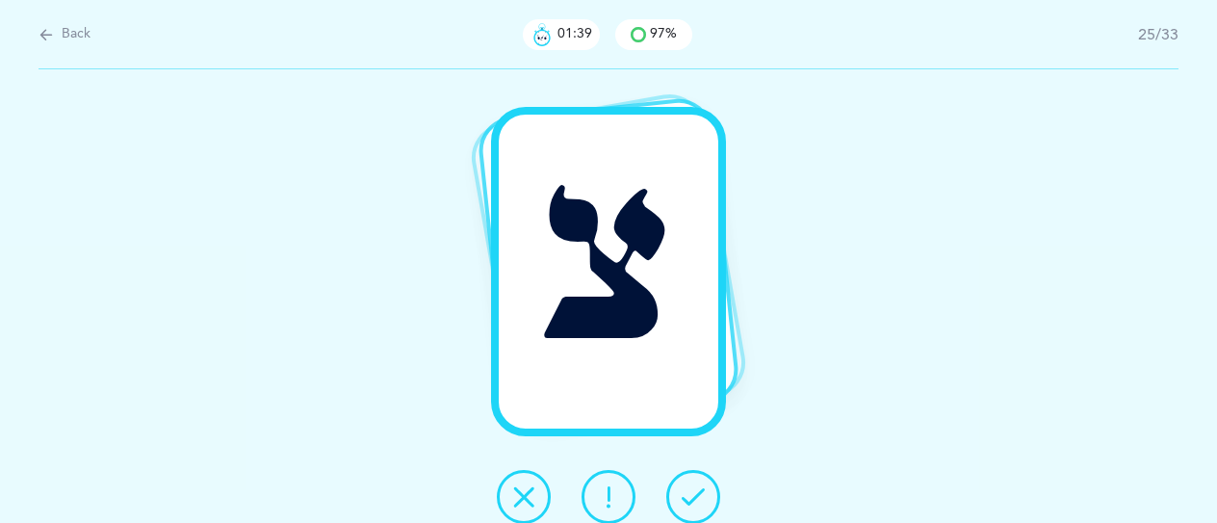
click at [683, 505] on icon at bounding box center [692, 496] width 23 height 23
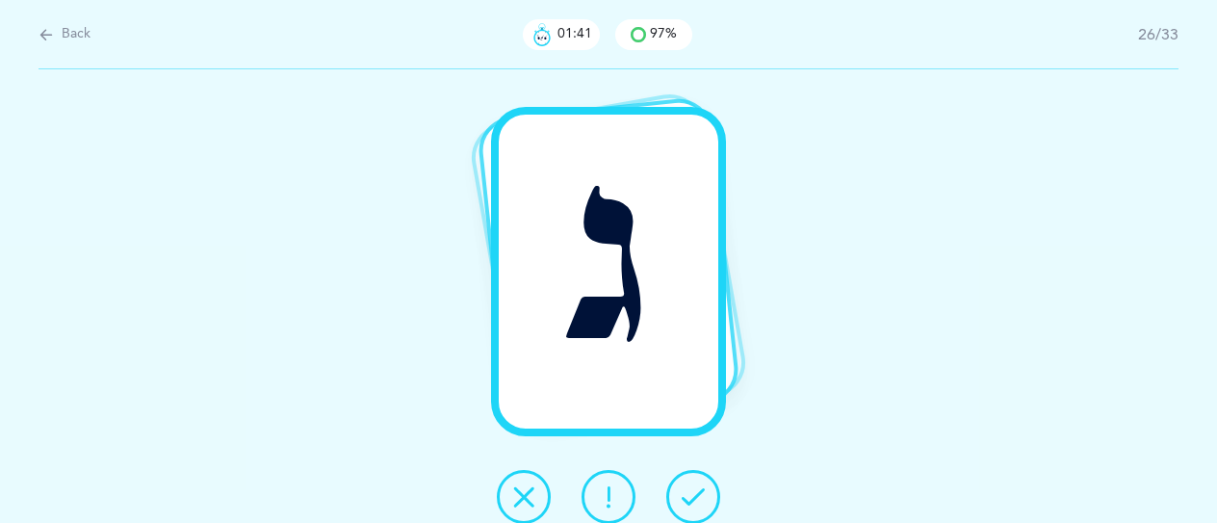
click at [686, 505] on icon at bounding box center [692, 496] width 23 height 23
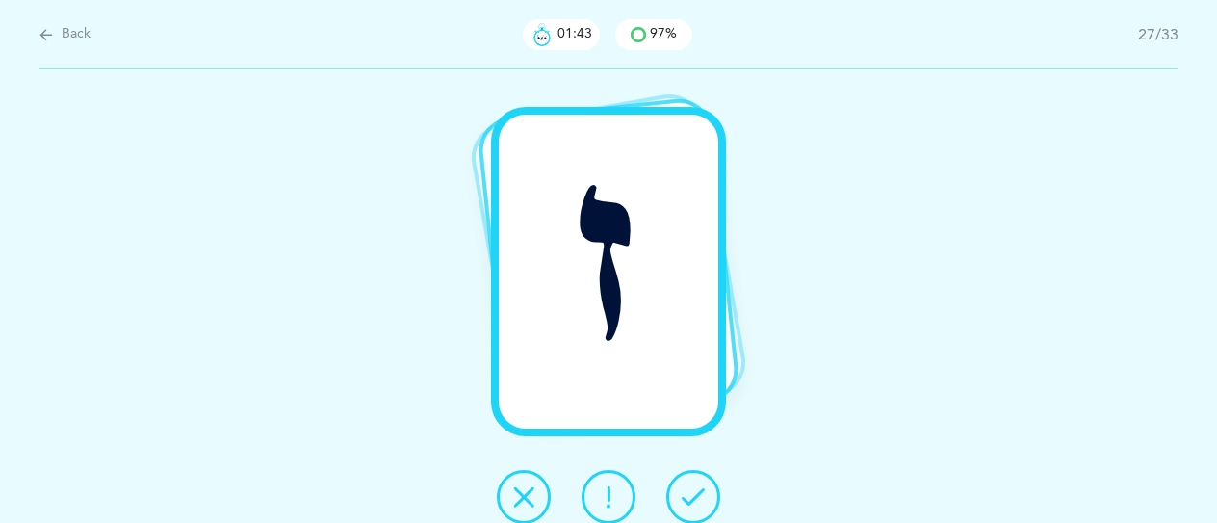
click at [686, 505] on icon at bounding box center [692, 496] width 23 height 23
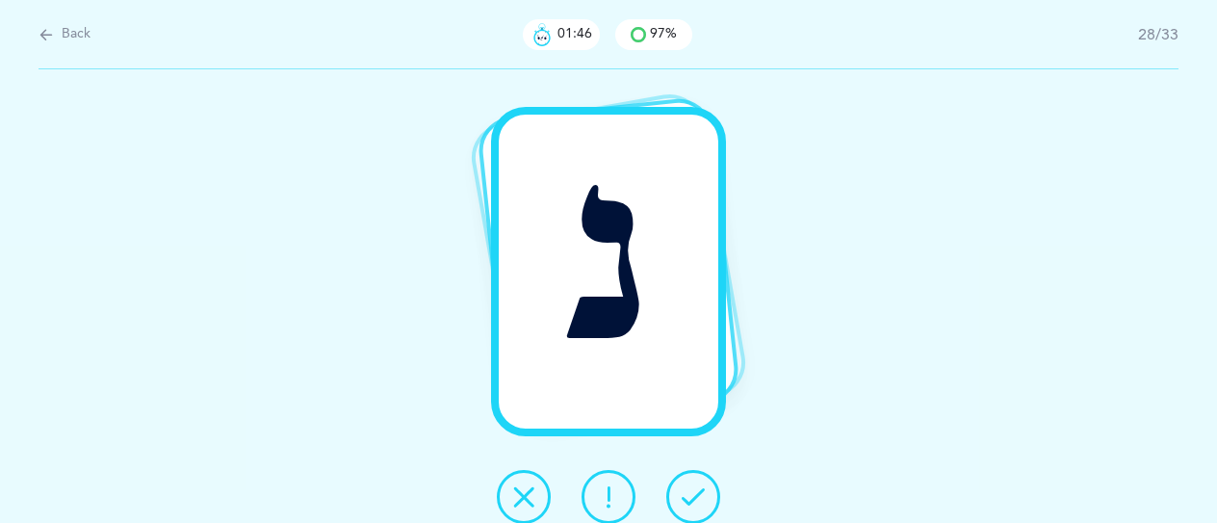
click at [687, 505] on icon at bounding box center [692, 496] width 23 height 23
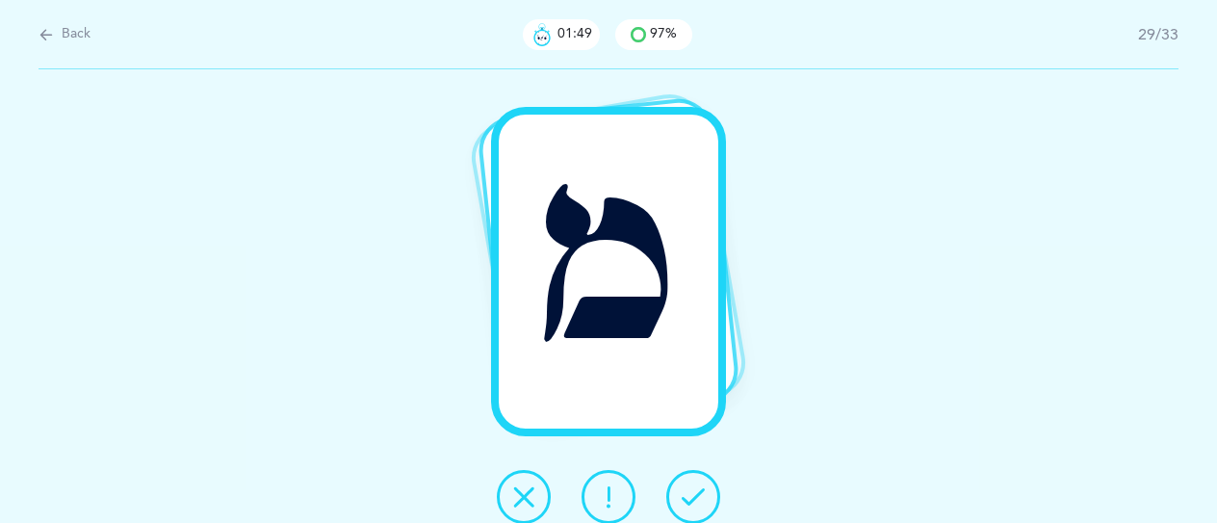
click at [687, 505] on icon at bounding box center [692, 496] width 23 height 23
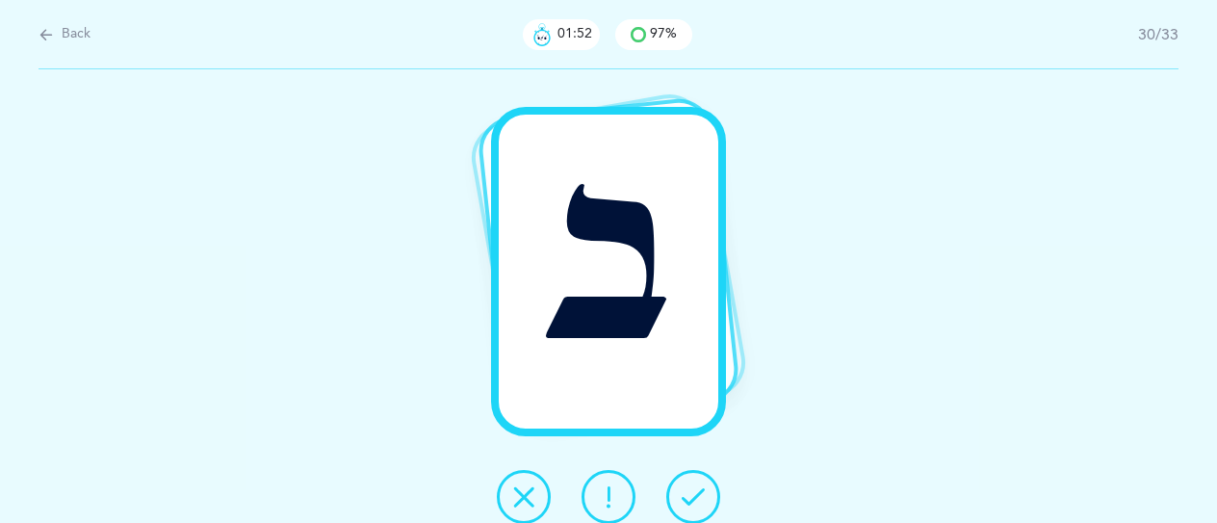
click at [687, 505] on icon at bounding box center [692, 496] width 23 height 23
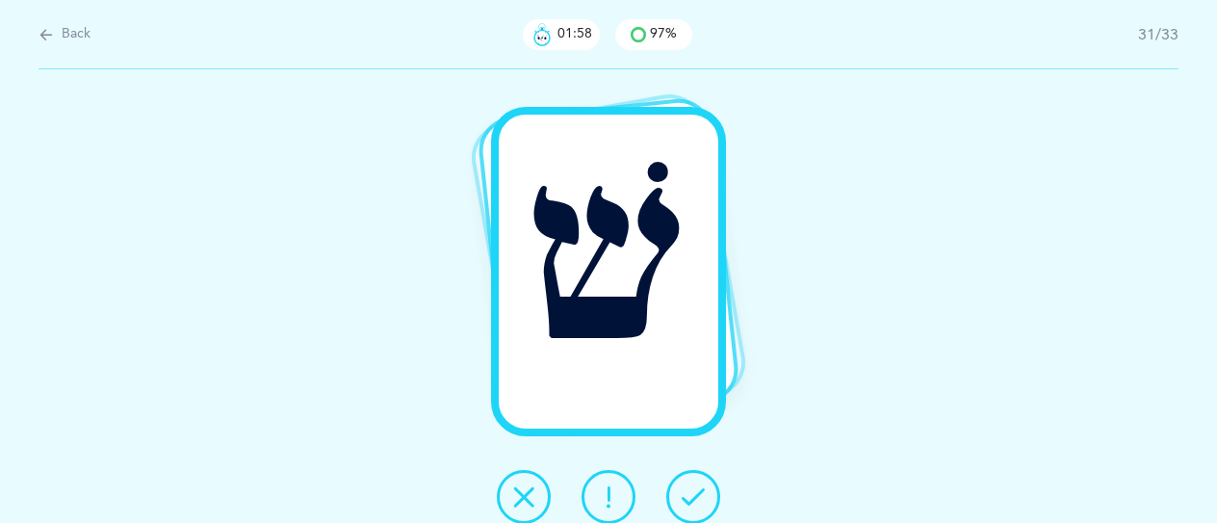
click at [614, 500] on icon at bounding box center [608, 496] width 23 height 23
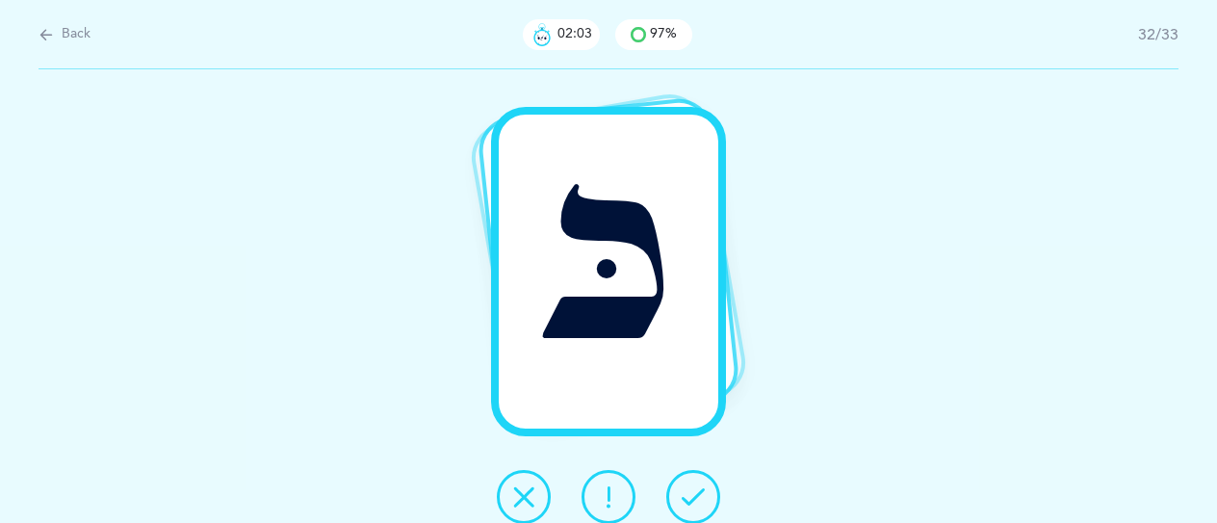
click at [704, 505] on icon at bounding box center [692, 496] width 23 height 23
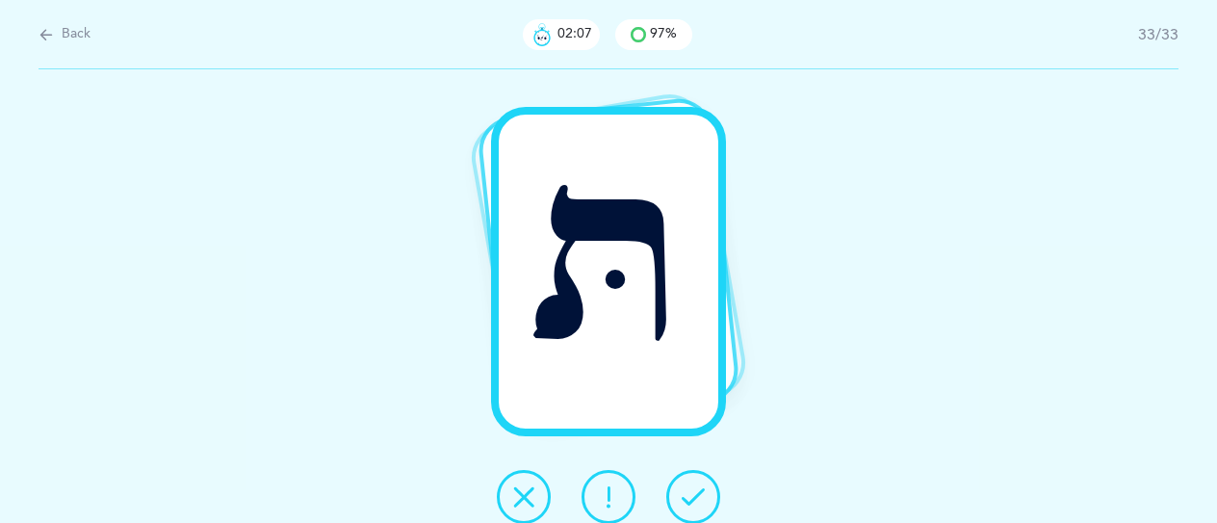
click at [693, 509] on button at bounding box center [693, 497] width 54 height 54
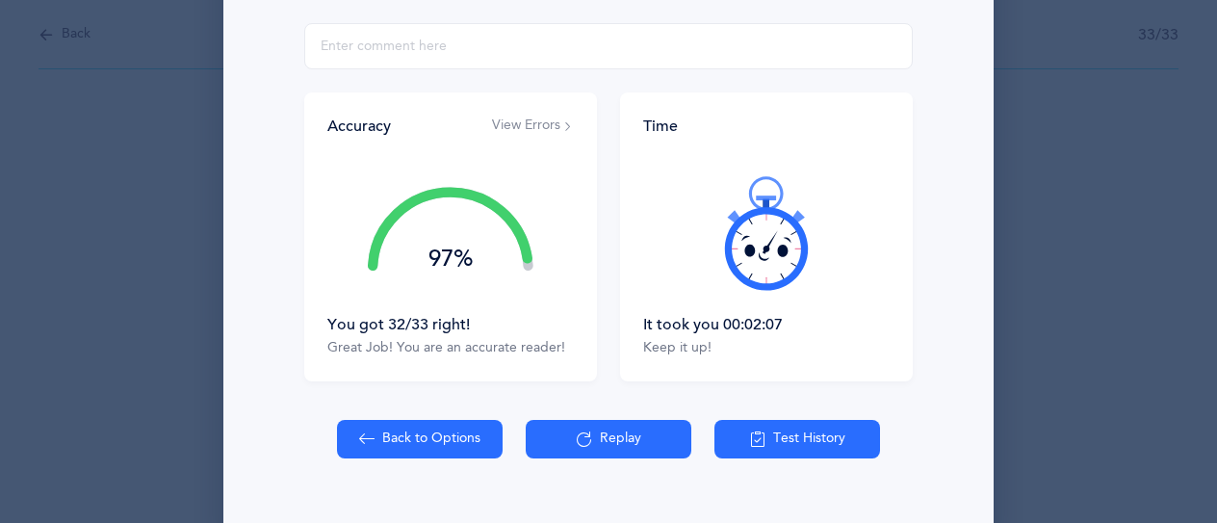
scroll to position [385, 0]
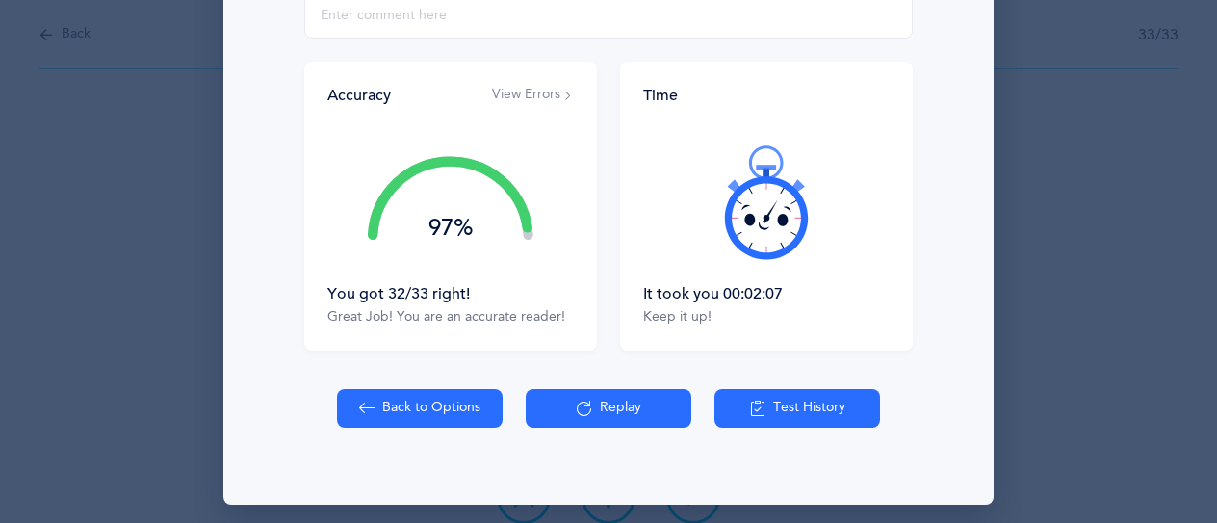
click at [799, 410] on button "Test History" at bounding box center [797, 408] width 166 height 38
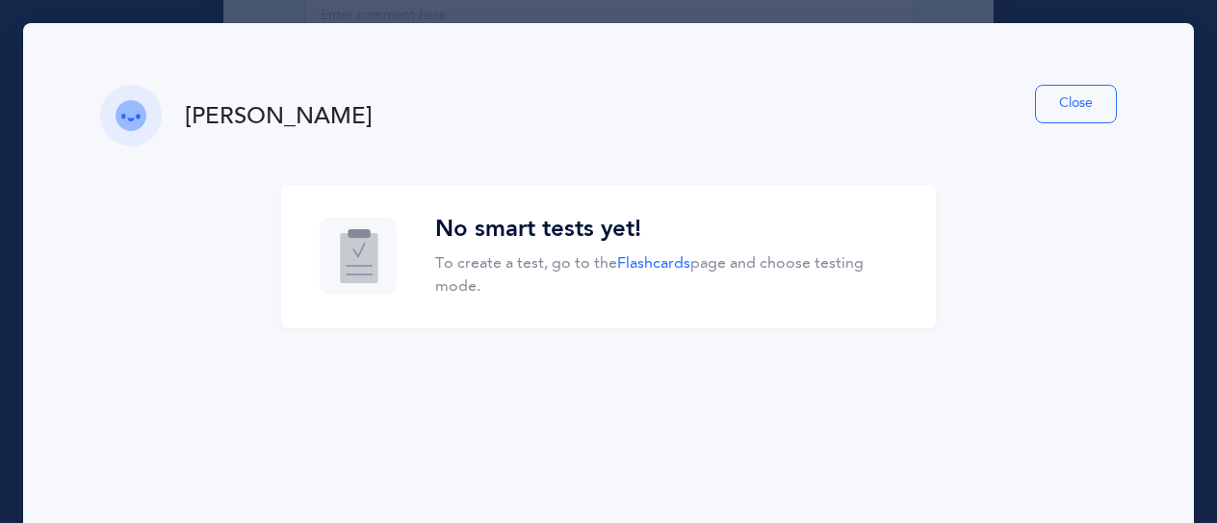
click at [1074, 115] on button "Close" at bounding box center [1076, 104] width 82 height 38
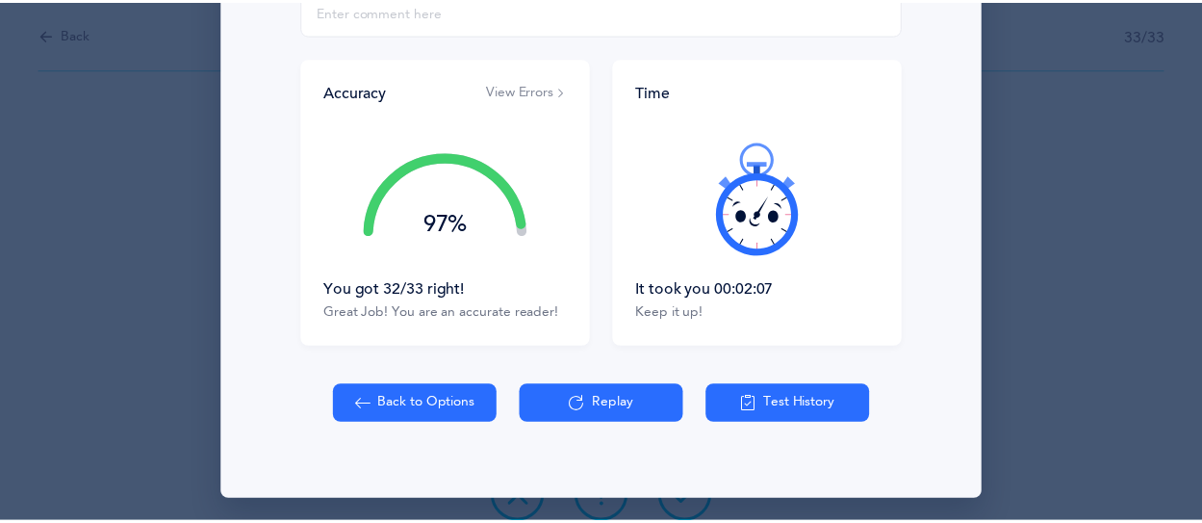
scroll to position [393, 0]
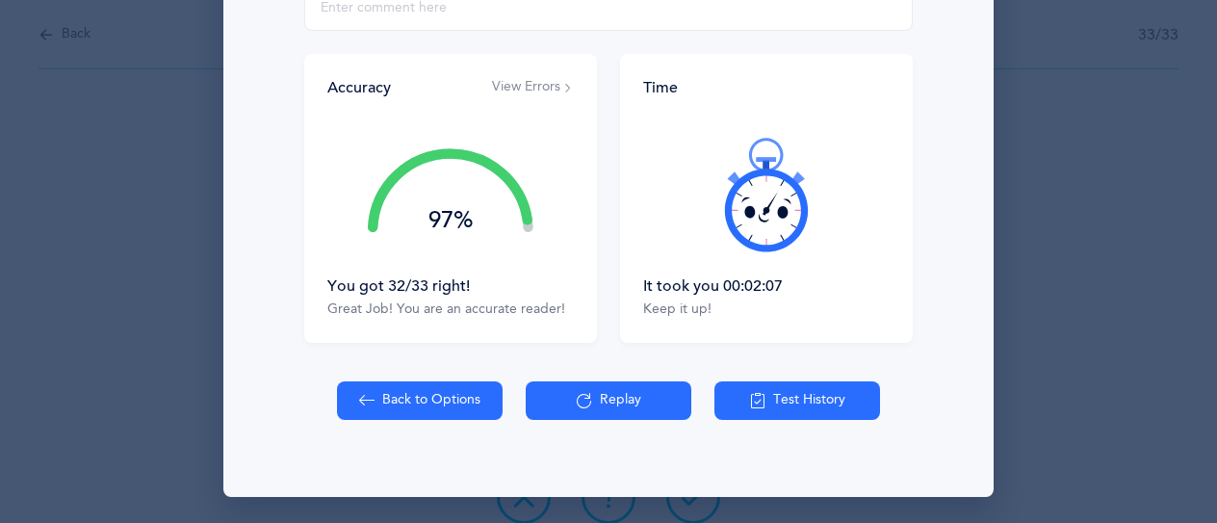
click at [810, 394] on button "Test History" at bounding box center [797, 400] width 166 height 38
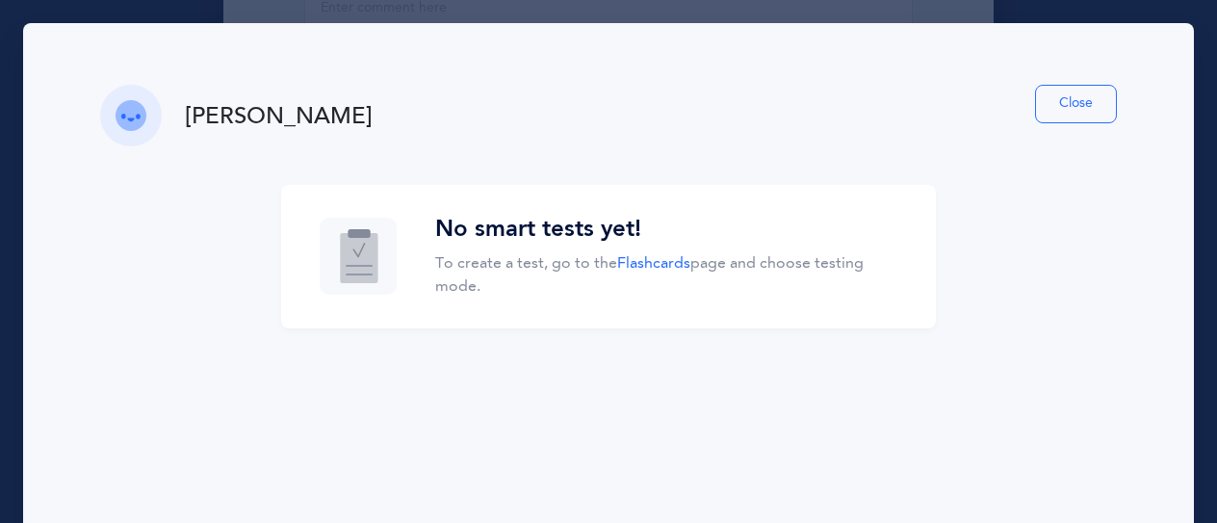
click at [243, 113] on div "[PERSON_NAME]" at bounding box center [279, 116] width 188 height 32
select select "27"
select select "single"
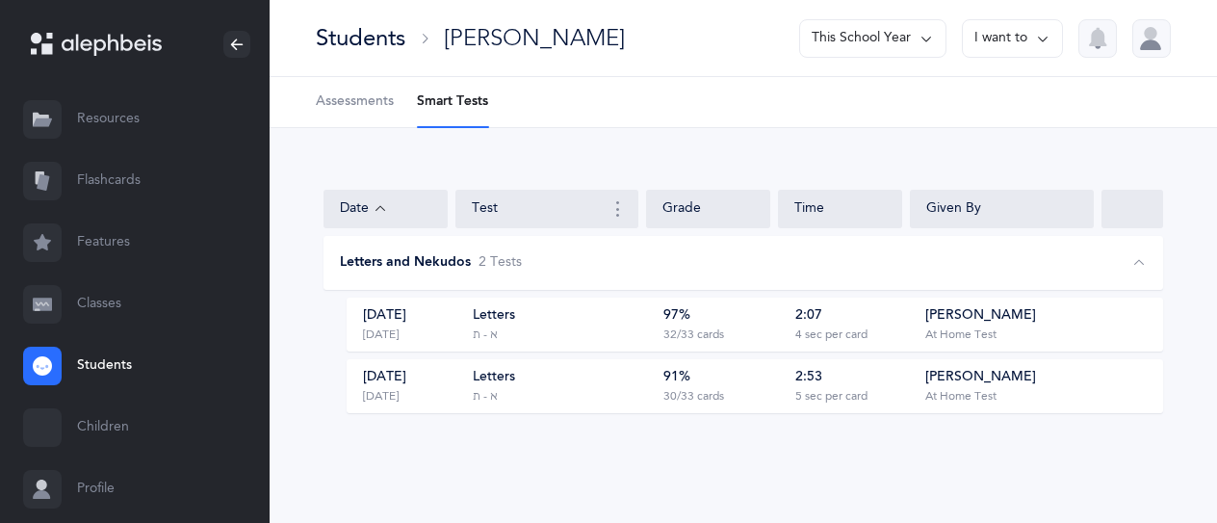
click at [89, 362] on link "Students" at bounding box center [134, 366] width 269 height 62
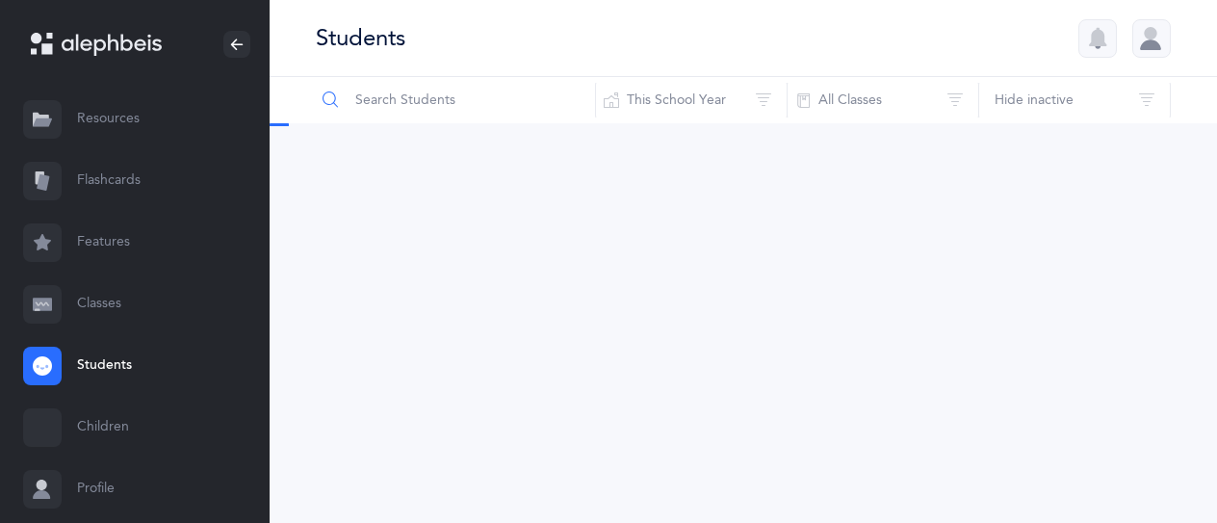
click at [520, 106] on input "text" at bounding box center [455, 100] width 281 height 46
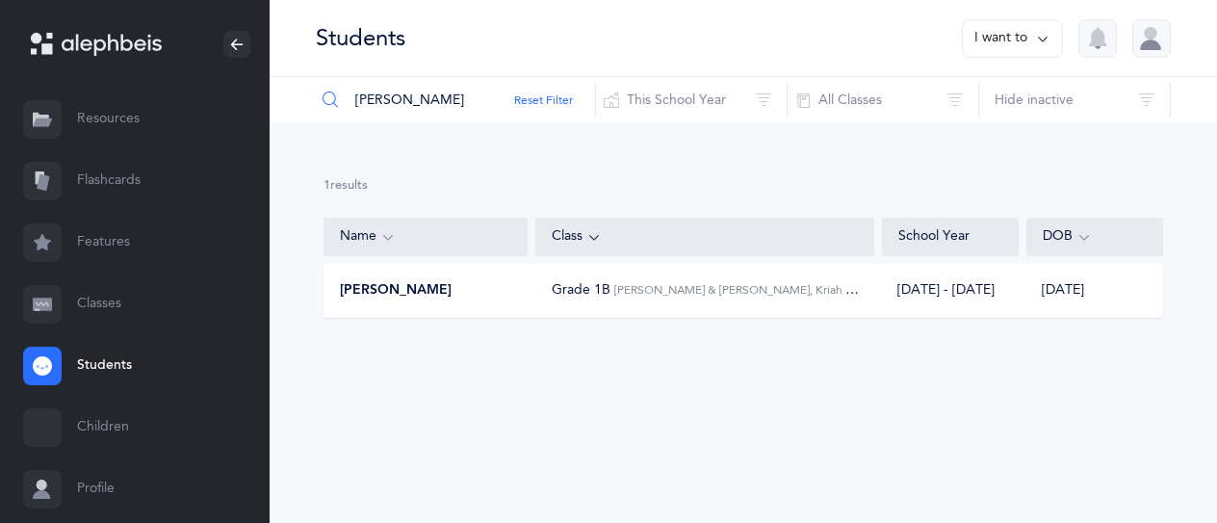
type input "aryeh"
click at [481, 284] on div "[PERSON_NAME]" at bounding box center [426, 290] width 204 height 19
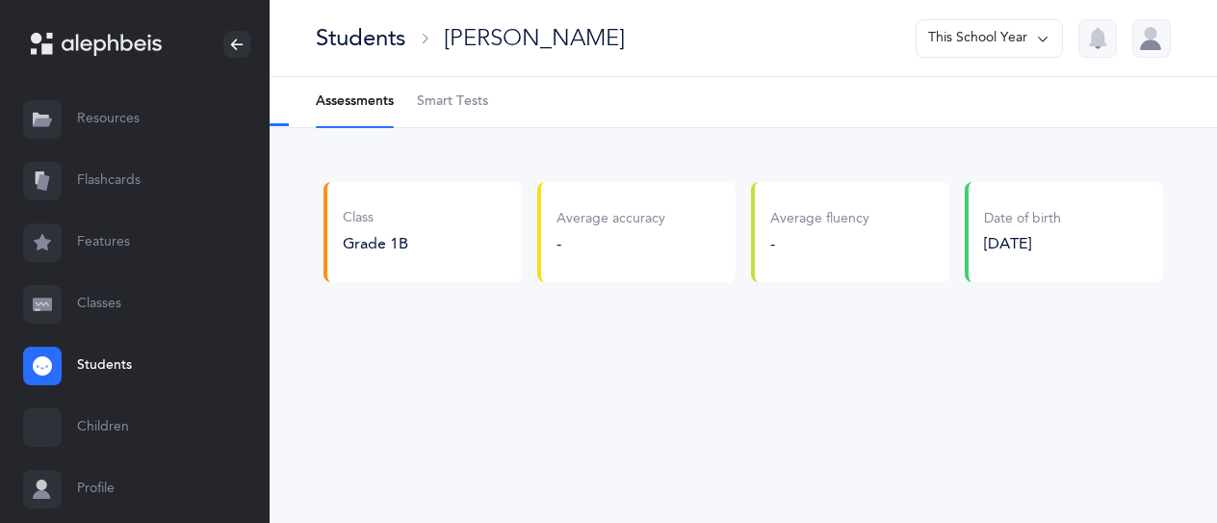
click at [454, 107] on span "Smart Tests" at bounding box center [452, 101] width 71 height 19
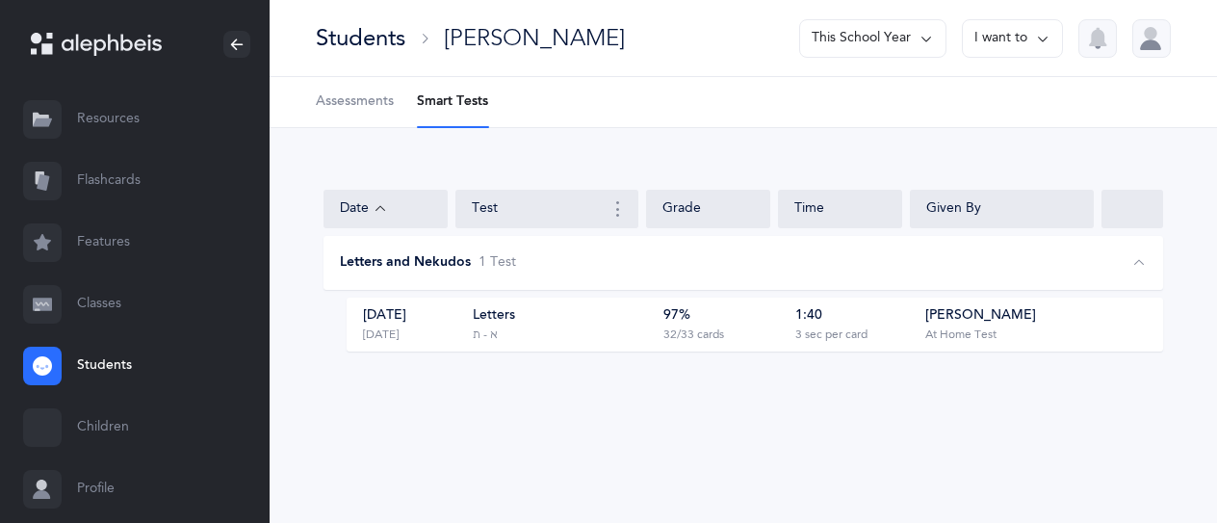
click at [550, 338] on div "Letters א - ת" at bounding box center [561, 324] width 177 height 37
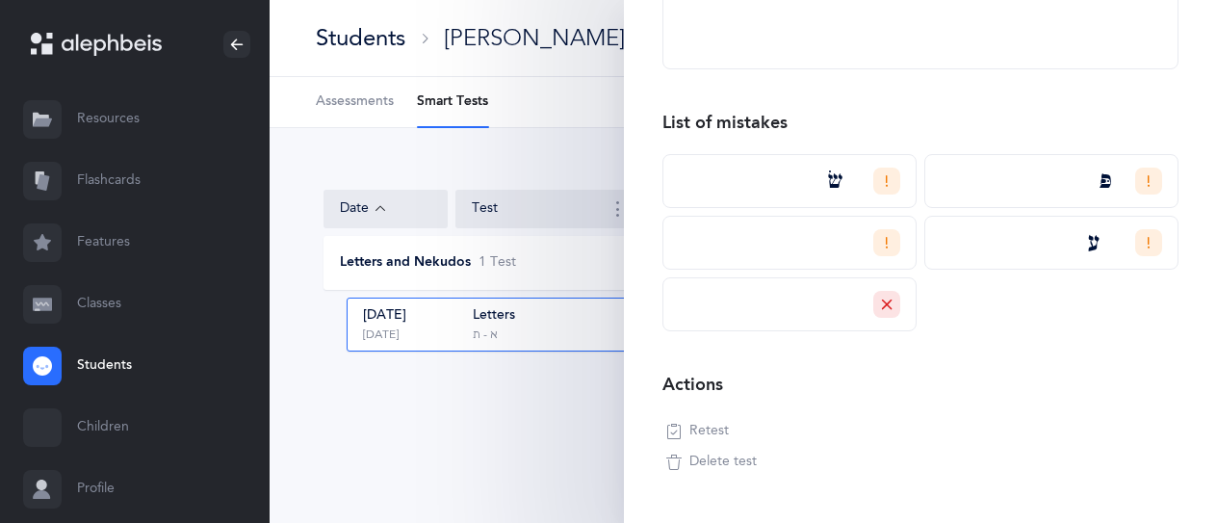
scroll to position [507, 0]
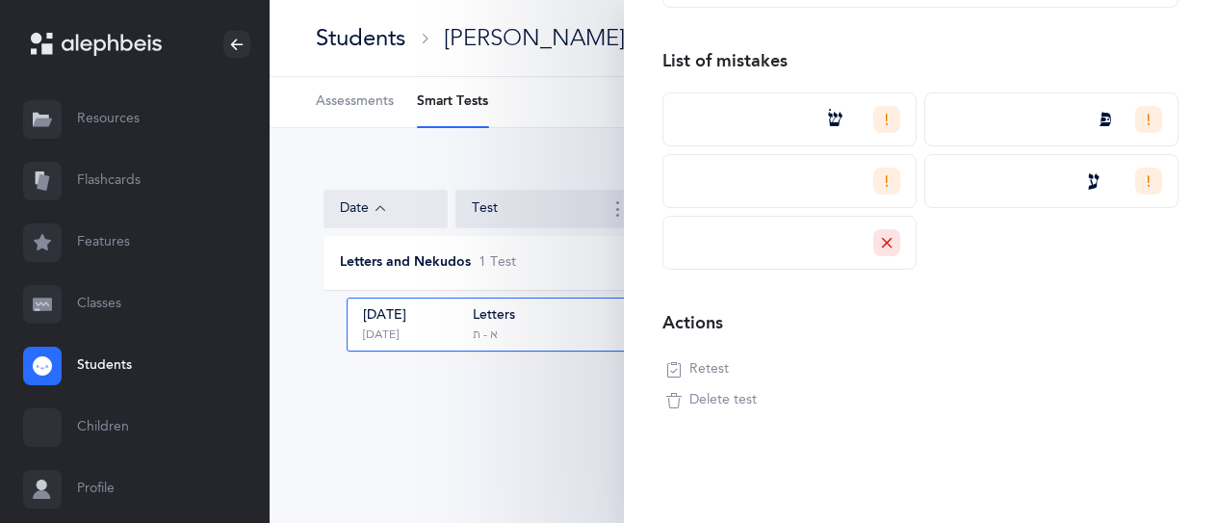
click at [712, 367] on span "Retest" at bounding box center [708, 369] width 39 height 19
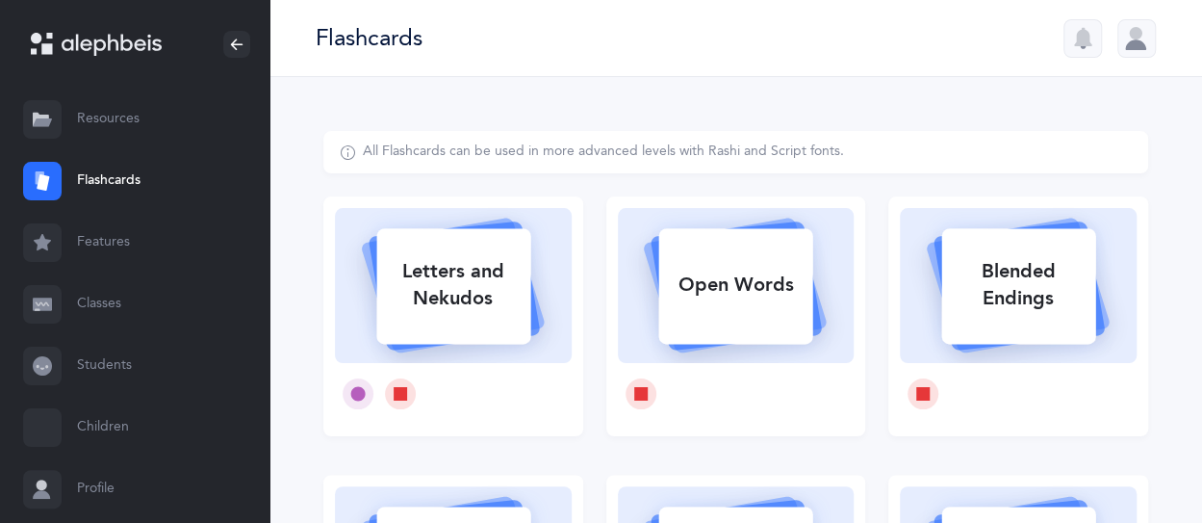
select select
select select "single"
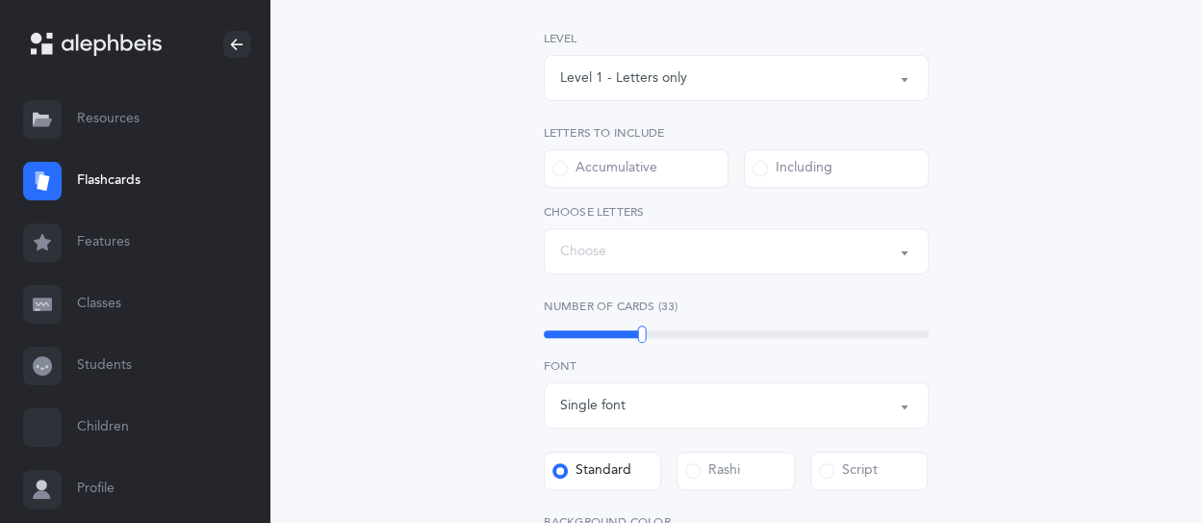
select select "27"
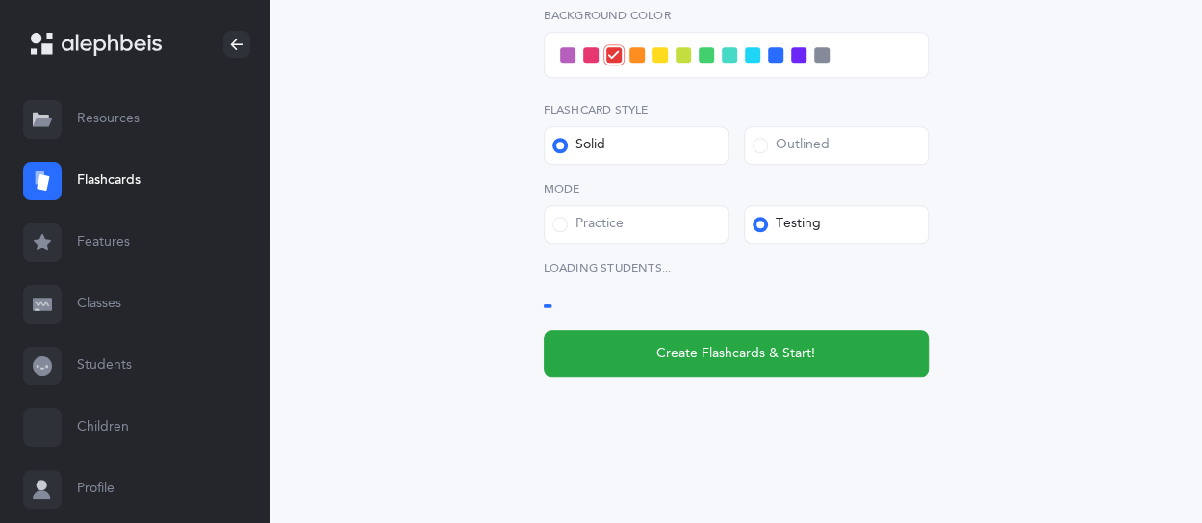
select select "14502"
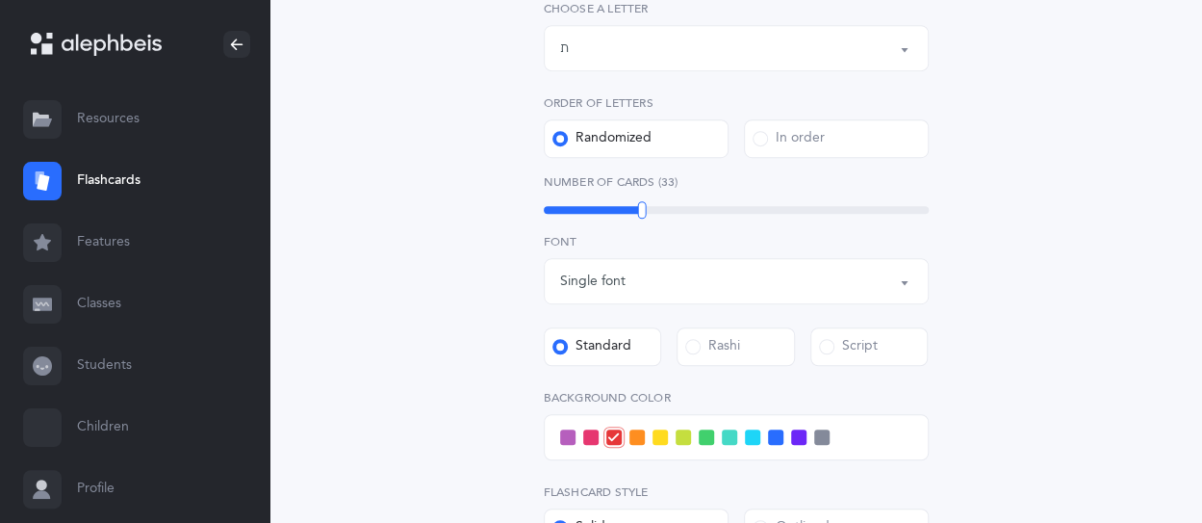
scroll to position [481, 0]
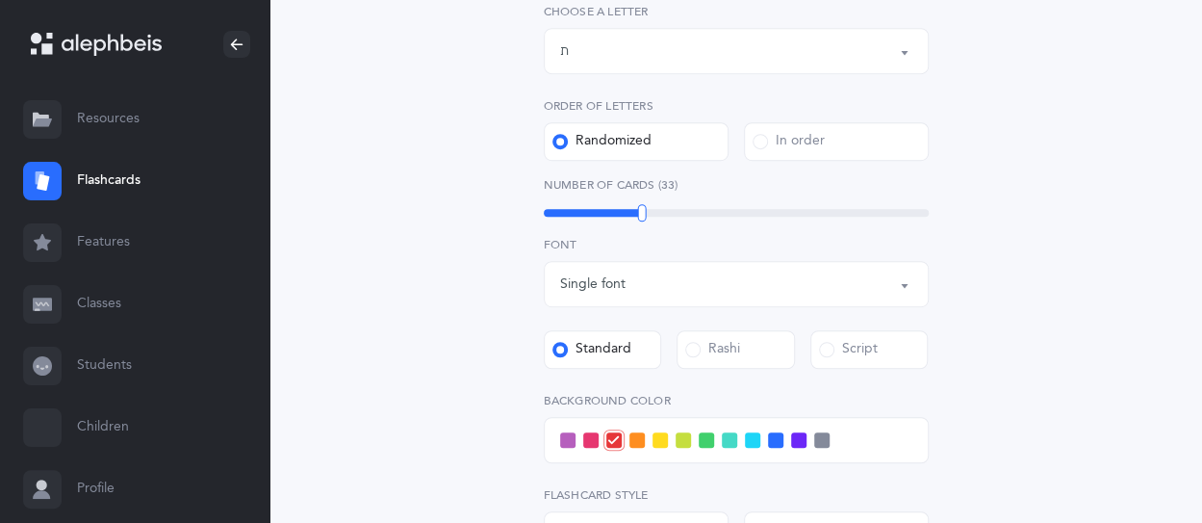
click at [703, 450] on div at bounding box center [736, 440] width 385 height 46
click at [704, 446] on span at bounding box center [706, 439] width 15 height 15
click at [0, 0] on input "checkbox" at bounding box center [0, 0] width 0 height 0
click at [1051, 307] on div "Letters and Nekudos Choose your Flashcards options Level 1 - Letters only Level…" at bounding box center [735, 267] width 825 height 1235
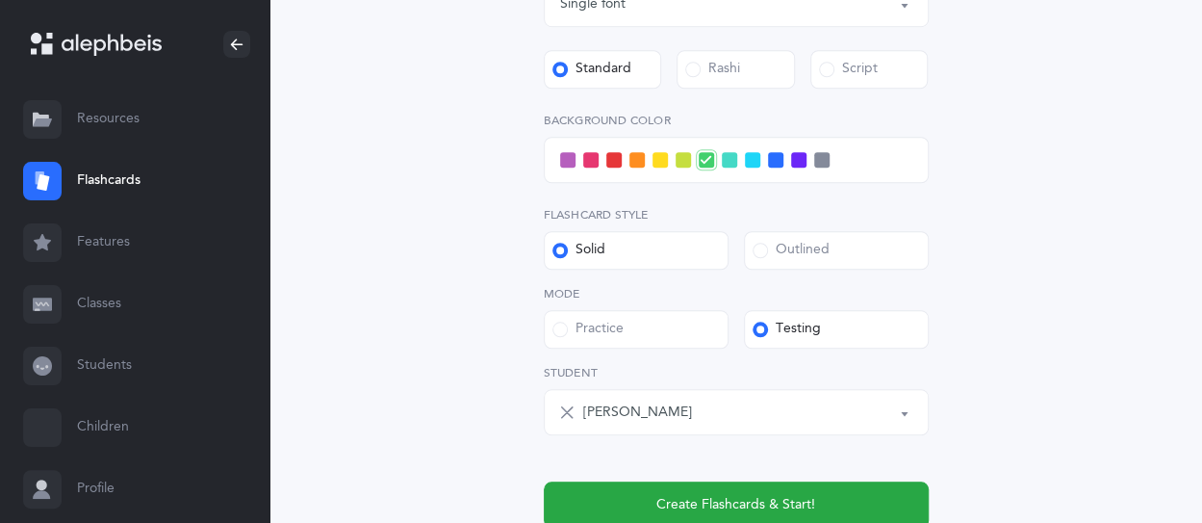
scroll to position [866, 0]
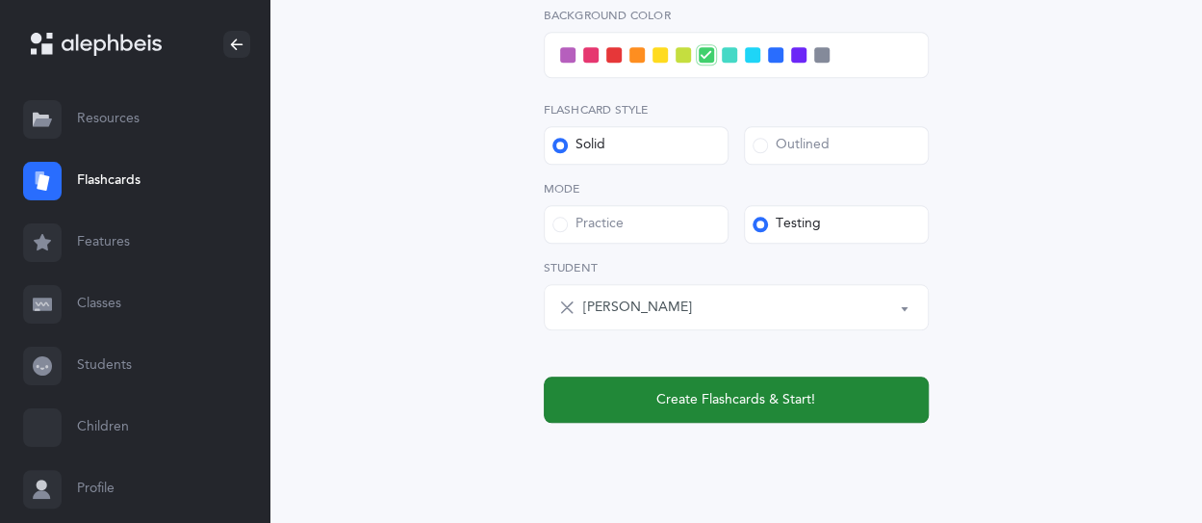
click at [698, 394] on span "Create Flashcards & Start!" at bounding box center [735, 400] width 159 height 20
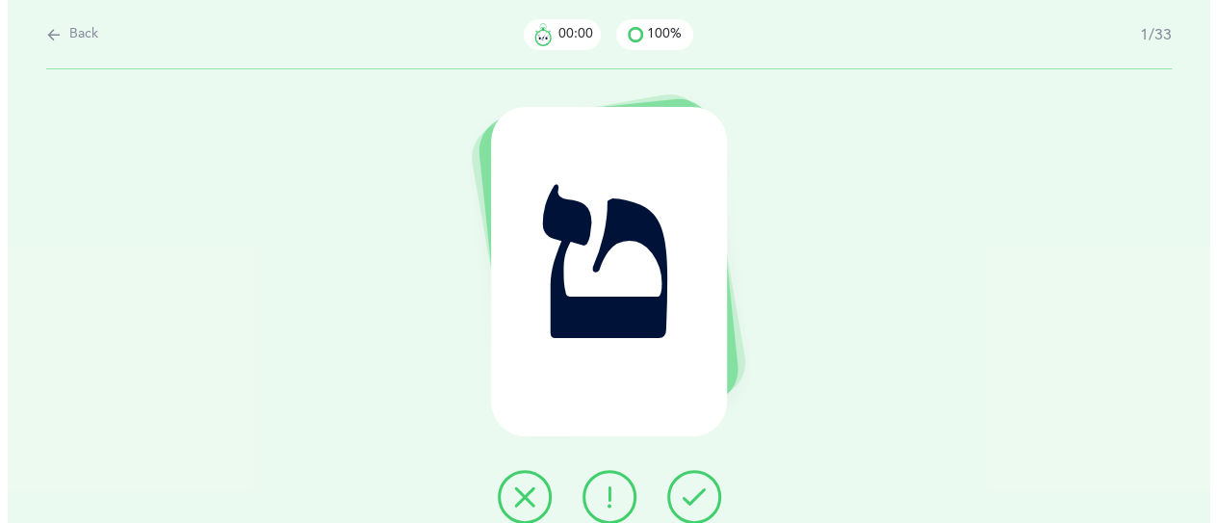
scroll to position [0, 0]
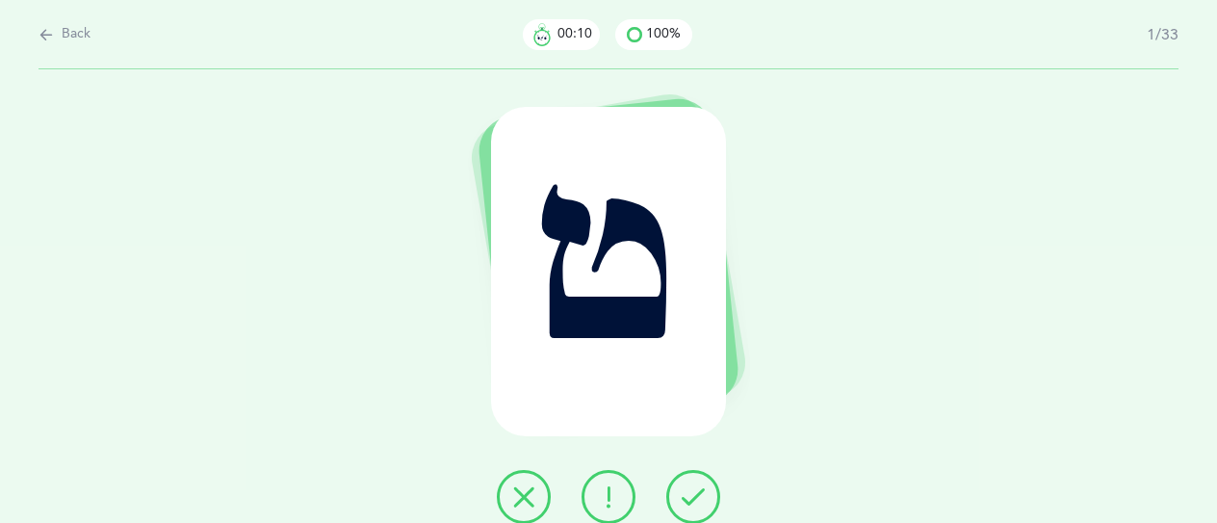
click at [511, 500] on button at bounding box center [524, 497] width 54 height 54
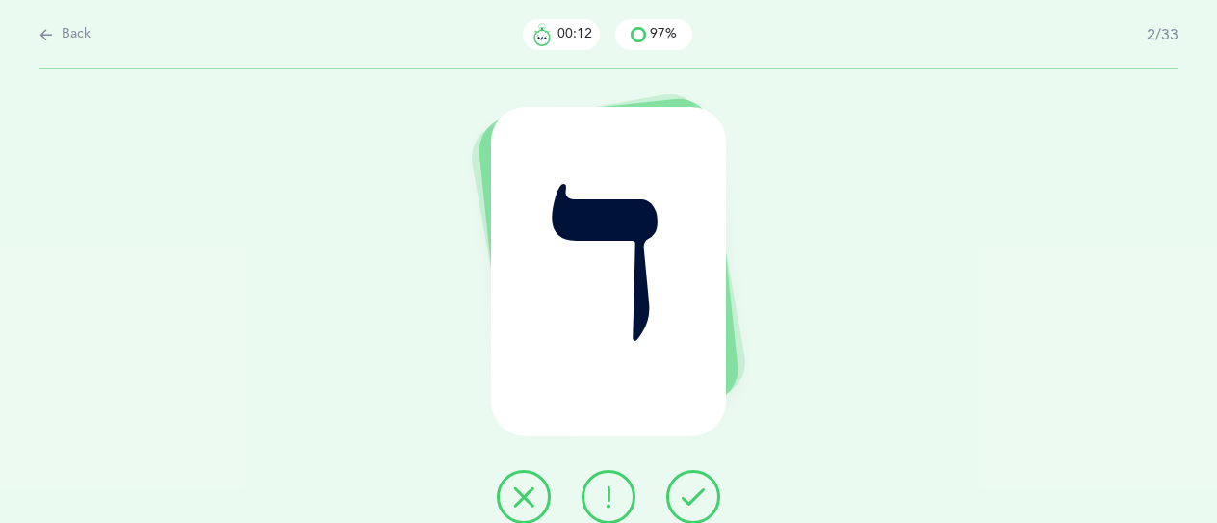
click at [681, 498] on button at bounding box center [693, 497] width 54 height 54
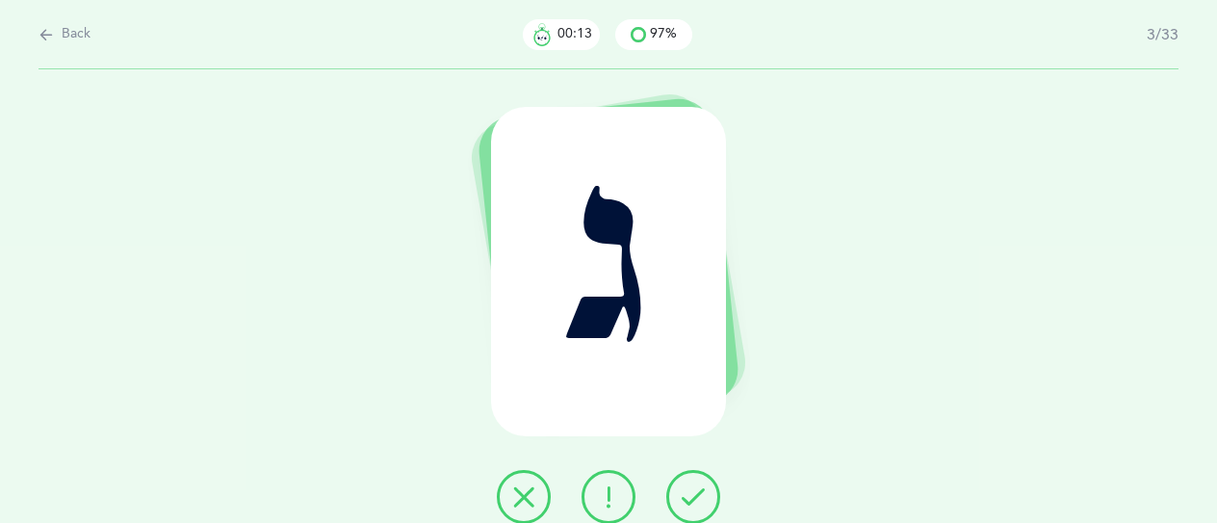
click at [681, 498] on icon at bounding box center [692, 496] width 23 height 23
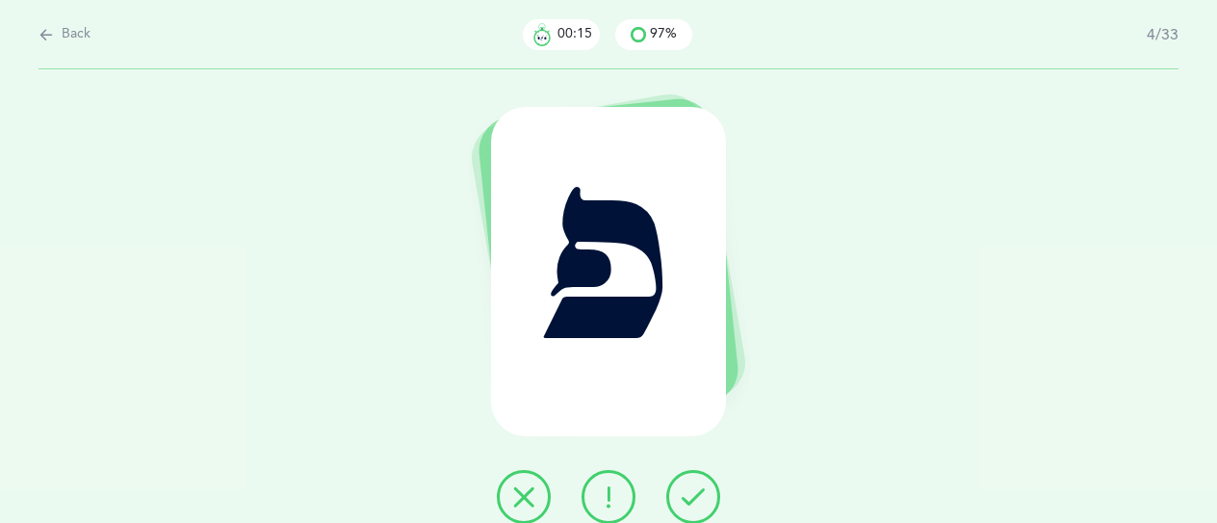
click at [680, 494] on button at bounding box center [693, 497] width 54 height 54
click at [680, 485] on button at bounding box center [693, 497] width 54 height 54
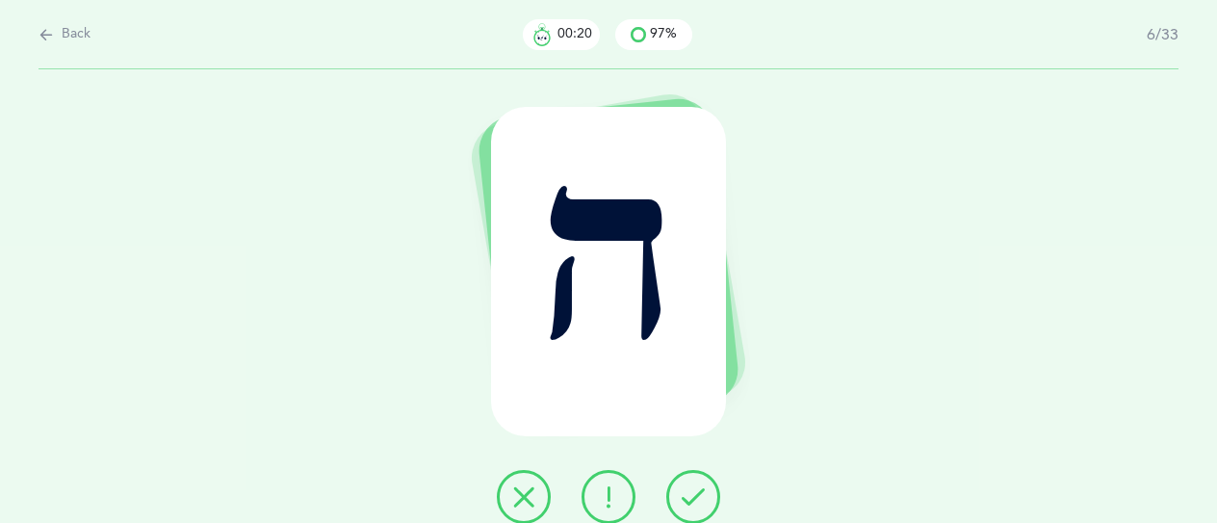
click at [680, 485] on button at bounding box center [693, 497] width 54 height 54
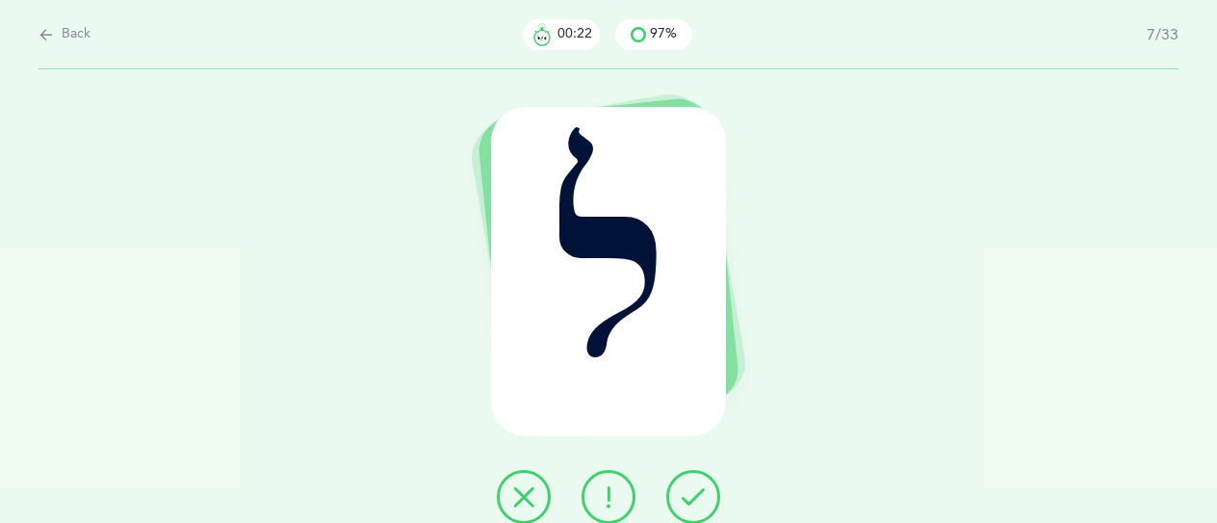
click at [696, 480] on button at bounding box center [693, 497] width 54 height 54
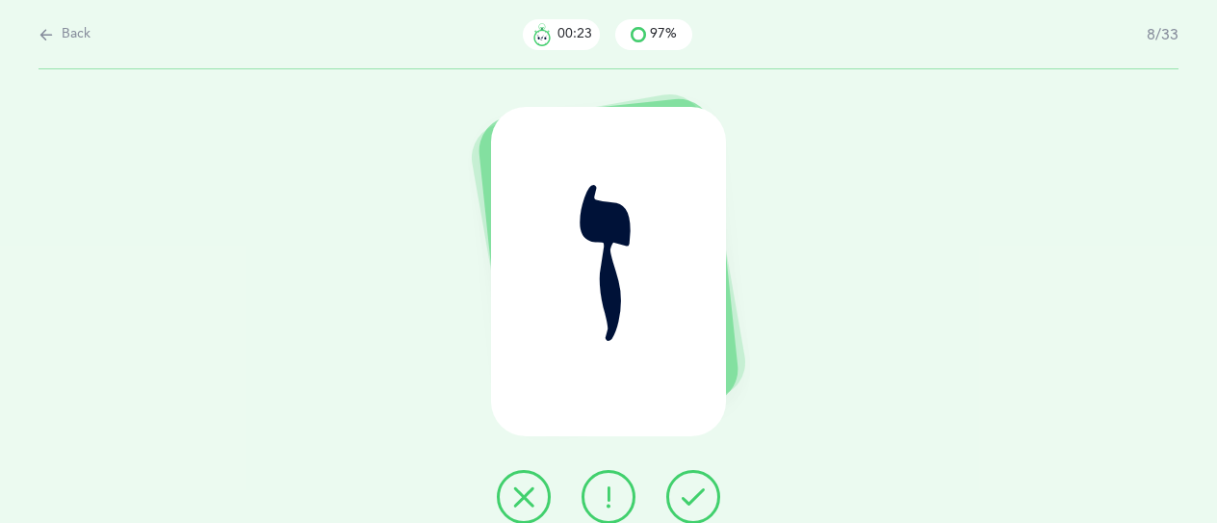
click at [705, 476] on button at bounding box center [693, 497] width 54 height 54
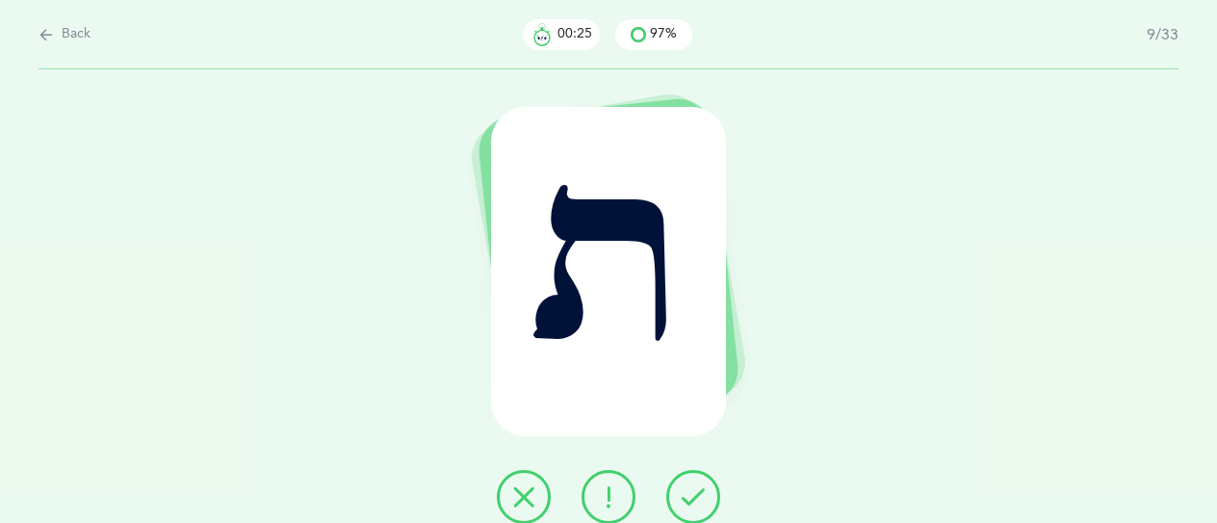
click at [705, 476] on button at bounding box center [693, 497] width 54 height 54
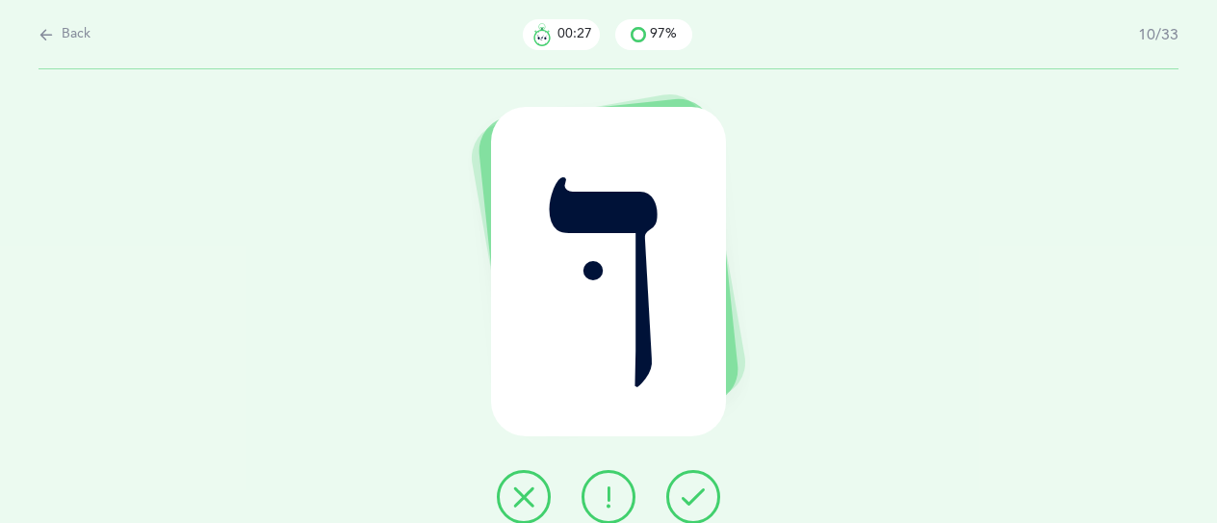
click at [705, 476] on button at bounding box center [693, 497] width 54 height 54
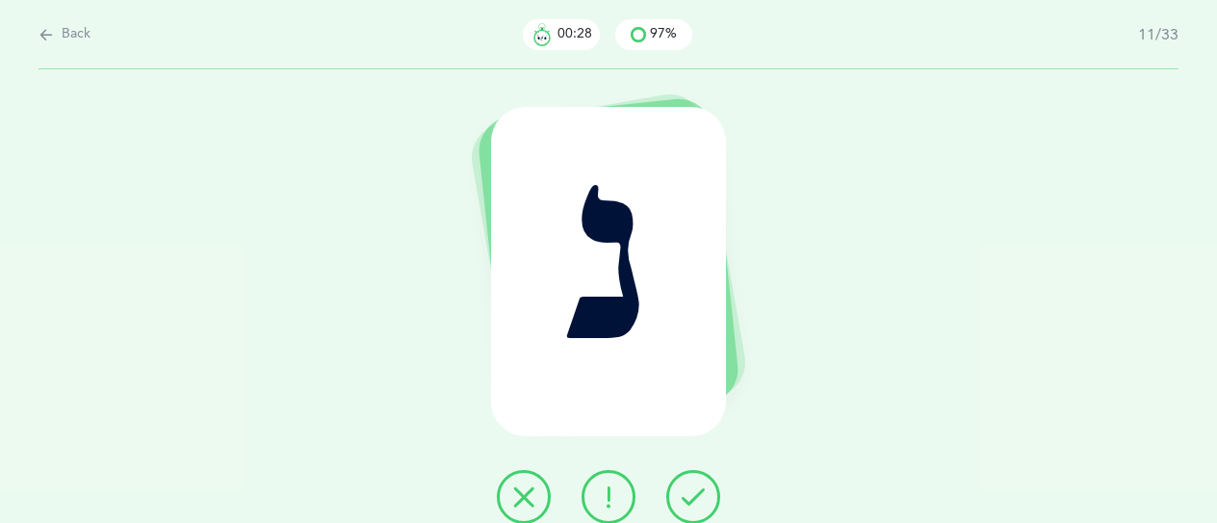
click at [705, 476] on button at bounding box center [693, 497] width 54 height 54
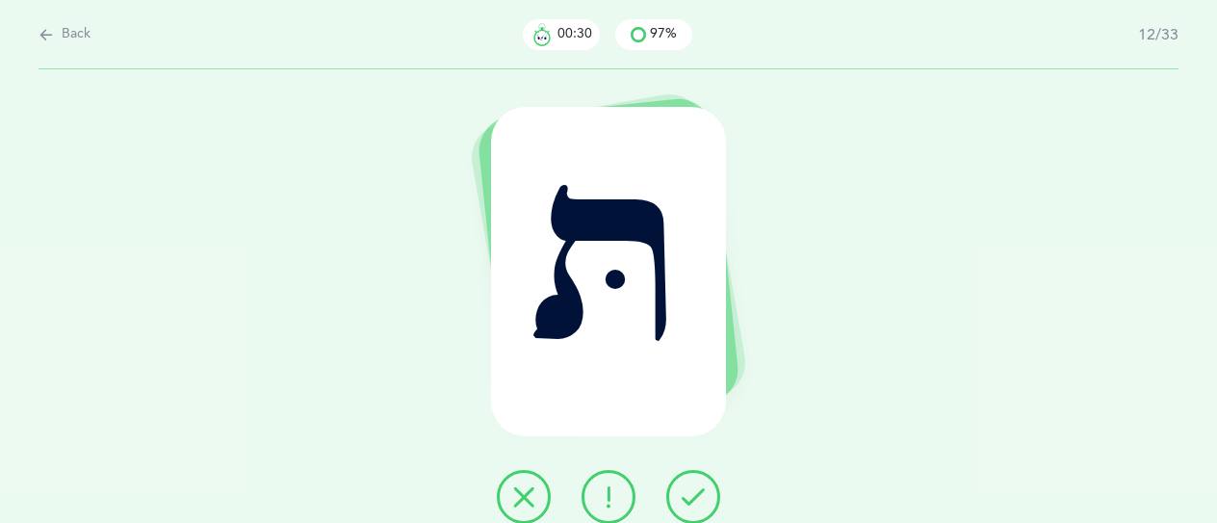
click at [705, 476] on button at bounding box center [693, 497] width 54 height 54
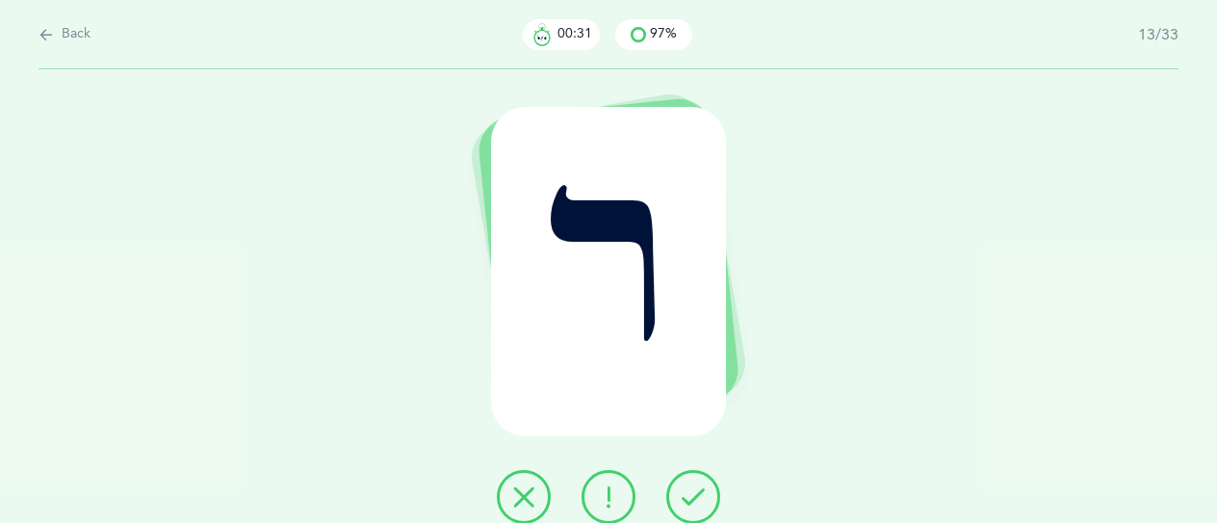
click at [705, 477] on button at bounding box center [693, 497] width 54 height 54
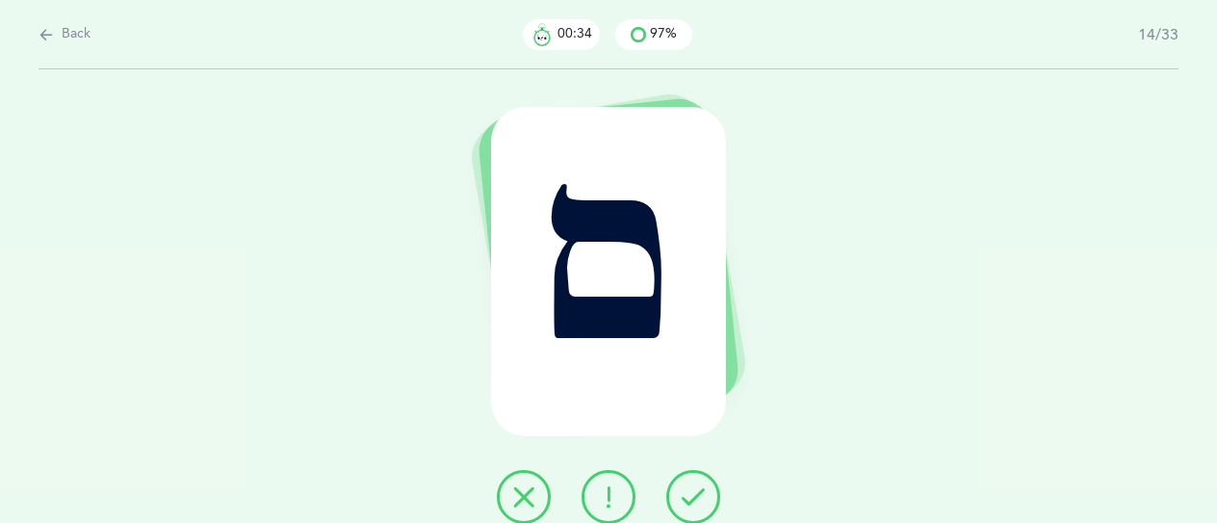
click at [702, 480] on button at bounding box center [693, 497] width 54 height 54
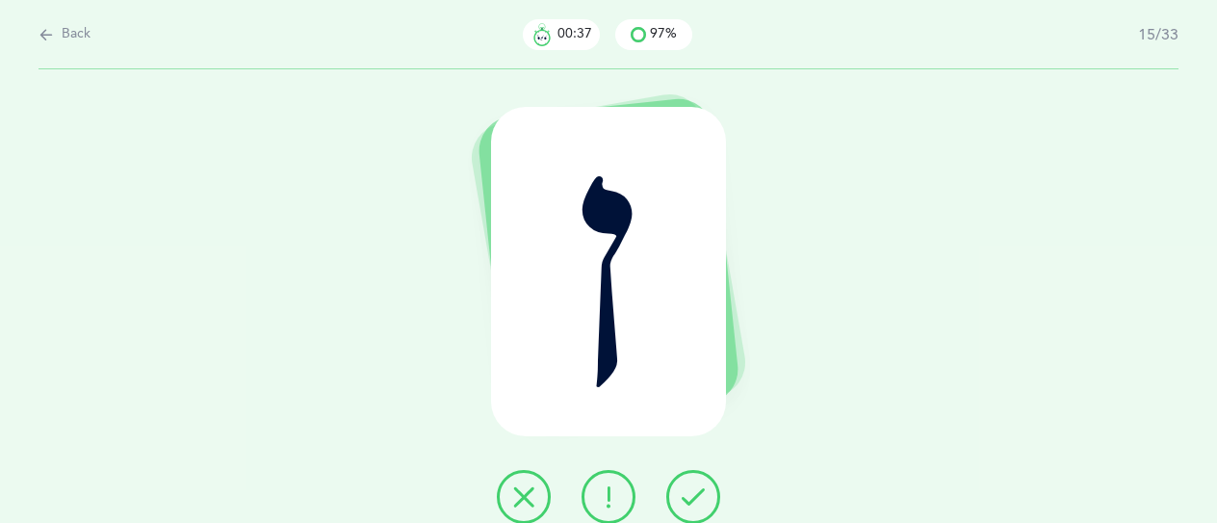
click at [702, 480] on button at bounding box center [693, 497] width 54 height 54
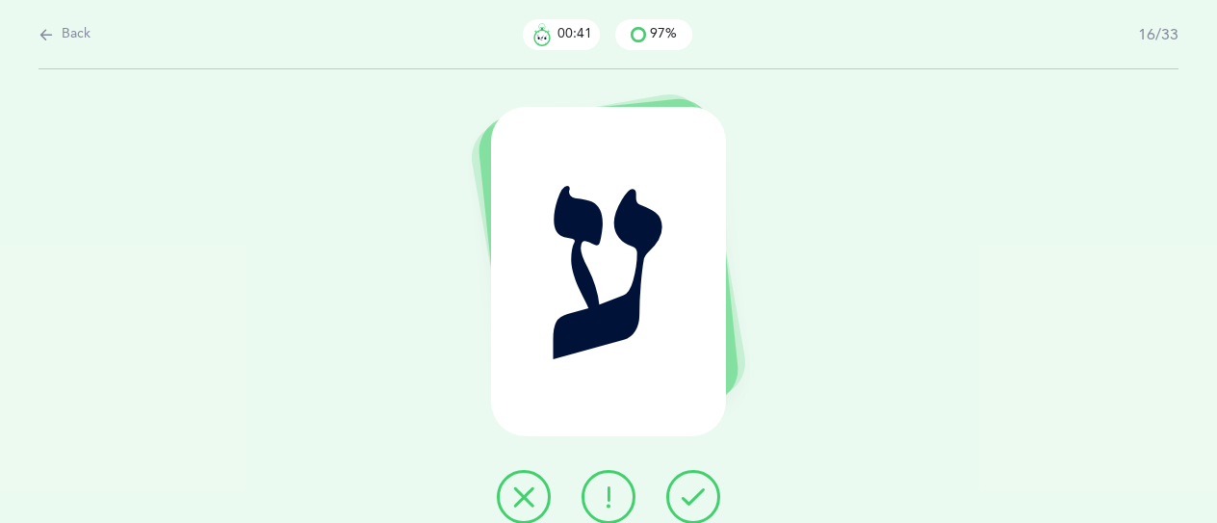
click at [609, 506] on icon at bounding box center [608, 496] width 23 height 23
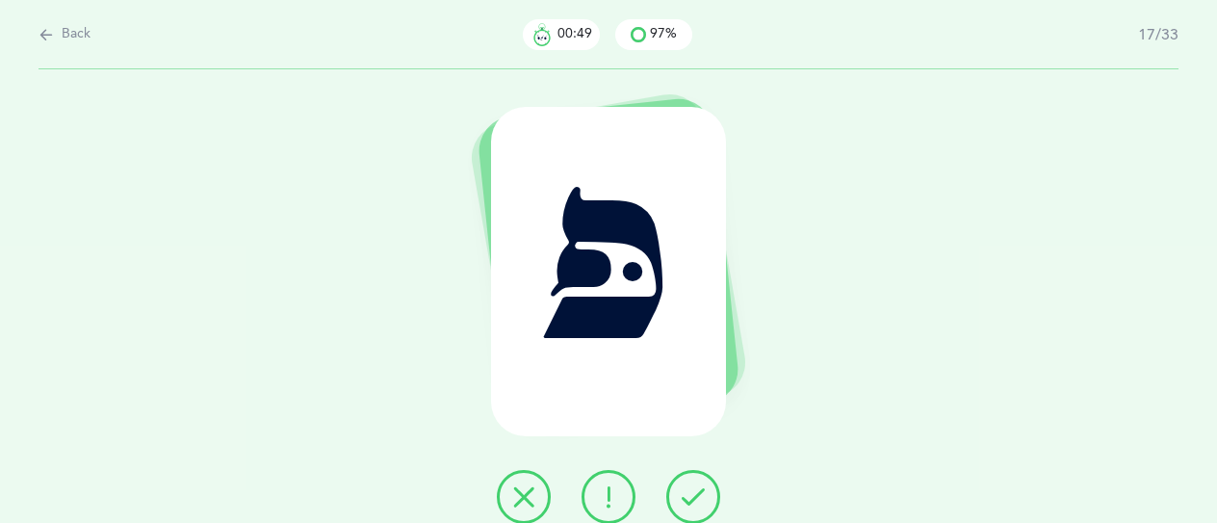
click at [599, 486] on icon at bounding box center [608, 496] width 23 height 23
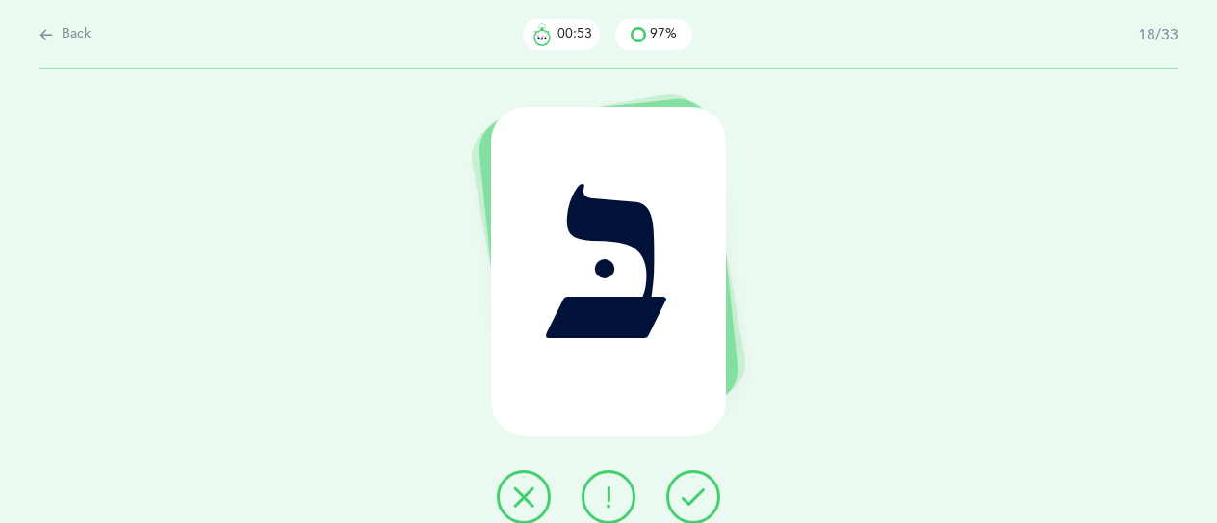
click at [688, 509] on button at bounding box center [693, 497] width 54 height 54
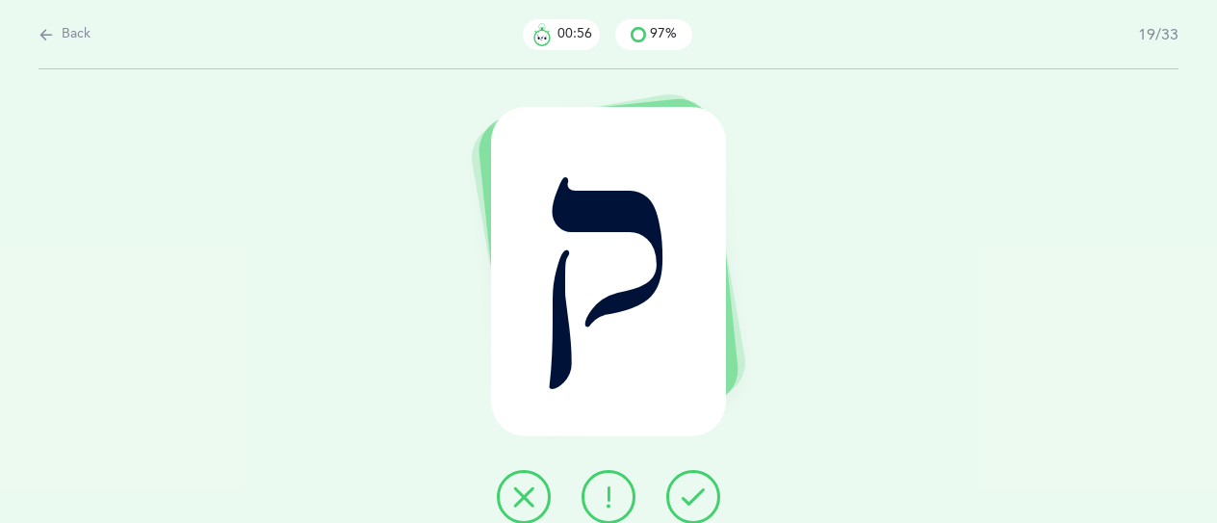
click at [688, 509] on button at bounding box center [693, 497] width 54 height 54
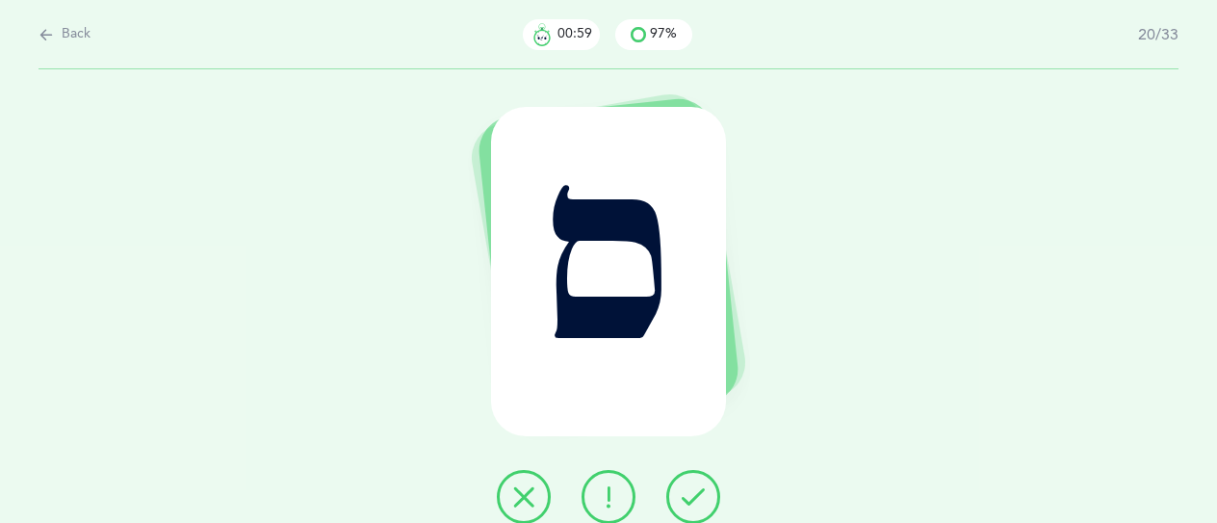
click at [688, 509] on button at bounding box center [693, 497] width 54 height 54
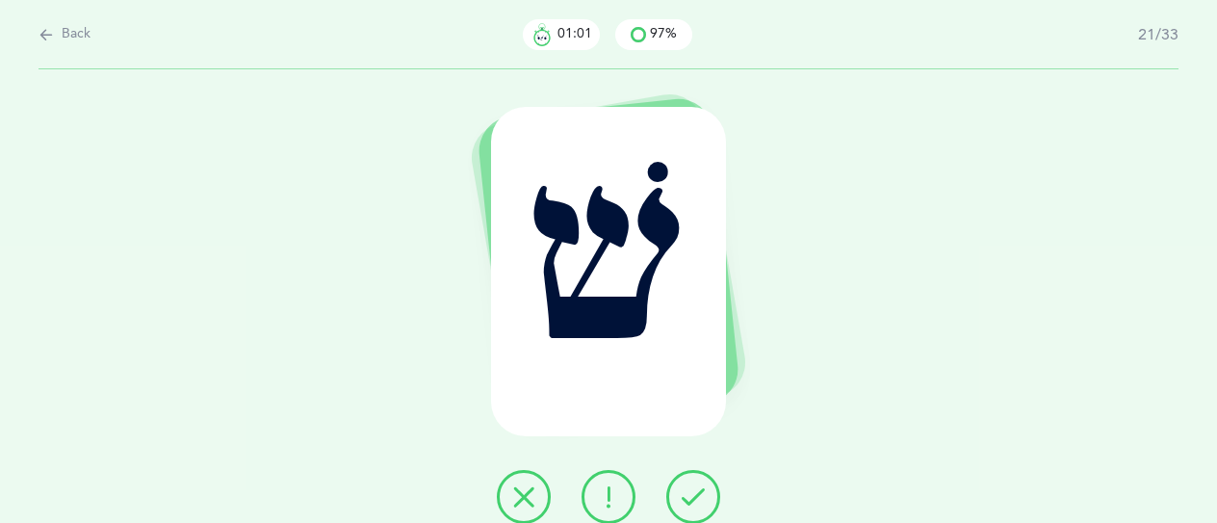
click at [688, 509] on button at bounding box center [693, 497] width 54 height 54
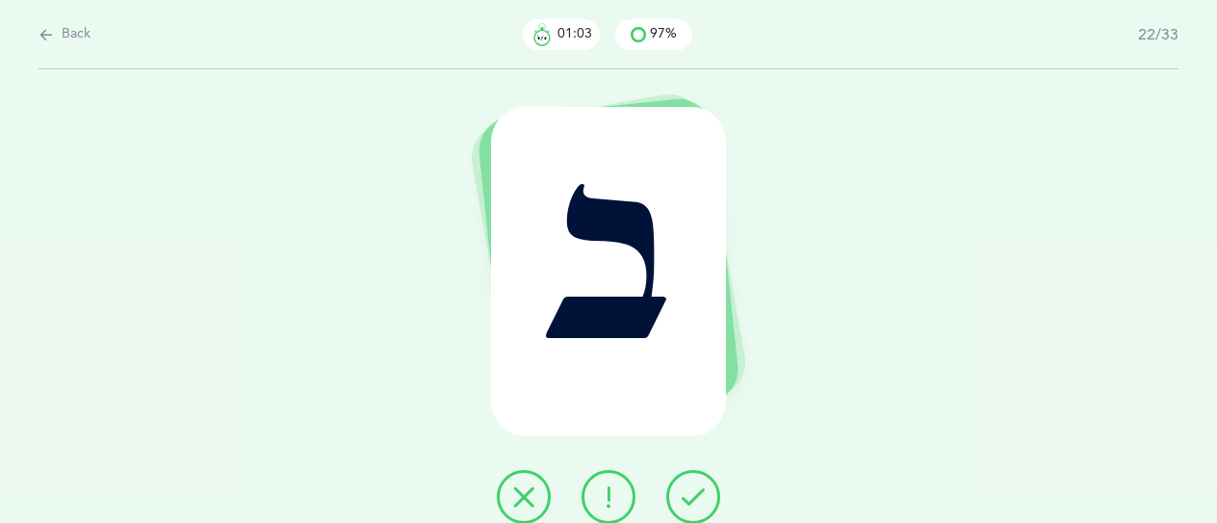
click at [688, 509] on button at bounding box center [693, 497] width 54 height 54
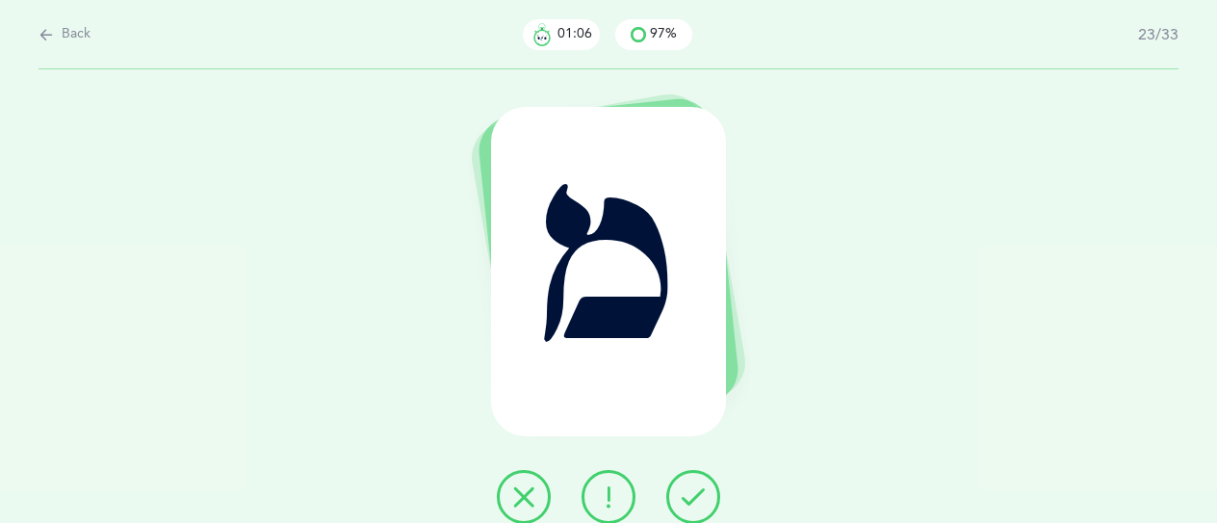
click at [688, 509] on button at bounding box center [693, 497] width 54 height 54
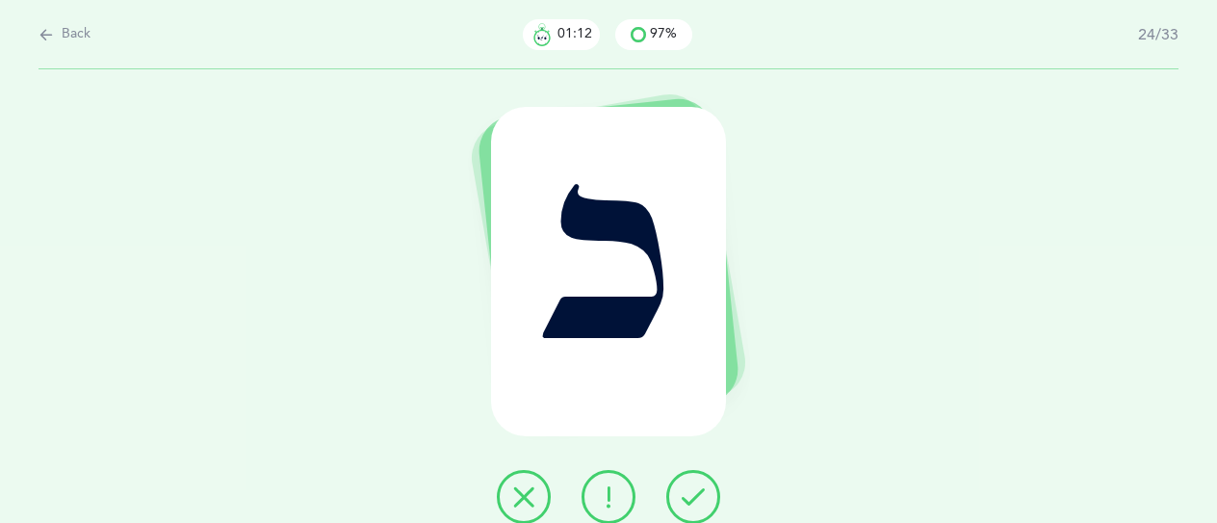
click at [688, 509] on button at bounding box center [693, 497] width 54 height 54
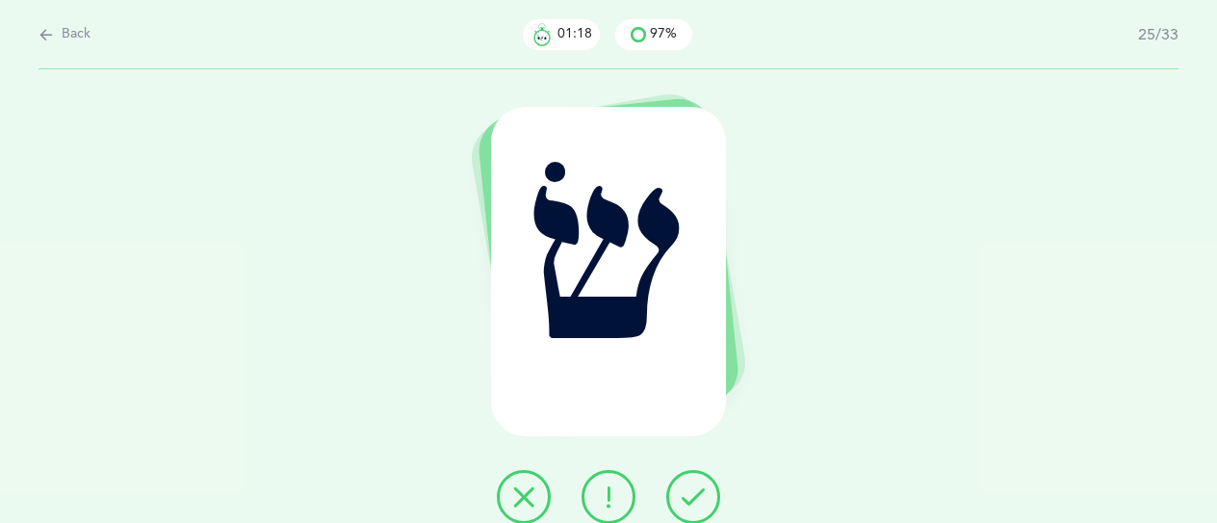
click at [623, 500] on button at bounding box center [608, 497] width 54 height 54
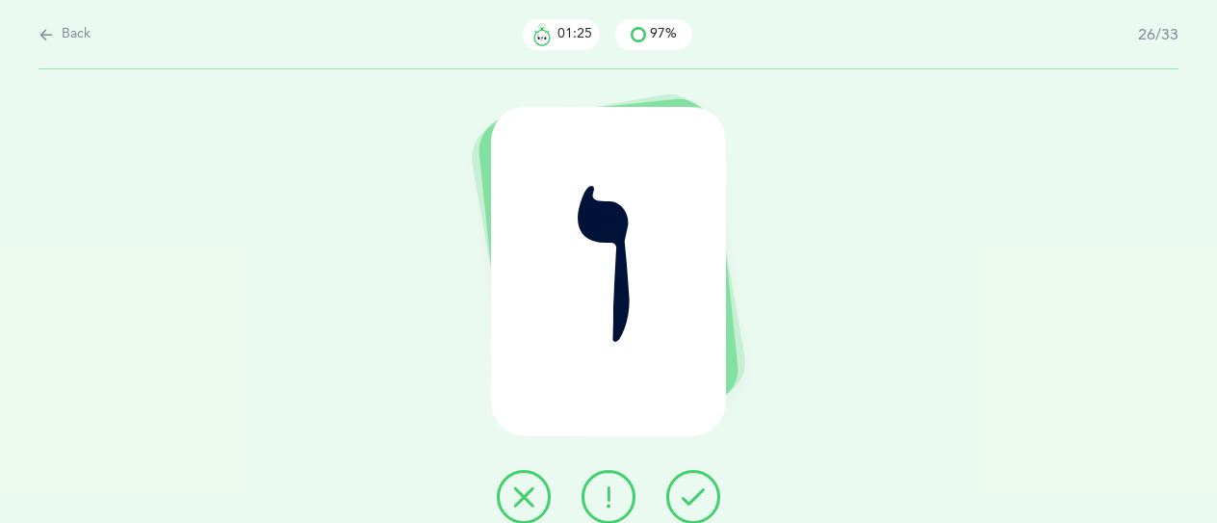
click at [695, 499] on icon at bounding box center [692, 496] width 23 height 23
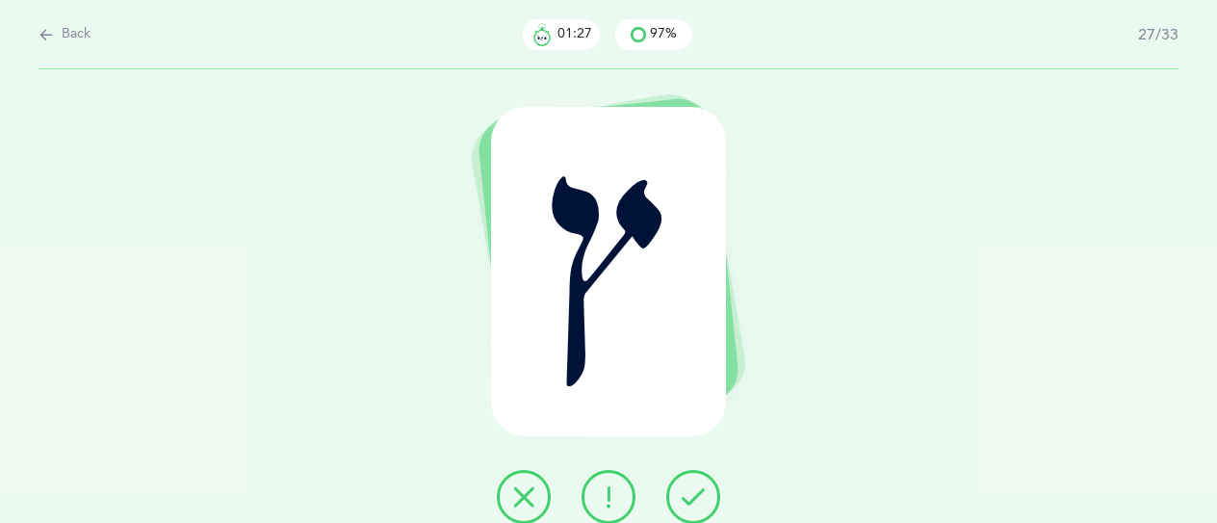
click at [695, 499] on icon at bounding box center [692, 496] width 23 height 23
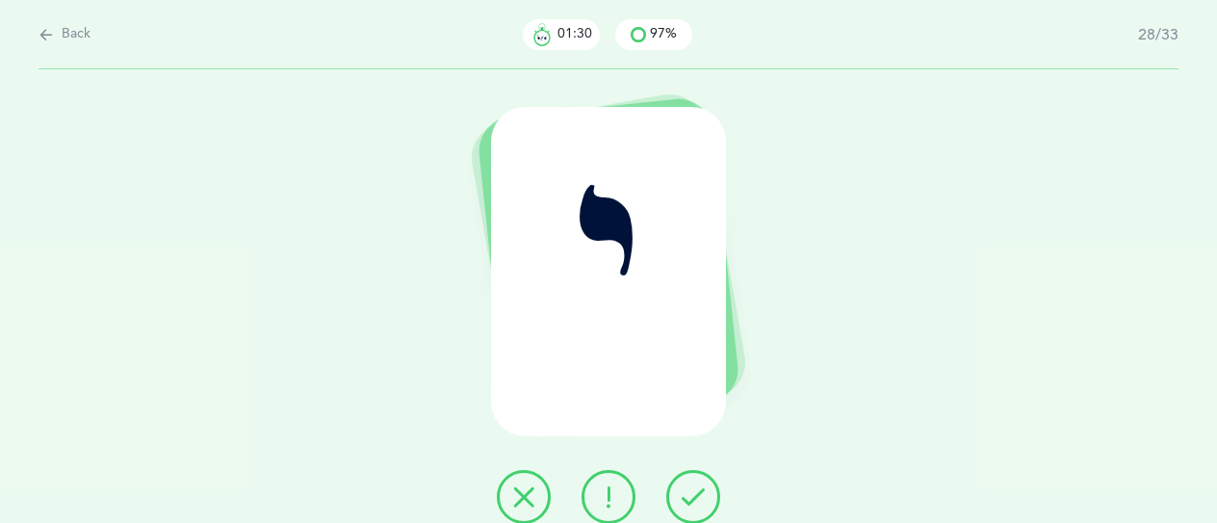
click at [695, 499] on icon at bounding box center [692, 496] width 23 height 23
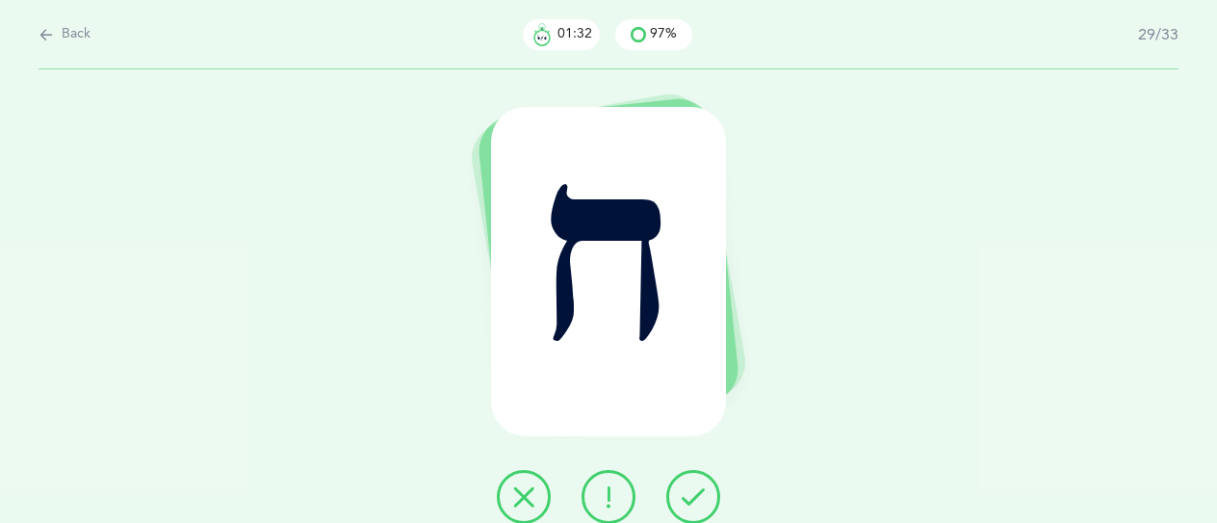
click at [694, 499] on icon at bounding box center [692, 496] width 23 height 23
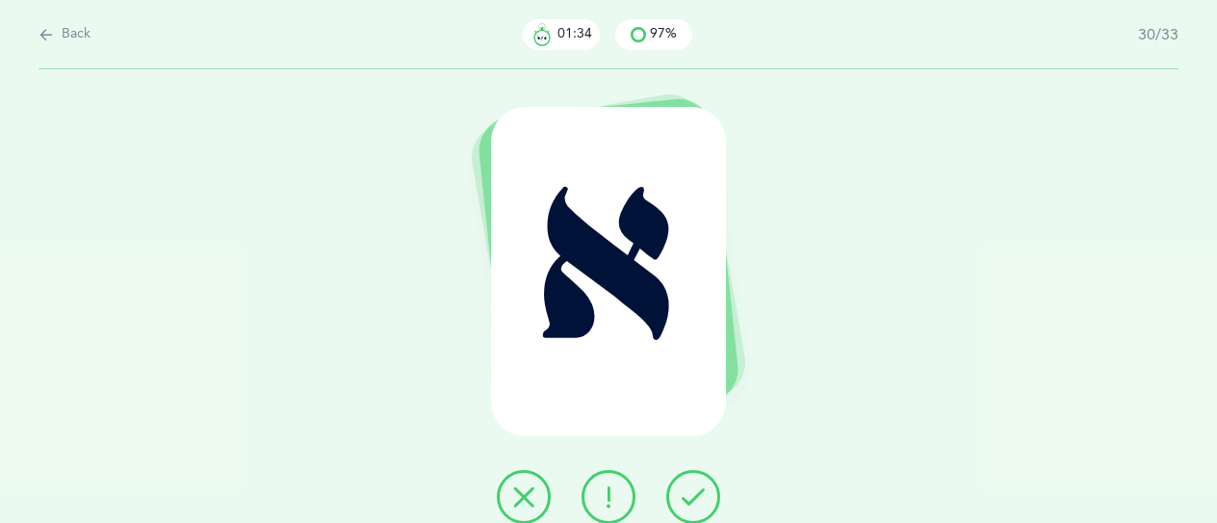
click at [694, 499] on icon at bounding box center [692, 496] width 23 height 23
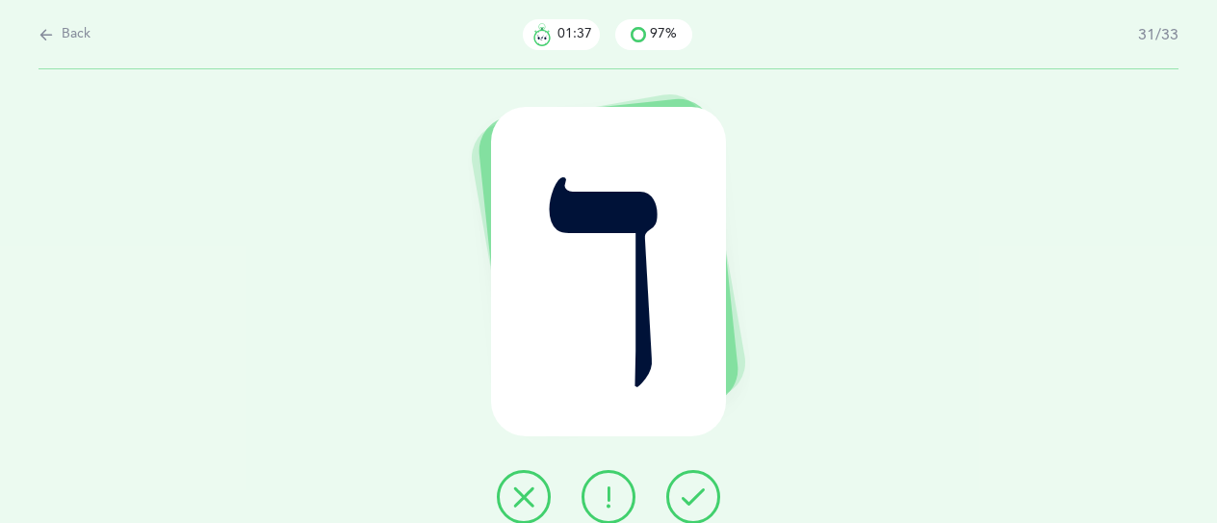
click at [694, 499] on icon at bounding box center [692, 496] width 23 height 23
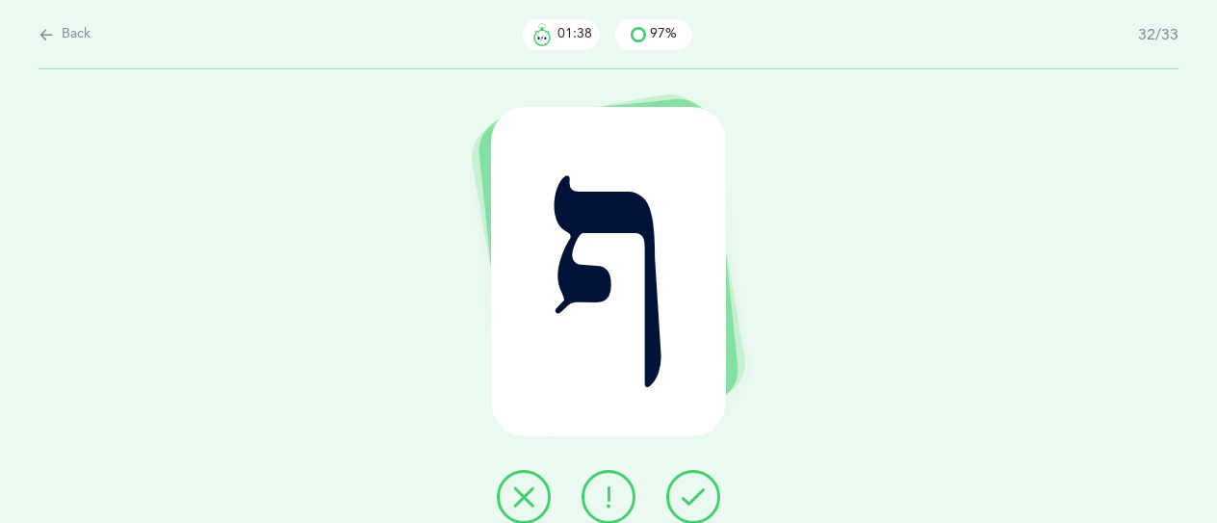
click at [694, 499] on icon at bounding box center [692, 496] width 23 height 23
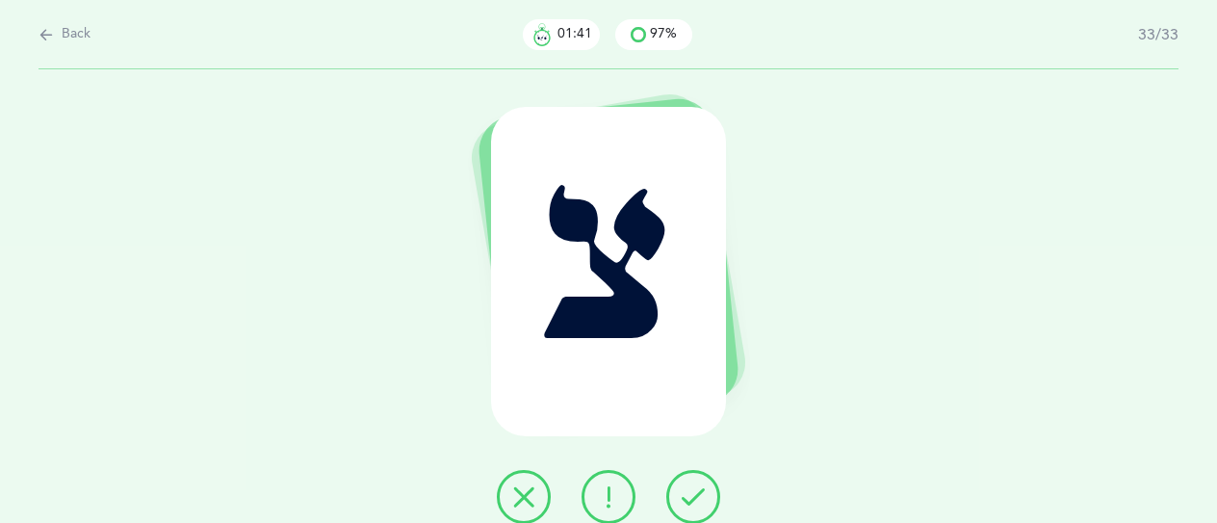
click at [694, 499] on icon at bounding box center [692, 496] width 23 height 23
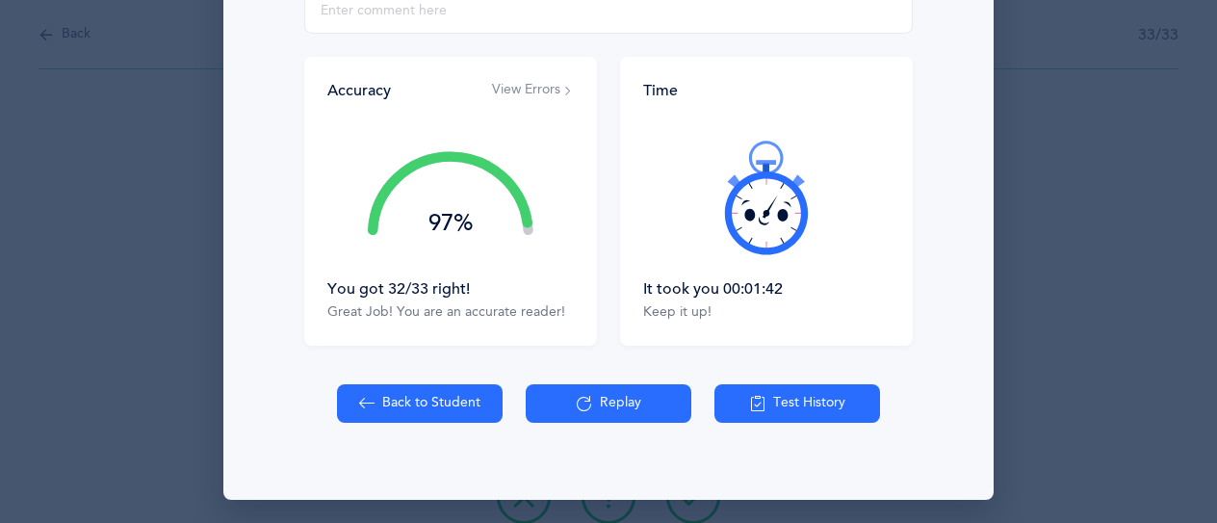
scroll to position [393, 0]
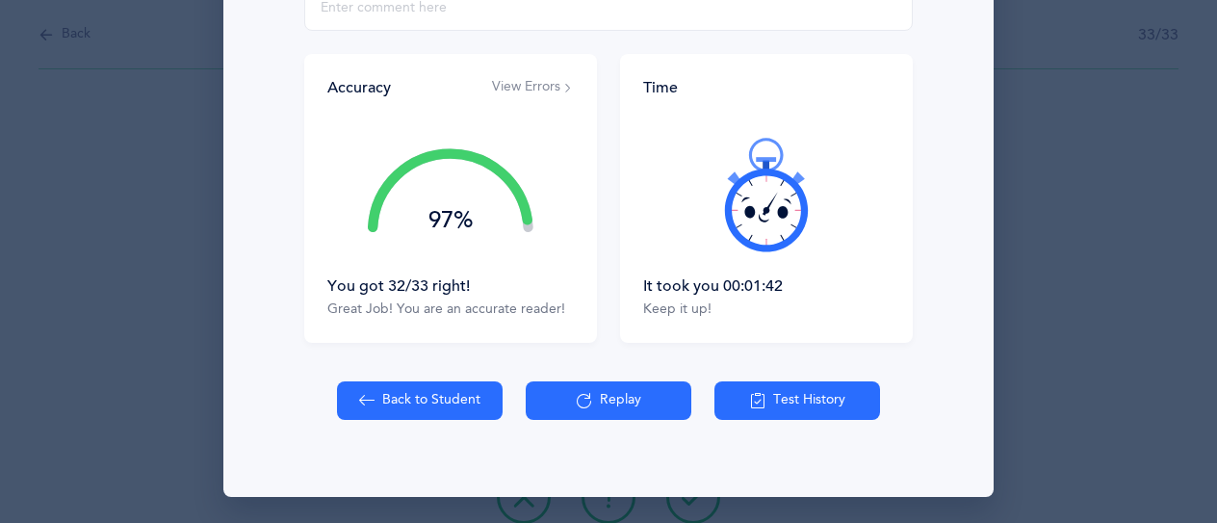
click at [535, 87] on button "View Errors" at bounding box center [533, 87] width 82 height 19
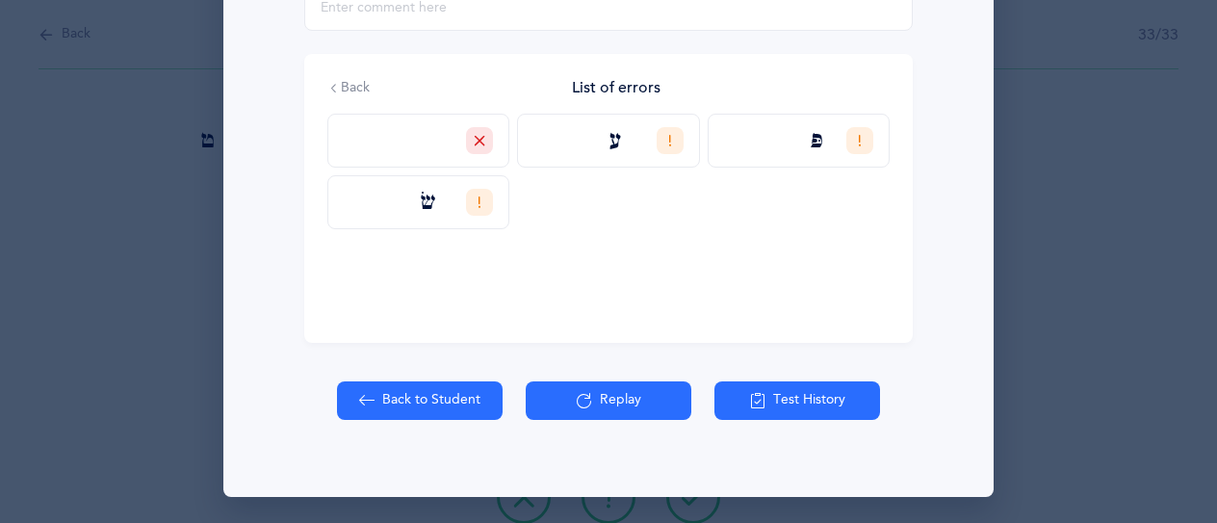
click at [767, 419] on div "Back to Student Replay Test History" at bounding box center [608, 438] width 747 height 115
click at [792, 403] on button "Test History" at bounding box center [797, 400] width 166 height 38
